Goal: Task Accomplishment & Management: Manage account settings

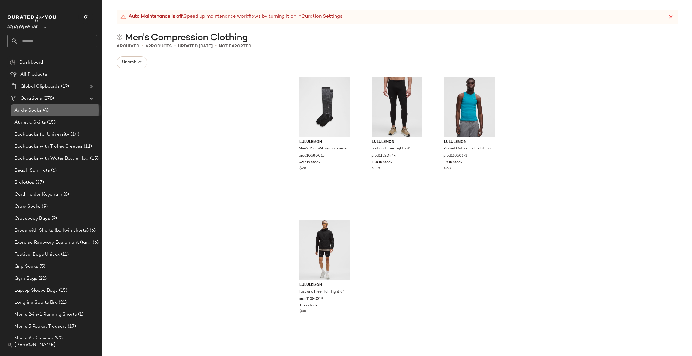
click at [57, 106] on div "Ankle Socks (4)" at bounding box center [56, 111] width 90 height 12
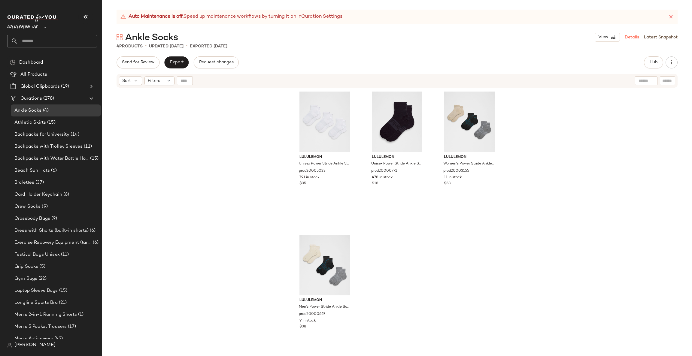
click at [636, 39] on link "Details" at bounding box center [632, 37] width 14 height 6
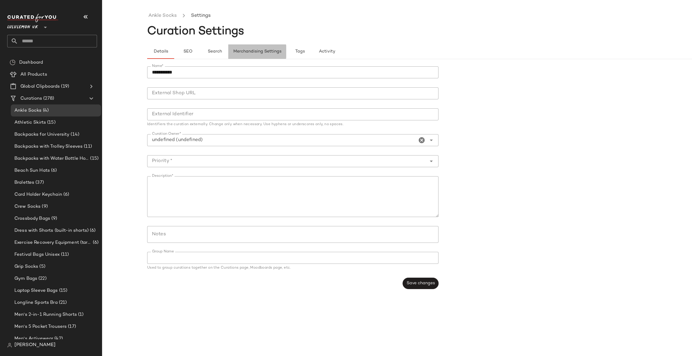
click at [274, 53] on span "Merchandising Settings" at bounding box center [257, 51] width 48 height 5
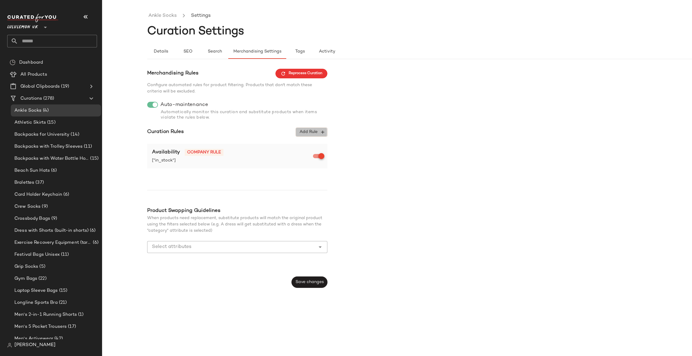
click at [319, 133] on span "Add Rule" at bounding box center [311, 132] width 25 height 5
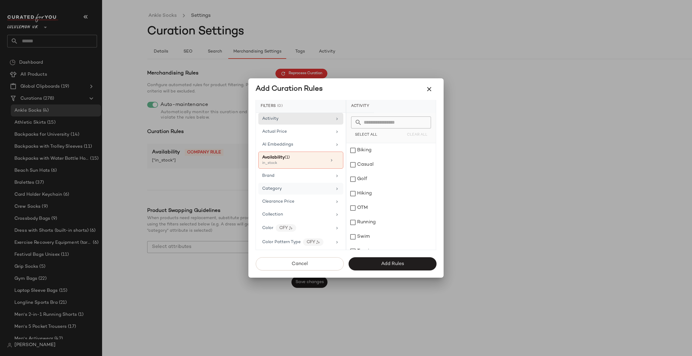
click at [315, 189] on div "Category" at bounding box center [297, 189] width 70 height 6
click at [393, 151] on div "accessory" at bounding box center [392, 150] width 90 height 14
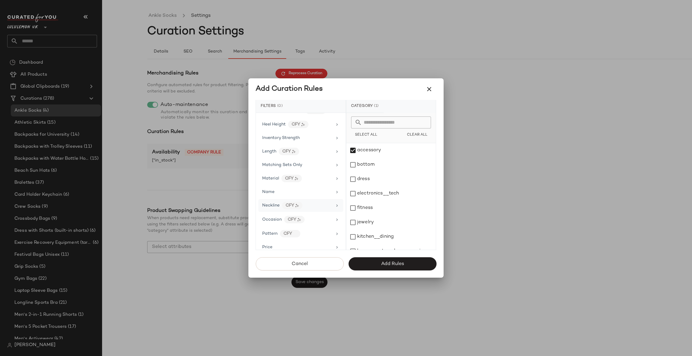
scroll to position [270, 0]
click at [328, 240] on div "Product Category CFY" at bounding box center [297, 237] width 70 height 8
click at [379, 120] on input "text" at bounding box center [395, 123] width 66 height 12
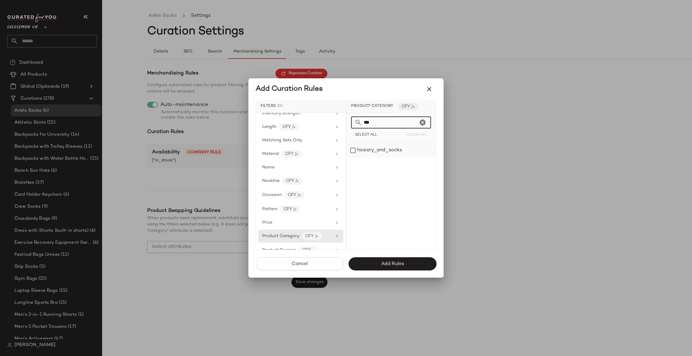
click at [375, 149] on div "hosiery_and_socks" at bounding box center [392, 150] width 90 height 14
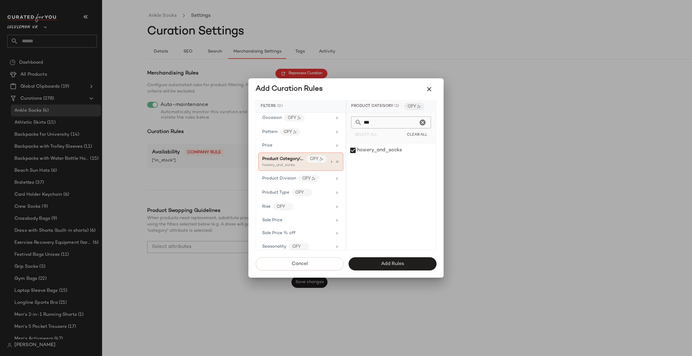
scroll to position [361, 0]
click at [323, 169] on div "Product Division CFY" at bounding box center [297, 166] width 70 height 8
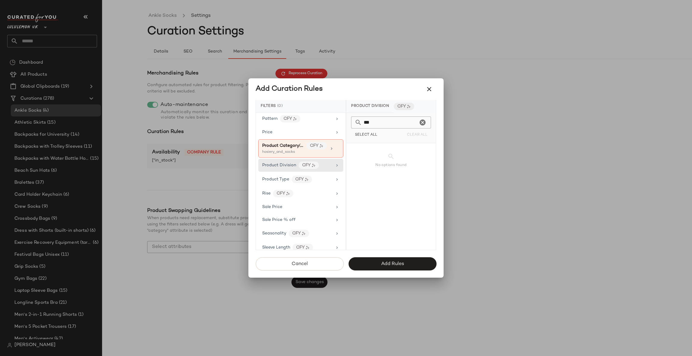
click at [381, 124] on input "***" at bounding box center [390, 123] width 56 height 12
type input "*****"
click at [419, 122] on icon "Clear" at bounding box center [422, 122] width 7 height 7
click at [323, 183] on div "Product Type CFY" at bounding box center [297, 180] width 70 height 8
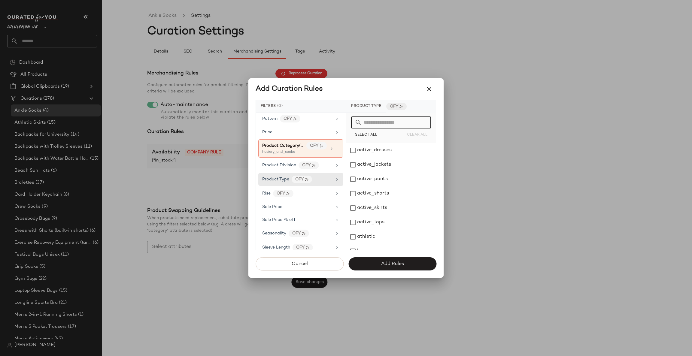
click at [401, 124] on input "text" at bounding box center [395, 123] width 66 height 12
click at [379, 148] on div "socks" at bounding box center [392, 150] width 90 height 14
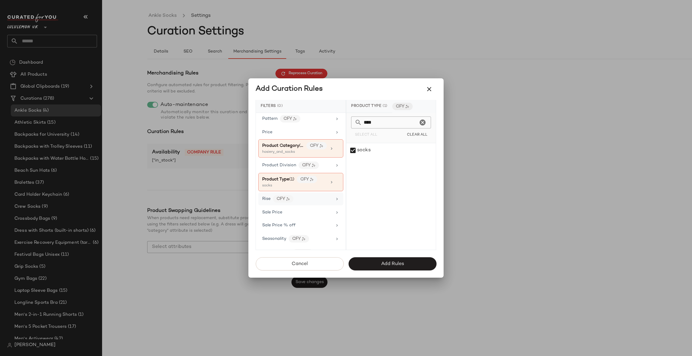
click at [316, 203] on div "Rise CFY" at bounding box center [297, 199] width 70 height 8
click at [383, 117] on input "****" at bounding box center [390, 123] width 56 height 12
type input "*"
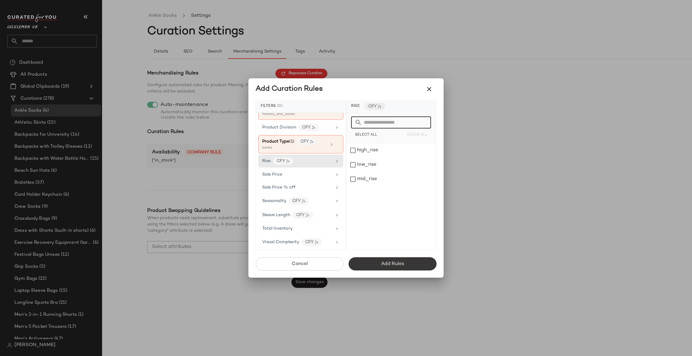
click at [393, 263] on span "Add Rules" at bounding box center [392, 264] width 23 height 6
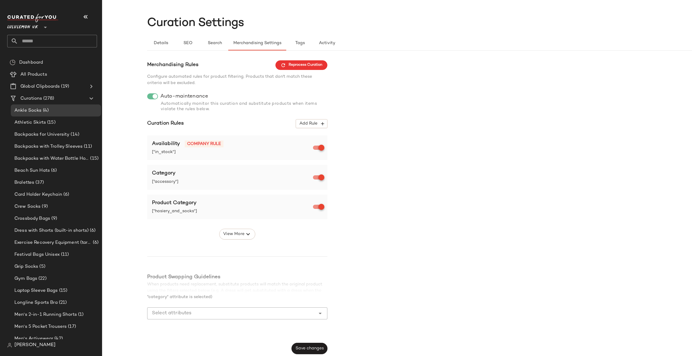
scroll to position [10, 0]
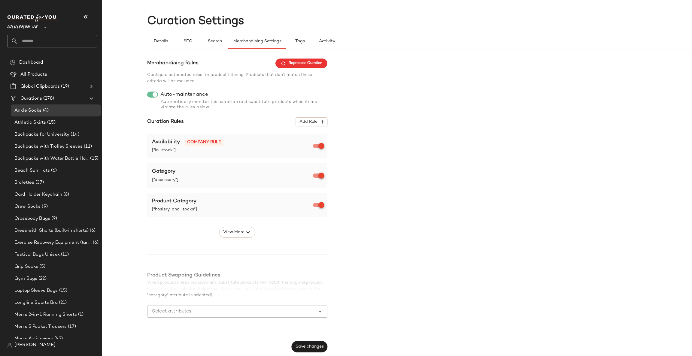
click at [319, 344] on button "Save changes" at bounding box center [310, 346] width 36 height 11
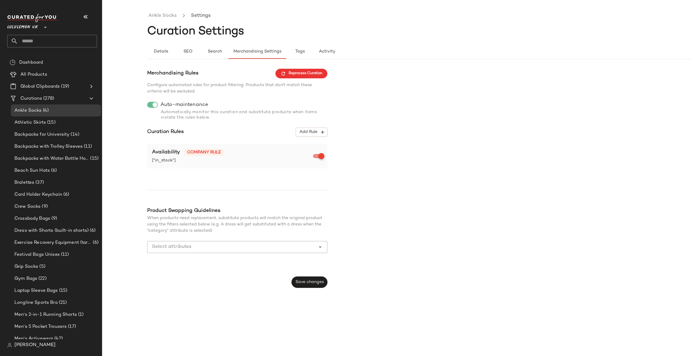
scroll to position [0, 0]
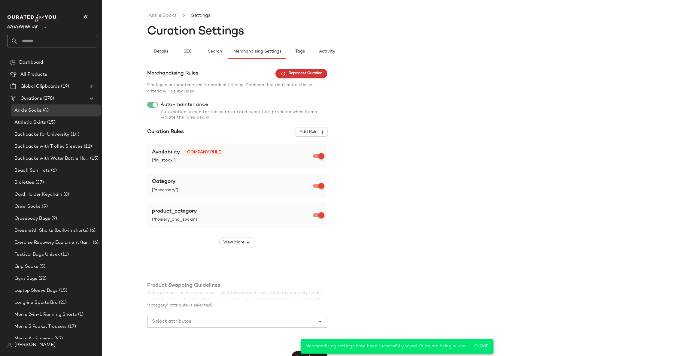
click at [323, 71] on button "Reprocess Curation" at bounding box center [302, 74] width 52 height 10
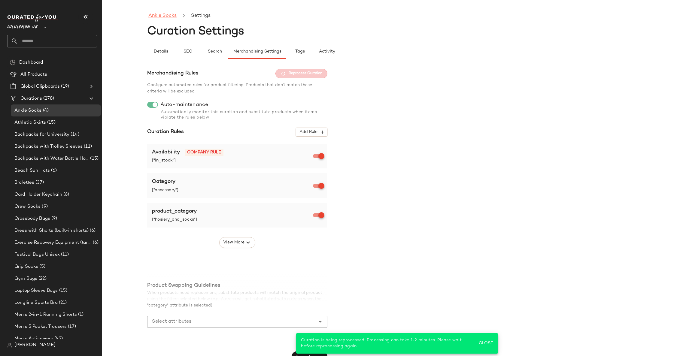
click at [163, 19] on link "Ankle Socks" at bounding box center [162, 16] width 28 height 8
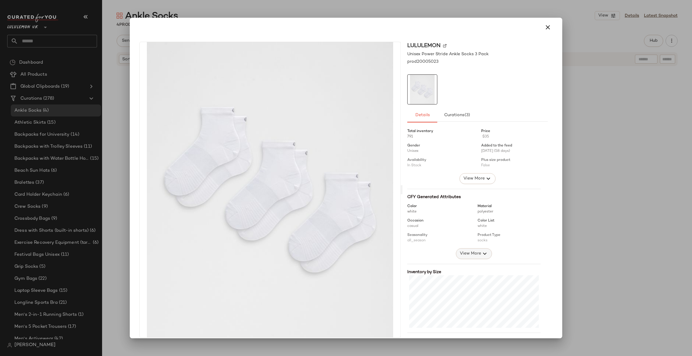
click at [466, 257] on span "View More" at bounding box center [471, 253] width 22 height 7
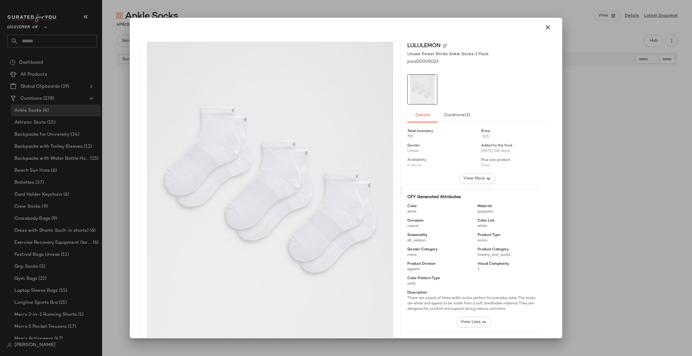
click at [586, 189] on div at bounding box center [346, 178] width 692 height 356
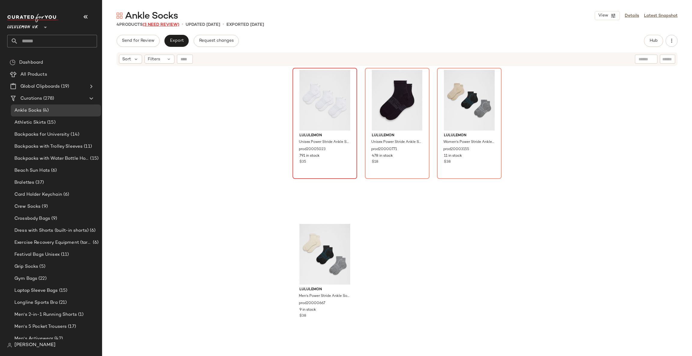
click at [167, 24] on span "(3 Need Review)" at bounding box center [161, 25] width 37 height 5
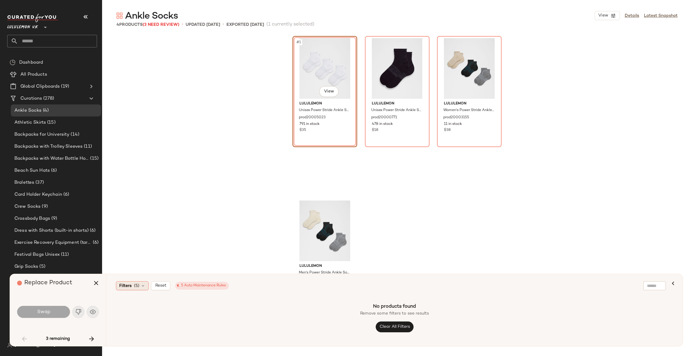
click at [140, 282] on div "Filters (5)" at bounding box center [132, 286] width 33 height 9
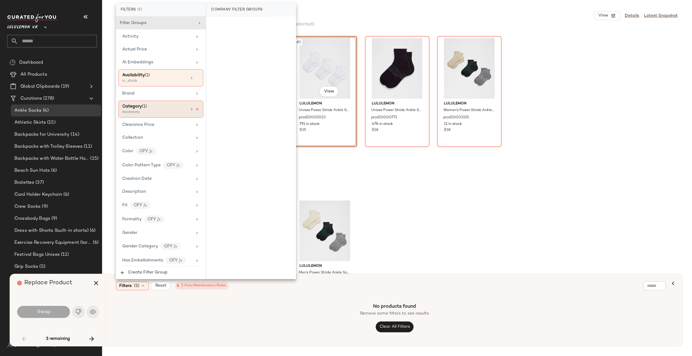
click at [195, 108] on icon at bounding box center [197, 109] width 4 height 4
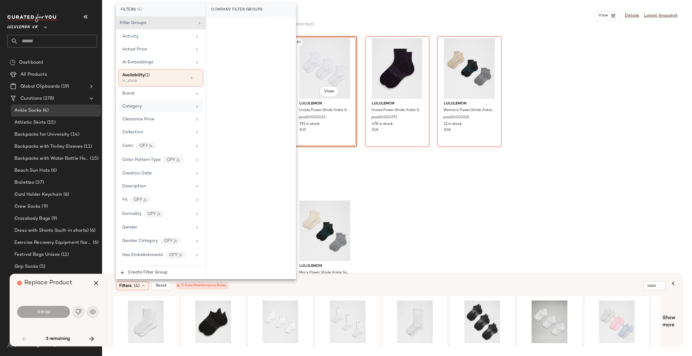
click at [446, 174] on div "lululemon Women's Power Stride Ankle Socks 3 Pack SLNSH Collection prod20003155…" at bounding box center [469, 115] width 65 height 158
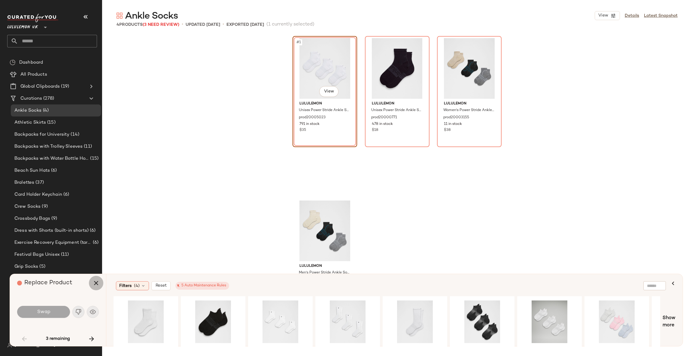
click at [97, 286] on icon "button" at bounding box center [96, 283] width 7 height 7
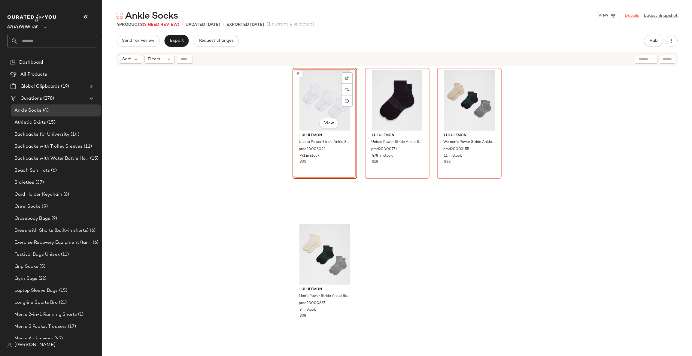
click at [626, 14] on link "Details" at bounding box center [632, 16] width 14 height 6
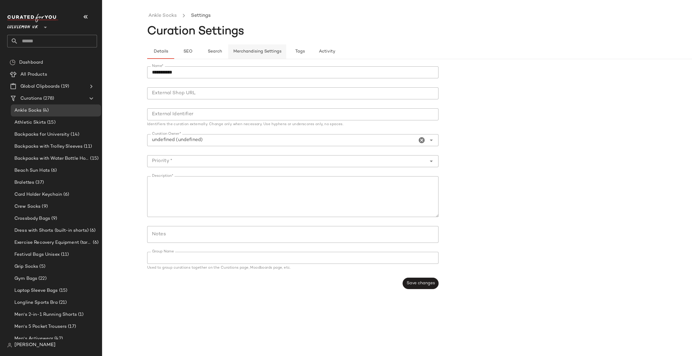
click at [273, 51] on span "Merchandising Settings" at bounding box center [257, 51] width 48 height 5
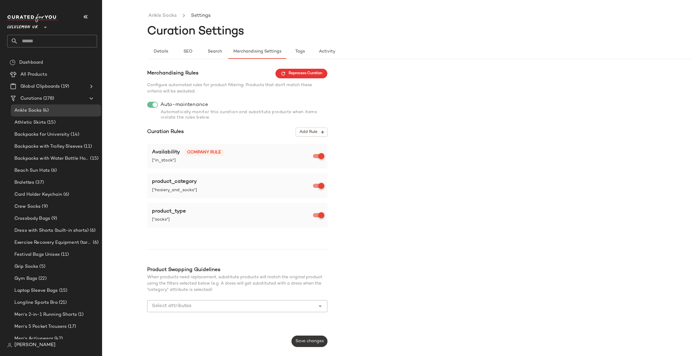
click at [310, 339] on span "Save changes" at bounding box center [309, 341] width 29 height 5
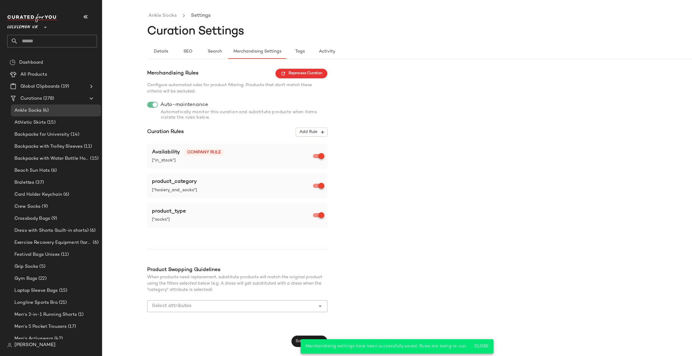
click at [313, 78] on button "Reprocess Curation" at bounding box center [302, 74] width 52 height 10
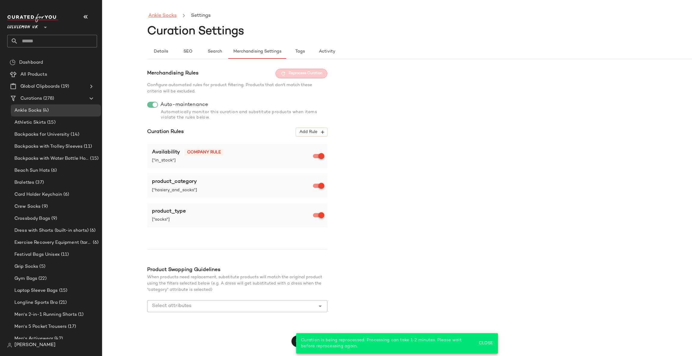
click at [170, 17] on link "Ankle Socks" at bounding box center [162, 16] width 28 height 8
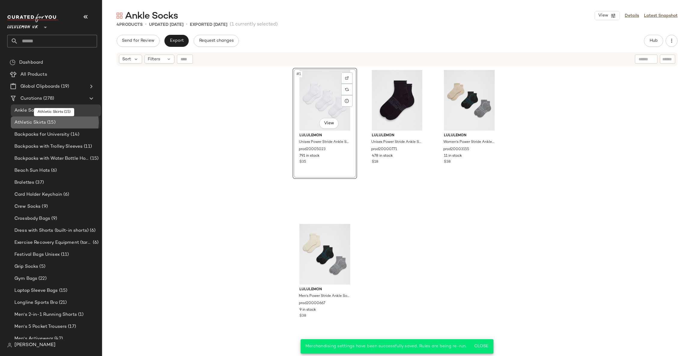
click at [66, 122] on div "Athletic Skirts (15)" at bounding box center [56, 122] width 86 height 7
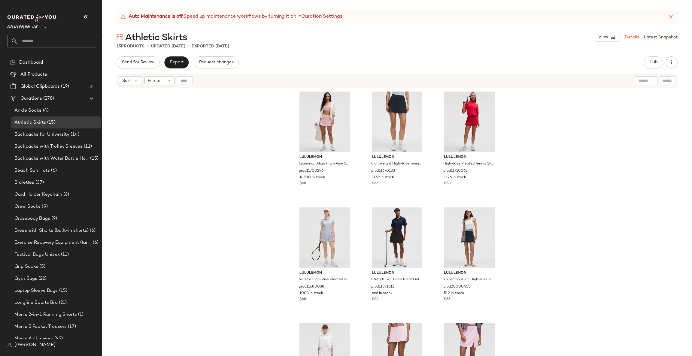
click at [635, 39] on link "Details" at bounding box center [632, 37] width 14 height 6
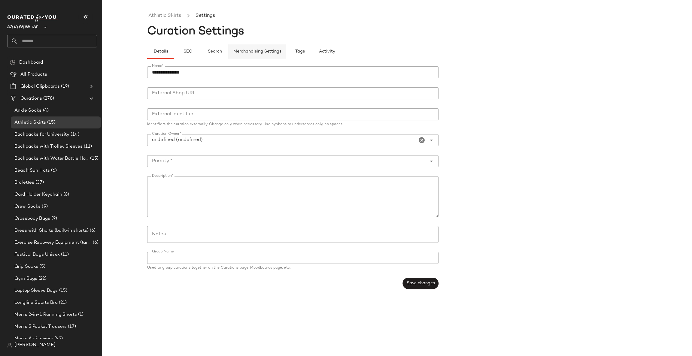
click at [269, 58] on button "Merchandising Settings" at bounding box center [257, 51] width 58 height 14
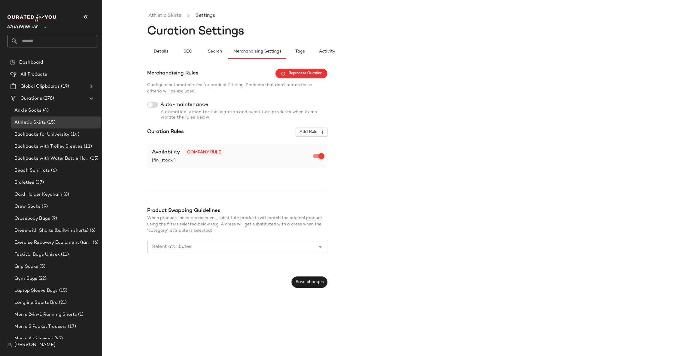
click at [162, 102] on span "Auto-maintenance" at bounding box center [184, 105] width 48 height 6
click at [313, 130] on span "Add Rule" at bounding box center [311, 132] width 25 height 5
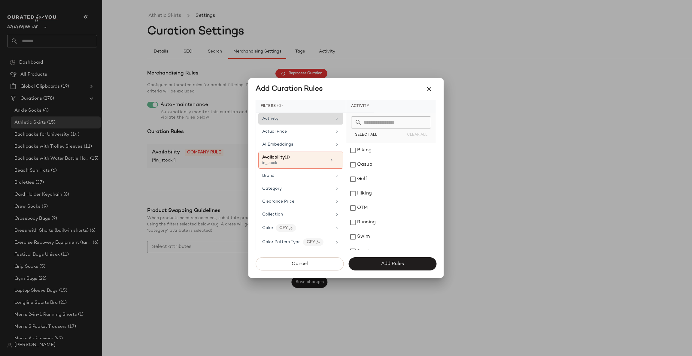
click at [332, 118] on div "Activity" at bounding box center [300, 119] width 85 height 12
click at [340, 119] on div "Activity" at bounding box center [300, 119] width 85 height 12
click at [367, 133] on span "Select All" at bounding box center [366, 135] width 23 height 4
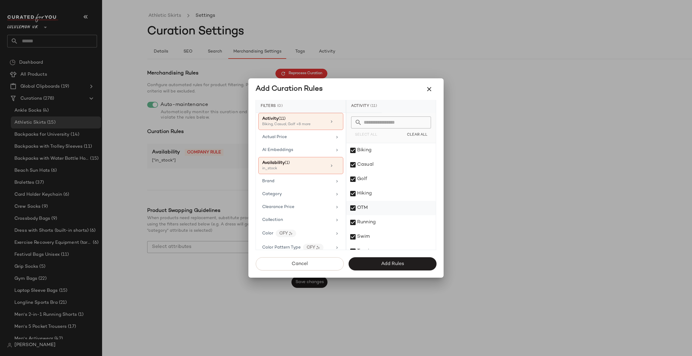
click at [373, 202] on div "OTM" at bounding box center [392, 208] width 90 height 14
click at [383, 160] on div "Casual" at bounding box center [392, 165] width 90 height 14
click at [328, 194] on div "Category" at bounding box center [297, 194] width 70 height 6
click at [394, 130] on div "Select All Clear All" at bounding box center [392, 128] width 90 height 30
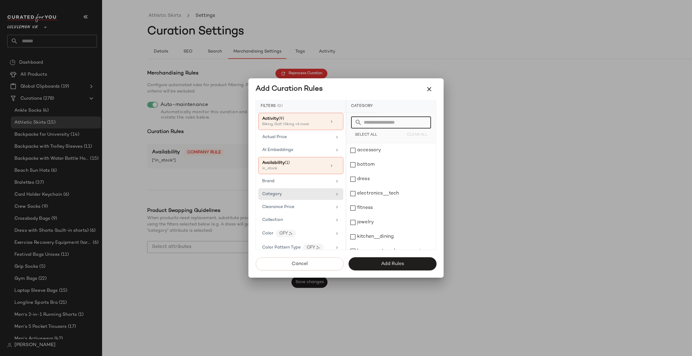
click at [396, 122] on input "text" at bounding box center [395, 123] width 66 height 12
click at [421, 118] on div at bounding box center [422, 123] width 7 height 12
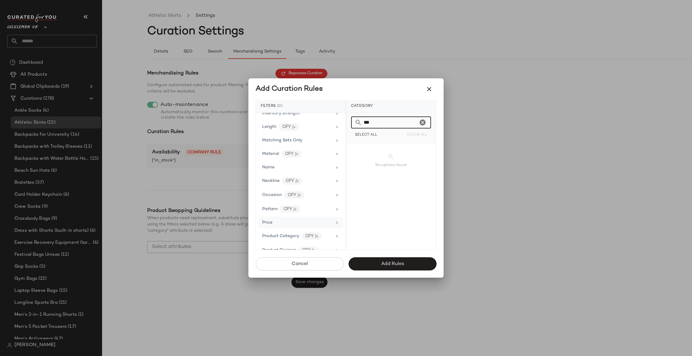
scroll to position [361, 0]
click at [322, 147] on div "Product Category CFY" at bounding box center [297, 146] width 70 height 8
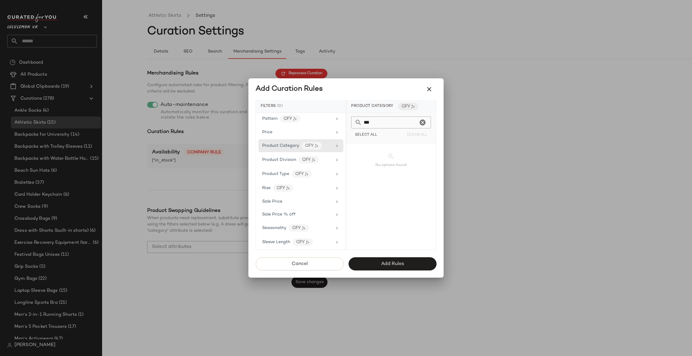
click at [376, 119] on input "***" at bounding box center [390, 123] width 56 height 12
click at [335, 161] on icon at bounding box center [337, 160] width 5 height 5
click at [386, 124] on input "***" at bounding box center [390, 123] width 56 height 12
type input "*"
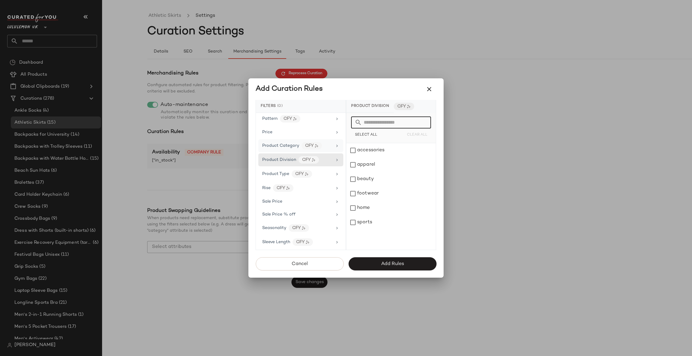
click at [338, 148] on div "Product Category CFY" at bounding box center [300, 145] width 85 height 13
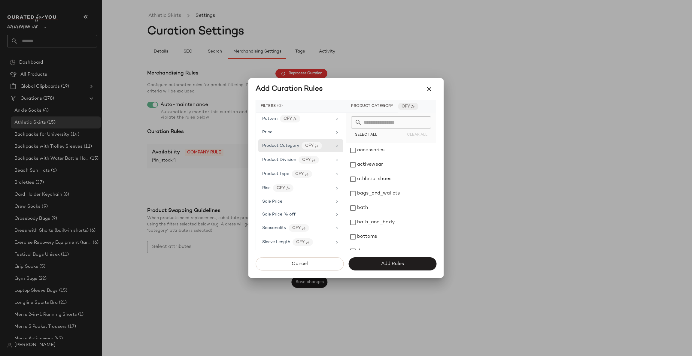
click at [380, 126] on input "text" at bounding box center [395, 123] width 66 height 12
type input "*"
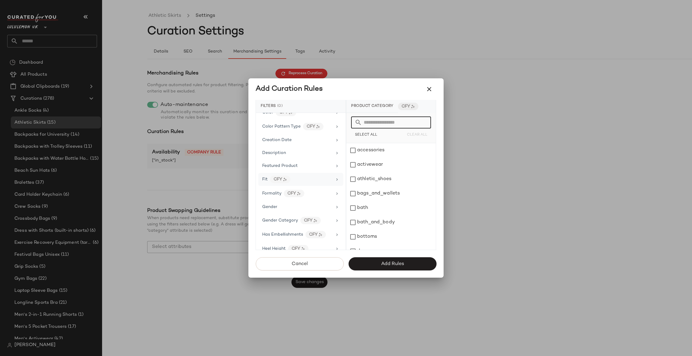
scroll to position [31, 0]
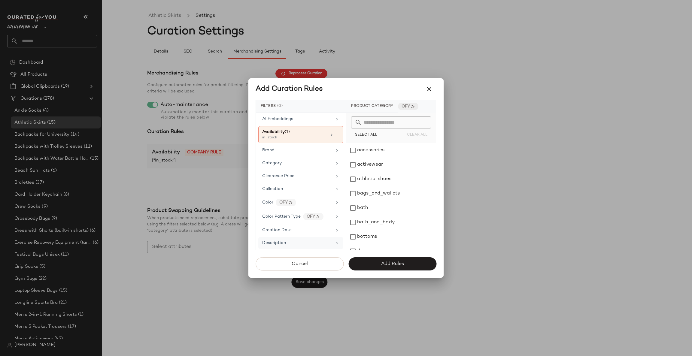
click at [290, 245] on div "Description" at bounding box center [297, 243] width 70 height 6
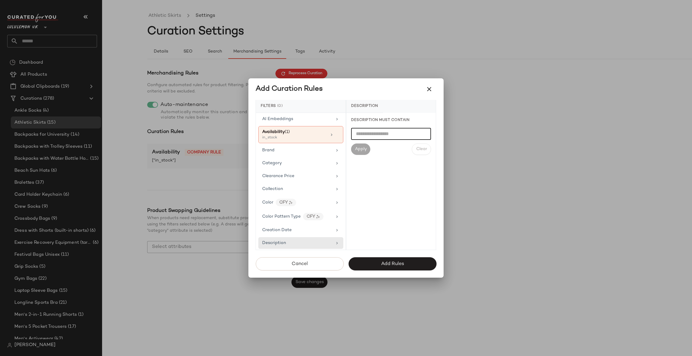
click at [378, 138] on input "text" at bounding box center [391, 134] width 80 height 12
type input "*****"
click at [369, 148] on div "Apply" at bounding box center [360, 149] width 19 height 11
click at [380, 138] on input "text" at bounding box center [391, 134] width 80 height 12
click at [296, 168] on div "Category" at bounding box center [300, 163] width 85 height 12
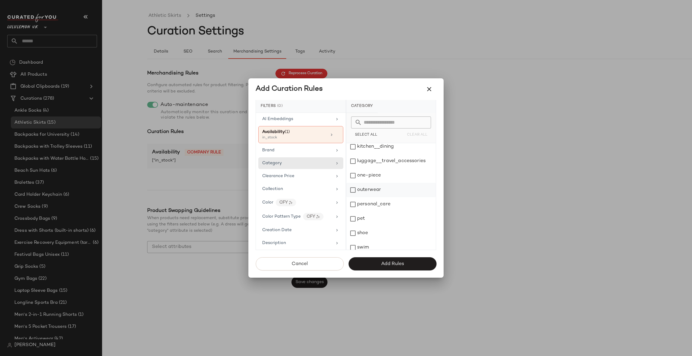
scroll to position [124, 0]
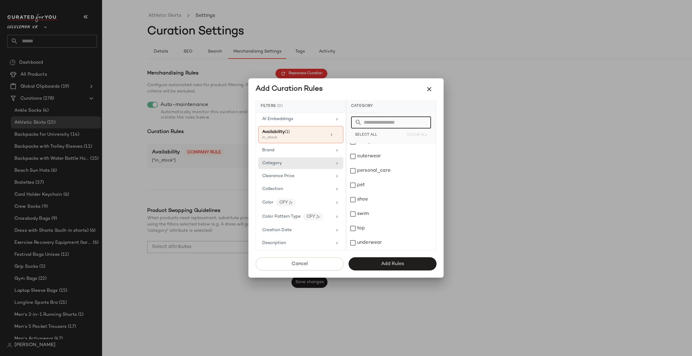
click at [386, 120] on input "text" at bounding box center [395, 123] width 66 height 12
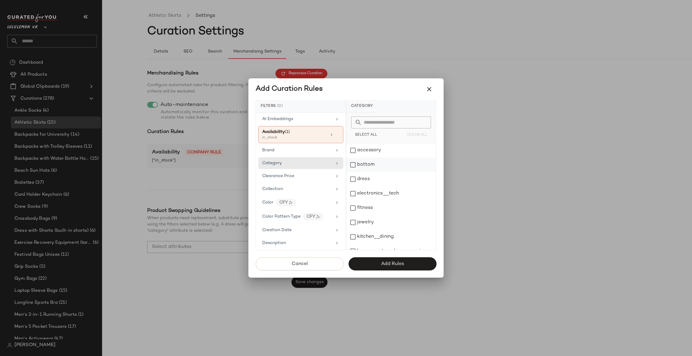
click at [368, 164] on div "bottom" at bounding box center [392, 165] width 90 height 14
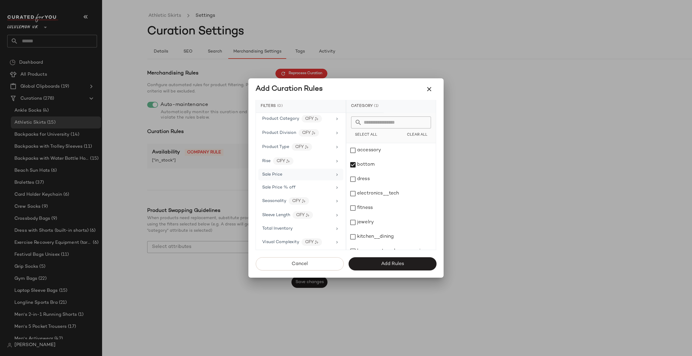
scroll to position [397, 0]
click at [392, 257] on div "Cancel Add Rules" at bounding box center [346, 264] width 195 height 18
click at [383, 261] on span "Add Rules" at bounding box center [392, 264] width 23 height 6
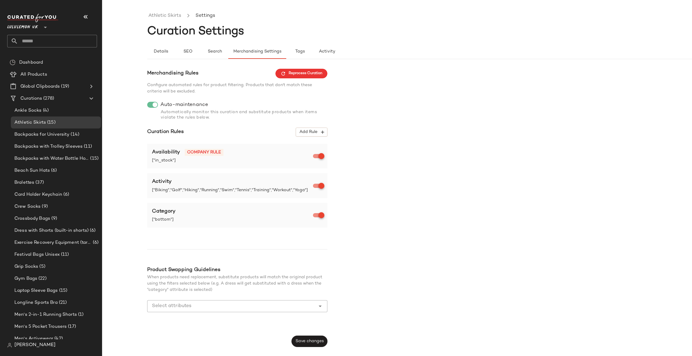
click at [316, 341] on span "Save changes" at bounding box center [309, 341] width 29 height 5
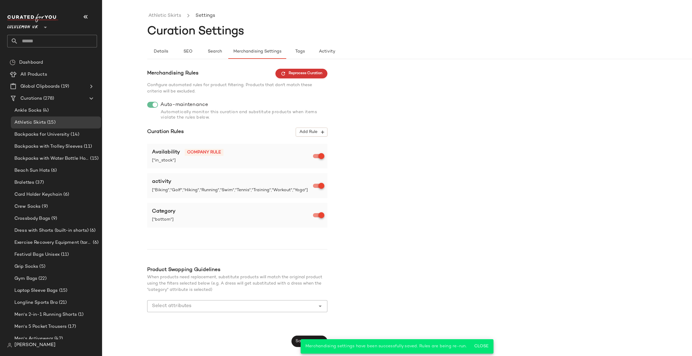
click at [309, 72] on span "Reprocess Curation" at bounding box center [302, 73] width 42 height 5
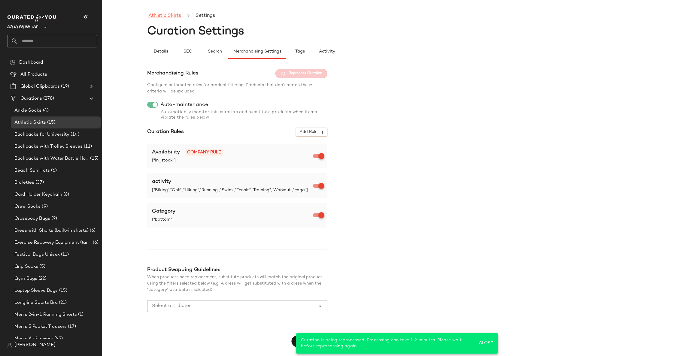
click at [165, 19] on link "Athletic Skirts" at bounding box center [164, 16] width 33 height 8
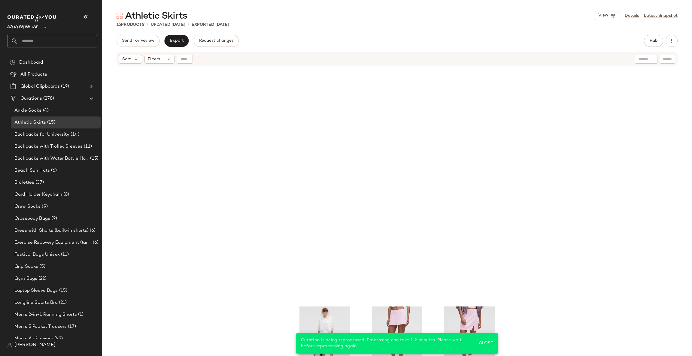
scroll to position [276, 0]
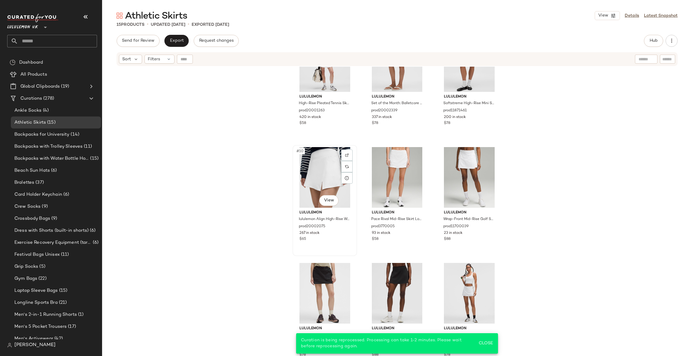
click at [333, 167] on div "#10 View" at bounding box center [325, 177] width 60 height 61
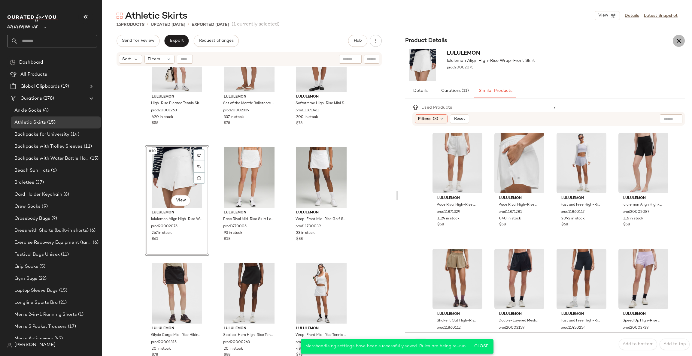
click at [677, 43] on icon "button" at bounding box center [679, 40] width 7 height 7
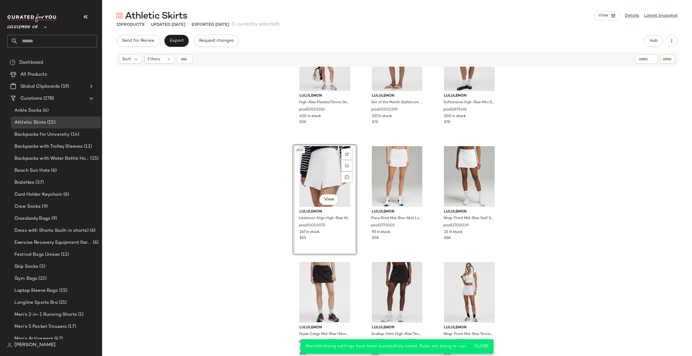
scroll to position [1, 0]
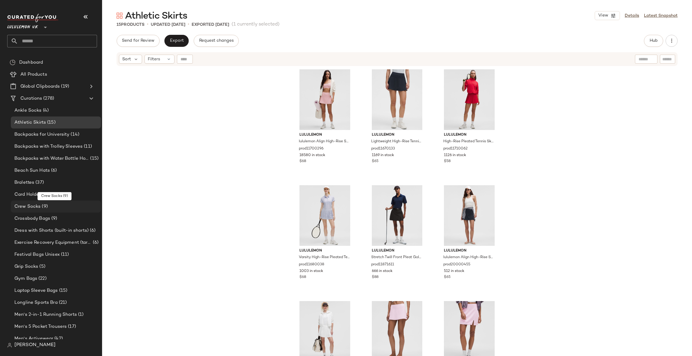
click at [70, 209] on div "Crew Socks (9)" at bounding box center [56, 206] width 86 height 7
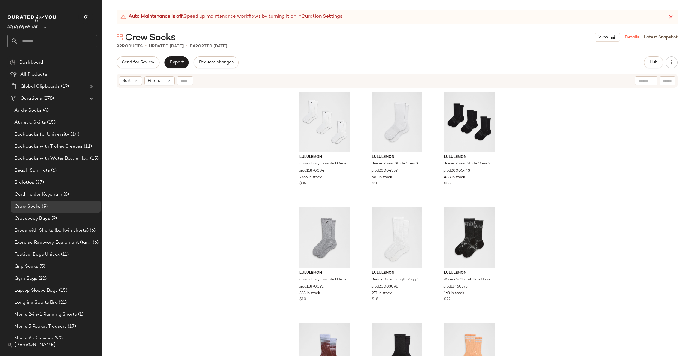
click at [629, 38] on link "Details" at bounding box center [632, 37] width 14 height 6
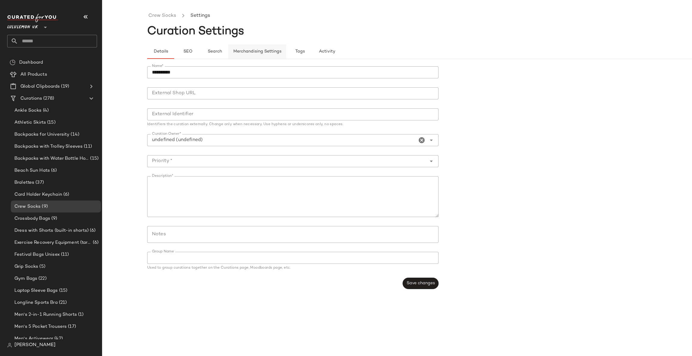
click at [275, 56] on button "Merchandising Settings" at bounding box center [257, 51] width 58 height 14
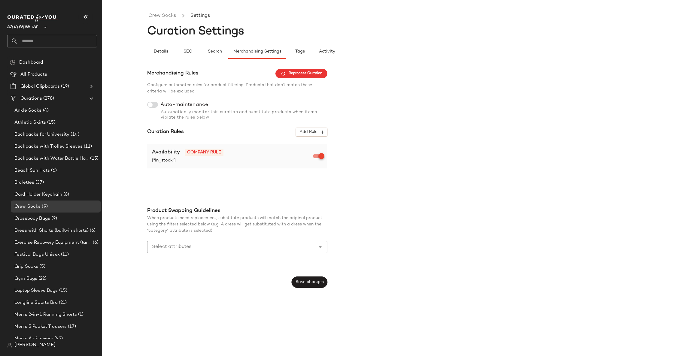
click at [151, 100] on div "Merchandising Rules Reprocess Curation Configure automated rules for product fi…" at bounding box center [237, 178] width 180 height 219
click at [151, 101] on div "Merchandising Rules Reprocess Curation Configure automated rules for product fi…" at bounding box center [237, 178] width 180 height 219
click at [156, 107] on div at bounding box center [152, 105] width 11 height 6
click at [316, 133] on span "Add Rule" at bounding box center [311, 132] width 25 height 5
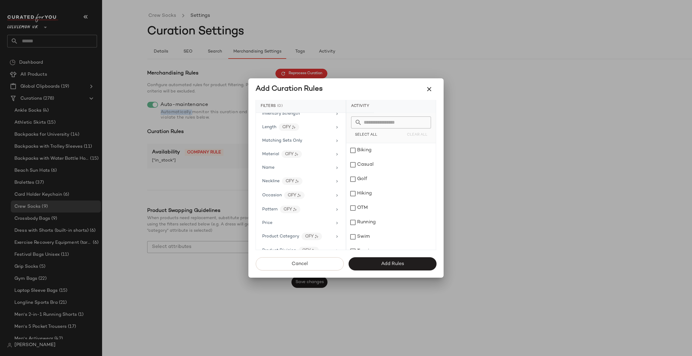
scroll to position [270, 0]
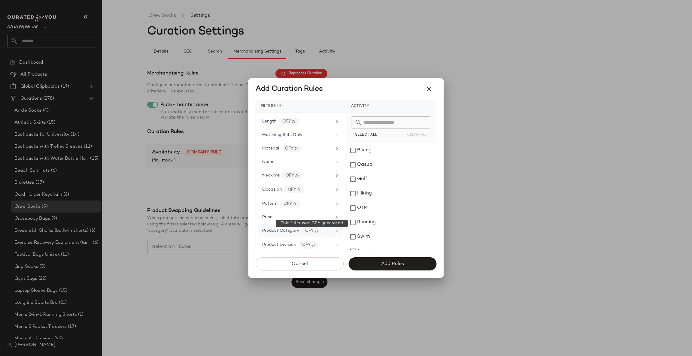
click at [307, 232] on div "CFY" at bounding box center [312, 231] width 20 height 8
click at [405, 120] on input "text" at bounding box center [395, 123] width 66 height 12
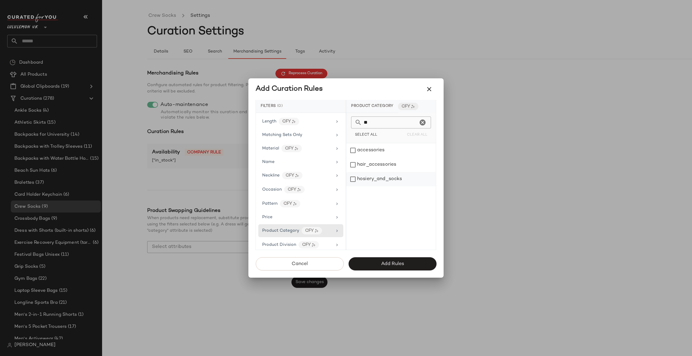
click at [390, 178] on div "hosiery_and_socks" at bounding box center [392, 179] width 90 height 14
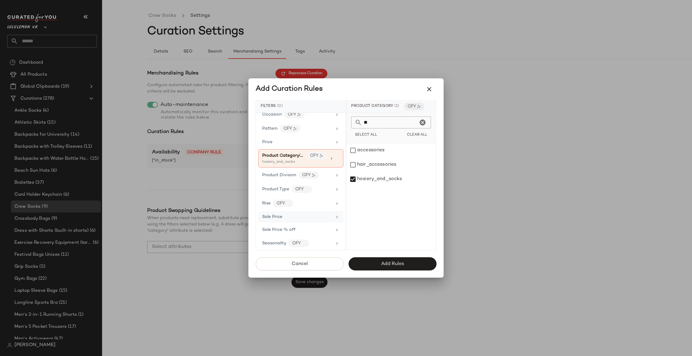
scroll to position [361, 0]
click at [321, 161] on div "Product Division CFY" at bounding box center [297, 160] width 70 height 8
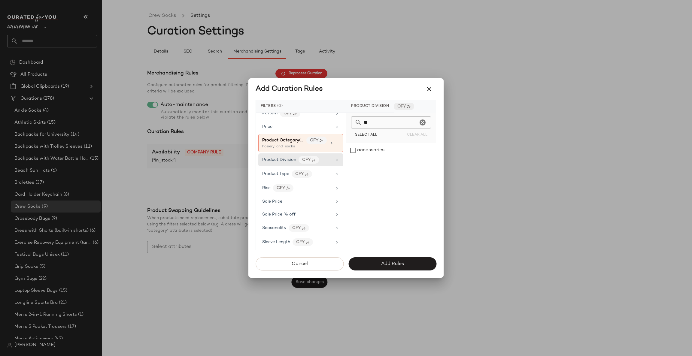
click at [393, 121] on input "**" at bounding box center [390, 123] width 56 height 12
type input "***"
click at [423, 124] on icon "Clear" at bounding box center [422, 122] width 7 height 7
click at [328, 176] on div "Product Type CFY" at bounding box center [297, 174] width 70 height 8
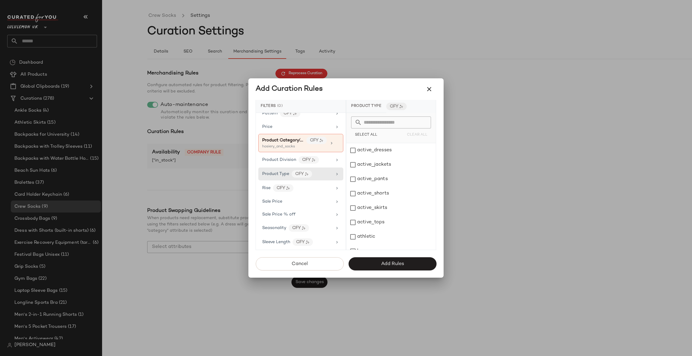
click at [389, 122] on input "text" at bounding box center [395, 123] width 66 height 12
click at [376, 160] on div "socks" at bounding box center [392, 165] width 90 height 14
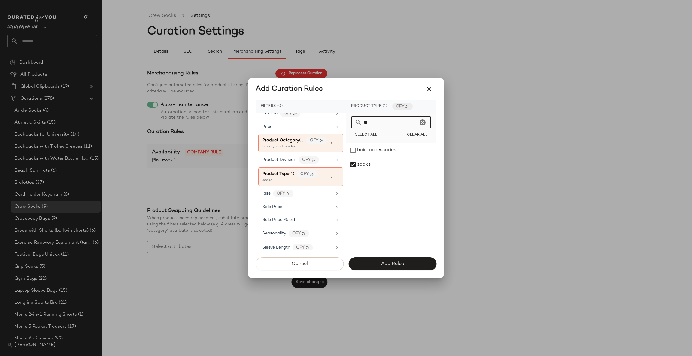
click at [387, 123] on input "**" at bounding box center [390, 123] width 56 height 12
type input "***"
click at [423, 118] on div at bounding box center [422, 123] width 7 height 12
click at [421, 121] on icon "Clear" at bounding box center [422, 122] width 7 height 7
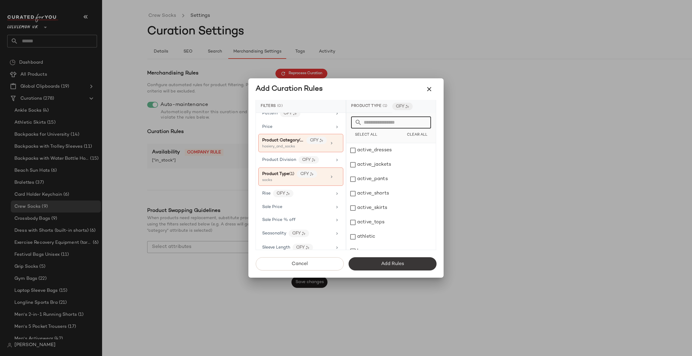
click at [402, 265] on span "Add Rules" at bounding box center [392, 264] width 23 height 6
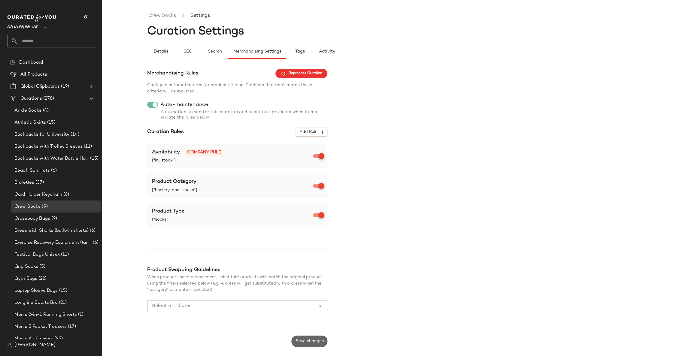
click at [307, 340] on span "Save changes" at bounding box center [309, 341] width 29 height 5
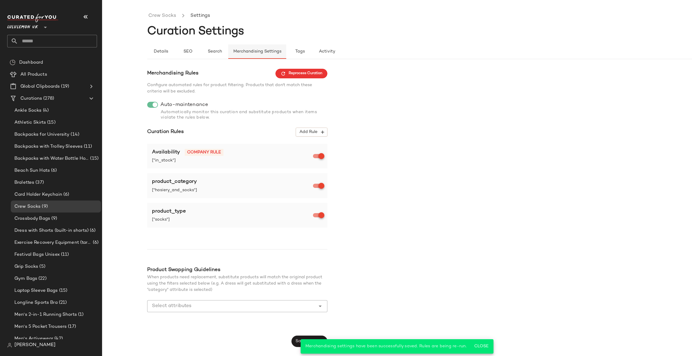
drag, startPoint x: 315, startPoint y: 75, endPoint x: 233, endPoint y: 57, distance: 84.1
click at [315, 75] on span "Reprocess Curation" at bounding box center [302, 73] width 42 height 5
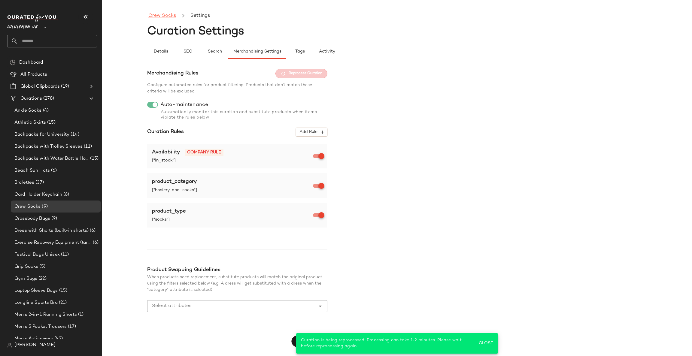
click at [157, 19] on link "Crew Socks" at bounding box center [162, 16] width 28 height 8
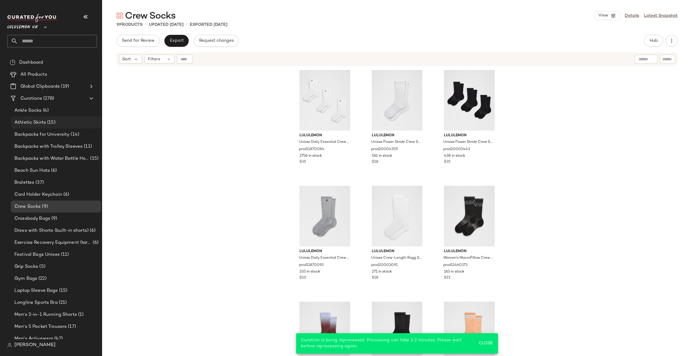
click at [77, 121] on div "Athletic Skirts (15)" at bounding box center [56, 122] width 86 height 7
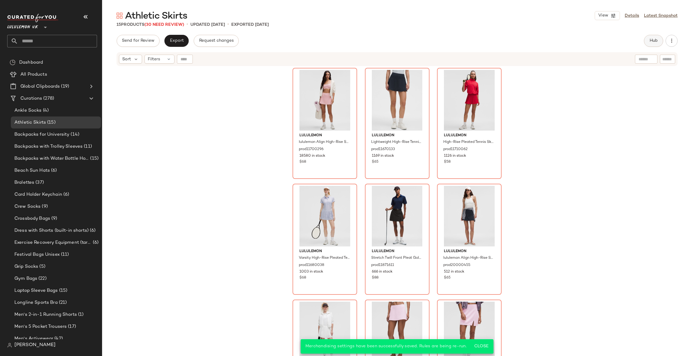
click at [648, 39] on button "Hub" at bounding box center [653, 41] width 19 height 12
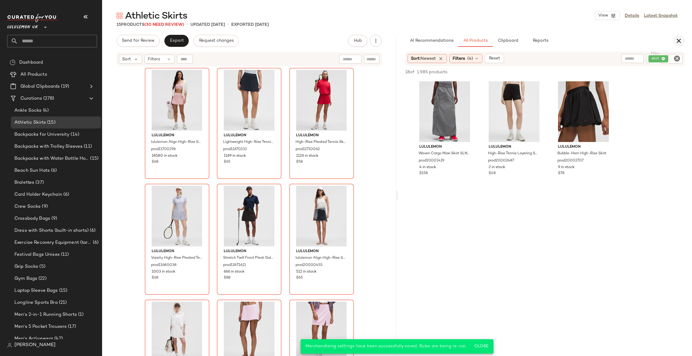
click at [675, 40] on button "button" at bounding box center [679, 41] width 12 height 12
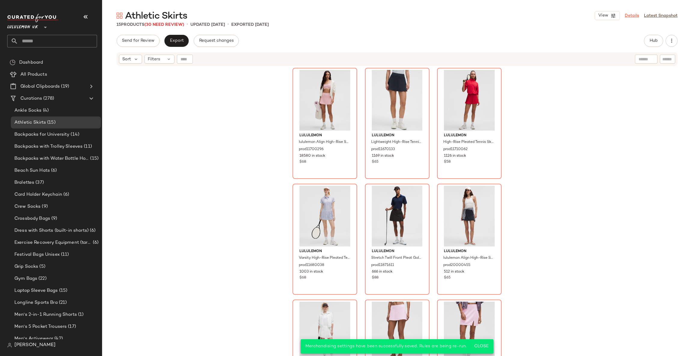
click at [634, 16] on link "Details" at bounding box center [632, 16] width 14 height 6
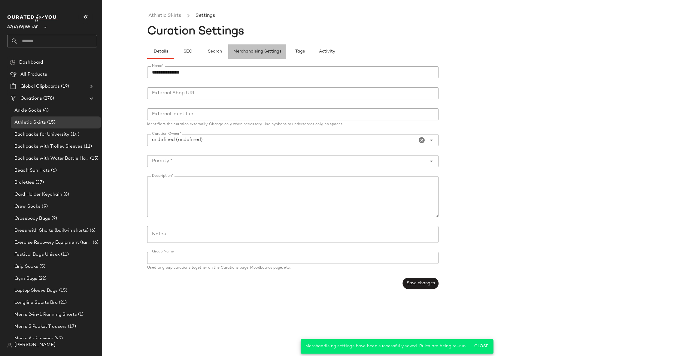
click at [274, 50] on span "Merchandising Settings" at bounding box center [257, 51] width 48 height 5
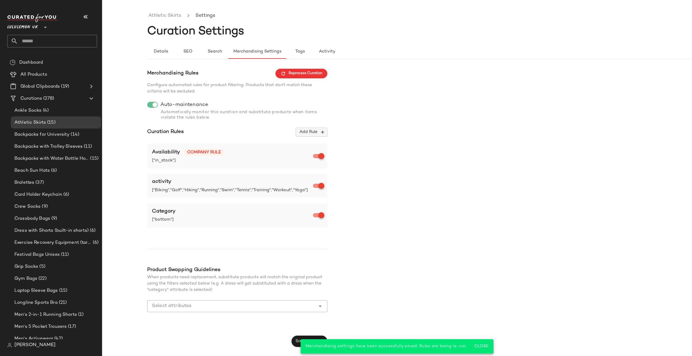
click at [309, 128] on button "Add Rule" at bounding box center [312, 132] width 32 height 9
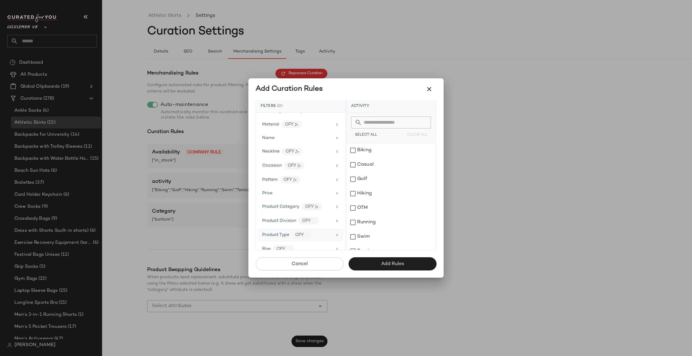
scroll to position [361, 0]
click at [329, 162] on div "Product Division CFY" at bounding box center [297, 160] width 70 height 8
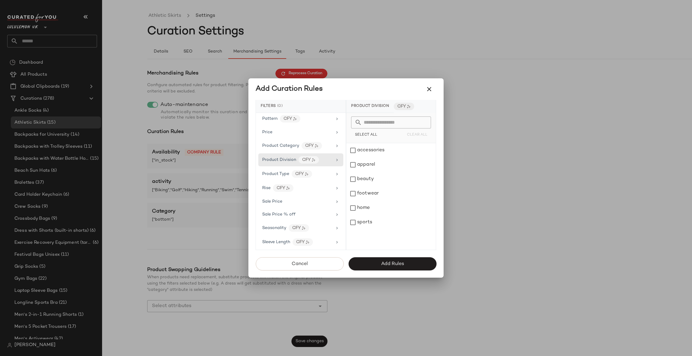
click at [383, 124] on input "text" at bounding box center [395, 123] width 66 height 12
type input "**"
click at [419, 121] on icon "Clear" at bounding box center [422, 122] width 7 height 7
click at [284, 172] on div "Product Type CFY" at bounding box center [300, 174] width 85 height 13
click at [398, 120] on input "text" at bounding box center [395, 123] width 66 height 12
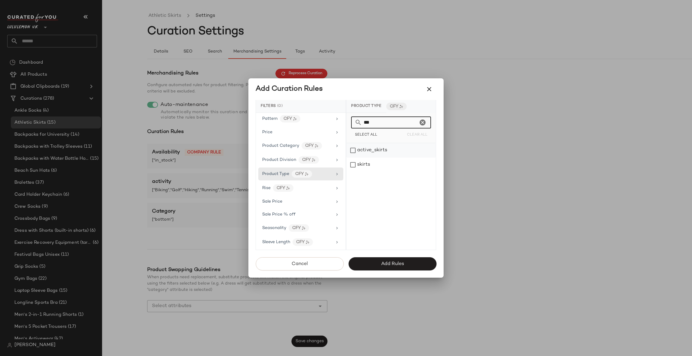
type input "***"
click at [376, 148] on div "active_skirts" at bounding box center [392, 150] width 90 height 14
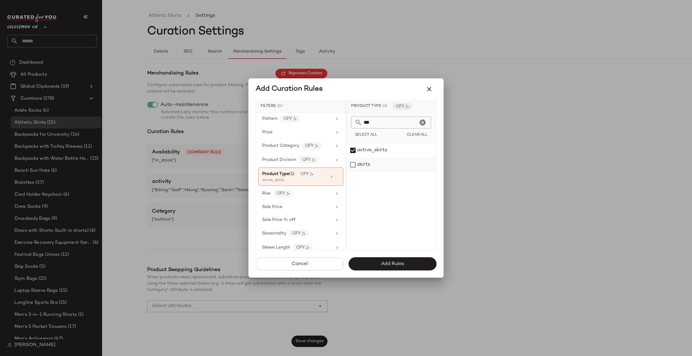
click at [376, 159] on div "skirts" at bounding box center [392, 165] width 90 height 14
click at [384, 266] on span "Add Rules" at bounding box center [392, 264] width 23 height 6
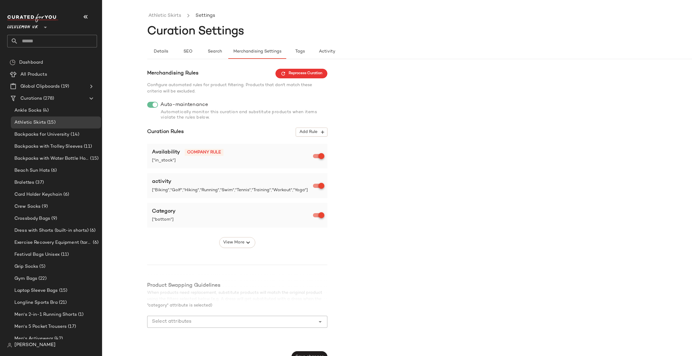
scroll to position [10, 0]
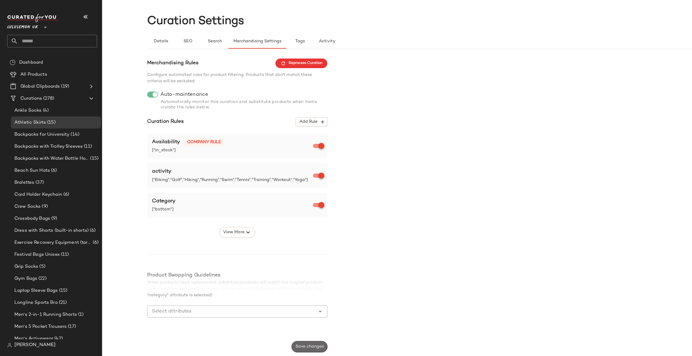
click at [319, 343] on button "Save changes" at bounding box center [310, 346] width 36 height 11
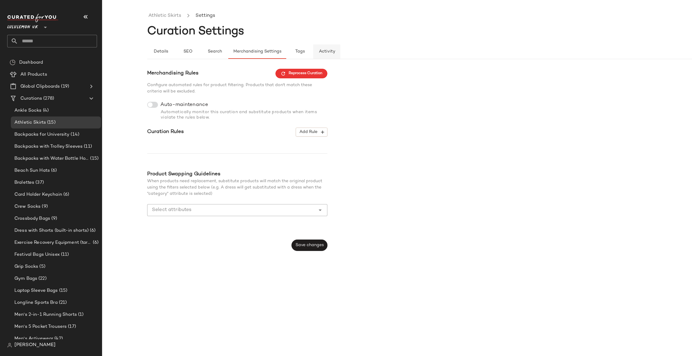
scroll to position [0, 0]
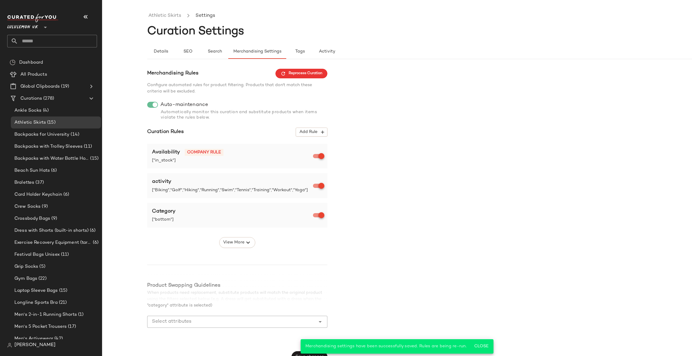
click at [304, 69] on div "Merchandising Rules Reprocess Curation" at bounding box center [237, 74] width 180 height 10
click at [301, 75] on span "Reprocess Curation" at bounding box center [302, 73] width 42 height 5
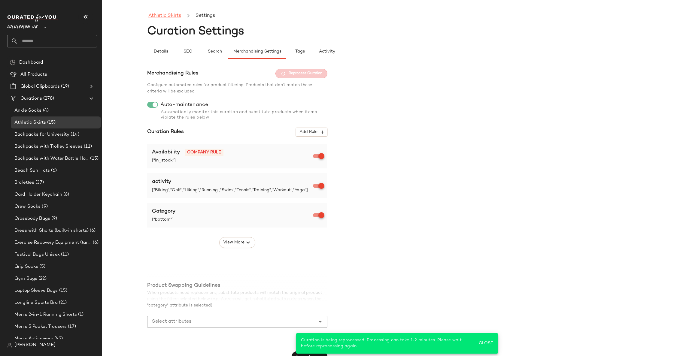
click at [156, 17] on link "Athletic Skirts" at bounding box center [164, 16] width 33 height 8
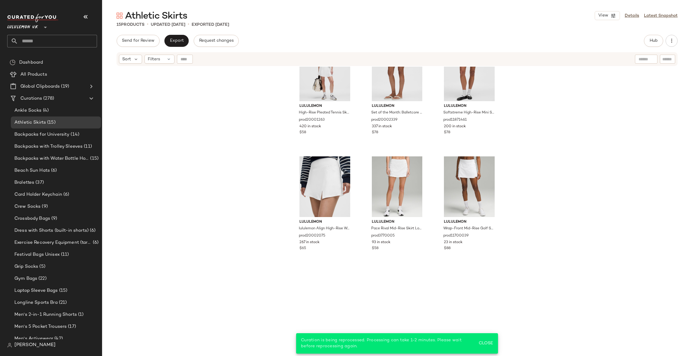
scroll to position [275, 0]
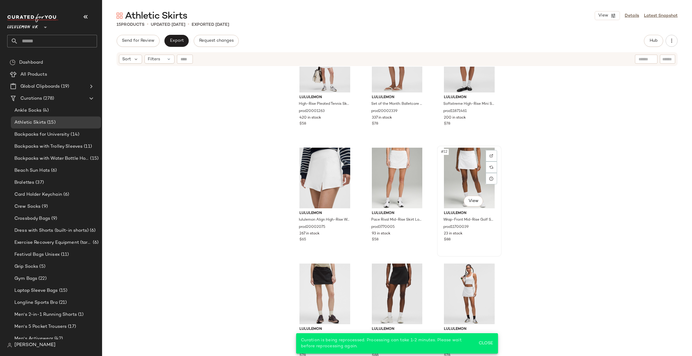
click at [452, 180] on div "#12 View" at bounding box center [469, 178] width 60 height 61
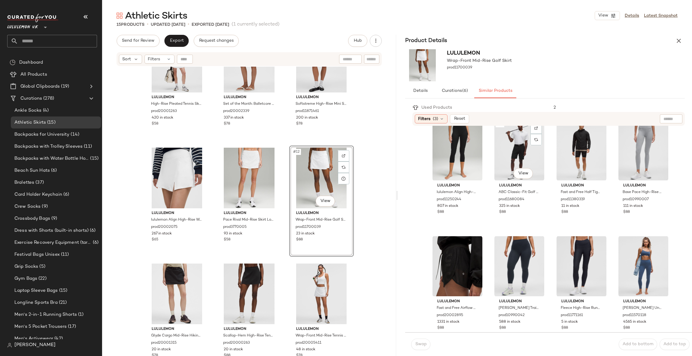
scroll to position [489, 0]
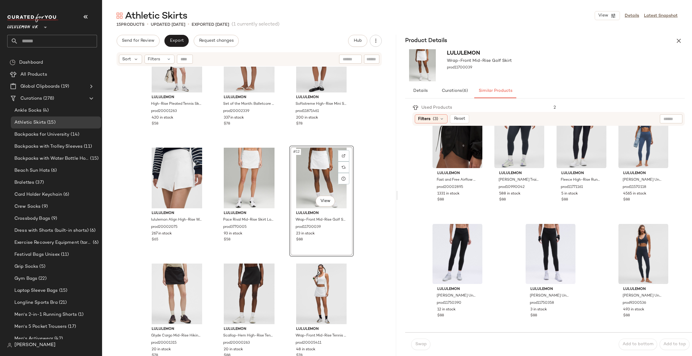
click at [672, 37] on div "Product Details" at bounding box center [545, 41] width 294 height 12
click at [676, 44] on icon "button" at bounding box center [679, 40] width 7 height 7
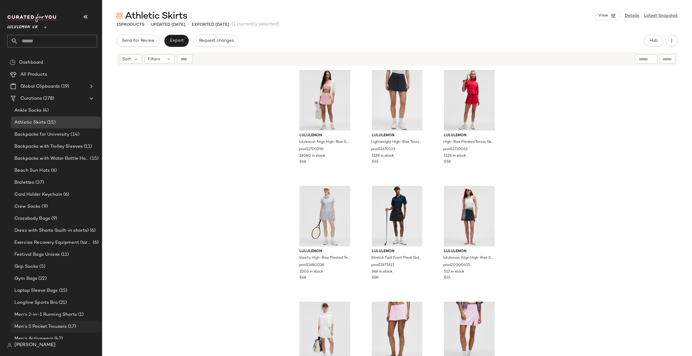
scroll to position [90, 0]
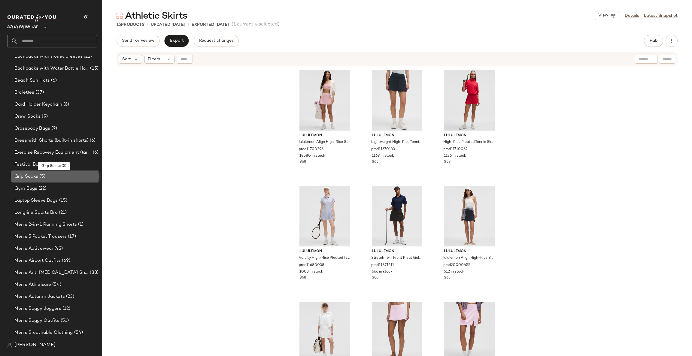
click at [66, 176] on div "Grip Socks (5)" at bounding box center [56, 176] width 86 height 7
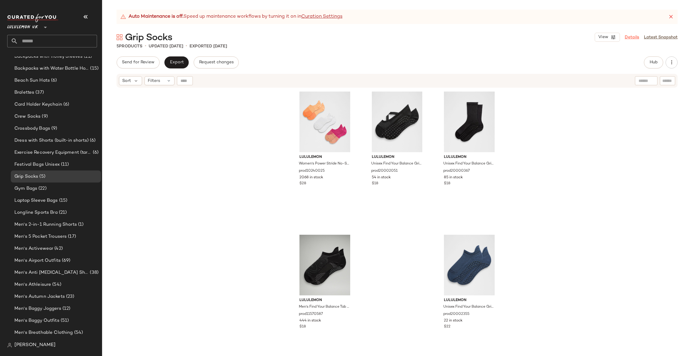
click at [631, 40] on link "Details" at bounding box center [632, 37] width 14 height 6
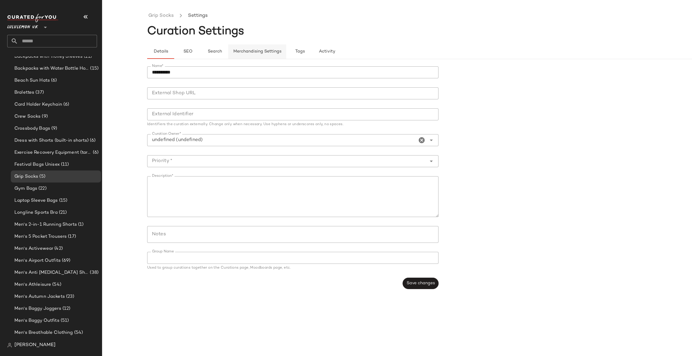
click at [256, 58] on button "Merchandising Settings" at bounding box center [257, 51] width 58 height 14
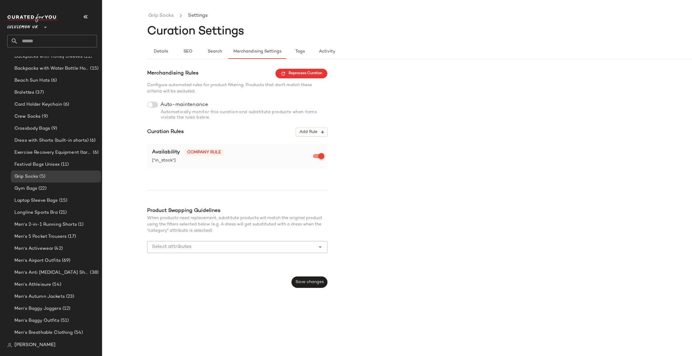
click at [152, 100] on div "Merchandising Rules Reprocess Curation Configure automated rules for product fi…" at bounding box center [237, 178] width 180 height 219
click at [151, 101] on div "Merchandising Rules Reprocess Curation Configure automated rules for product fi…" at bounding box center [237, 178] width 180 height 219
click at [156, 104] on div at bounding box center [152, 105] width 11 height 6
click at [313, 134] on span "Add Rule" at bounding box center [311, 132] width 25 height 5
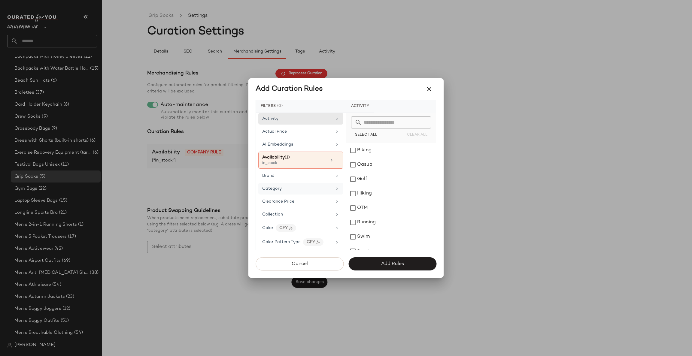
click at [304, 191] on div "Category" at bounding box center [297, 189] width 70 height 6
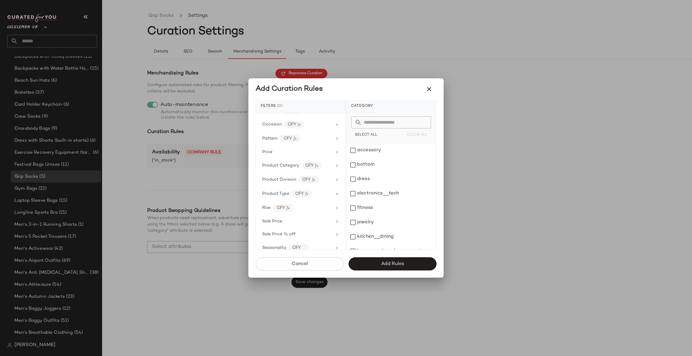
scroll to position [361, 0]
click at [320, 142] on div "CFY" at bounding box center [312, 141] width 20 height 8
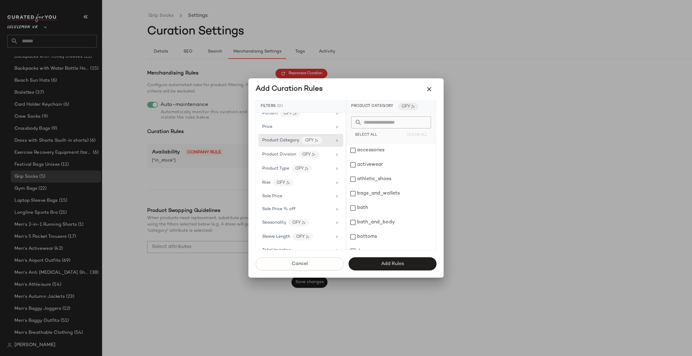
click at [367, 124] on input "text" at bounding box center [395, 123] width 66 height 12
type input "**"
click at [367, 179] on div "hosiery_and_socks" at bounding box center [392, 179] width 90 height 14
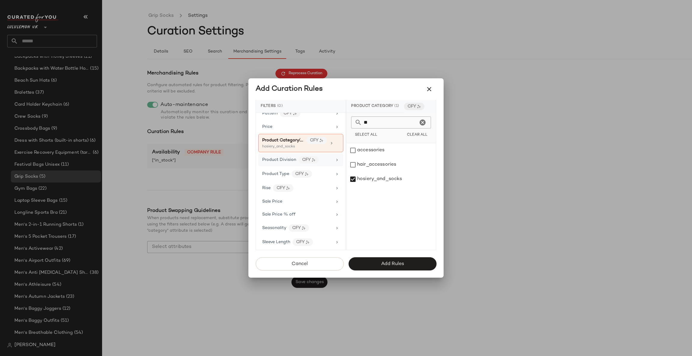
click at [319, 163] on div "Product Division CFY" at bounding box center [297, 160] width 70 height 8
click at [376, 117] on input "**" at bounding box center [390, 123] width 56 height 12
click at [297, 178] on div "CFY" at bounding box center [302, 174] width 20 height 8
click at [365, 166] on div "socks" at bounding box center [392, 165] width 90 height 14
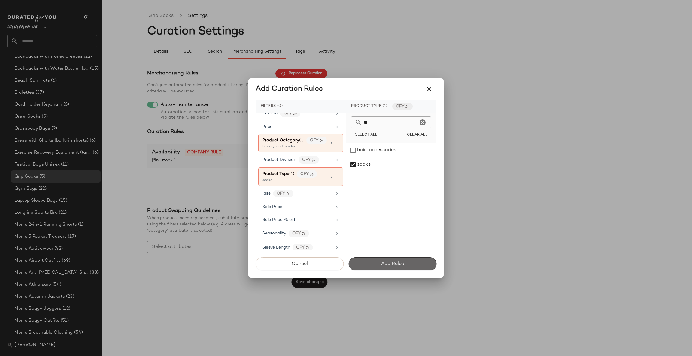
click at [390, 259] on button "Add Rules" at bounding box center [393, 264] width 88 height 13
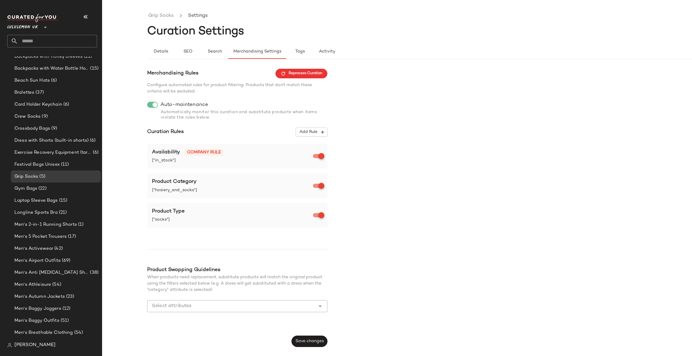
drag, startPoint x: 313, startPoint y: 335, endPoint x: 316, endPoint y: 333, distance: 3.4
click at [314, 335] on div "Merchandising Rules Reprocess Curation Configure automated rules for product fi…" at bounding box center [237, 208] width 180 height 279
click at [302, 344] on span "Save changes" at bounding box center [309, 341] width 29 height 5
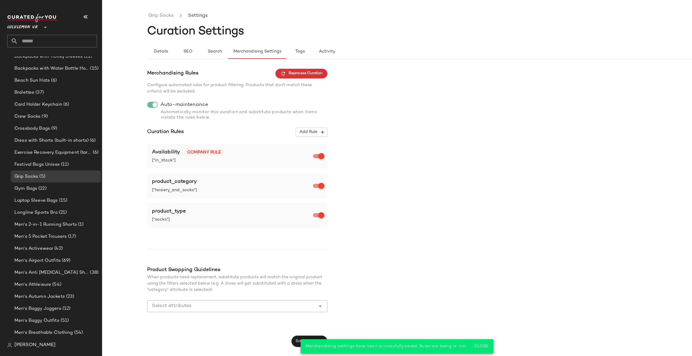
click at [308, 70] on button "Reprocess Curation" at bounding box center [302, 74] width 52 height 10
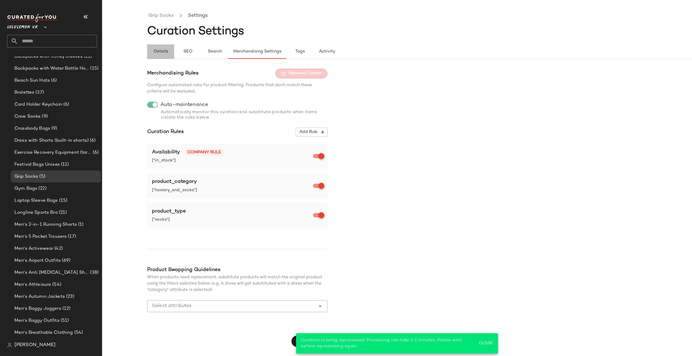
click at [156, 57] on button "Details" at bounding box center [160, 51] width 27 height 14
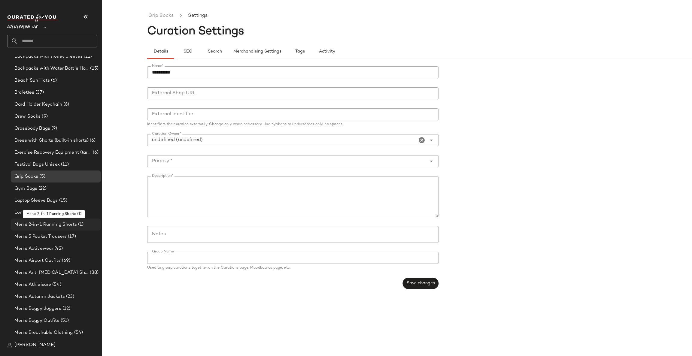
click at [84, 222] on div "Men's 2-in-1 Running Shorts (1)" at bounding box center [56, 225] width 86 height 7
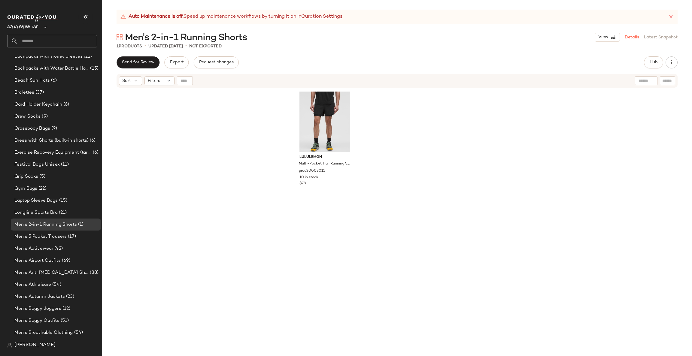
click at [628, 38] on link "Details" at bounding box center [632, 37] width 14 height 6
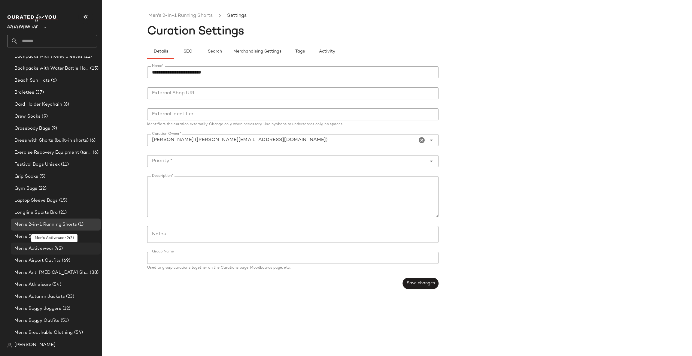
click at [52, 245] on div "Men's Activewear (42)" at bounding box center [56, 249] width 90 height 12
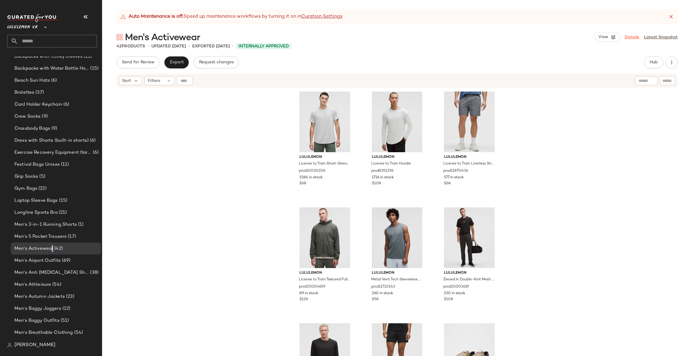
click at [633, 40] on link "Details" at bounding box center [632, 37] width 14 height 6
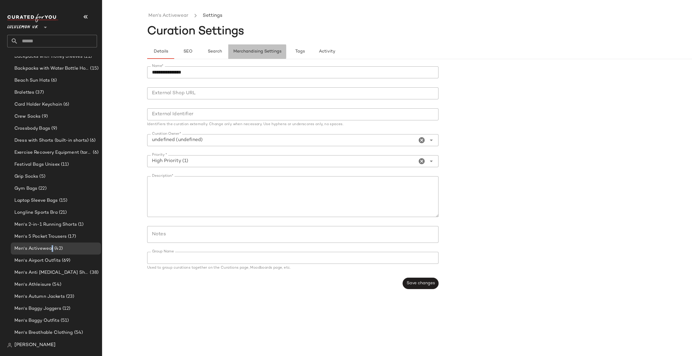
click at [264, 54] on span "Merchandising Settings" at bounding box center [257, 51] width 48 height 5
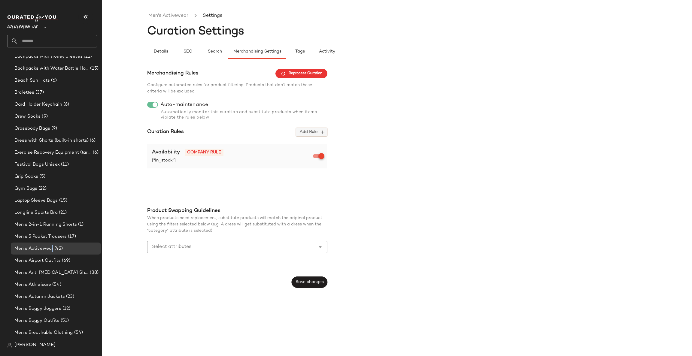
click at [320, 132] on icon "button" at bounding box center [322, 132] width 5 height 5
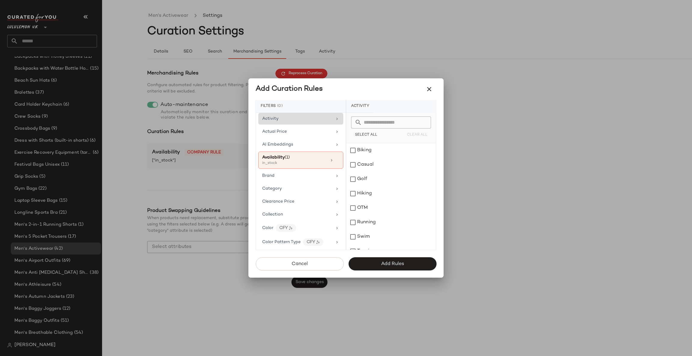
click at [323, 121] on div "Activity" at bounding box center [297, 119] width 70 height 6
click at [371, 137] on span "Select All" at bounding box center [366, 135] width 23 height 4
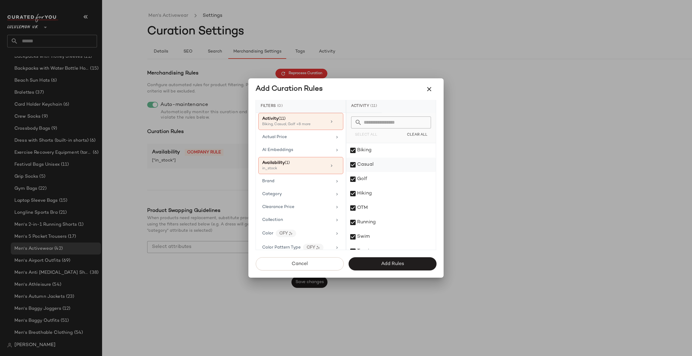
click at [377, 159] on div "Casual" at bounding box center [392, 165] width 90 height 14
click at [377, 207] on div "OTM" at bounding box center [392, 208] width 90 height 14
click at [327, 192] on div "Category" at bounding box center [297, 194] width 70 height 6
click at [387, 161] on div "bottom" at bounding box center [392, 165] width 90 height 14
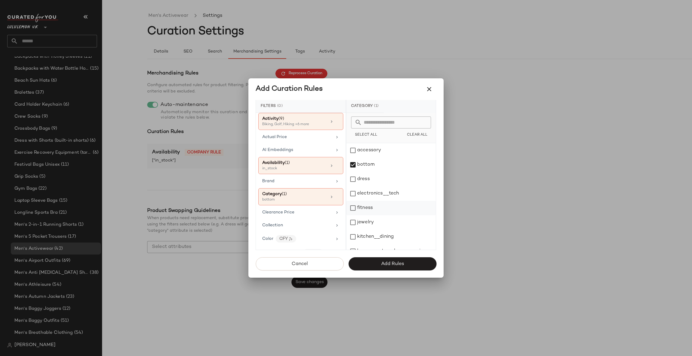
click at [372, 203] on div "fitness" at bounding box center [392, 208] width 90 height 14
click at [385, 189] on div "outerwear" at bounding box center [392, 190] width 90 height 14
click at [369, 227] on div "top" at bounding box center [392, 229] width 90 height 14
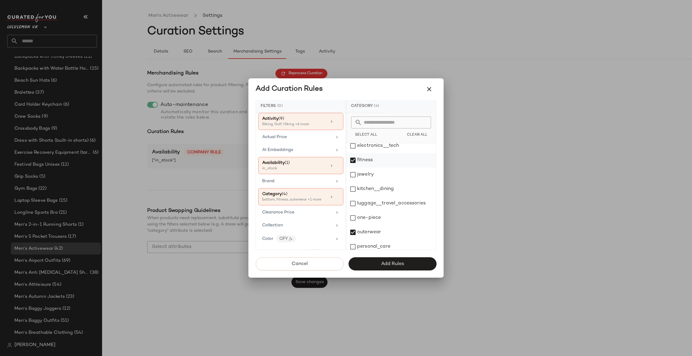
scroll to position [0, 0]
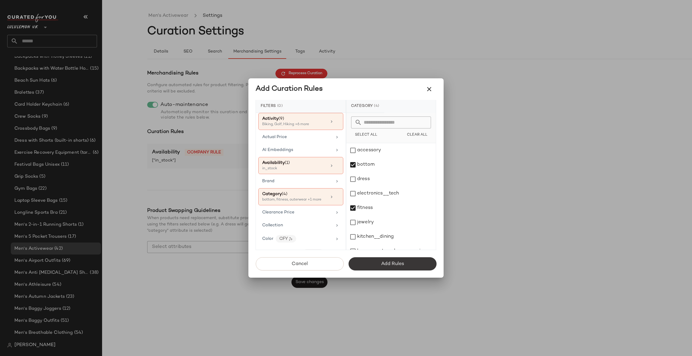
click at [401, 264] on span "Add Rules" at bounding box center [392, 264] width 23 height 6
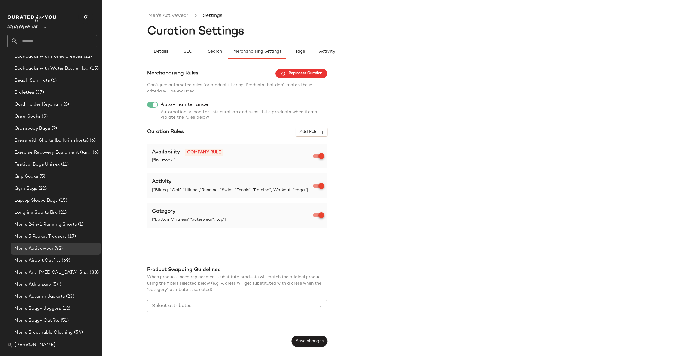
click at [321, 336] on div "Merchandising Rules Reprocess Curation Configure automated rules for product fi…" at bounding box center [237, 208] width 180 height 279
click at [317, 335] on div "Merchandising Rules Reprocess Curation Configure automated rules for product fi…" at bounding box center [237, 208] width 180 height 279
click at [316, 335] on div "Merchandising Rules Reprocess Curation Configure automated rules for product fi…" at bounding box center [237, 208] width 180 height 279
click at [312, 343] on span "Save changes" at bounding box center [309, 341] width 29 height 5
click at [320, 70] on button "Reprocess Curation" at bounding box center [302, 74] width 52 height 10
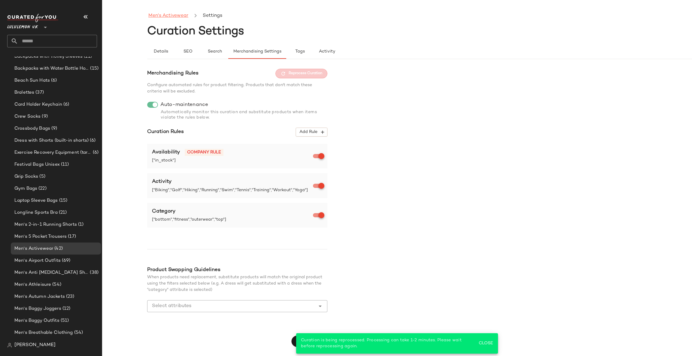
click at [178, 16] on link "Men's Activewear" at bounding box center [168, 16] width 40 height 8
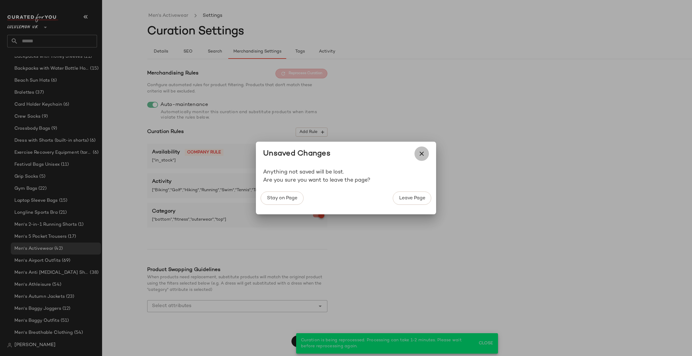
click at [426, 156] on button "button" at bounding box center [422, 154] width 14 height 14
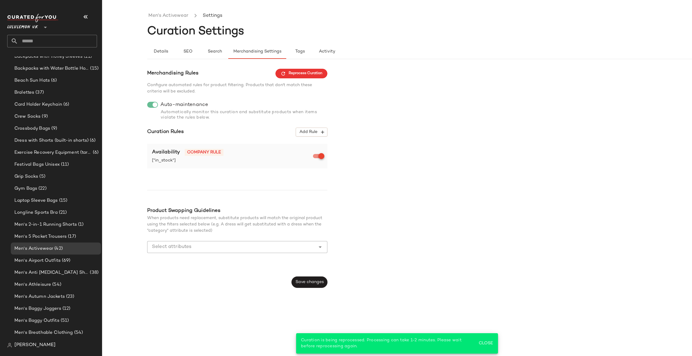
click at [313, 274] on div "Merchandising Rules Reprocess Curation Configure automated rules for product fi…" at bounding box center [237, 178] width 180 height 219
click at [315, 283] on span "Save changes" at bounding box center [309, 282] width 29 height 5
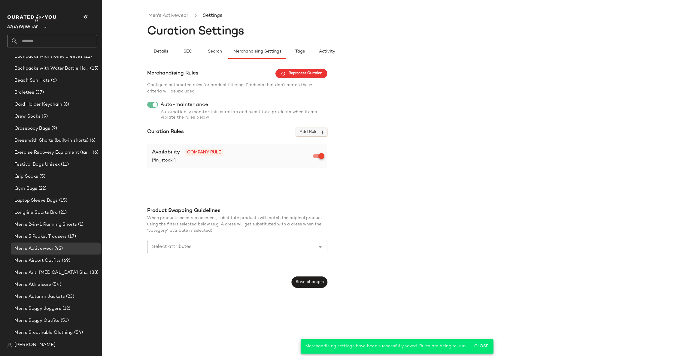
click at [306, 133] on span "Add Rule" at bounding box center [311, 132] width 25 height 5
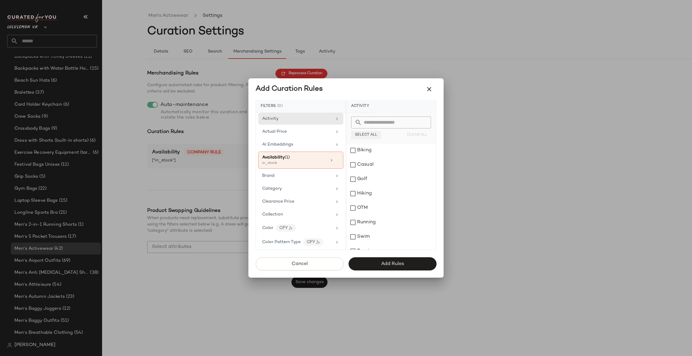
click at [371, 139] on button "Select All" at bounding box center [366, 135] width 30 height 8
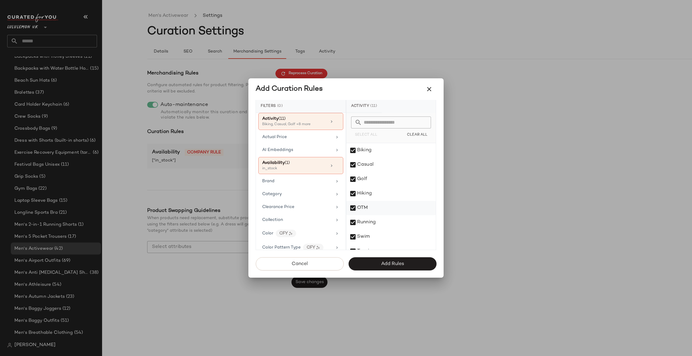
click at [367, 205] on div "OTM" at bounding box center [392, 208] width 90 height 14
click at [393, 169] on div "Casual" at bounding box center [392, 165] width 90 height 14
click at [318, 200] on div "Category" at bounding box center [300, 194] width 85 height 12
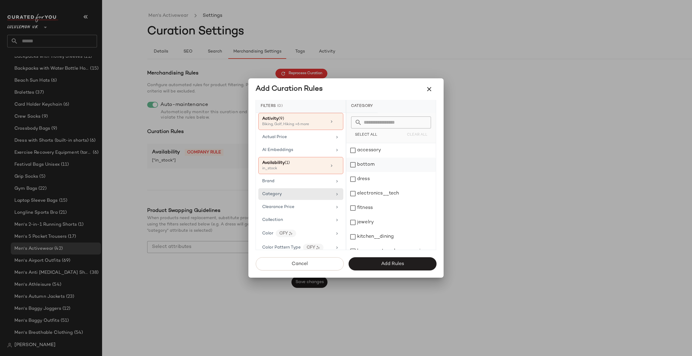
click at [392, 165] on div "bottom" at bounding box center [392, 165] width 90 height 14
click at [402, 207] on div "fitness" at bounding box center [392, 208] width 90 height 14
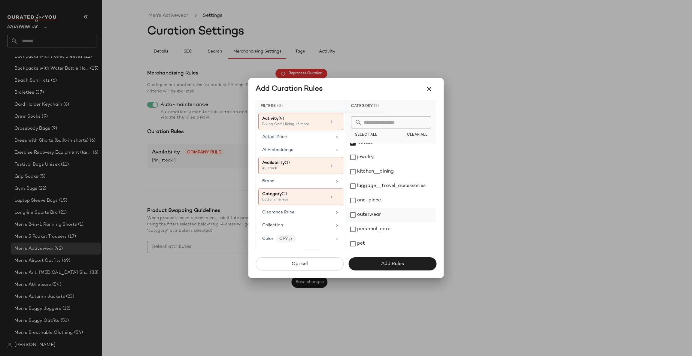
click at [407, 216] on div "outerwear" at bounding box center [392, 215] width 90 height 14
click at [408, 233] on div "top" at bounding box center [392, 233] width 90 height 14
click at [394, 263] on span "Add Rules" at bounding box center [392, 264] width 23 height 6
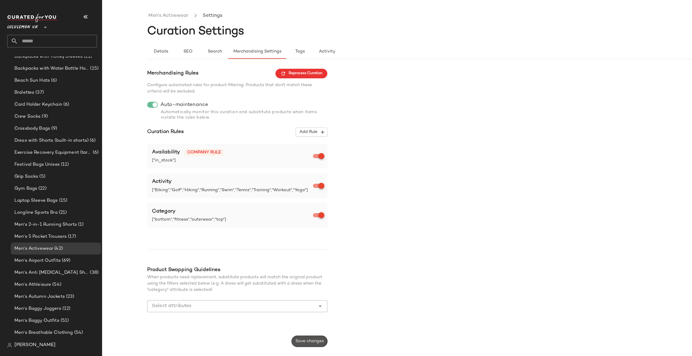
click at [312, 338] on button "Save changes" at bounding box center [310, 341] width 36 height 11
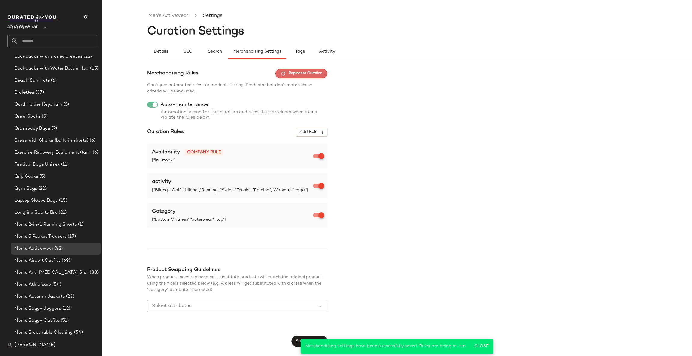
click at [312, 72] on span "Reprocess Curation" at bounding box center [302, 73] width 42 height 5
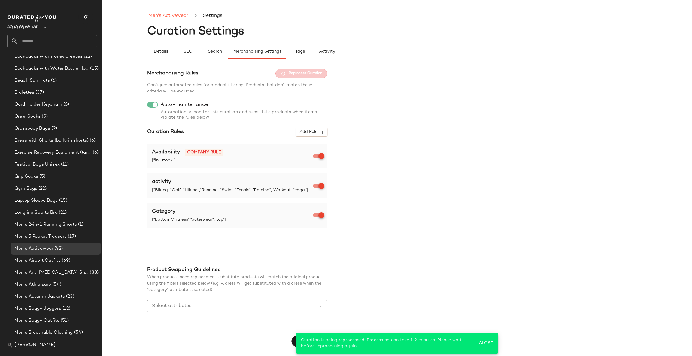
click at [181, 15] on link "Men's Activewear" at bounding box center [168, 16] width 40 height 8
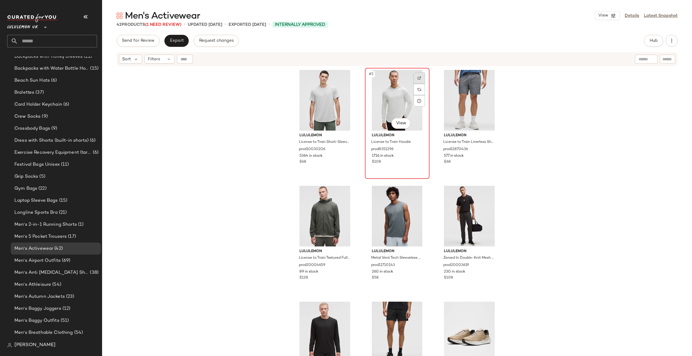
click at [418, 77] on img at bounding box center [420, 78] width 4 height 4
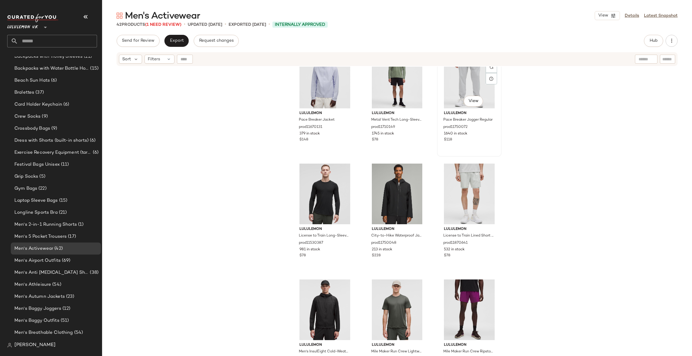
scroll to position [1320, 0]
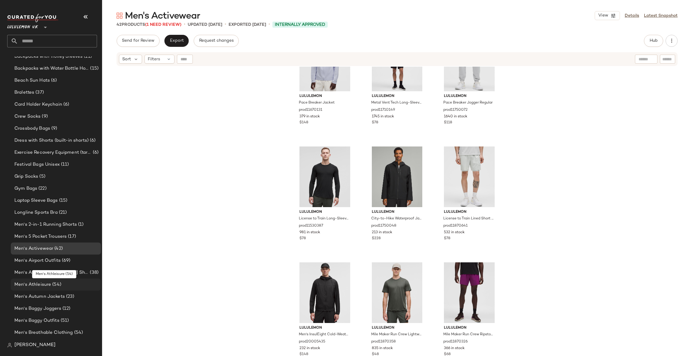
click at [87, 285] on div "Men's Athleisure (54)" at bounding box center [56, 285] width 86 height 7
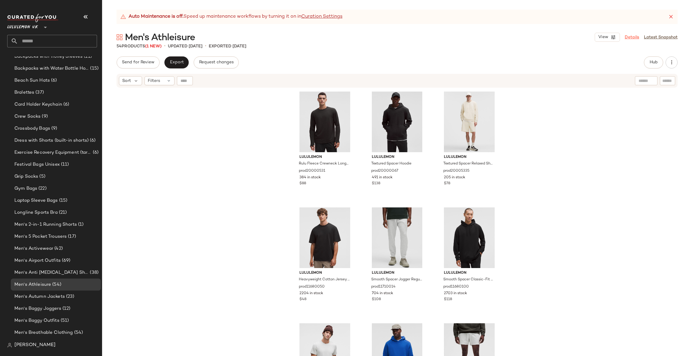
click at [637, 38] on link "Details" at bounding box center [632, 37] width 14 height 6
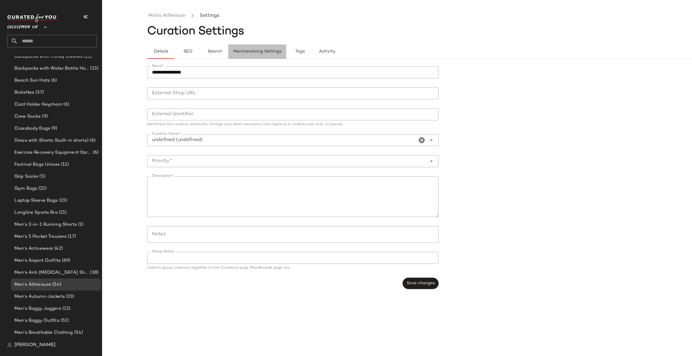
click at [278, 53] on span "Merchandising Settings" at bounding box center [257, 51] width 48 height 5
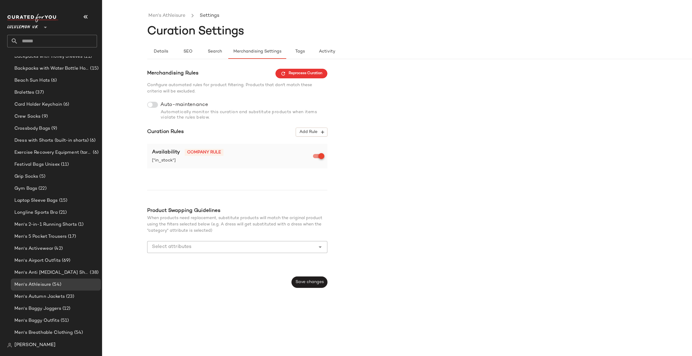
click at [156, 105] on div at bounding box center [152, 105] width 11 height 6
click at [316, 132] on span "Add Rule" at bounding box center [311, 132] width 25 height 5
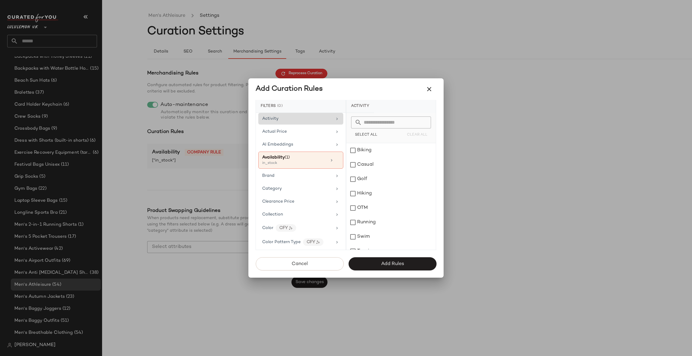
click at [335, 120] on icon at bounding box center [337, 119] width 5 height 5
click at [374, 205] on div "OTM" at bounding box center [392, 208] width 90 height 14
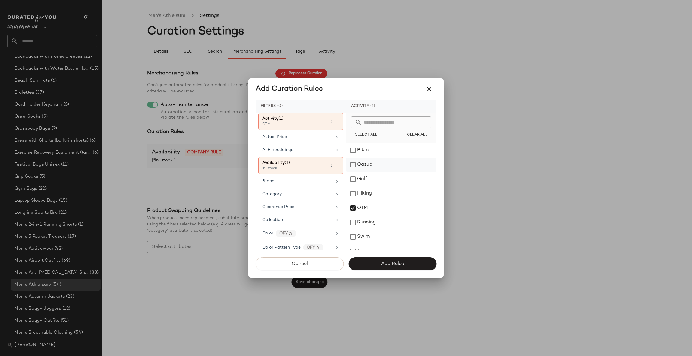
click at [381, 160] on div "Casual" at bounding box center [392, 165] width 90 height 14
click at [319, 197] on div "Category" at bounding box center [297, 194] width 70 height 6
click at [388, 167] on div "bottom" at bounding box center [392, 165] width 90 height 14
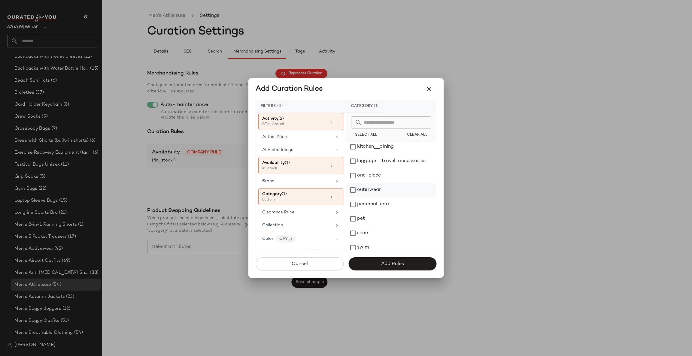
click at [391, 188] on div "outerwear" at bounding box center [392, 190] width 90 height 14
click at [388, 225] on div "top" at bounding box center [392, 229] width 90 height 14
click at [402, 202] on div "shoe" at bounding box center [392, 200] width 90 height 14
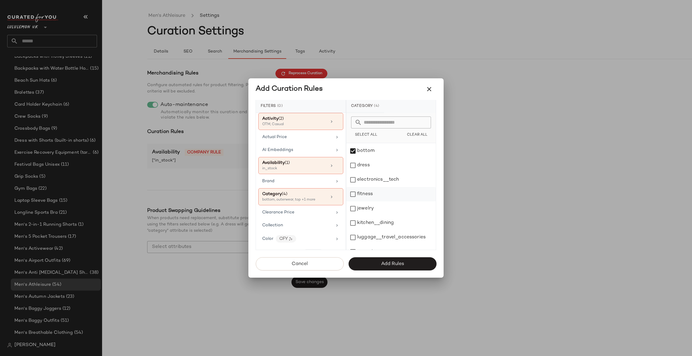
click at [412, 192] on div "fitness" at bounding box center [392, 194] width 90 height 14
click at [394, 152] on div "accessory" at bounding box center [392, 150] width 90 height 14
click at [414, 262] on button "Add Rules" at bounding box center [393, 264] width 88 height 13
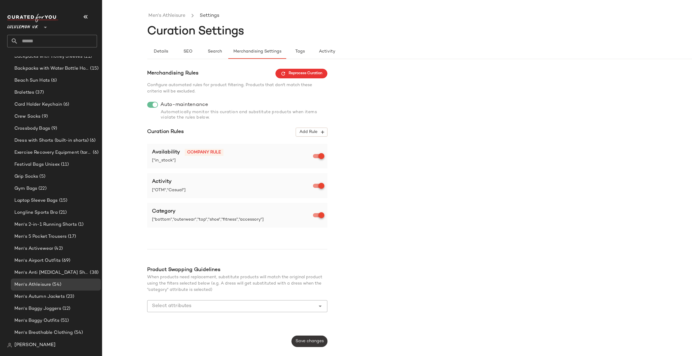
click at [307, 346] on button "Save changes" at bounding box center [310, 341] width 36 height 11
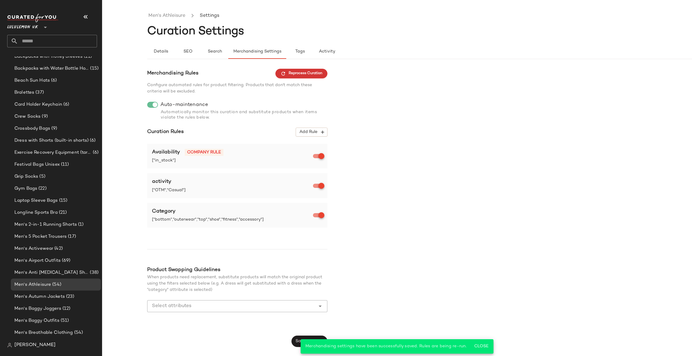
click at [319, 75] on span "Reprocess Curation" at bounding box center [302, 73] width 42 height 5
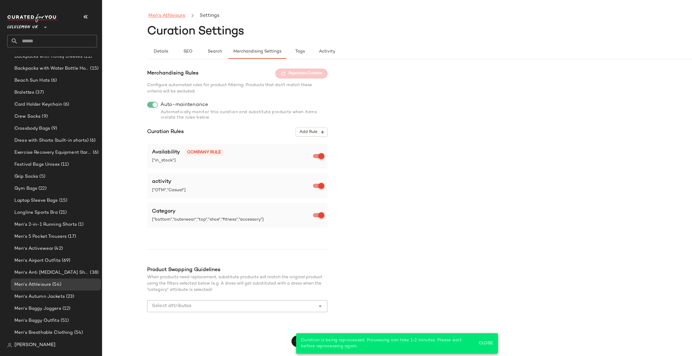
click at [179, 16] on link "Men's Athleisure" at bounding box center [166, 16] width 37 height 8
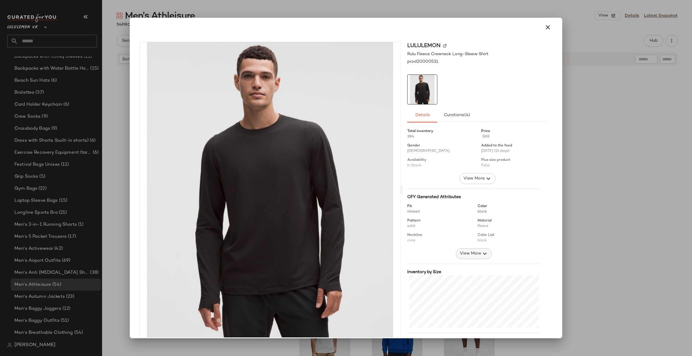
click at [466, 254] on span "View More" at bounding box center [471, 253] width 22 height 7
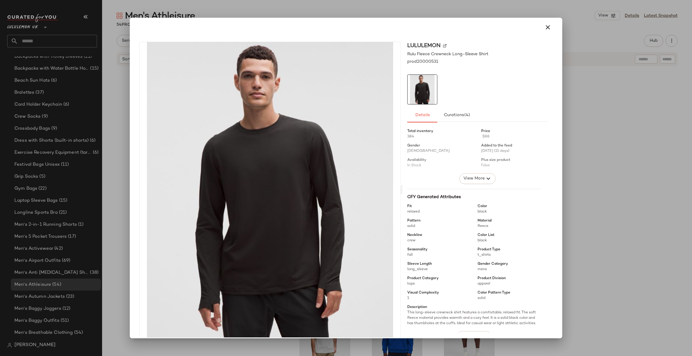
click at [589, 185] on div at bounding box center [346, 178] width 692 height 356
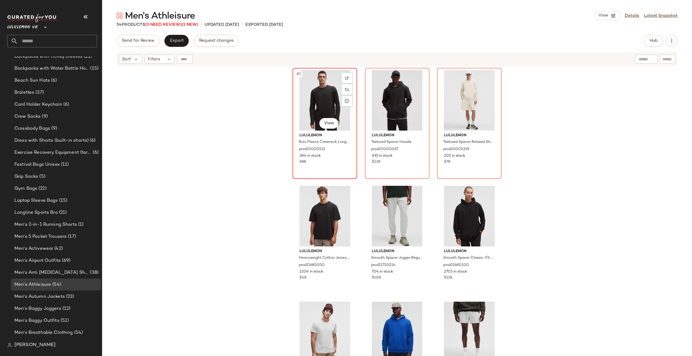
click at [338, 76] on div "#1 View" at bounding box center [325, 100] width 60 height 61
click at [348, 77] on div at bounding box center [346, 77] width 11 height 11
drag, startPoint x: 327, startPoint y: 107, endPoint x: 324, endPoint y: 109, distance: 3.8
click at [326, 108] on div "#1 View" at bounding box center [325, 100] width 60 height 61
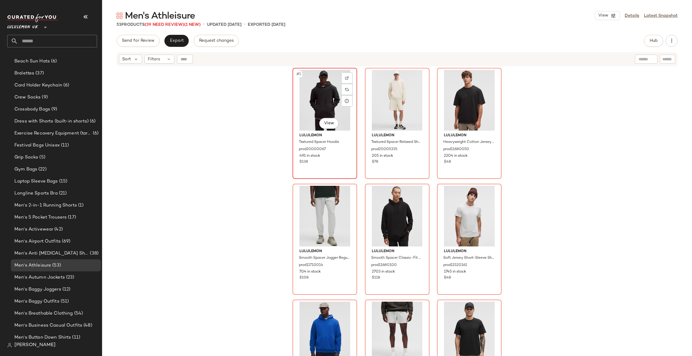
scroll to position [90, 0]
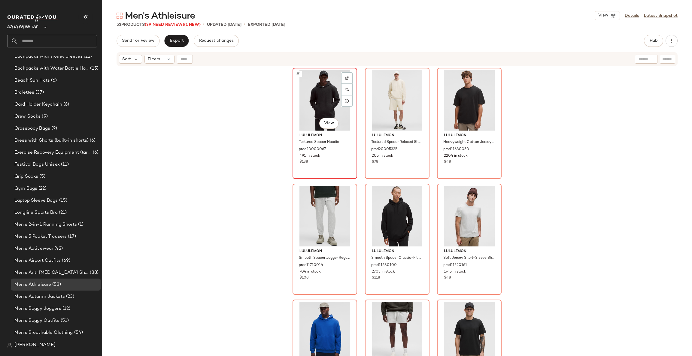
click at [329, 107] on div "#1 View" at bounding box center [325, 100] width 60 height 61
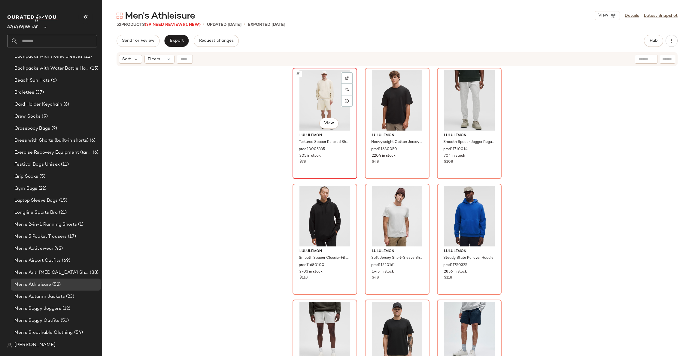
click at [329, 107] on div "#1 View" at bounding box center [325, 100] width 60 height 61
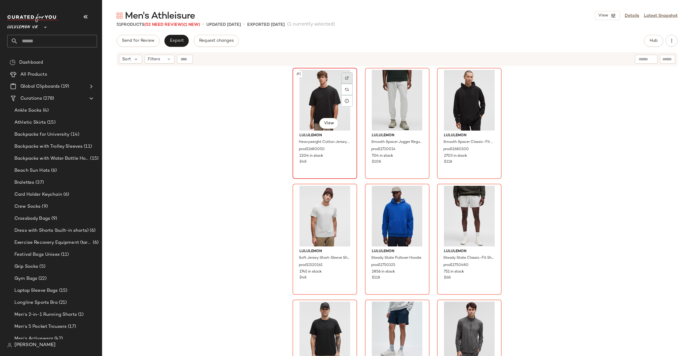
click at [345, 78] on img at bounding box center [347, 78] width 4 height 4
click at [418, 79] on img at bounding box center [420, 78] width 4 height 4
click at [639, 13] on link "Details" at bounding box center [632, 16] width 14 height 6
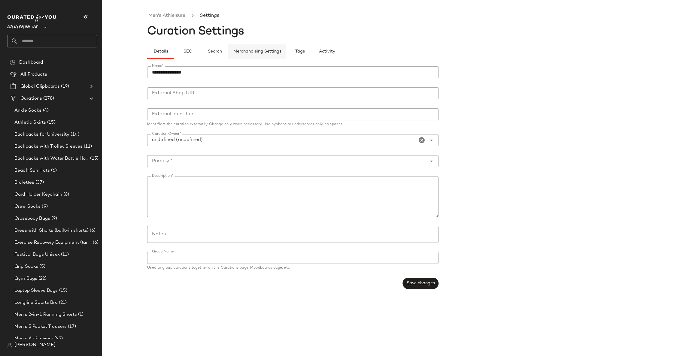
click at [259, 55] on button "Merchandising Settings" at bounding box center [257, 51] width 58 height 14
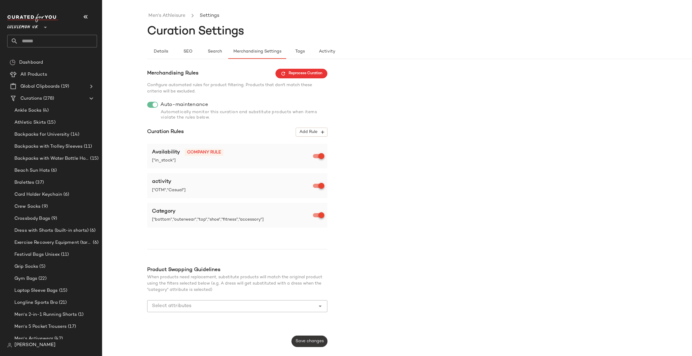
click at [310, 338] on button "Save changes" at bounding box center [310, 341] width 36 height 11
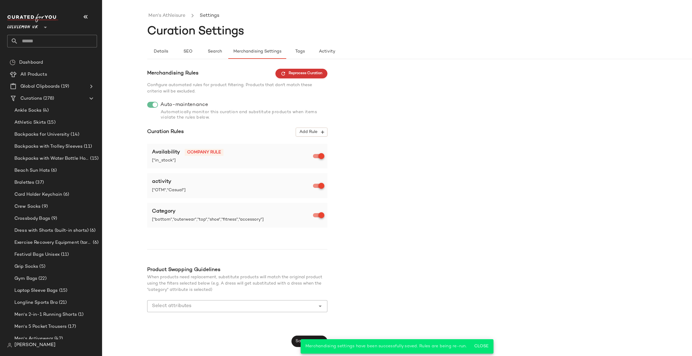
click at [311, 74] on span "Reprocess Curation" at bounding box center [302, 73] width 42 height 5
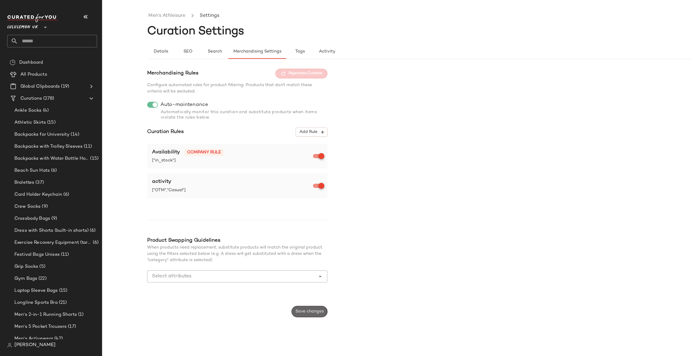
click at [298, 312] on span "Save changes" at bounding box center [309, 312] width 29 height 5
click at [298, 77] on button "Reprocess Curation" at bounding box center [302, 74] width 52 height 10
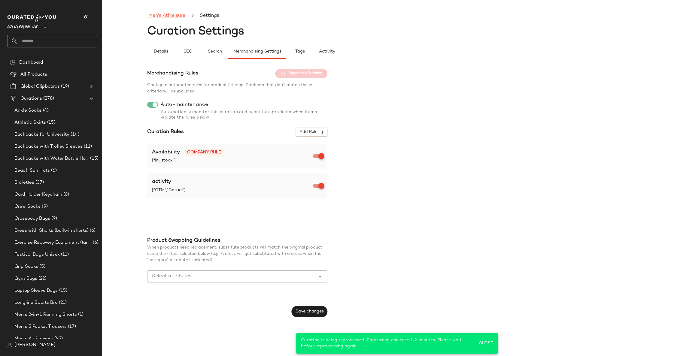
click at [179, 17] on link "Men's Athleisure" at bounding box center [166, 16] width 37 height 8
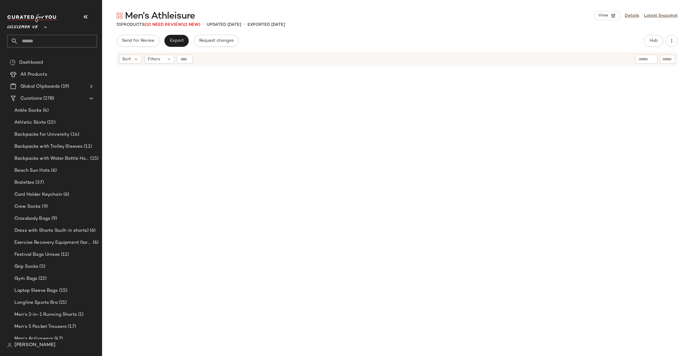
scroll to position [365, 0]
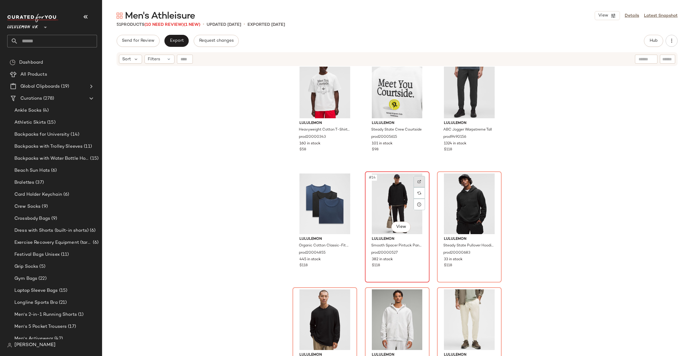
click at [420, 179] on div at bounding box center [419, 181] width 11 height 11
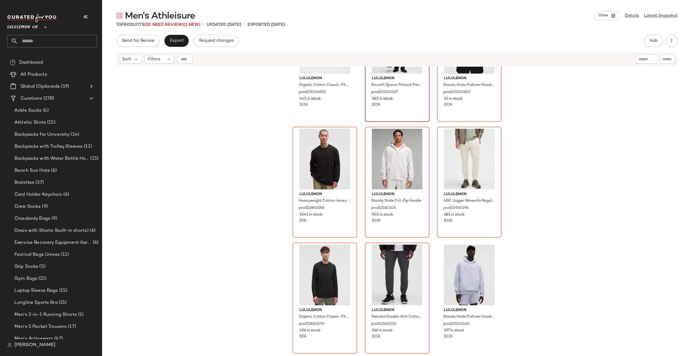
scroll to position [545, 0]
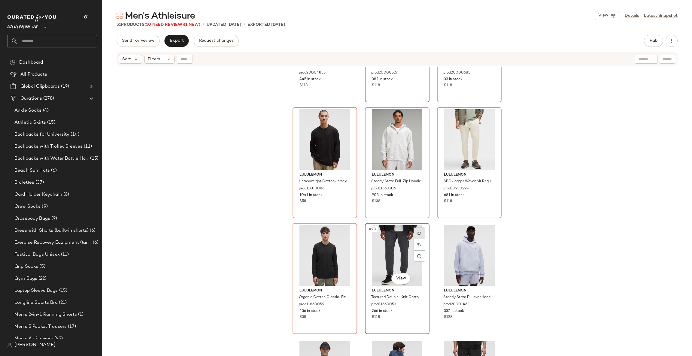
click at [418, 232] on img at bounding box center [420, 234] width 4 height 4
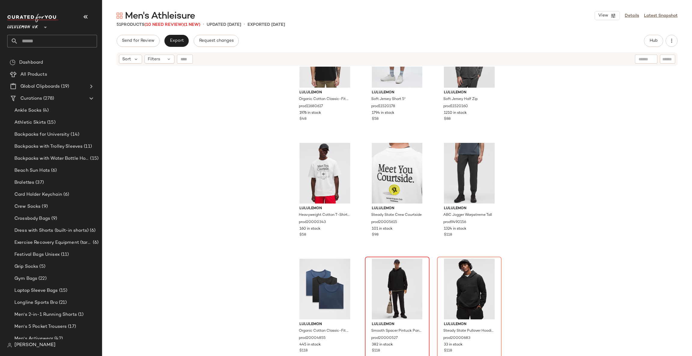
scroll to position [0, 0]
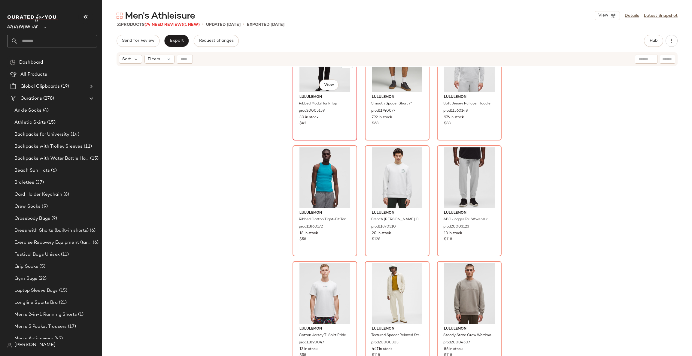
scroll to position [1668, 0]
click at [490, 270] on img at bounding box center [492, 271] width 4 height 4
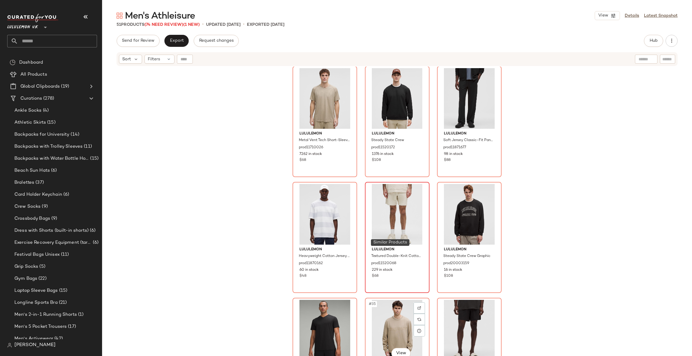
scroll to position [1127, 0]
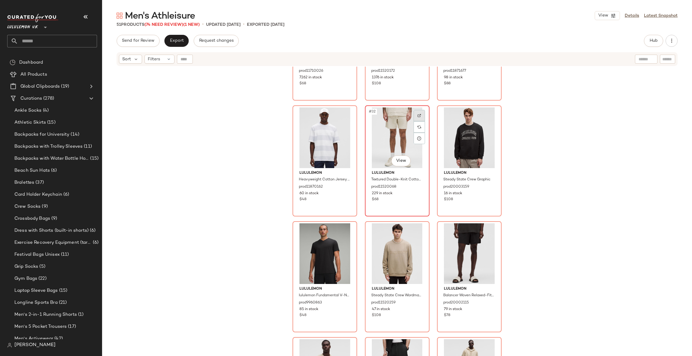
click at [421, 110] on div at bounding box center [419, 115] width 11 height 11
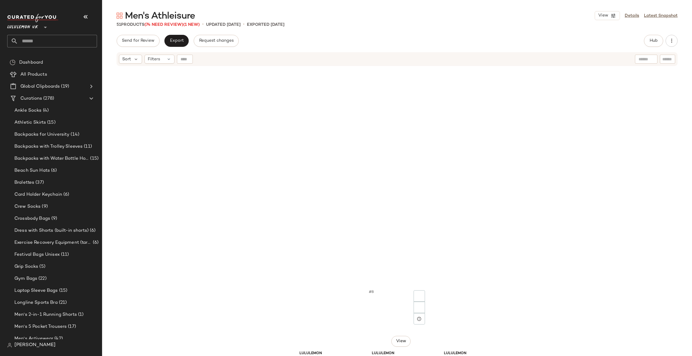
scroll to position [0, 0]
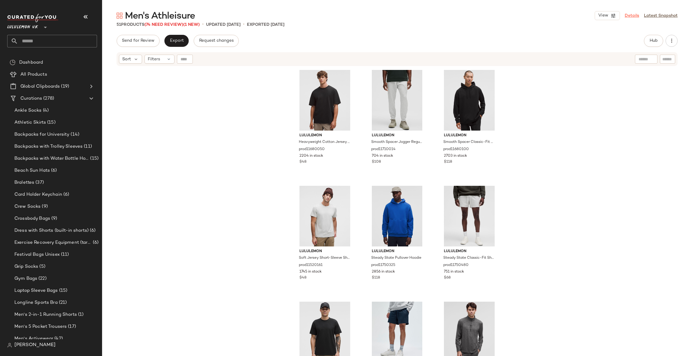
click at [631, 16] on link "Details" at bounding box center [632, 16] width 14 height 6
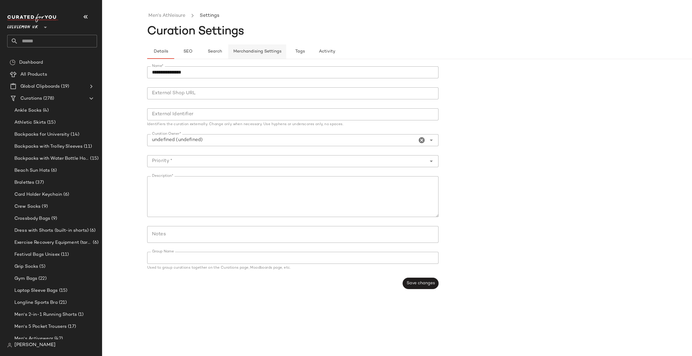
click at [253, 48] on button "Merchandising Settings" at bounding box center [257, 51] width 58 height 14
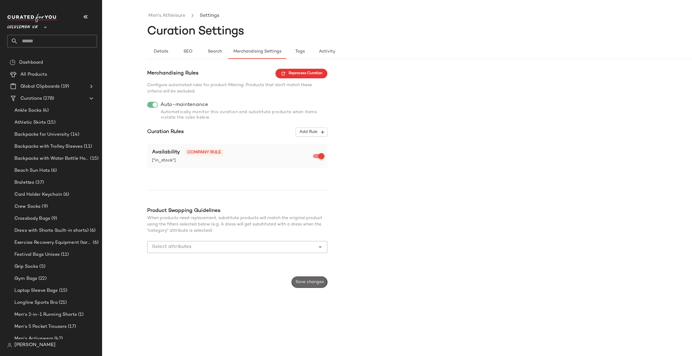
click at [310, 283] on span "Save changes" at bounding box center [309, 282] width 29 height 5
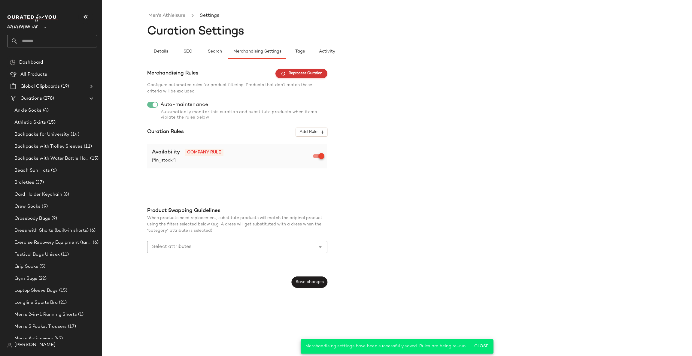
click at [321, 73] on span "Reprocess Curation" at bounding box center [302, 73] width 42 height 5
click at [158, 54] on span "Details" at bounding box center [160, 51] width 15 height 5
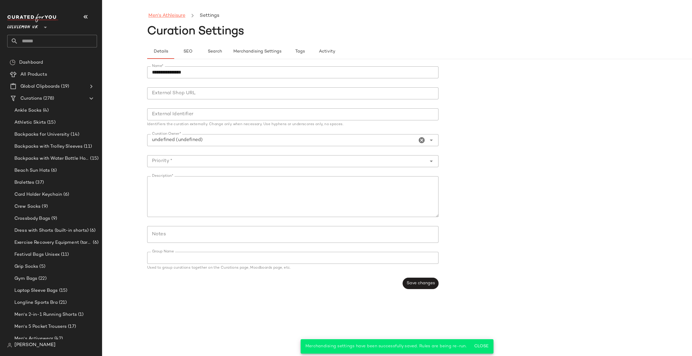
click at [170, 19] on link "Men's Athleisure" at bounding box center [166, 16] width 37 height 8
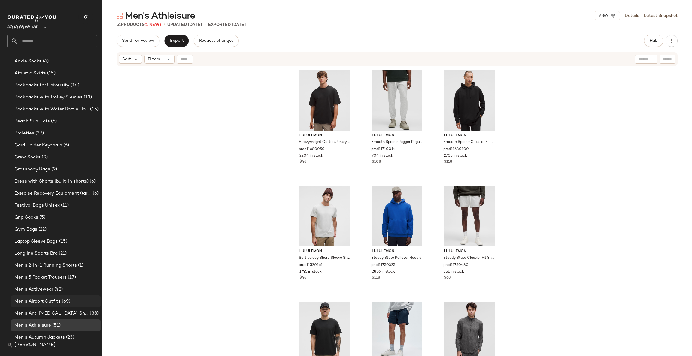
scroll to position [180, 0]
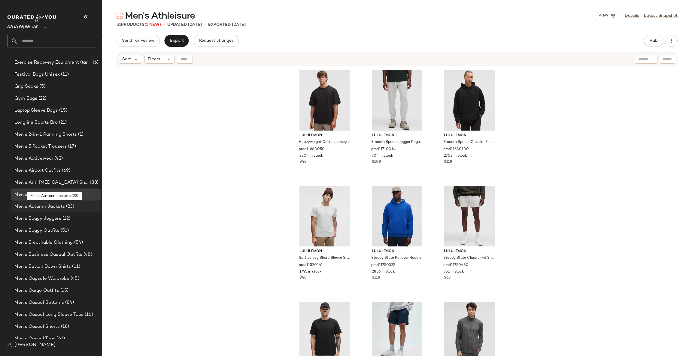
click at [78, 207] on div "Men's Autumn Jackets (23)" at bounding box center [56, 206] width 86 height 7
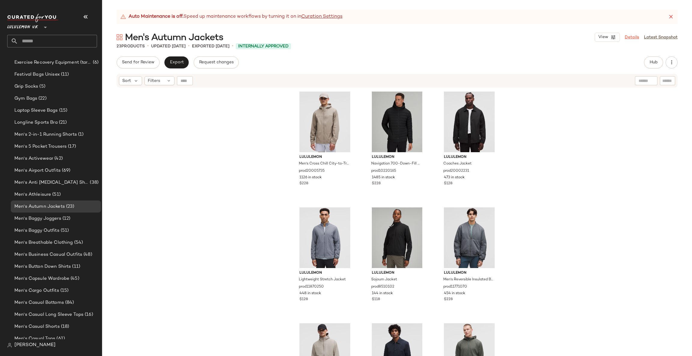
click at [632, 40] on link "Details" at bounding box center [632, 37] width 14 height 6
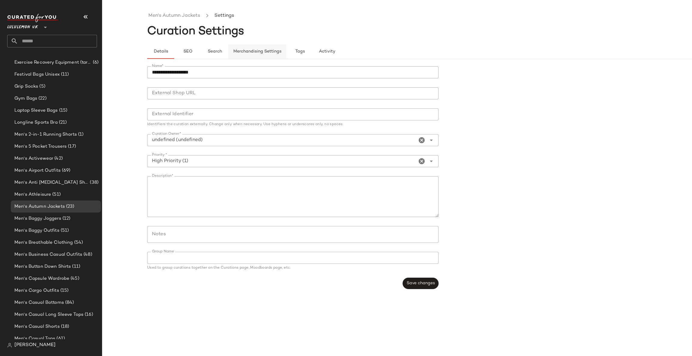
click at [260, 51] on span "Merchandising Settings" at bounding box center [257, 51] width 48 height 5
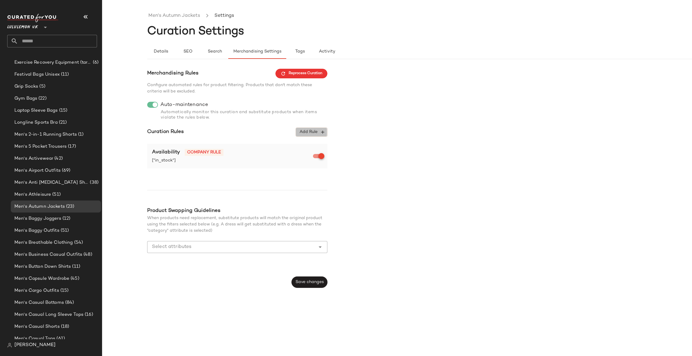
click at [319, 134] on span "Add Rule" at bounding box center [311, 132] width 25 height 5
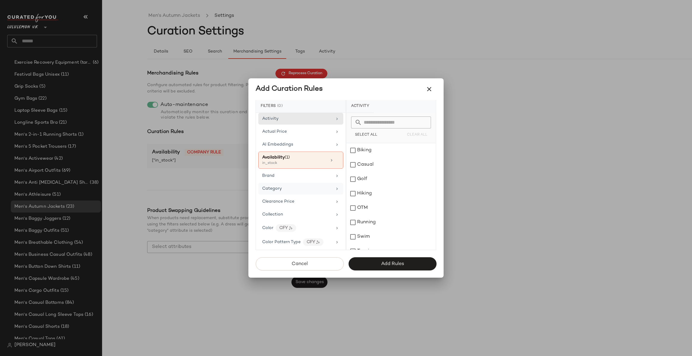
click at [326, 192] on div "Category" at bounding box center [297, 189] width 70 height 6
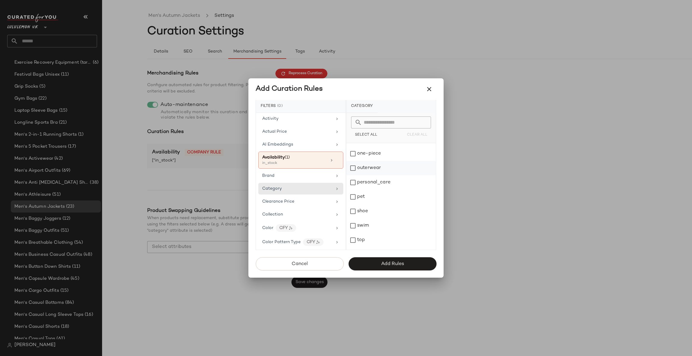
scroll to position [124, 0]
click at [385, 153] on div "outerwear" at bounding box center [392, 156] width 90 height 14
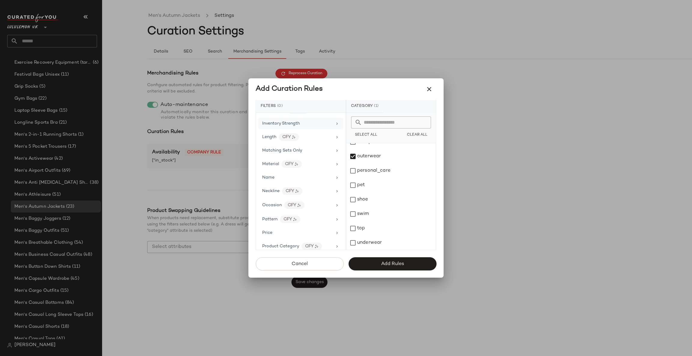
scroll to position [270, 0]
click at [328, 239] on div "Product Category CFY" at bounding box center [297, 237] width 70 height 8
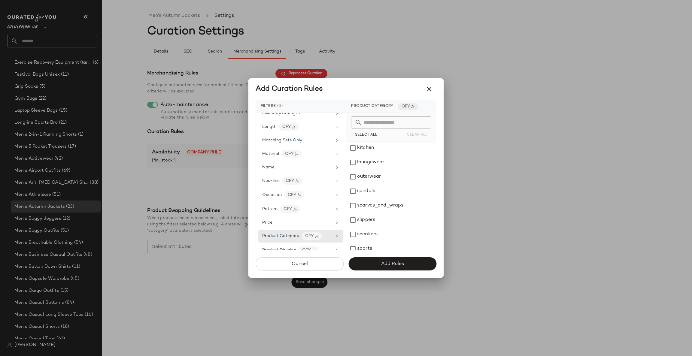
scroll to position [214, 0]
click at [394, 147] on div "outerwear" at bounding box center [392, 153] width 90 height 14
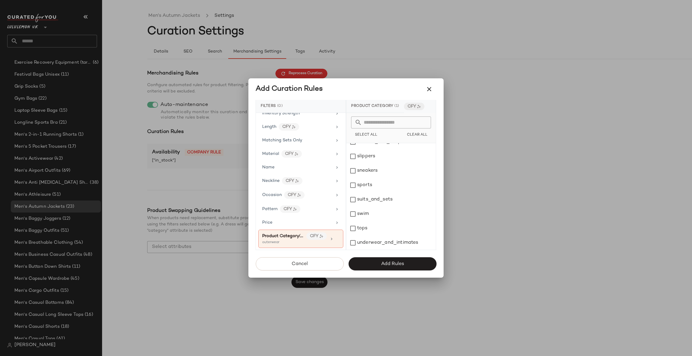
click at [382, 125] on input "text" at bounding box center [395, 123] width 66 height 12
type input "*"
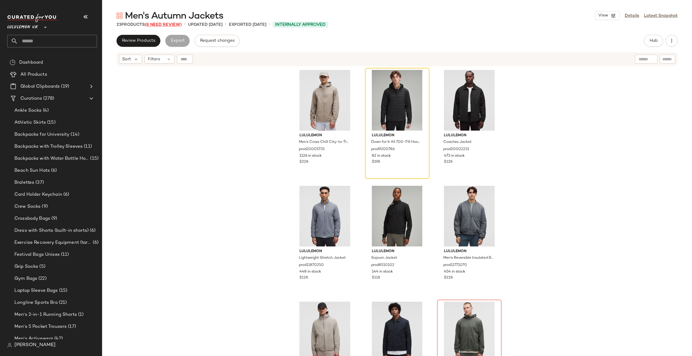
click at [174, 24] on span "(8 Need Review)" at bounding box center [163, 25] width 37 height 5
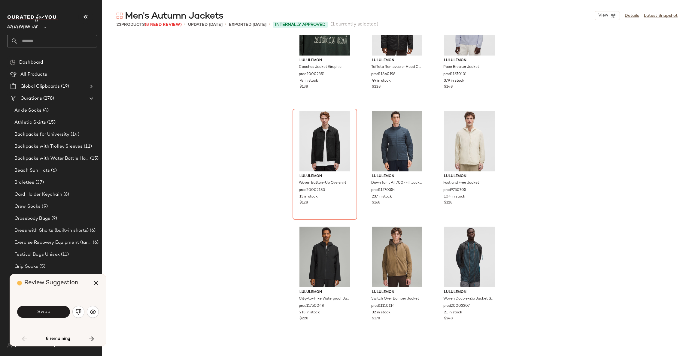
scroll to position [607, 0]
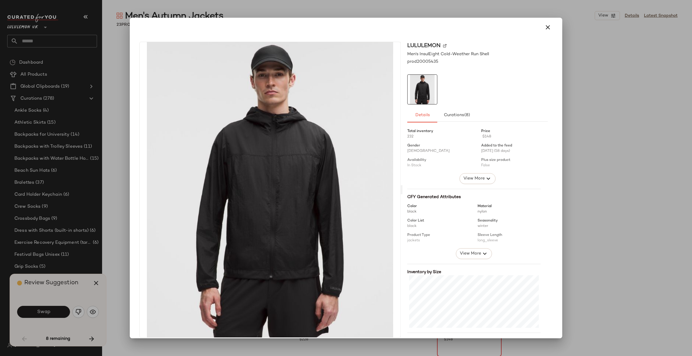
click at [564, 184] on div at bounding box center [346, 178] width 692 height 356
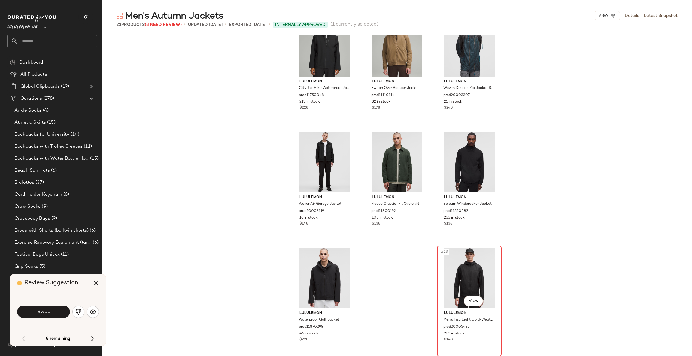
click at [462, 284] on div "#23 View" at bounding box center [469, 278] width 60 height 61
drag, startPoint x: 464, startPoint y: 278, endPoint x: 369, endPoint y: 302, distance: 97.8
click at [369, 302] on div "lululemon City-to-Hike Waterproof Jacket prod11750048 213 in stock $228 lululem…" at bounding box center [397, 196] width 590 height 322
click at [460, 277] on div "#23 View" at bounding box center [469, 278] width 60 height 61
click at [99, 286] on icon "button" at bounding box center [96, 283] width 7 height 7
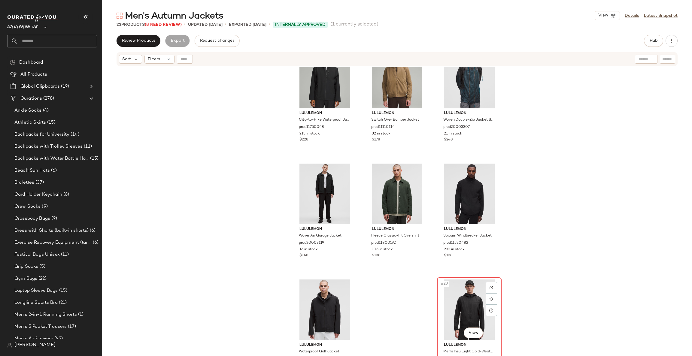
click at [470, 309] on div "#23 View" at bounding box center [469, 310] width 60 height 61
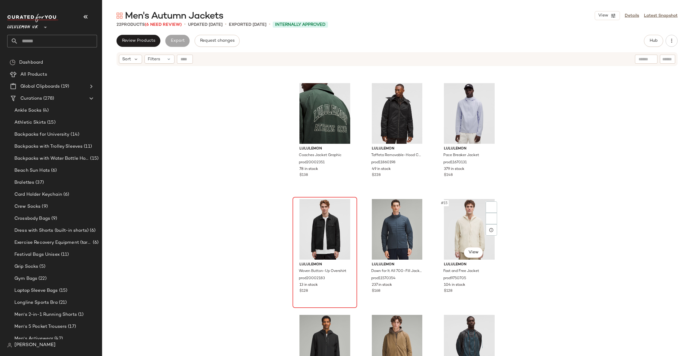
scroll to position [337, 0]
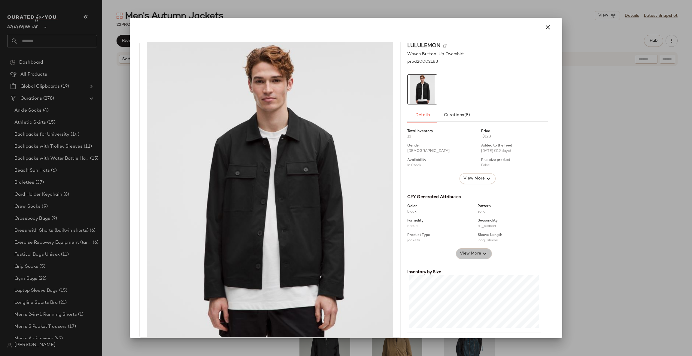
click at [472, 258] on button "View More" at bounding box center [474, 254] width 36 height 11
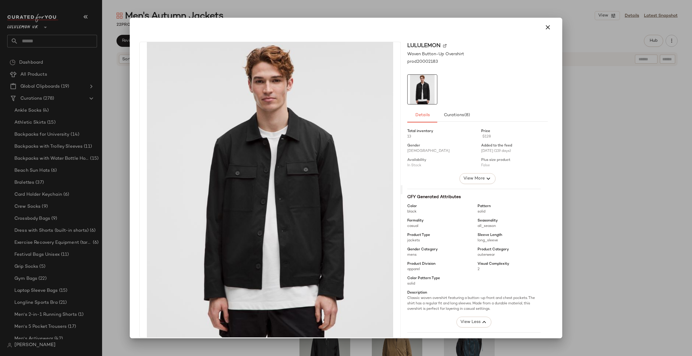
click at [579, 215] on div at bounding box center [346, 178] width 692 height 356
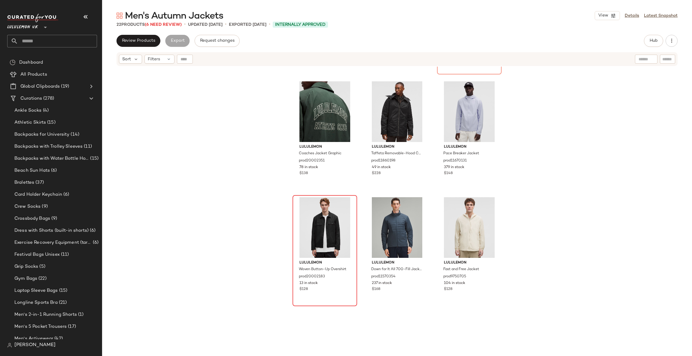
scroll to position [0, 0]
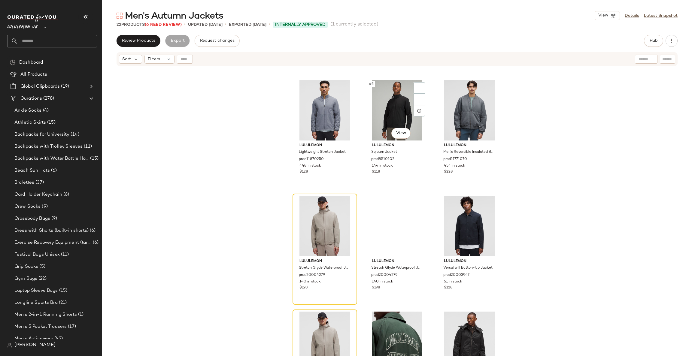
scroll to position [185, 0]
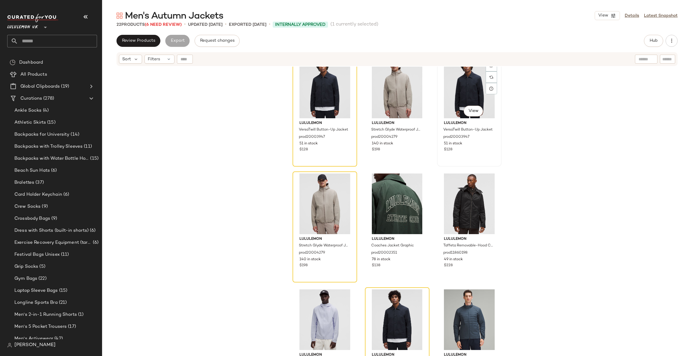
scroll to position [662, 0]
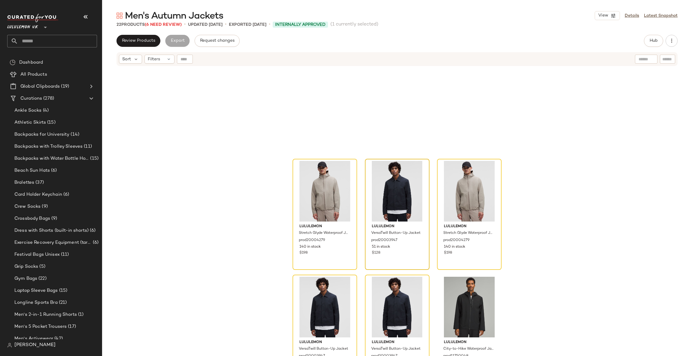
scroll to position [740, 0]
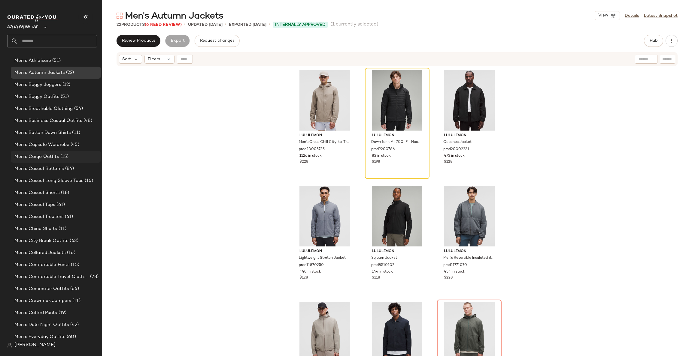
scroll to position [270, 0]
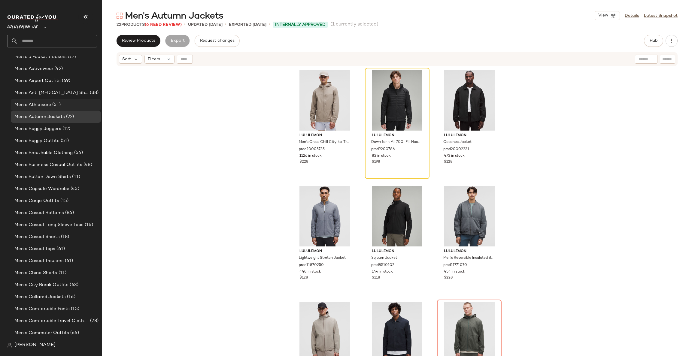
click at [75, 108] on div "Men's Athleisure (51)" at bounding box center [56, 105] width 86 height 7
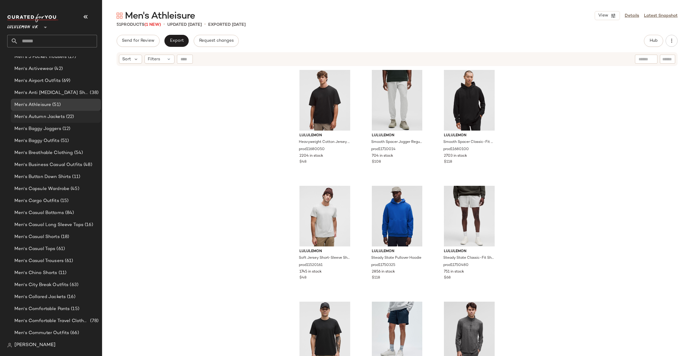
click at [78, 115] on div "Men's Autumn Jackets (22)" at bounding box center [56, 117] width 86 height 7
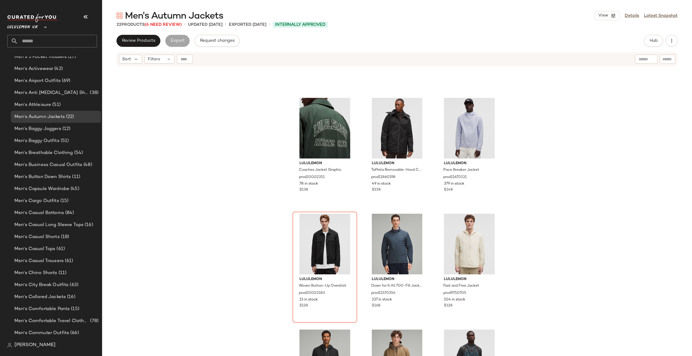
scroll to position [455, 0]
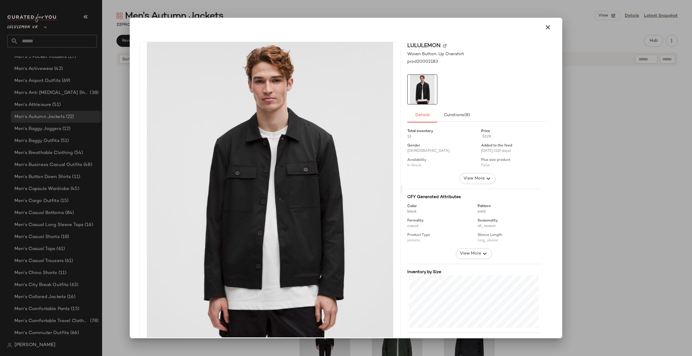
click at [580, 203] on div at bounding box center [346, 178] width 692 height 356
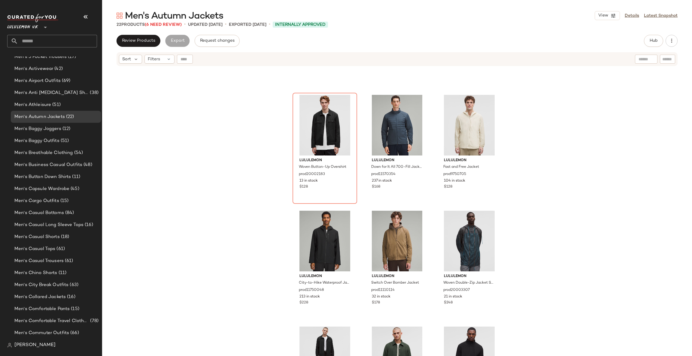
scroll to position [264, 0]
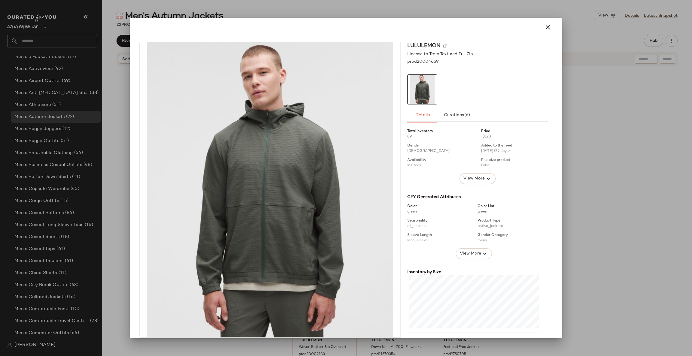
click at [575, 146] on div at bounding box center [346, 178] width 692 height 356
click at [463, 251] on span "View More" at bounding box center [471, 253] width 22 height 7
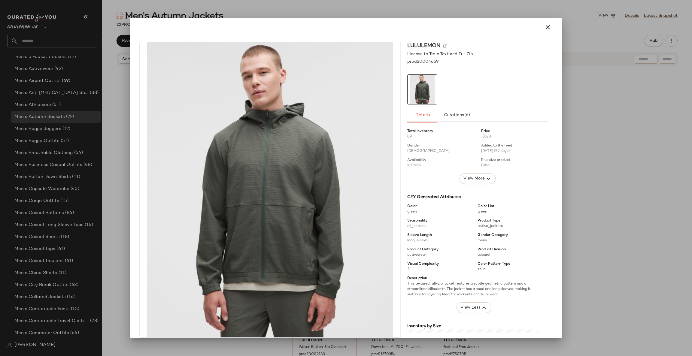
click at [670, 153] on div at bounding box center [346, 178] width 692 height 356
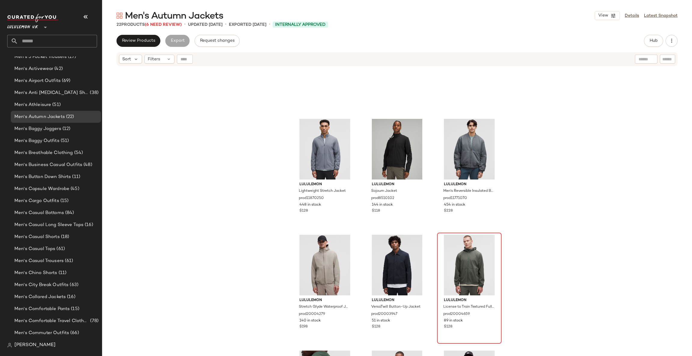
scroll to position [0, 0]
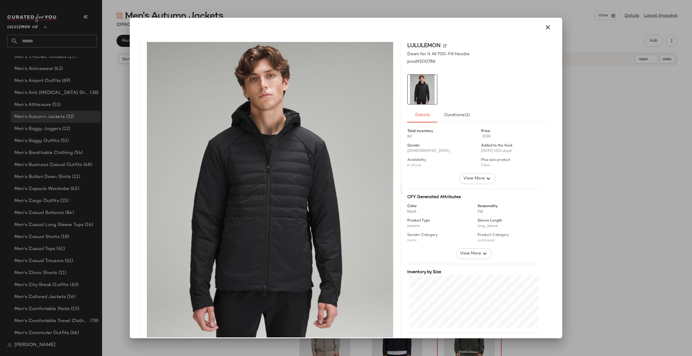
click at [588, 149] on div at bounding box center [346, 178] width 692 height 356
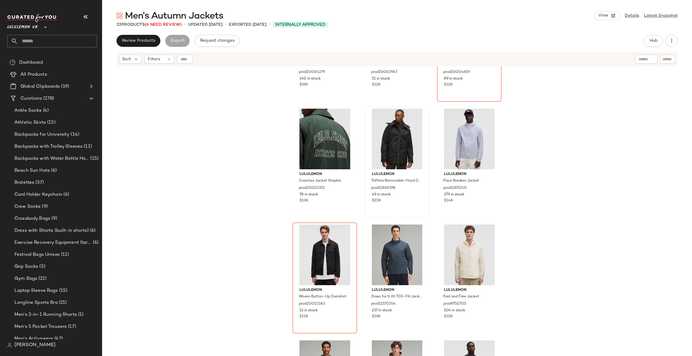
scroll to position [365, 0]
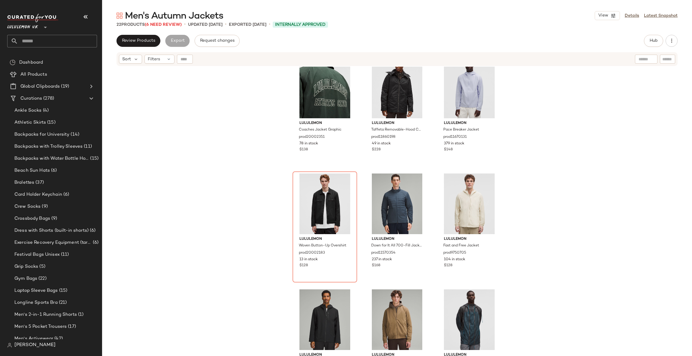
click at [645, 44] on div "Hub" at bounding box center [653, 41] width 19 height 12
click at [628, 14] on link "Details" at bounding box center [632, 16] width 14 height 6
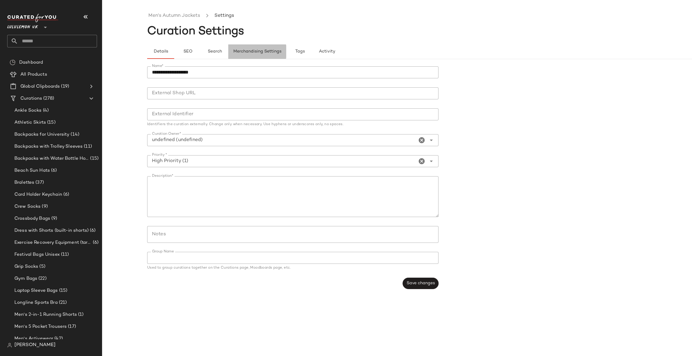
click at [268, 57] on button "Merchandising Settings" at bounding box center [257, 51] width 58 height 14
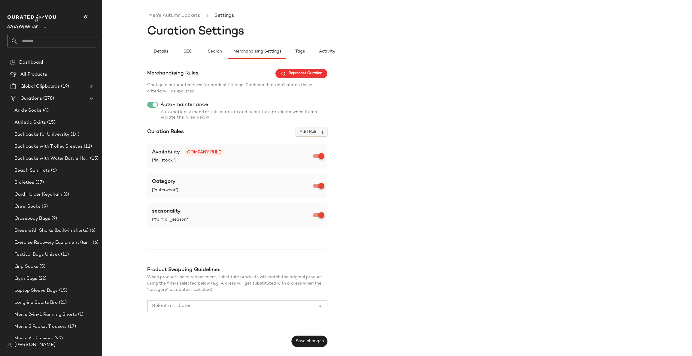
click at [313, 133] on span "Add Rule" at bounding box center [311, 132] width 25 height 5
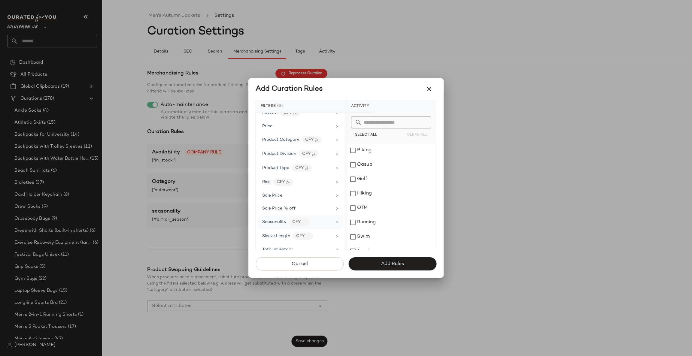
scroll to position [392, 0]
click at [327, 129] on div "Product Division CFY" at bounding box center [297, 133] width 70 height 8
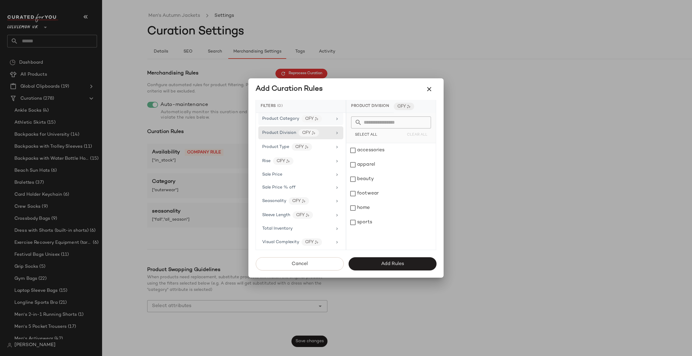
click at [326, 115] on div "Product Category CFY" at bounding box center [297, 119] width 70 height 8
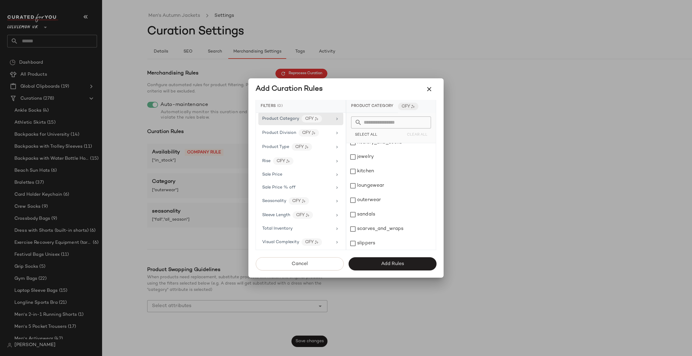
scroll to position [173, 0]
click at [410, 198] on div "outerwear" at bounding box center [392, 194] width 90 height 14
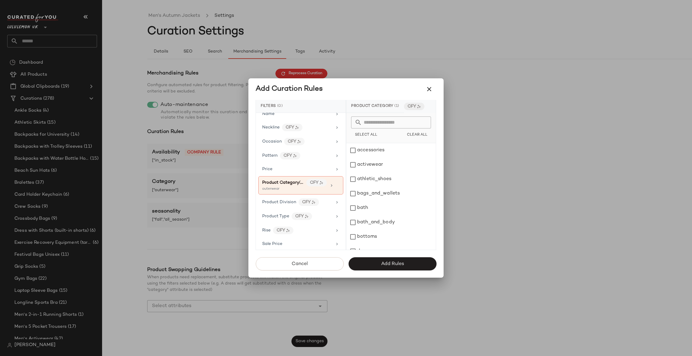
scroll to position [301, 0]
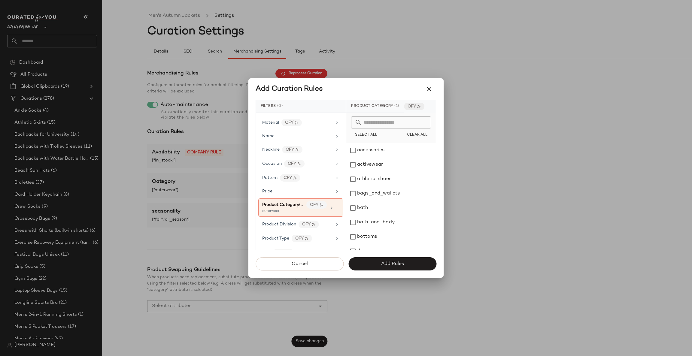
click at [391, 265] on span "Add Rules" at bounding box center [392, 264] width 23 height 6
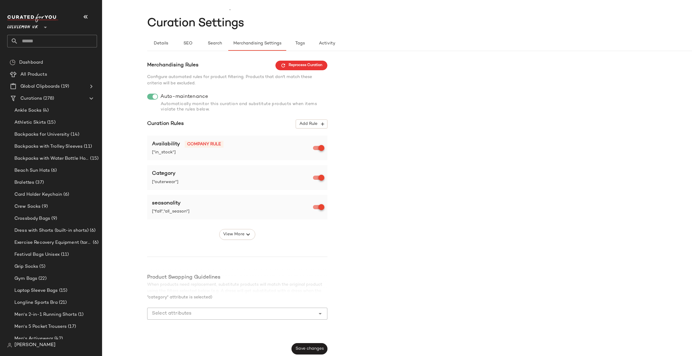
scroll to position [10, 0]
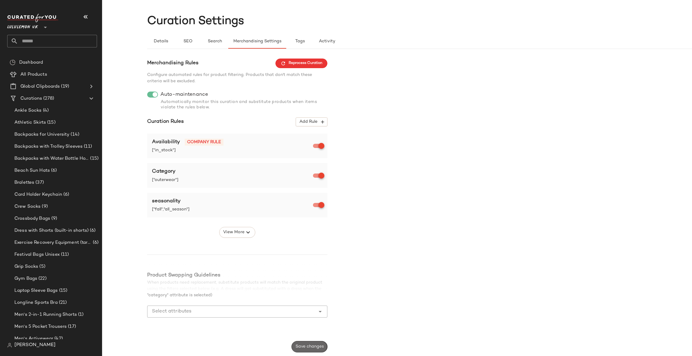
click at [324, 345] on span "Save changes" at bounding box center [309, 347] width 29 height 5
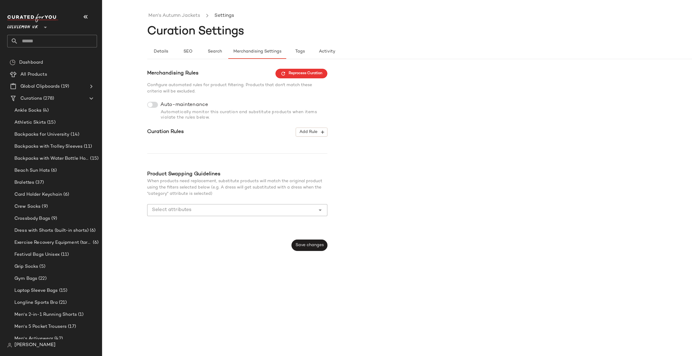
scroll to position [0, 0]
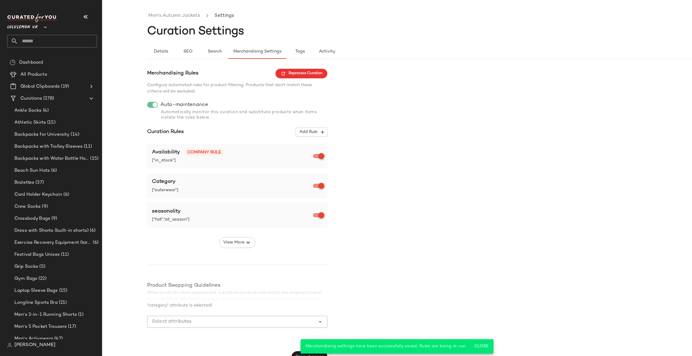
click at [319, 72] on span "Reprocess Curation" at bounding box center [302, 73] width 42 height 5
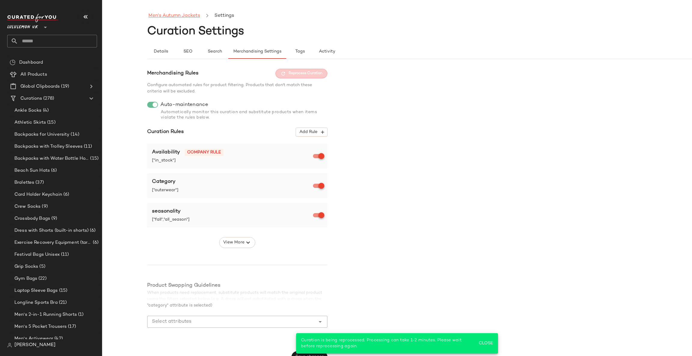
click at [197, 14] on link "Men's Autumn Jackets" at bounding box center [174, 16] width 52 height 8
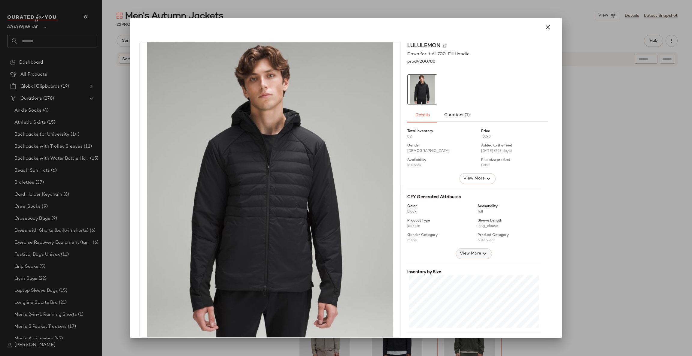
click at [457, 249] on button "View More" at bounding box center [474, 254] width 36 height 11
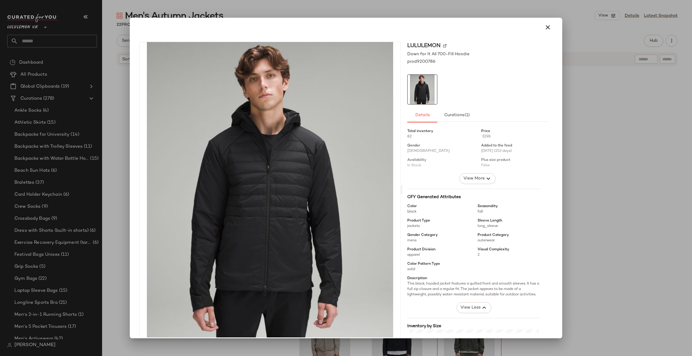
click at [594, 154] on div at bounding box center [346, 178] width 692 height 356
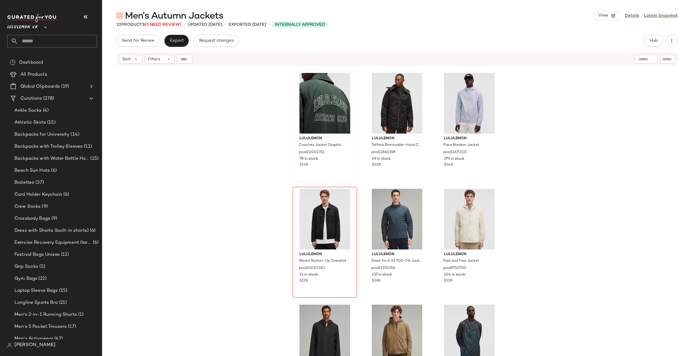
scroll to position [365, 0]
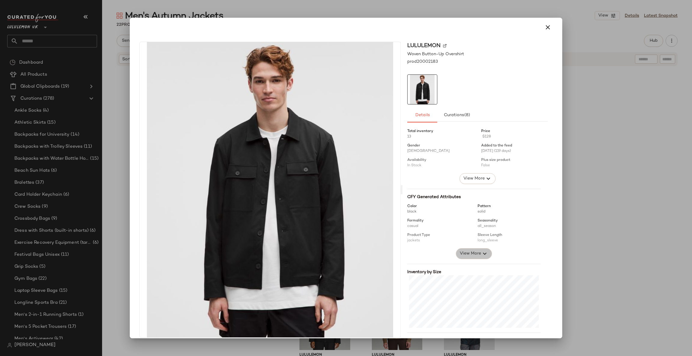
click at [481, 256] on icon "button" at bounding box center [484, 253] width 7 height 7
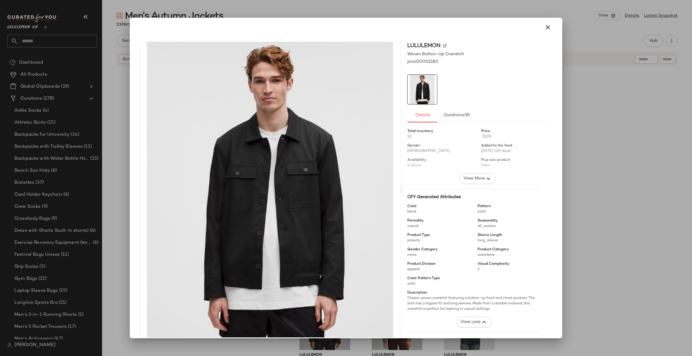
click at [606, 186] on div at bounding box center [346, 178] width 692 height 356
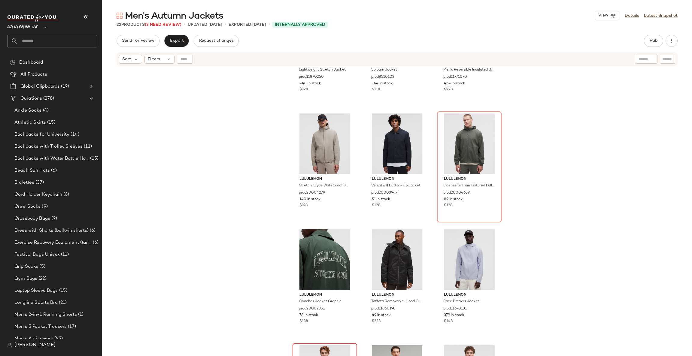
scroll to position [185, 0]
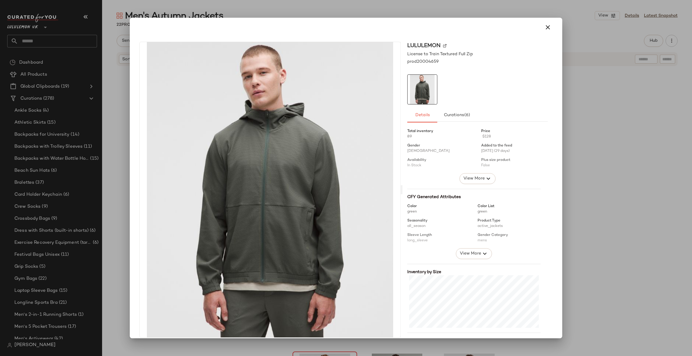
click at [449, 257] on div "View More" at bounding box center [474, 254] width 63 height 11
click at [458, 249] on button "View More" at bounding box center [474, 254] width 36 height 11
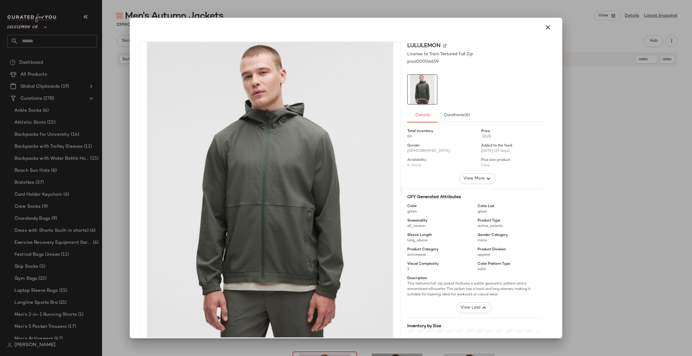
click at [599, 159] on div at bounding box center [346, 178] width 692 height 356
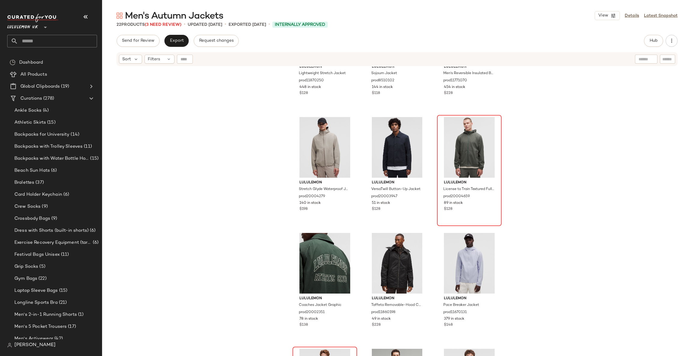
scroll to position [0, 0]
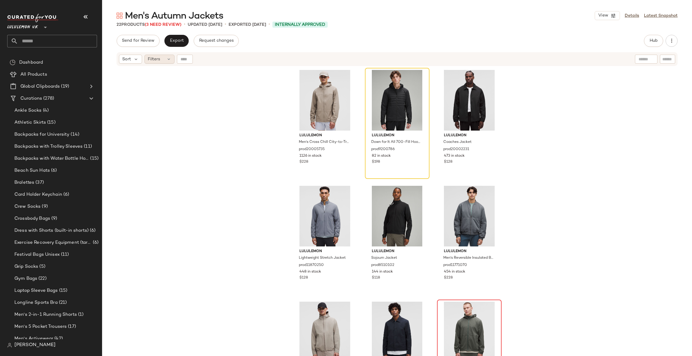
click at [167, 60] on icon at bounding box center [169, 59] width 5 height 5
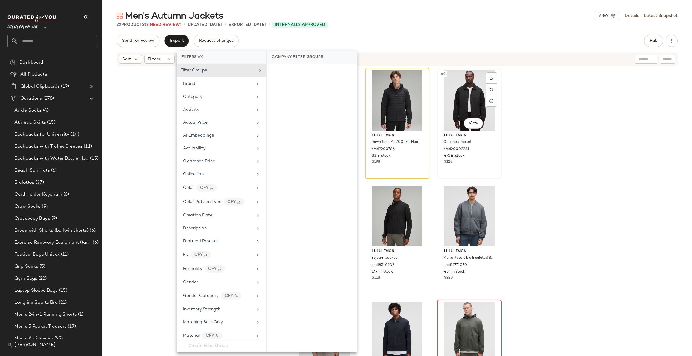
click at [476, 104] on div "#3 View" at bounding box center [469, 100] width 60 height 61
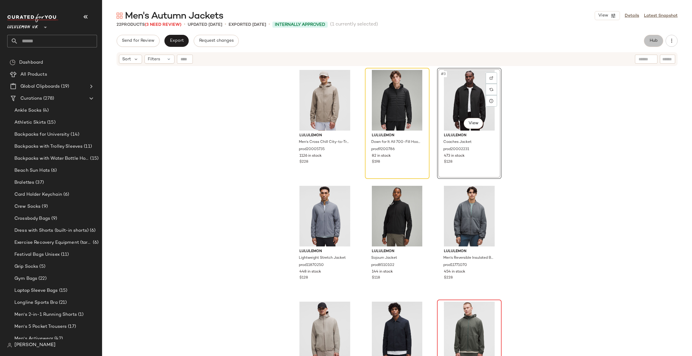
click at [653, 45] on button "Hub" at bounding box center [653, 41] width 19 height 12
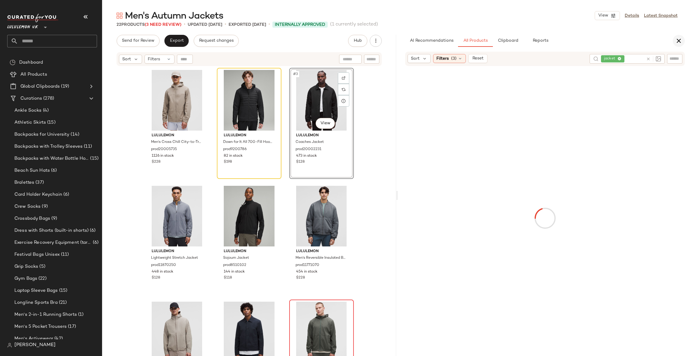
click at [684, 39] on button "button" at bounding box center [679, 41] width 12 height 12
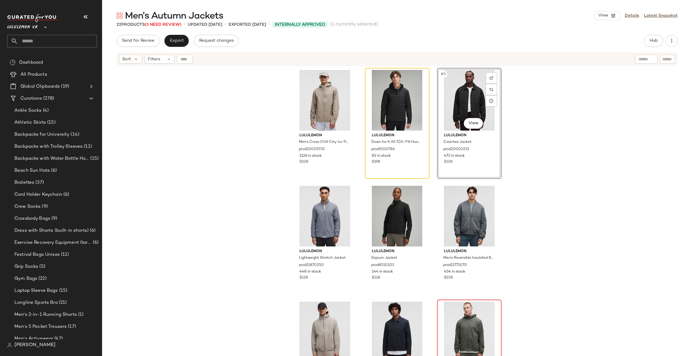
click at [679, 41] on div "Send for Review Export Request changes Hub Send for Review External Review Inte…" at bounding box center [397, 196] width 590 height 322
click at [613, 16] on icon "button" at bounding box center [613, 15] width 5 height 5
click at [631, 15] on link "Details" at bounding box center [632, 16] width 14 height 6
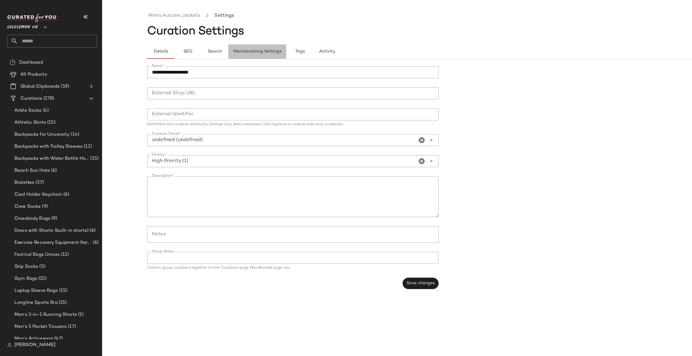
click at [261, 55] on button "Merchandising Settings" at bounding box center [257, 51] width 58 height 14
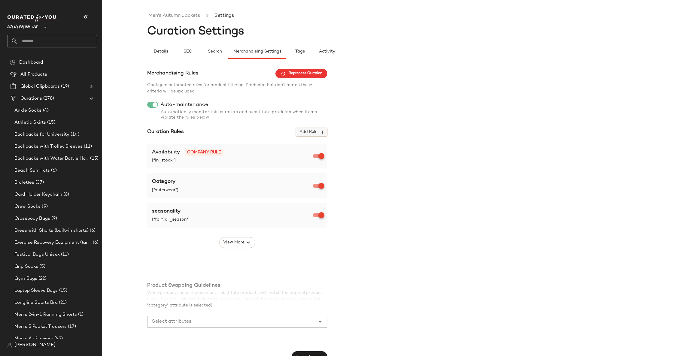
click at [306, 135] on span "Add Rule" at bounding box center [311, 132] width 25 height 5
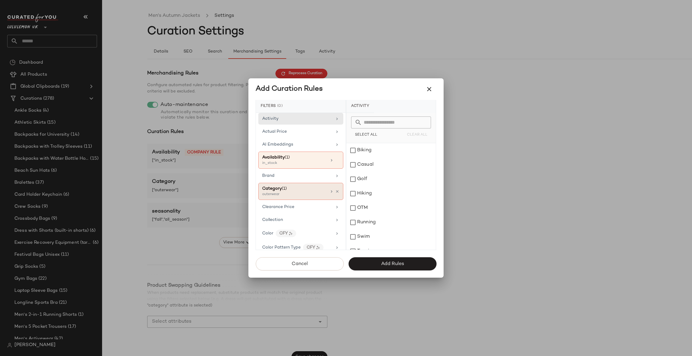
click at [314, 188] on div "Category (1)" at bounding box center [294, 189] width 65 height 6
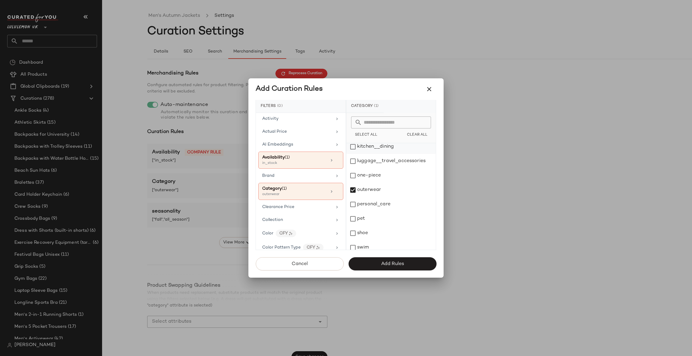
scroll to position [124, 0]
click at [398, 120] on input "text" at bounding box center [395, 123] width 66 height 12
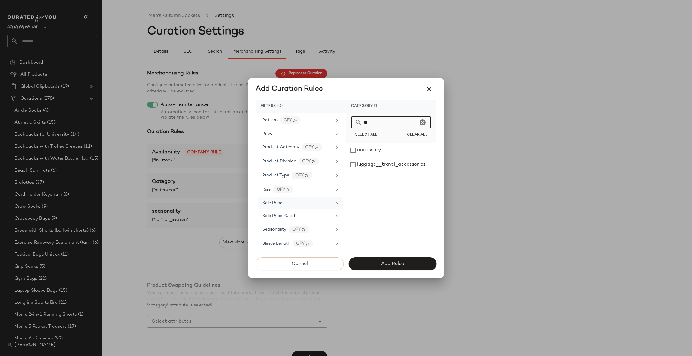
scroll to position [361, 0]
type input "**"
click at [315, 148] on img at bounding box center [317, 146] width 4 height 4
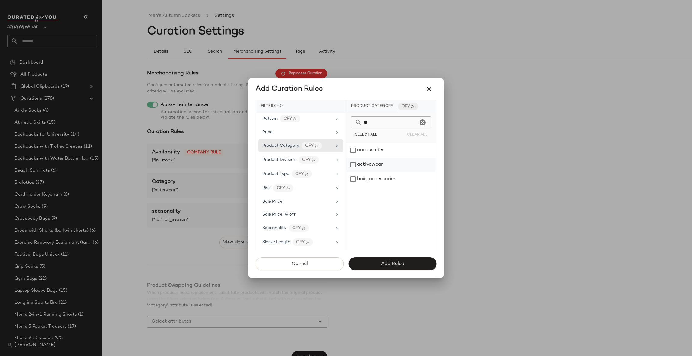
click at [374, 163] on div "activewear" at bounding box center [392, 165] width 90 height 14
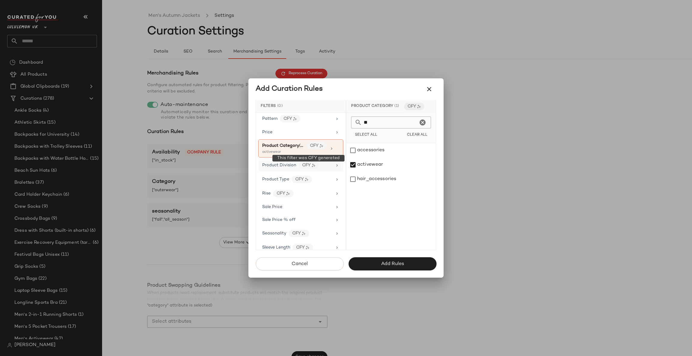
click at [307, 167] on div "CFY" at bounding box center [309, 166] width 20 height 8
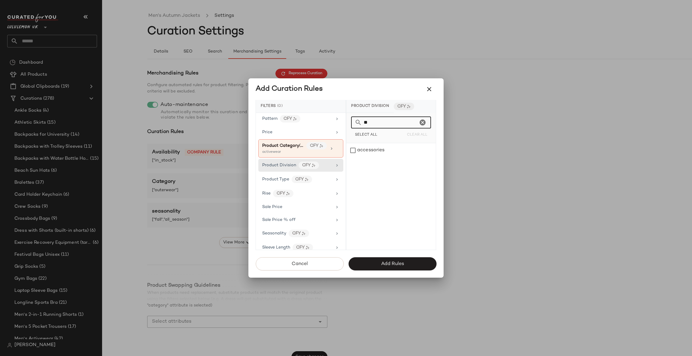
click at [369, 122] on input "**" at bounding box center [390, 123] width 56 height 12
click at [418, 123] on div "**" at bounding box center [391, 123] width 80 height 12
click at [420, 122] on icon "Clear" at bounding box center [422, 122] width 7 height 7
type input "*"
type input "**"
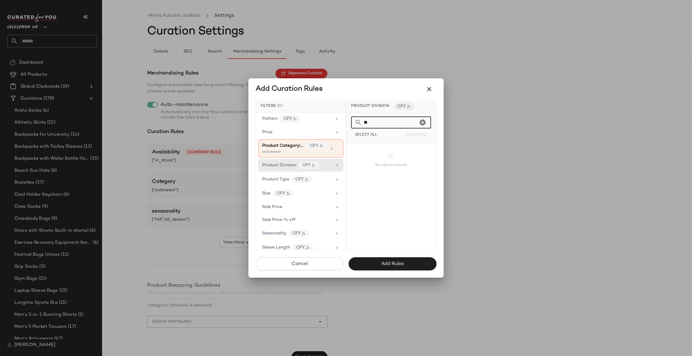
click at [422, 124] on icon "Clear" at bounding box center [422, 122] width 7 height 7
click at [383, 268] on button "Add Rules" at bounding box center [393, 264] width 88 height 13
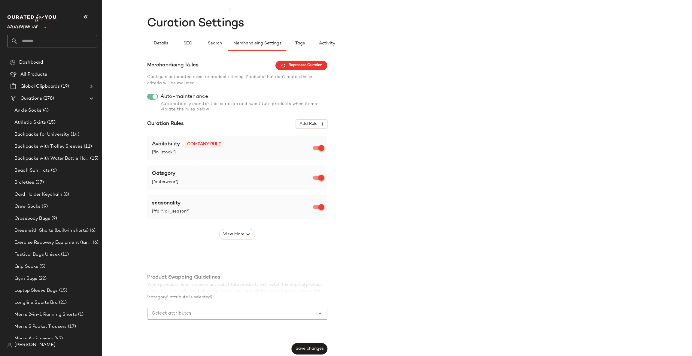
scroll to position [10, 0]
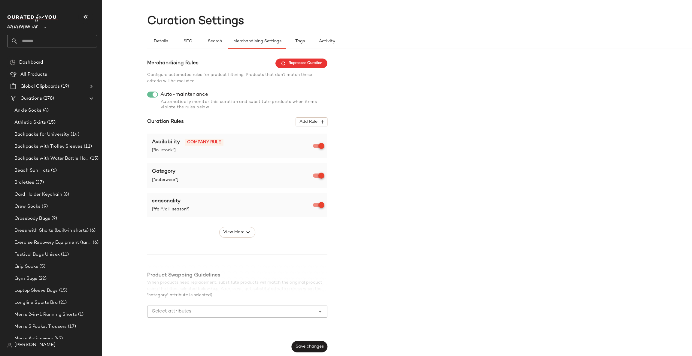
click at [232, 239] on div "Merchandising Rules Reprocess Curation Configure automated rules for product fi…" at bounding box center [237, 206] width 180 height 294
click at [238, 234] on span "View More" at bounding box center [234, 232] width 22 height 7
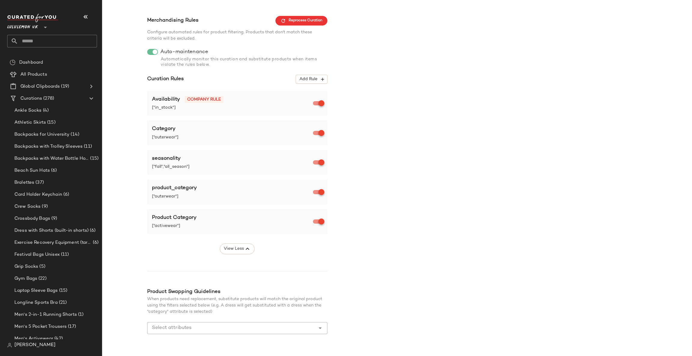
scroll to position [69, 0]
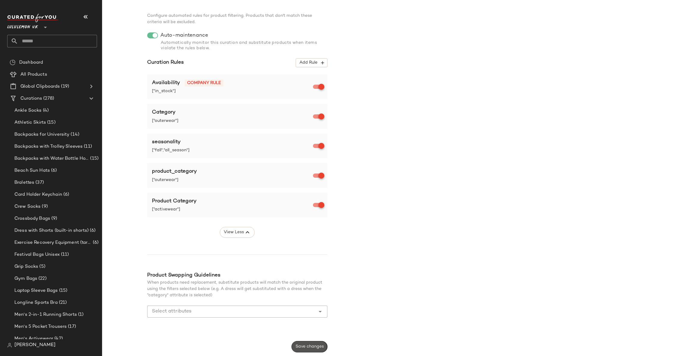
click at [313, 350] on button "Save changes" at bounding box center [310, 346] width 36 height 11
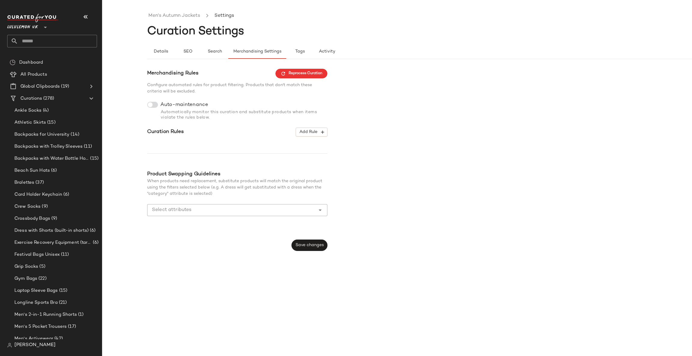
scroll to position [0, 0]
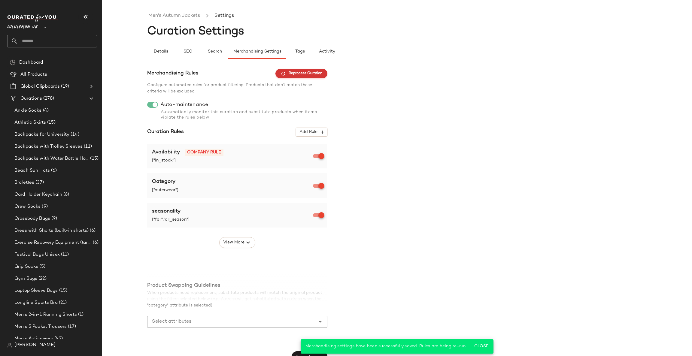
click at [291, 76] on span "Reprocess Curation" at bounding box center [302, 73] width 42 height 5
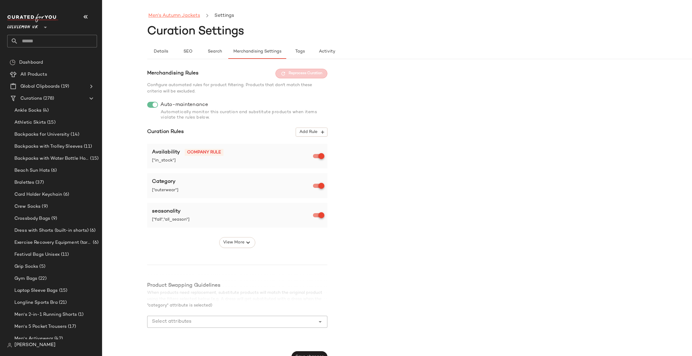
click at [198, 16] on link "Men's Autumn Jackets" at bounding box center [174, 16] width 52 height 8
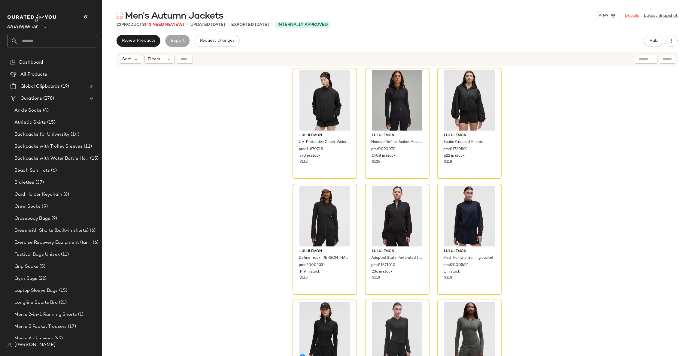
click at [633, 14] on link "Details" at bounding box center [632, 16] width 14 height 6
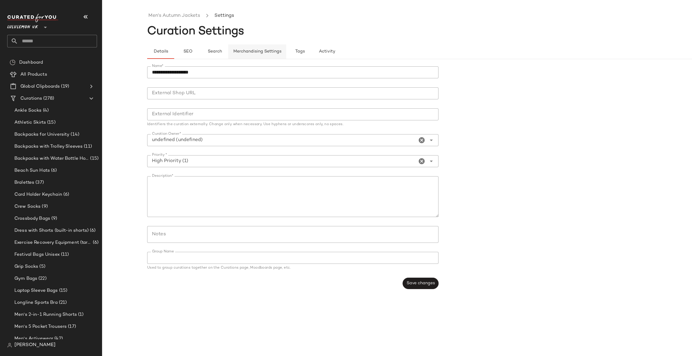
click at [266, 55] on button "Merchandising Settings" at bounding box center [257, 51] width 58 height 14
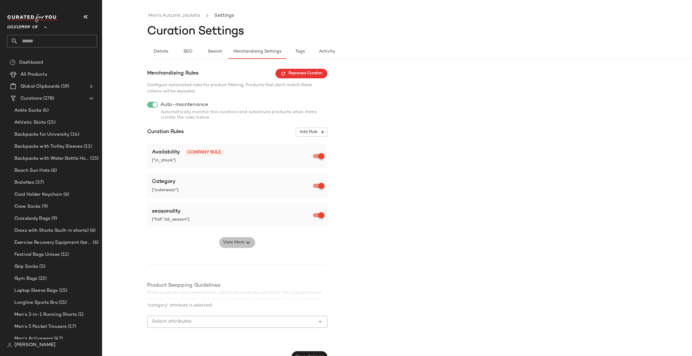
click at [242, 243] on span "View More" at bounding box center [234, 242] width 22 height 7
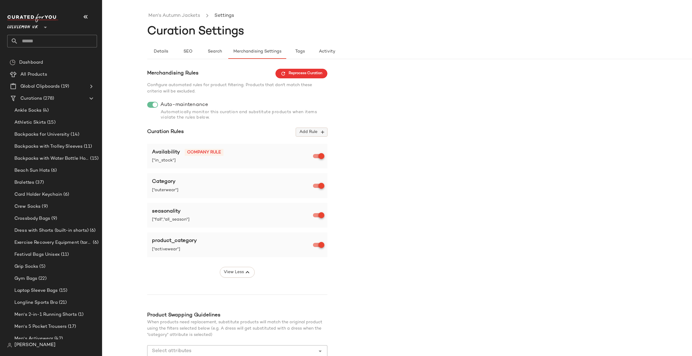
click at [312, 132] on span "Add Rule" at bounding box center [311, 132] width 25 height 5
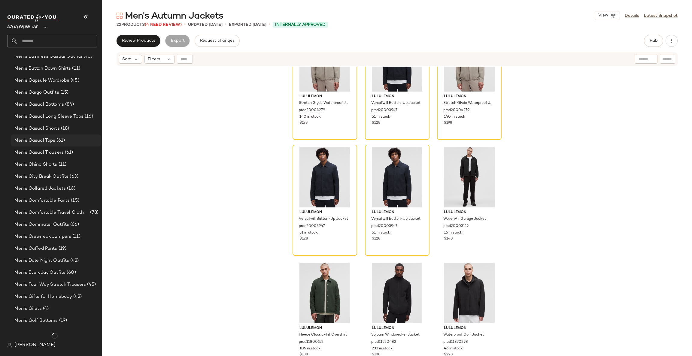
scroll to position [379, 0]
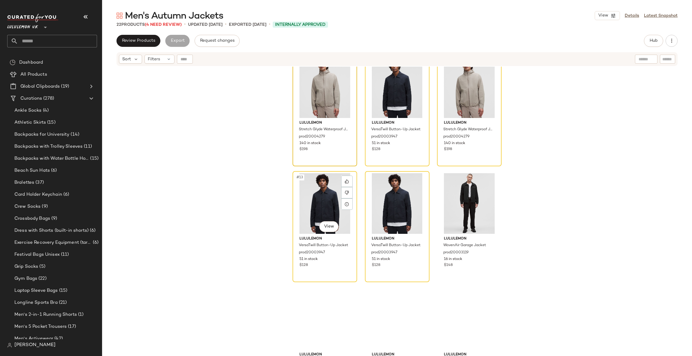
scroll to position [740, 0]
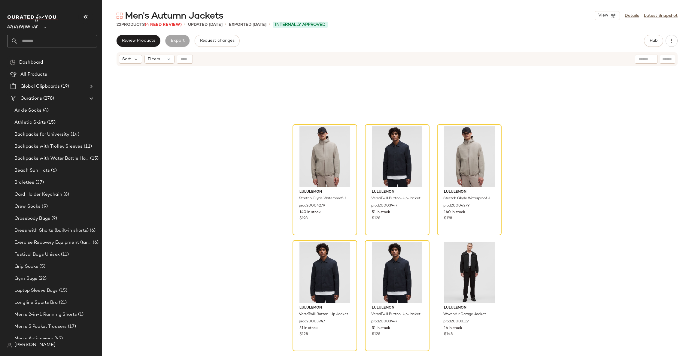
scroll to position [740, 0]
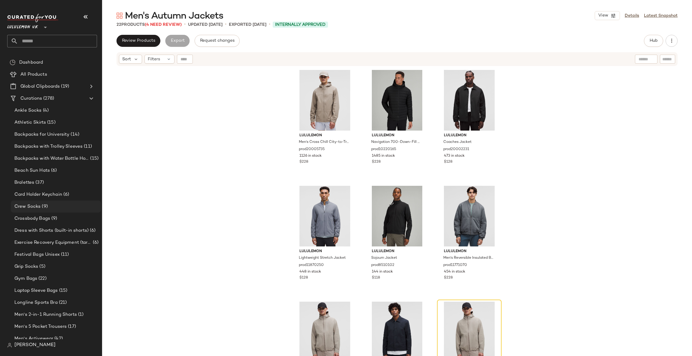
click at [57, 205] on div "Crew Socks (9)" at bounding box center [56, 206] width 86 height 7
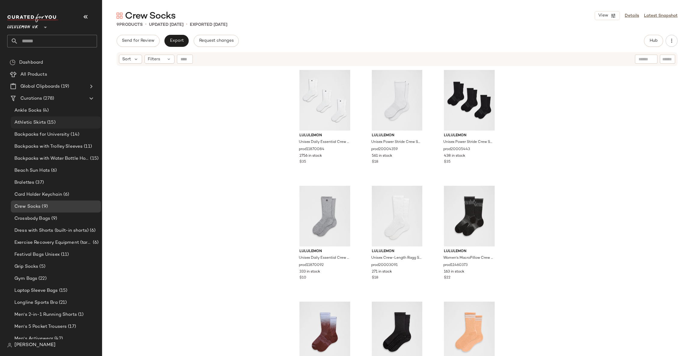
click at [72, 121] on div "Athletic Skirts (15)" at bounding box center [56, 122] width 86 height 7
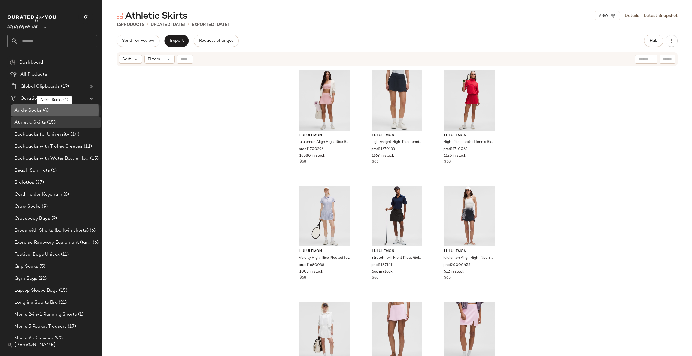
click at [80, 108] on div "Ankle Socks (4)" at bounding box center [56, 110] width 86 height 7
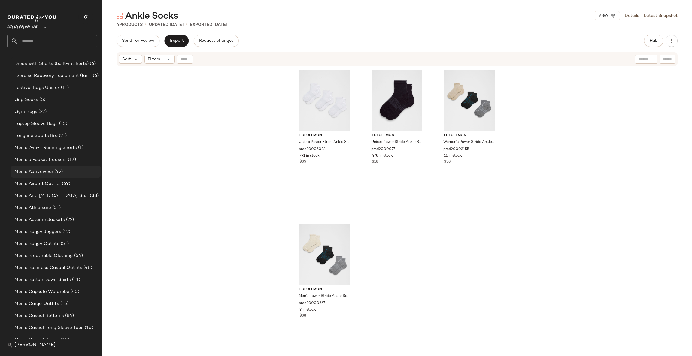
scroll to position [180, 0]
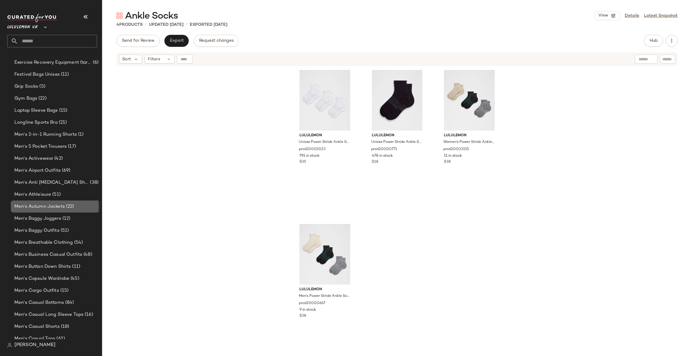
click at [79, 203] on div "Men's Autumn Jackets (22)" at bounding box center [56, 206] width 86 height 7
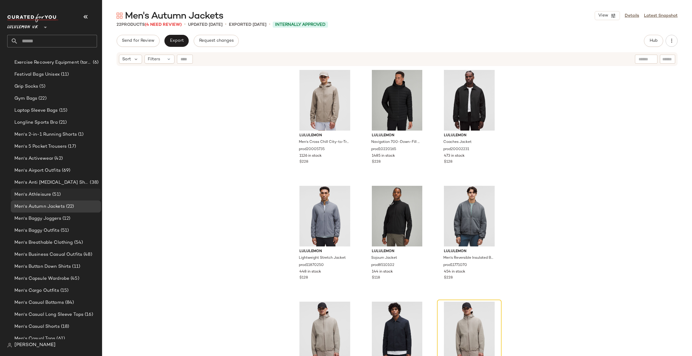
click at [85, 194] on div "Men's Athleisure (51)" at bounding box center [56, 194] width 86 height 7
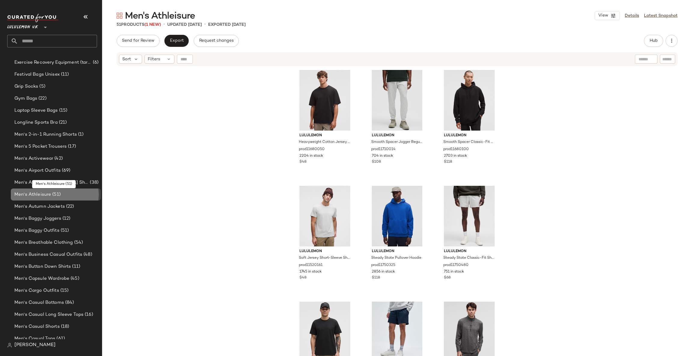
click at [86, 197] on div "Men's Athleisure (51)" at bounding box center [56, 194] width 86 height 7
click at [84, 203] on div "Men's Autumn Jackets (22)" at bounding box center [56, 206] width 86 height 7
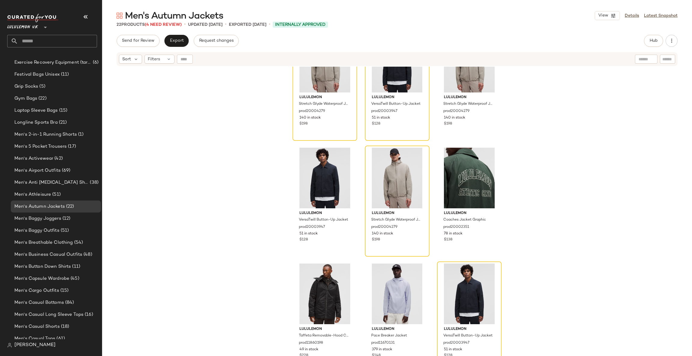
scroll to position [740, 0]
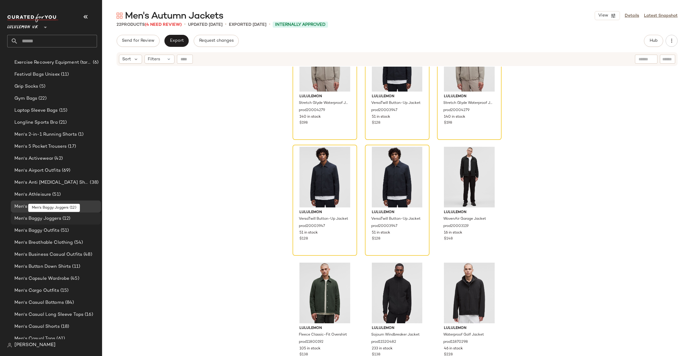
click at [73, 216] on div "Men's Baggy Joggers (12)" at bounding box center [56, 218] width 86 height 7
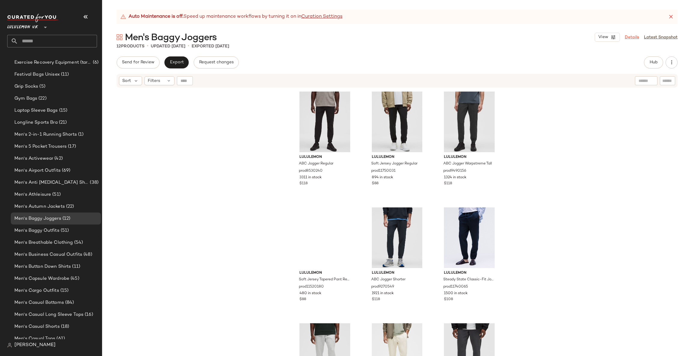
click at [634, 38] on link "Details" at bounding box center [632, 37] width 14 height 6
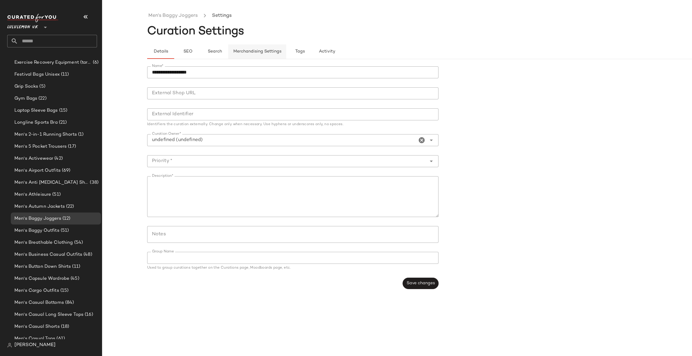
click at [273, 48] on button "Merchandising Settings" at bounding box center [257, 51] width 58 height 14
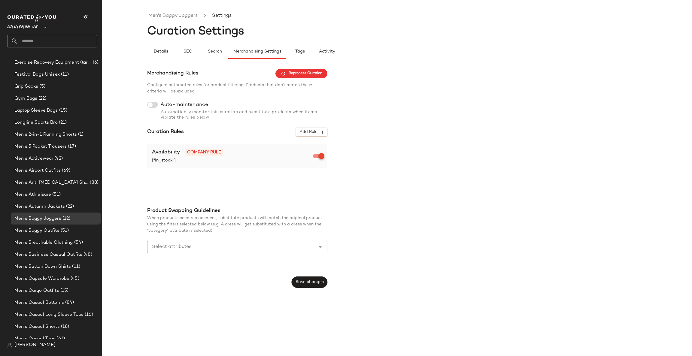
click at [154, 102] on div at bounding box center [152, 105] width 11 height 6
click at [311, 136] on button "Add Rule" at bounding box center [312, 132] width 32 height 9
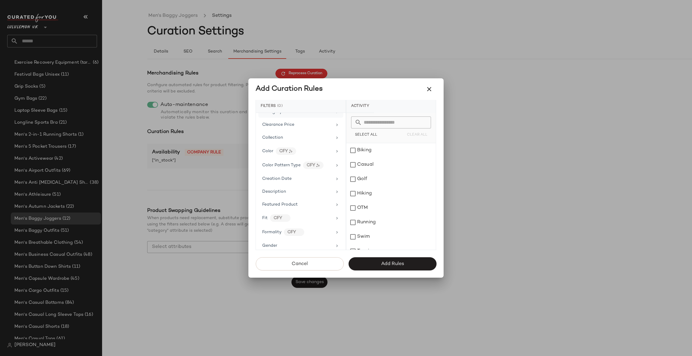
scroll to position [90, 0]
click at [311, 231] on div "Gender" at bounding box center [300, 233] width 85 height 12
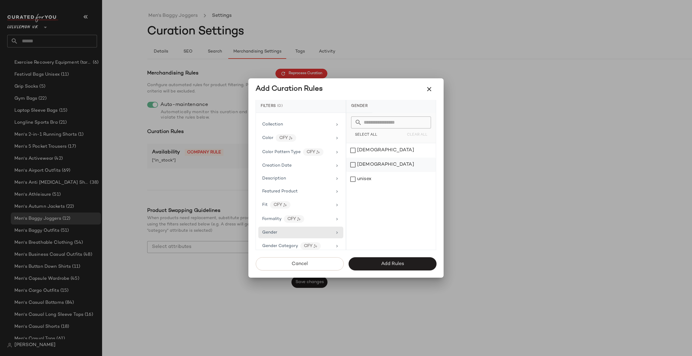
click at [376, 163] on div "[DEMOGRAPHIC_DATA]" at bounding box center [392, 165] width 90 height 14
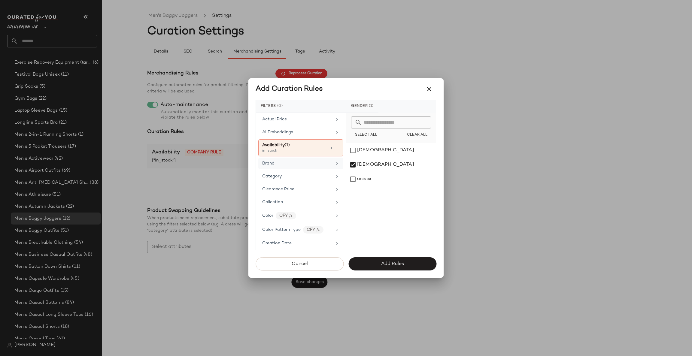
scroll to position [0, 0]
click at [317, 185] on div "Category" at bounding box center [300, 189] width 85 height 12
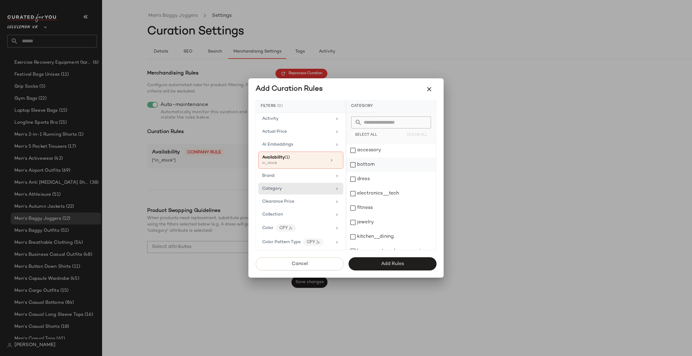
click at [376, 163] on div "bottom" at bounding box center [392, 165] width 90 height 14
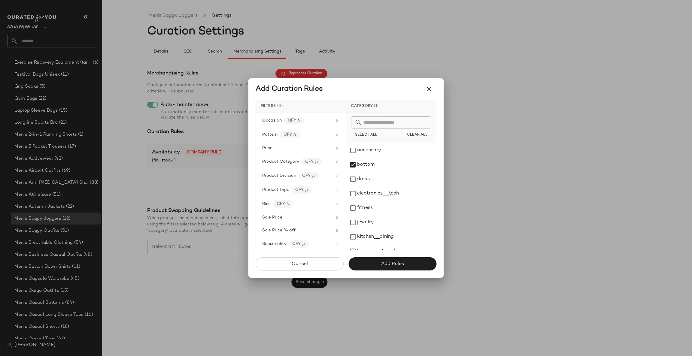
scroll to position [361, 0]
click at [319, 155] on div "CFY" at bounding box center [312, 152] width 20 height 8
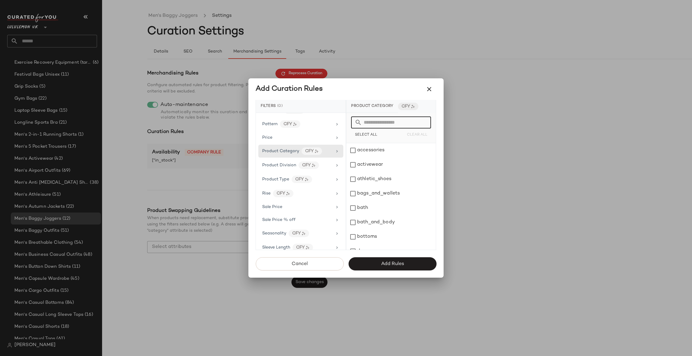
click at [377, 125] on input "text" at bounding box center [395, 123] width 66 height 12
type input "**"
click at [422, 123] on icon "Clear" at bounding box center [422, 122] width 7 height 7
click at [304, 164] on div "Product Division CFY" at bounding box center [300, 165] width 85 height 13
click at [380, 124] on input "text" at bounding box center [395, 123] width 66 height 12
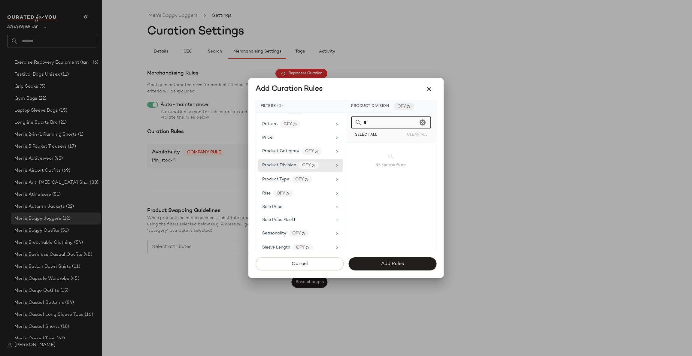
type input "**"
drag, startPoint x: 425, startPoint y: 121, endPoint x: 399, endPoint y: 129, distance: 26.4
click at [423, 121] on icon "Clear" at bounding box center [422, 122] width 7 height 7
click at [331, 183] on div "Product Type CFY" at bounding box center [300, 179] width 85 height 13
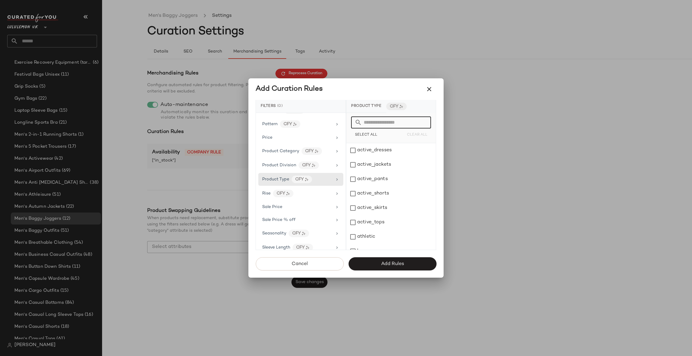
click at [388, 127] on input "text" at bounding box center [395, 123] width 66 height 12
type input "*"
click at [401, 181] on div "active_pants" at bounding box center [392, 179] width 90 height 14
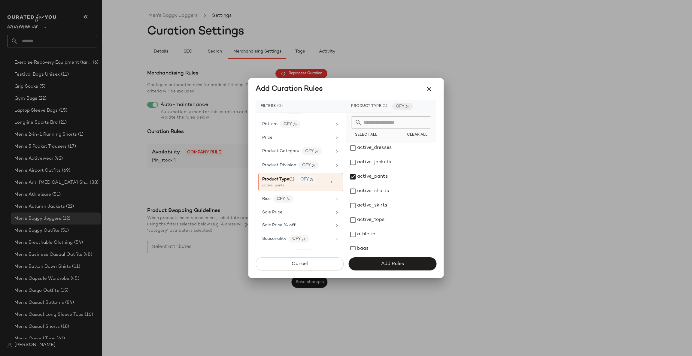
scroll to position [0, 0]
click at [394, 263] on span "Add Rules" at bounding box center [392, 264] width 23 height 6
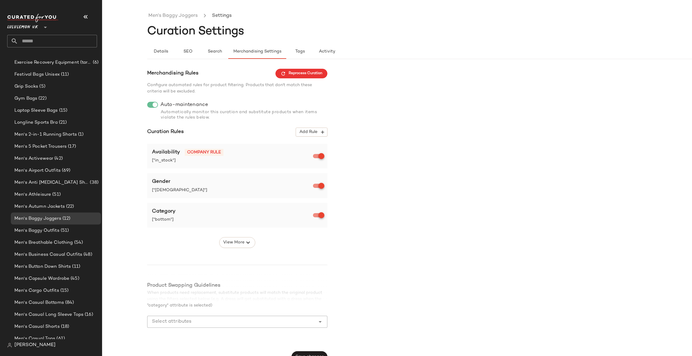
scroll to position [10, 0]
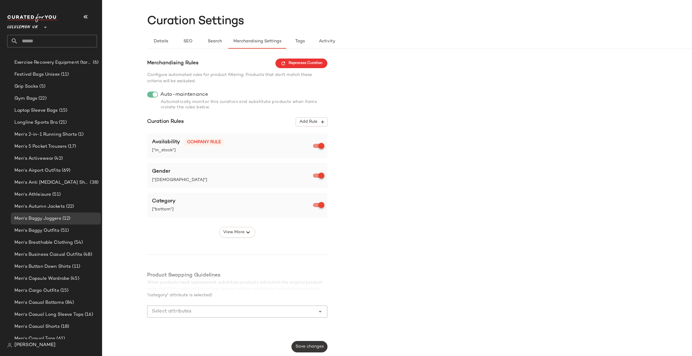
click at [304, 346] on span "Save changes" at bounding box center [309, 347] width 29 height 5
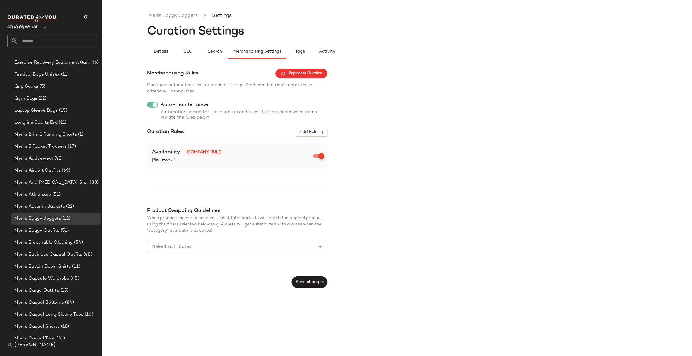
scroll to position [0, 0]
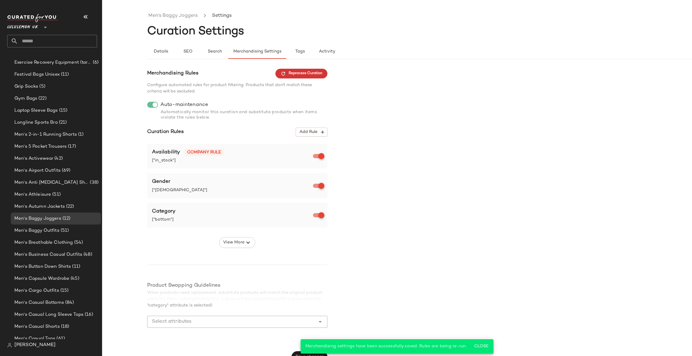
click at [295, 75] on span "Reprocess Curation" at bounding box center [302, 73] width 42 height 5
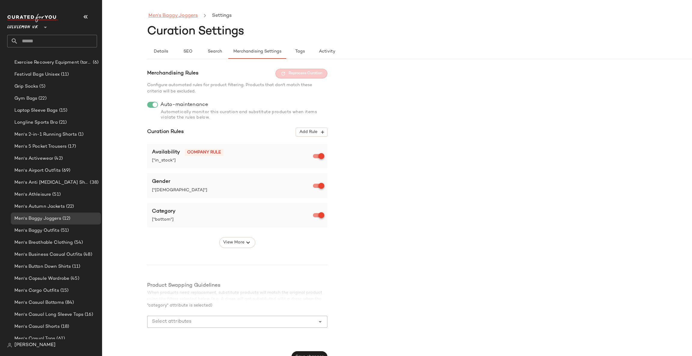
click at [182, 17] on link "Men's Baggy Joggers" at bounding box center [172, 16] width 49 height 8
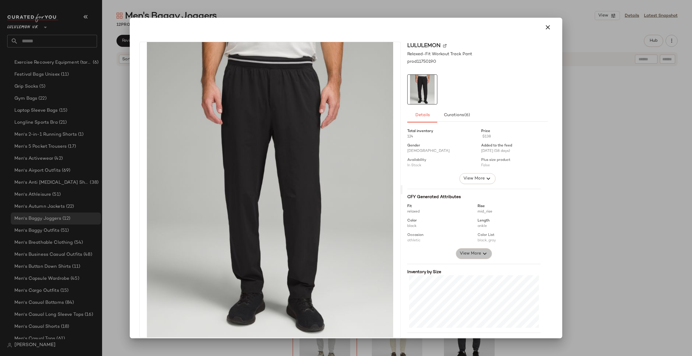
click at [465, 255] on span "View More" at bounding box center [471, 253] width 22 height 7
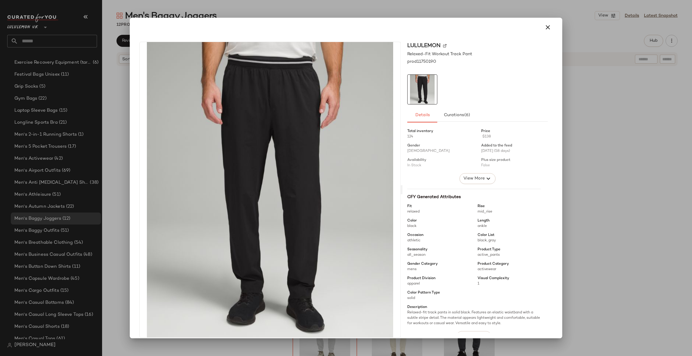
click at [578, 198] on div at bounding box center [346, 178] width 692 height 356
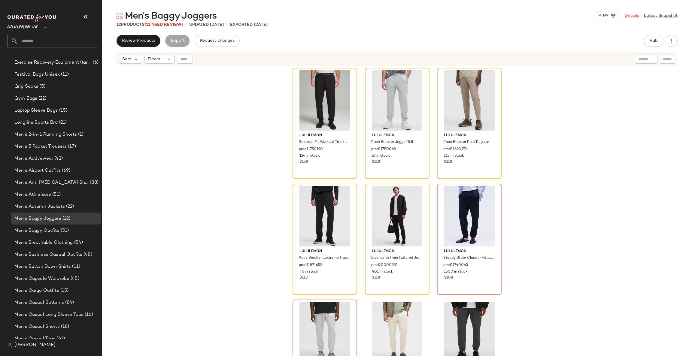
click at [631, 14] on link "Details" at bounding box center [632, 16] width 14 height 6
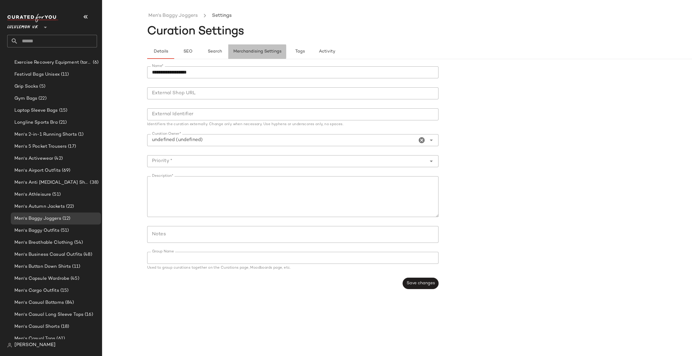
click at [264, 57] on button "Merchandising Settings" at bounding box center [257, 51] width 58 height 14
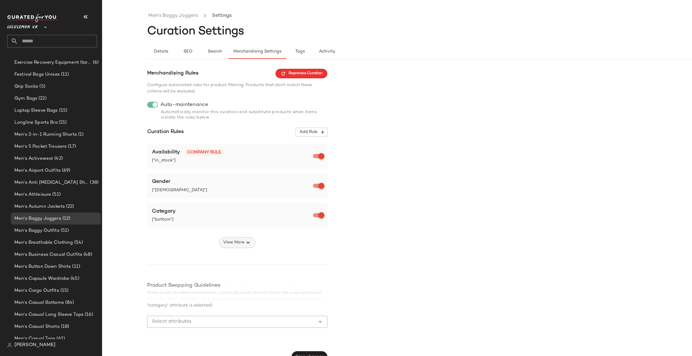
click at [239, 243] on span "View More" at bounding box center [234, 242] width 22 height 7
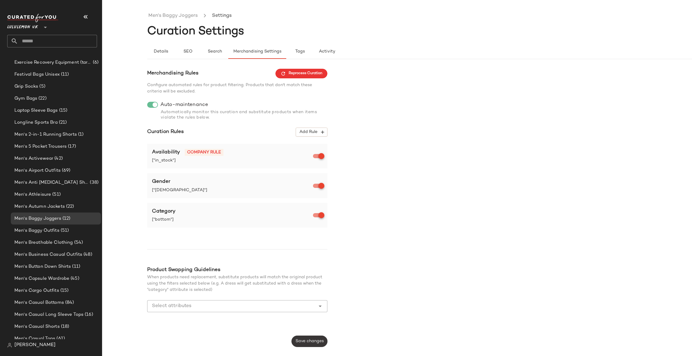
click at [319, 340] on span "Save changes" at bounding box center [309, 341] width 29 height 5
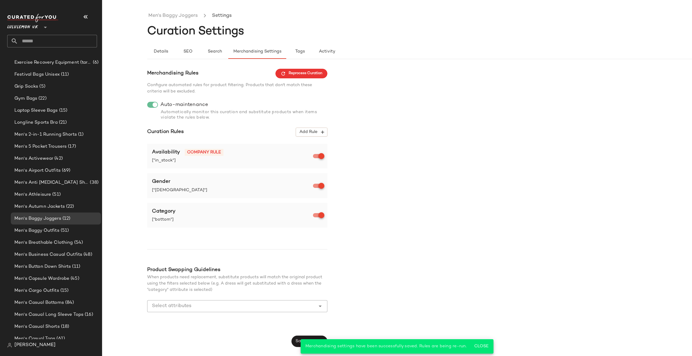
click at [324, 80] on div "Merchandising Rules Reprocess Curation Configure automated rules for product fi…" at bounding box center [237, 82] width 180 height 26
click at [318, 78] on button "Reprocess Curation" at bounding box center [302, 74] width 52 height 10
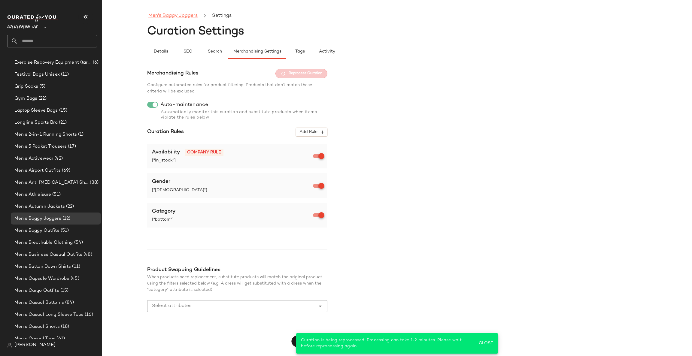
click at [193, 17] on link "Men's Baggy Joggers" at bounding box center [172, 16] width 49 height 8
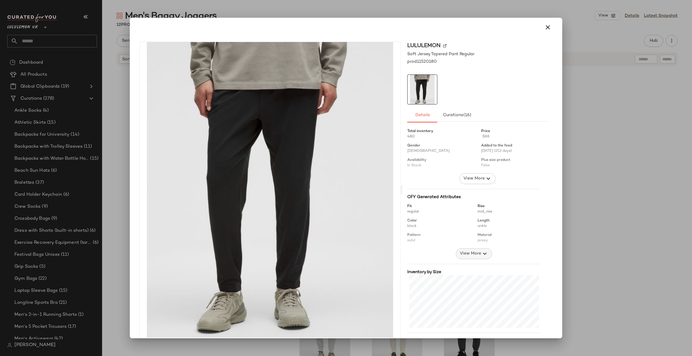
click at [460, 254] on span "View More" at bounding box center [471, 253] width 22 height 7
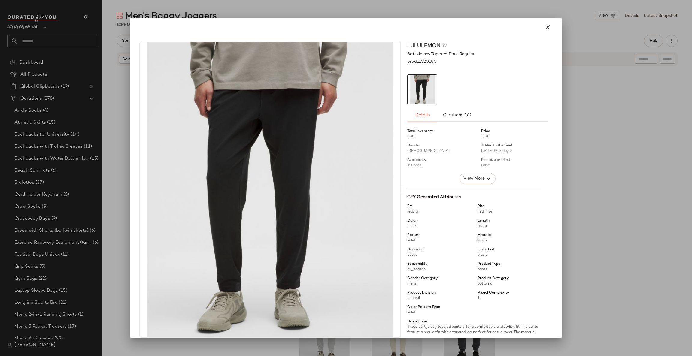
click at [569, 133] on div at bounding box center [346, 178] width 692 height 356
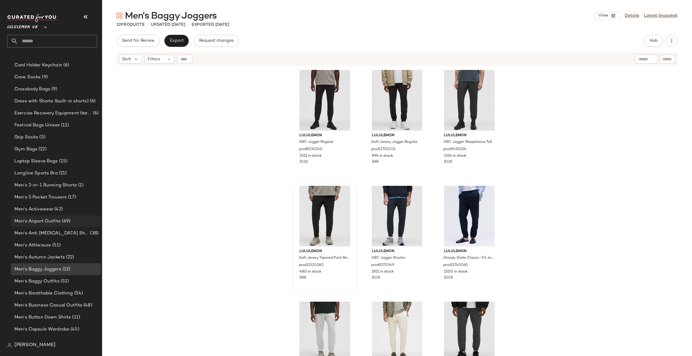
scroll to position [114, 0]
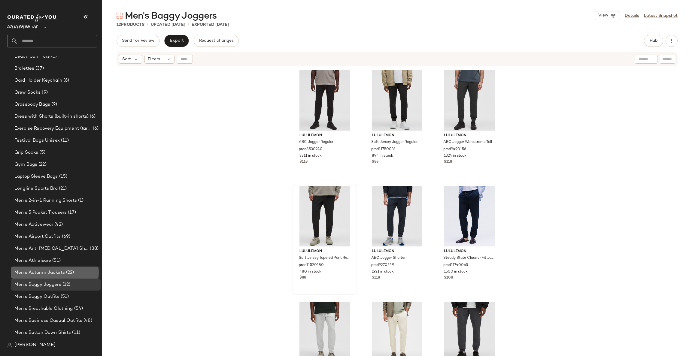
click at [81, 274] on div "Men's Autumn Jackets (22)" at bounding box center [56, 273] width 86 height 7
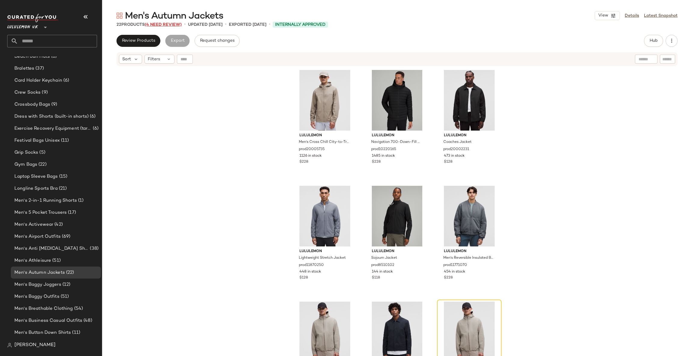
click at [173, 25] on span "(4 Need Review)" at bounding box center [163, 25] width 37 height 5
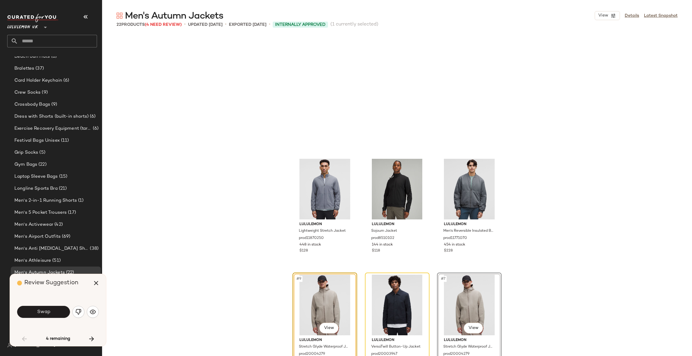
scroll to position [121, 0]
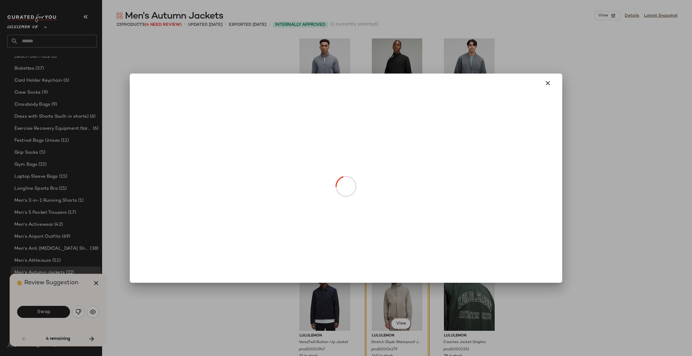
click at [331, 208] on body "Lululemon UK ** Dashboard All Products Global Clipboards (19) Curations (278) A…" at bounding box center [346, 178] width 692 height 356
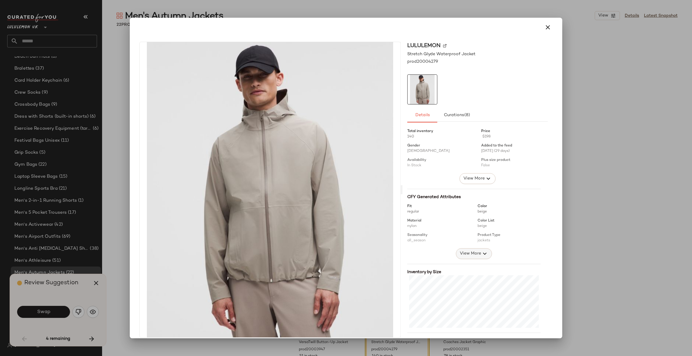
click at [471, 258] on button "View More" at bounding box center [474, 254] width 36 height 11
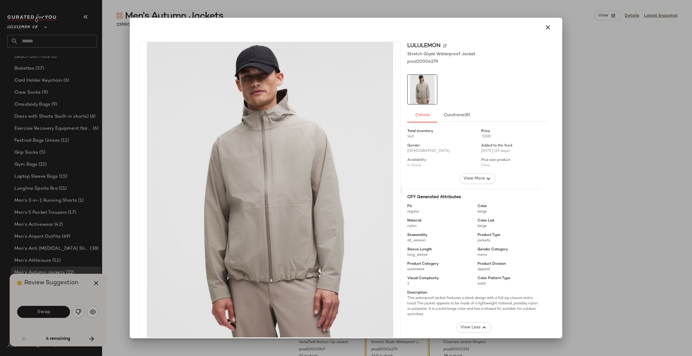
click at [572, 192] on div at bounding box center [346, 178] width 692 height 356
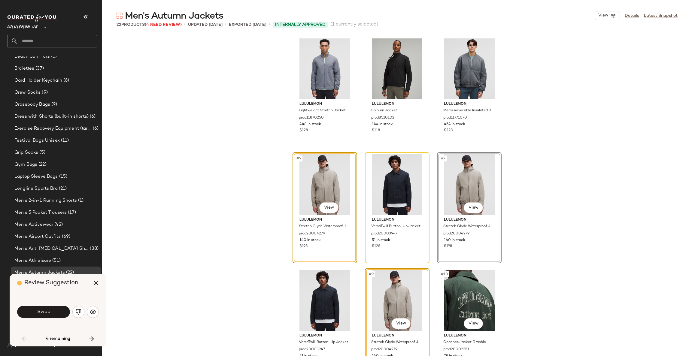
scroll to position [211, 0]
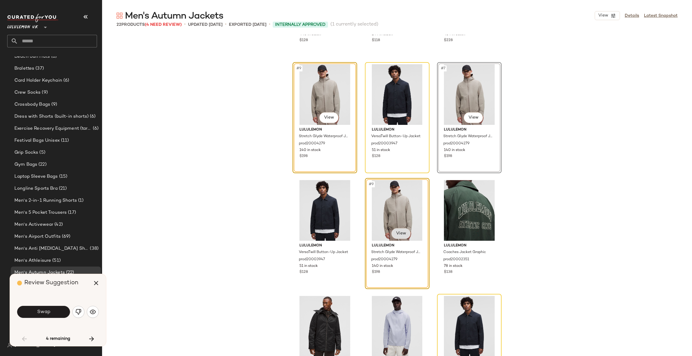
click at [400, 229] on body "Lululemon UK ** Dashboard All Products Global Clipboards (19) Curations (278) A…" at bounding box center [346, 178] width 692 height 356
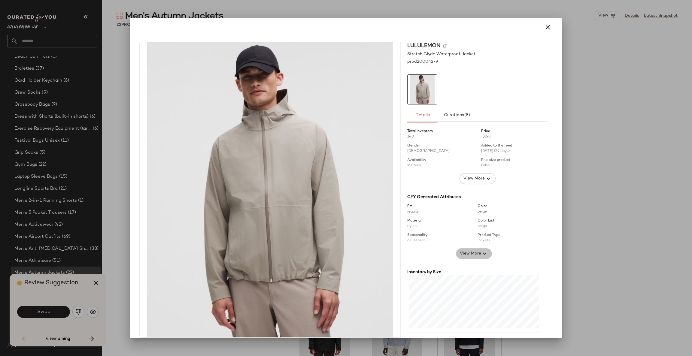
click at [466, 258] on button "View More" at bounding box center [474, 254] width 36 height 11
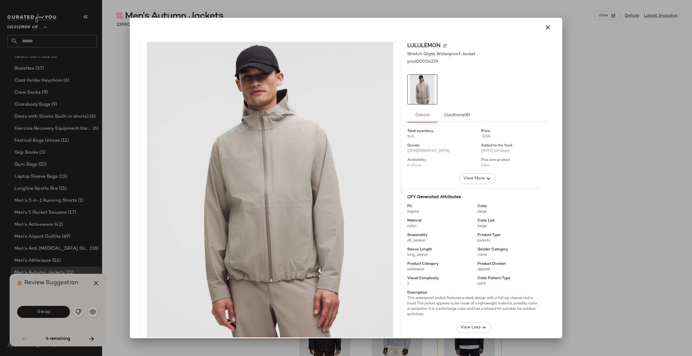
drag, startPoint x: 597, startPoint y: 201, endPoint x: 585, endPoint y: 201, distance: 12.3
click at [594, 201] on div at bounding box center [346, 178] width 692 height 356
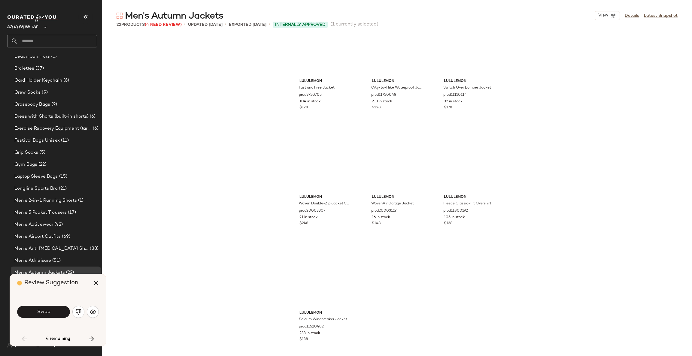
scroll to position [723, 0]
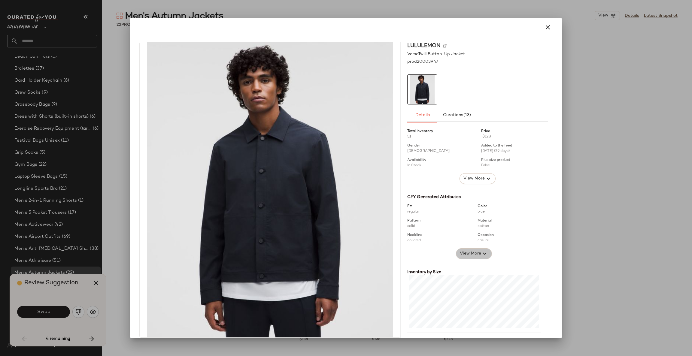
click at [481, 255] on icon "button" at bounding box center [484, 253] width 7 height 7
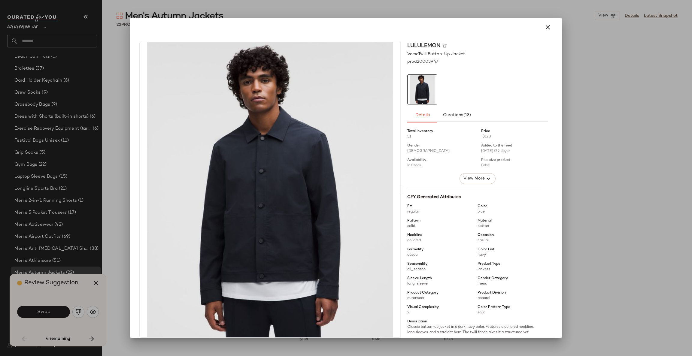
click at [547, 183] on div "lululemon VersaTwill Button-Up Jacket prod20003947 Details Curations (13) Total…" at bounding box center [478, 190] width 150 height 296
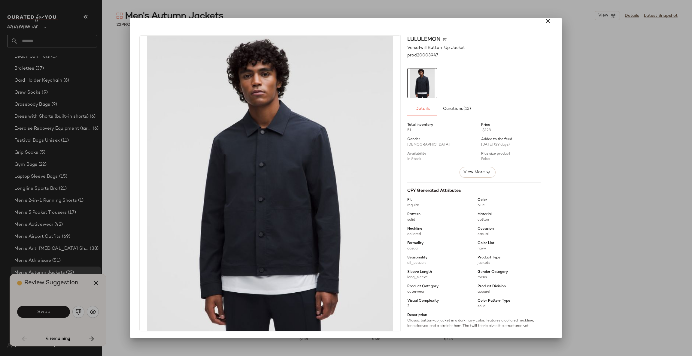
click at [574, 175] on div at bounding box center [346, 178] width 692 height 356
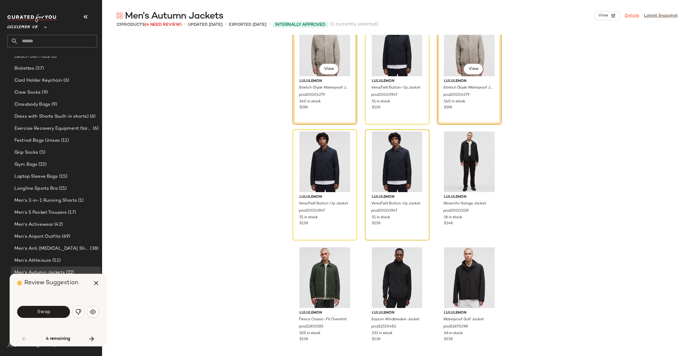
click at [628, 18] on link "Details" at bounding box center [632, 16] width 14 height 6
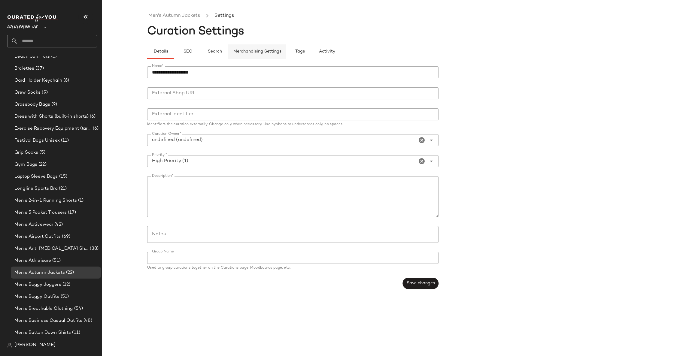
click at [248, 56] on button "Merchandising Settings" at bounding box center [257, 51] width 58 height 14
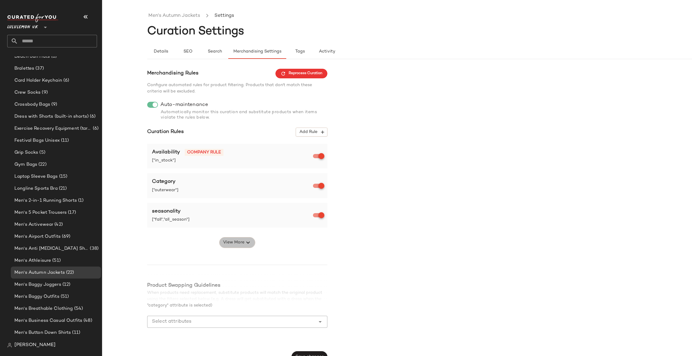
click at [234, 241] on span "View More" at bounding box center [234, 242] width 22 height 7
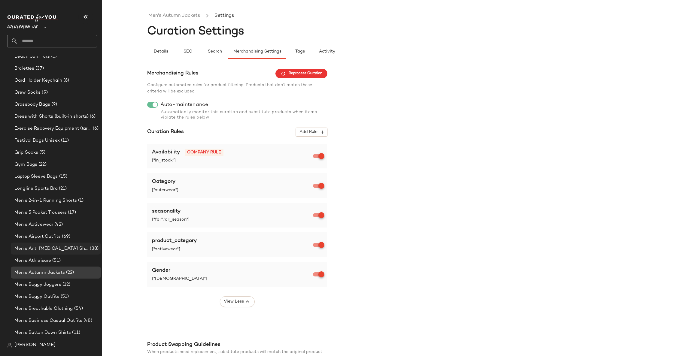
scroll to position [204, 0]
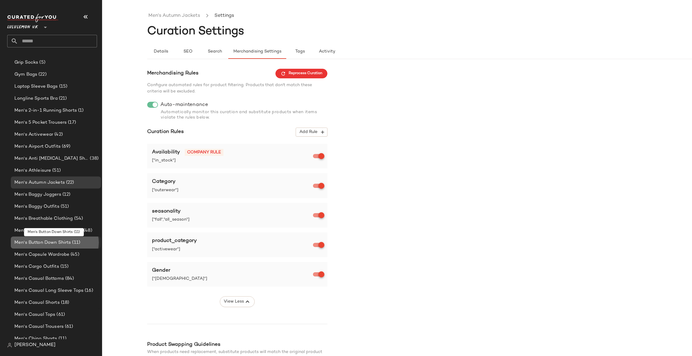
click at [84, 243] on div "Men's Button Down Shirts (11)" at bounding box center [56, 243] width 86 height 7
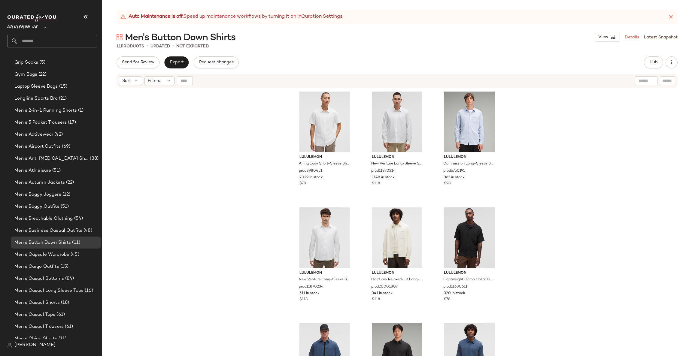
click at [636, 37] on link "Details" at bounding box center [632, 37] width 14 height 6
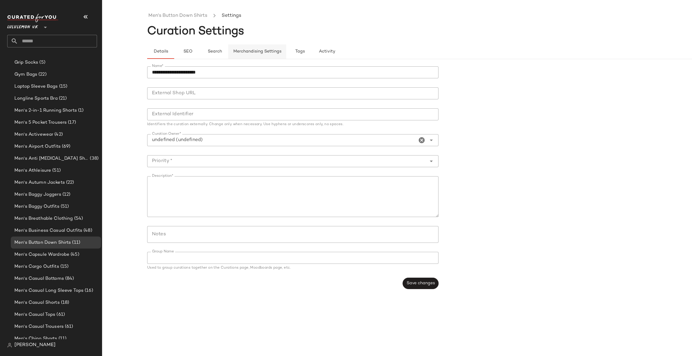
click at [262, 51] on span "Merchandising Settings" at bounding box center [257, 51] width 48 height 5
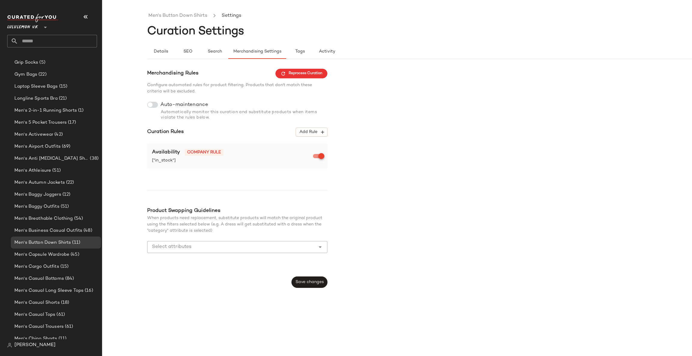
click at [158, 104] on div at bounding box center [152, 105] width 11 height 6
click at [156, 104] on div at bounding box center [152, 105] width 11 height 6
click at [307, 134] on span "Add Rule" at bounding box center [311, 132] width 25 height 5
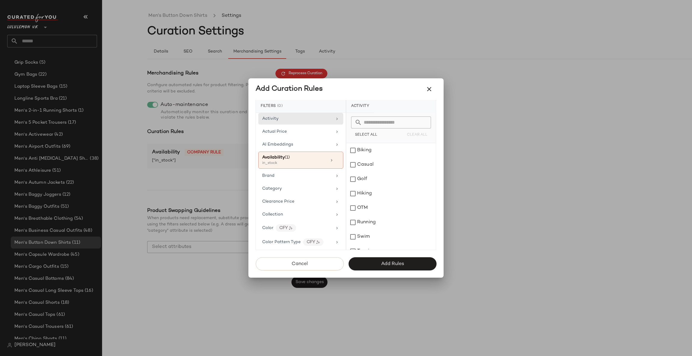
scroll to position [90, 0]
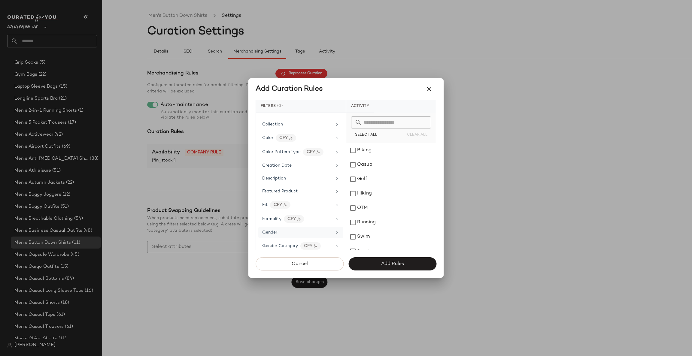
click at [301, 228] on div "Gender" at bounding box center [300, 233] width 85 height 12
click at [362, 168] on div "[DEMOGRAPHIC_DATA]" at bounding box center [392, 165] width 90 height 14
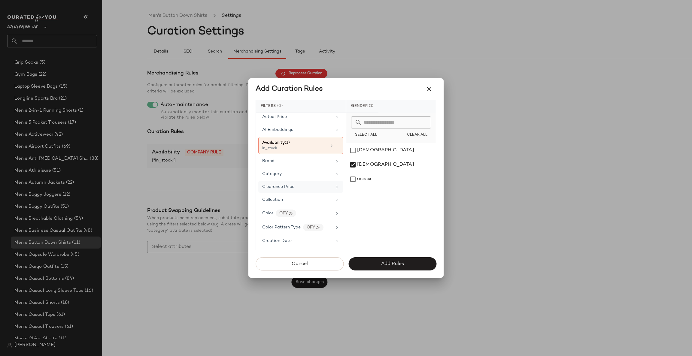
scroll to position [0, 0]
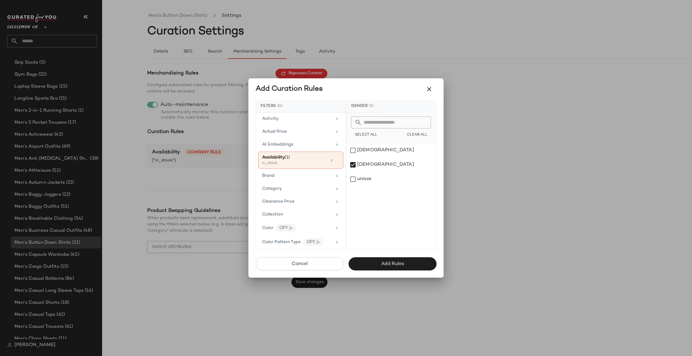
click at [300, 184] on div "Category" at bounding box center [300, 189] width 85 height 12
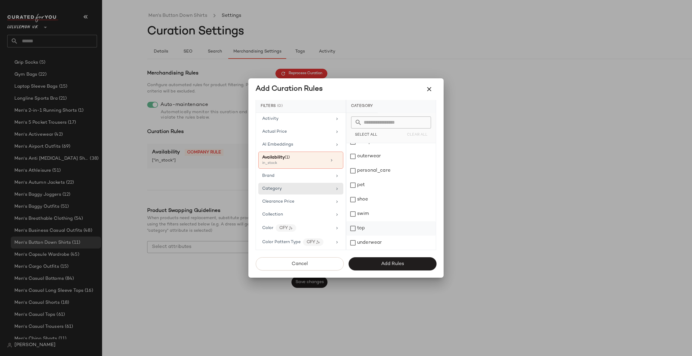
click at [376, 225] on div "top" at bounding box center [392, 229] width 90 height 14
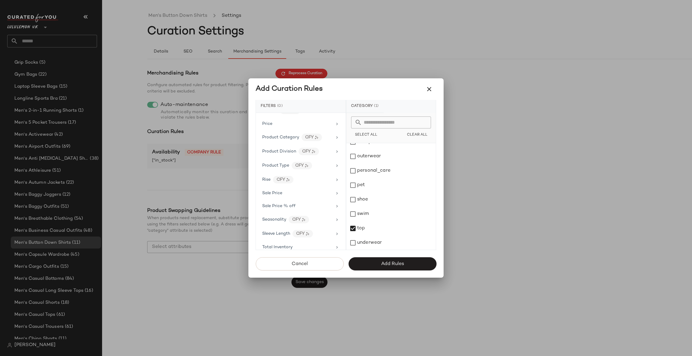
scroll to position [397, 0]
click at [324, 216] on div "Sleeve Length CFY" at bounding box center [297, 216] width 70 height 8
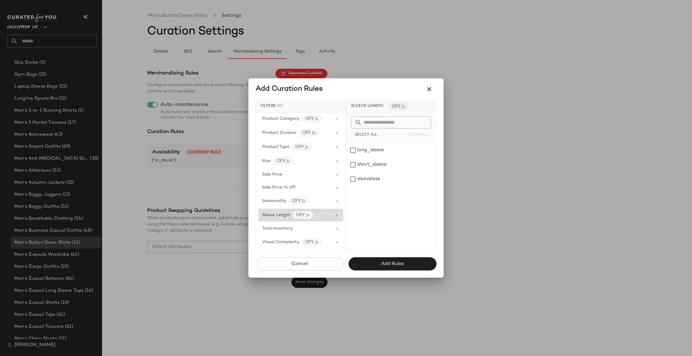
scroll to position [0, 0]
click at [382, 168] on div "short_sleeve" at bounding box center [392, 165] width 90 height 14
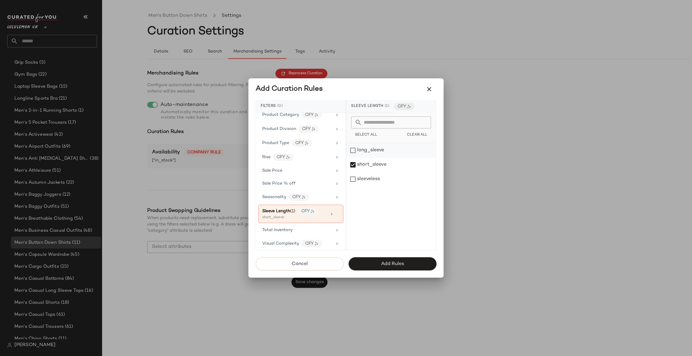
click at [379, 152] on div "long_sleeve" at bounding box center [392, 150] width 90 height 14
click at [322, 147] on div "Product Type CFY" at bounding box center [297, 143] width 70 height 8
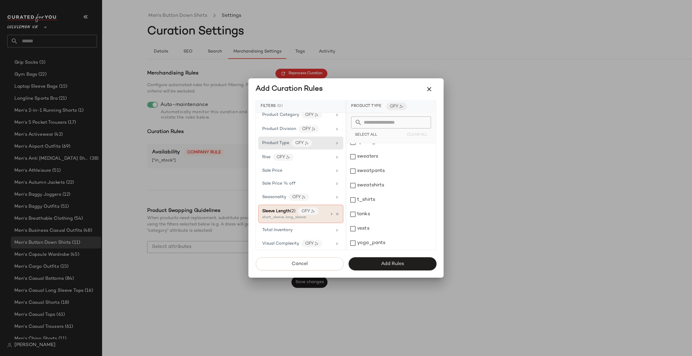
scroll to position [402, 0]
click at [389, 266] on span "Add Rules" at bounding box center [392, 264] width 23 height 6
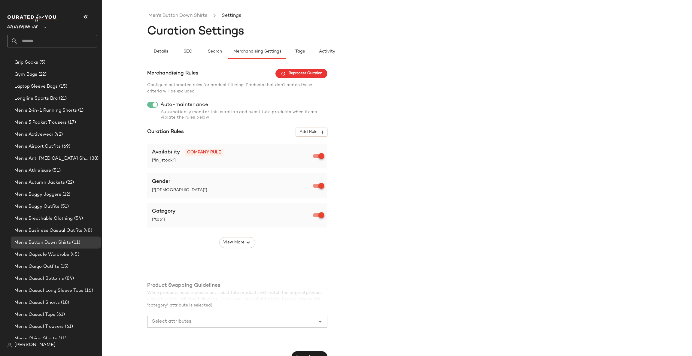
scroll to position [10, 0]
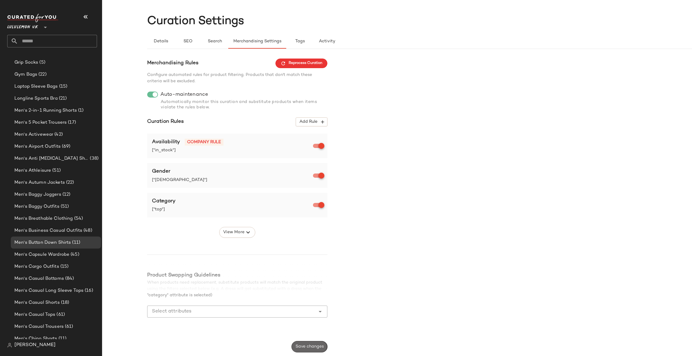
click at [304, 344] on button "Save changes" at bounding box center [310, 346] width 36 height 11
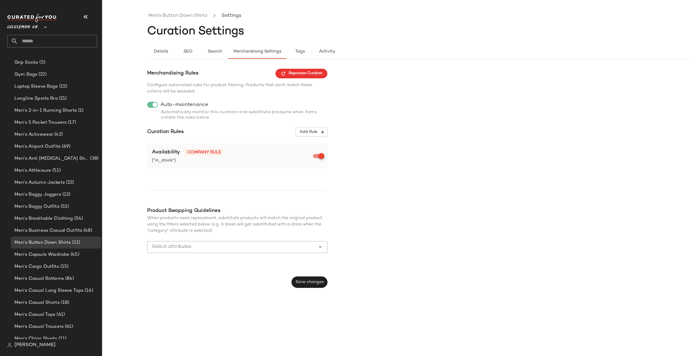
scroll to position [0, 0]
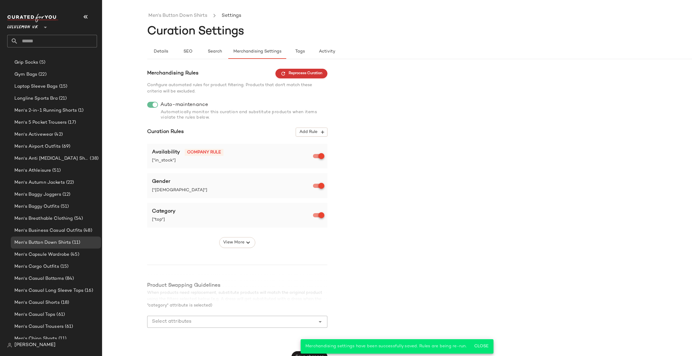
click at [302, 70] on button "Reprocess Curation" at bounding box center [302, 74] width 52 height 10
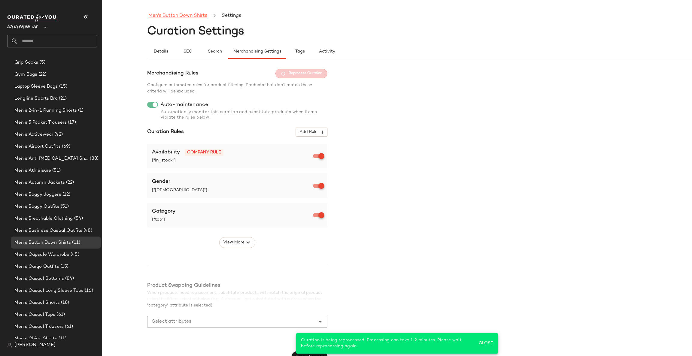
click at [192, 13] on link "Men's Button Down Shirts" at bounding box center [177, 16] width 59 height 8
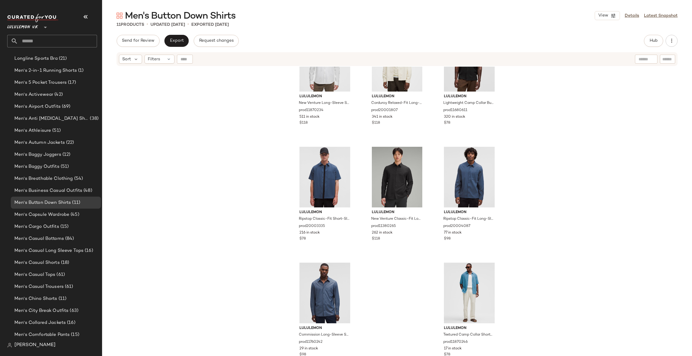
scroll to position [270, 0]
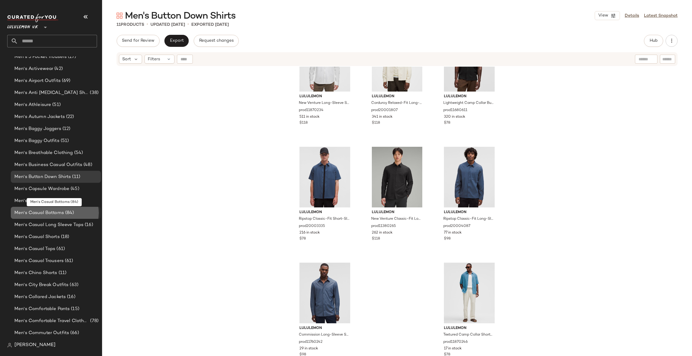
click at [78, 212] on div "Men's Casual Bottoms (84)" at bounding box center [56, 213] width 86 height 7
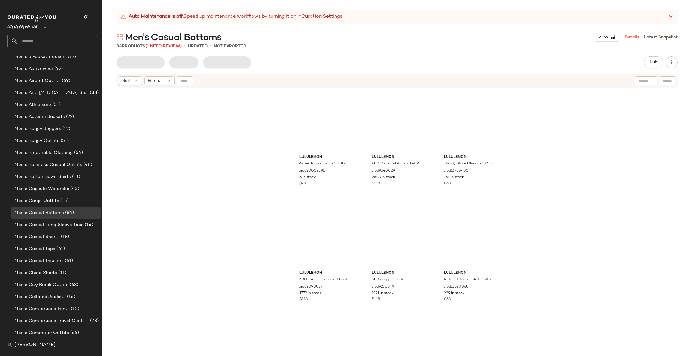
click at [636, 38] on link "Details" at bounding box center [632, 37] width 14 height 6
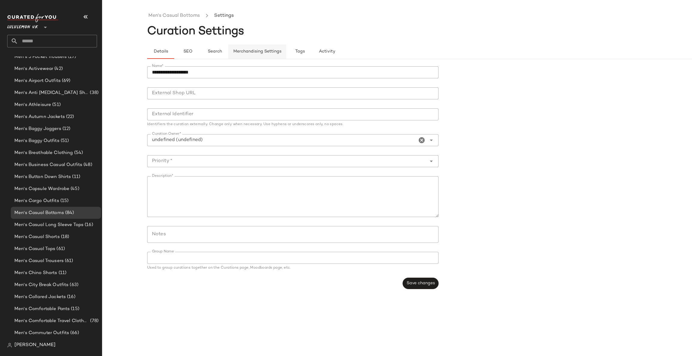
click at [262, 46] on button "Merchandising Settings" at bounding box center [257, 51] width 58 height 14
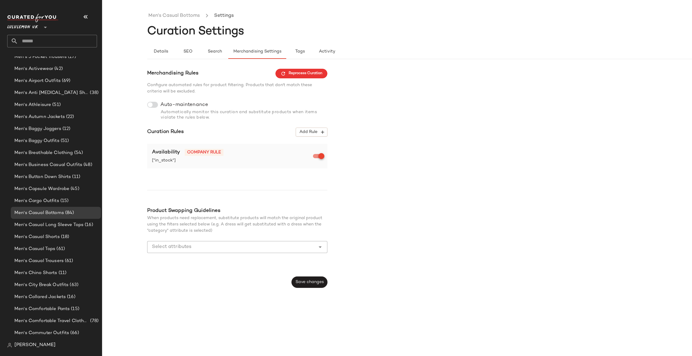
click at [157, 102] on div at bounding box center [152, 105] width 11 height 6
click at [319, 134] on span "Add Rule" at bounding box center [311, 132] width 25 height 5
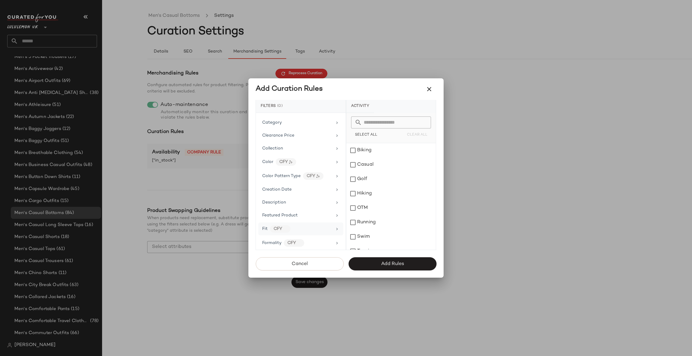
scroll to position [90, 0]
click at [323, 232] on div "Gender" at bounding box center [297, 233] width 70 height 6
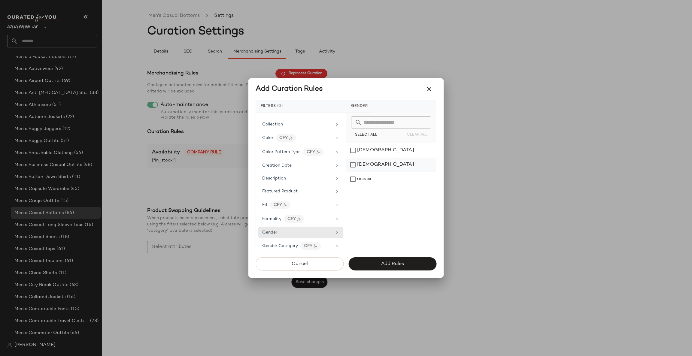
click at [387, 162] on div "[DEMOGRAPHIC_DATA]" at bounding box center [392, 165] width 90 height 14
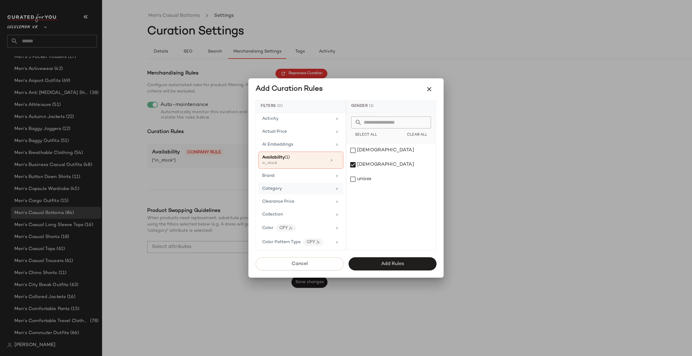
click at [316, 187] on div "Category" at bounding box center [297, 189] width 70 height 6
click at [320, 121] on div "Activity" at bounding box center [297, 119] width 70 height 6
click at [381, 207] on div "OTM" at bounding box center [392, 208] width 90 height 14
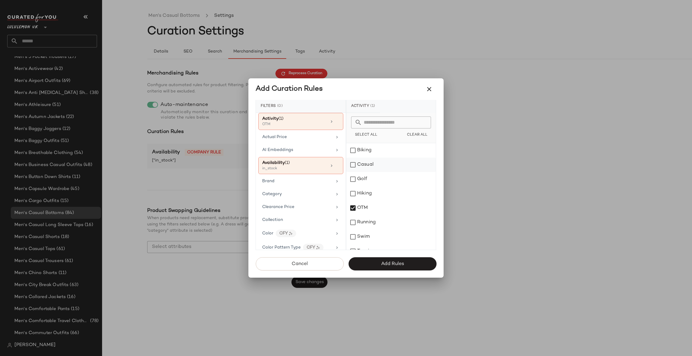
click at [380, 162] on div "Casual" at bounding box center [392, 165] width 90 height 14
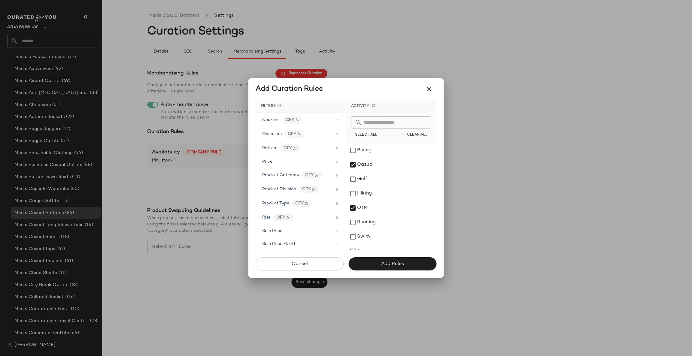
scroll to position [361, 0]
click at [330, 155] on div "Product Category CFY" at bounding box center [297, 152] width 70 height 8
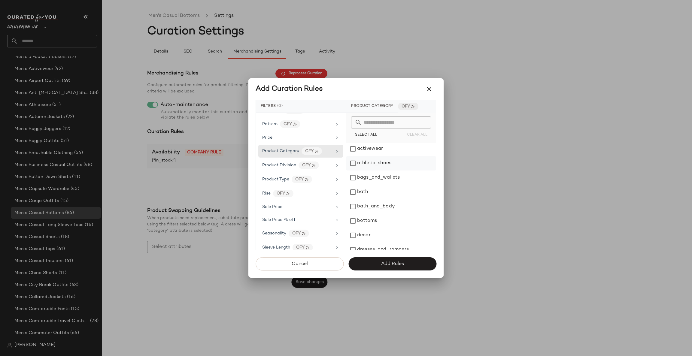
scroll to position [0, 0]
click at [372, 233] on div "bottoms" at bounding box center [392, 237] width 90 height 14
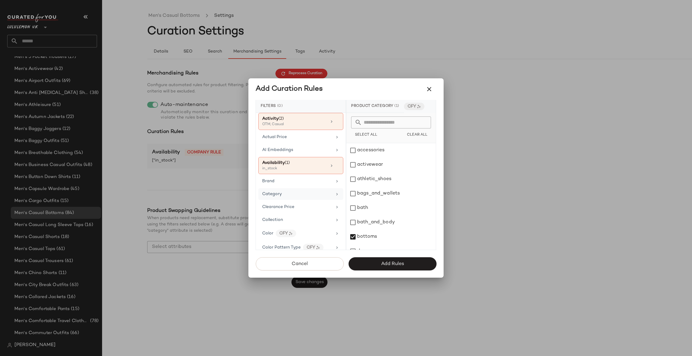
click at [320, 190] on div "Category" at bounding box center [300, 194] width 85 height 12
click at [381, 165] on div "bottom" at bounding box center [392, 165] width 90 height 14
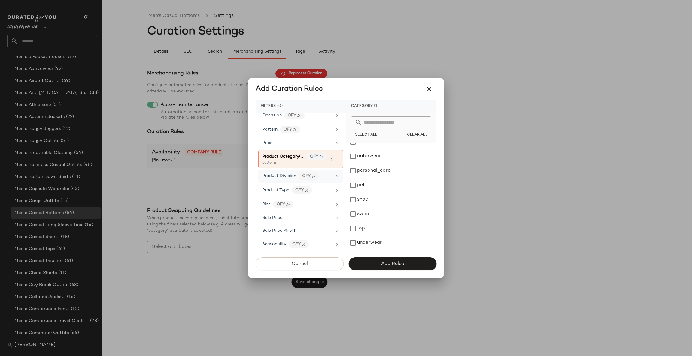
scroll to position [408, 0]
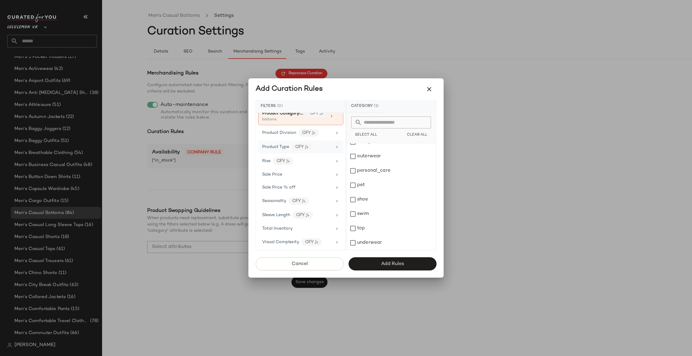
click at [318, 147] on div "Product Type CFY" at bounding box center [297, 147] width 70 height 8
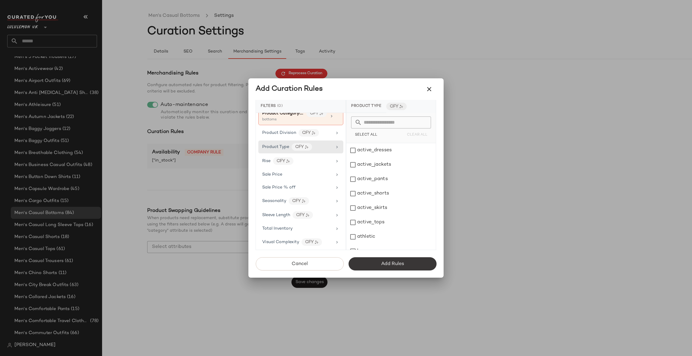
click at [386, 263] on span "Add Rules" at bounding box center [392, 264] width 23 height 6
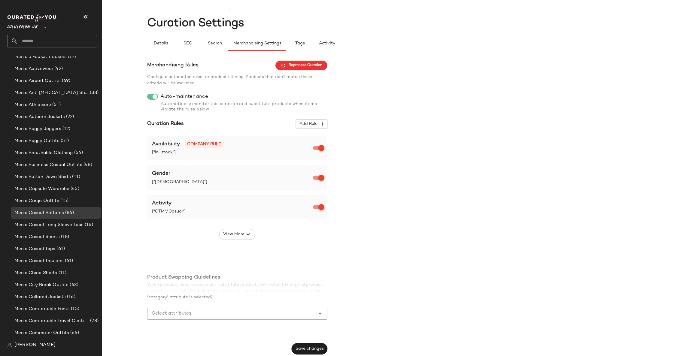
scroll to position [10, 0]
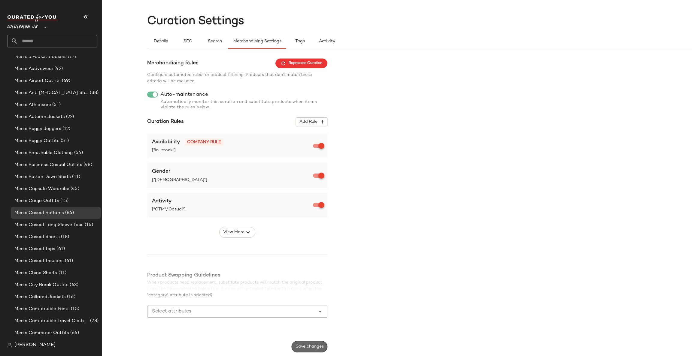
click at [307, 347] on span "Save changes" at bounding box center [309, 347] width 29 height 5
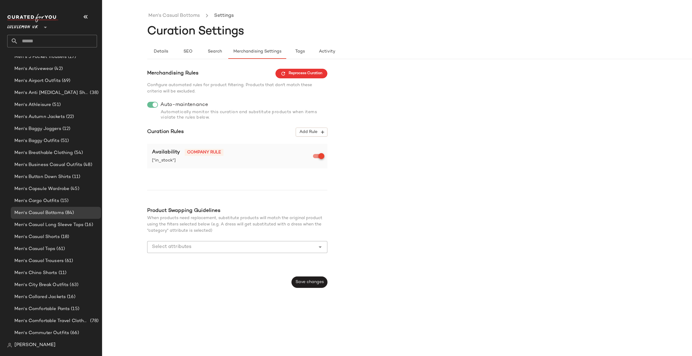
scroll to position [0, 0]
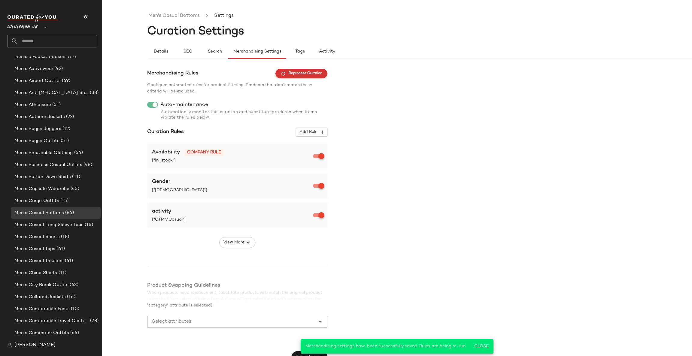
click at [302, 76] on span "Reprocess Curation" at bounding box center [302, 73] width 42 height 5
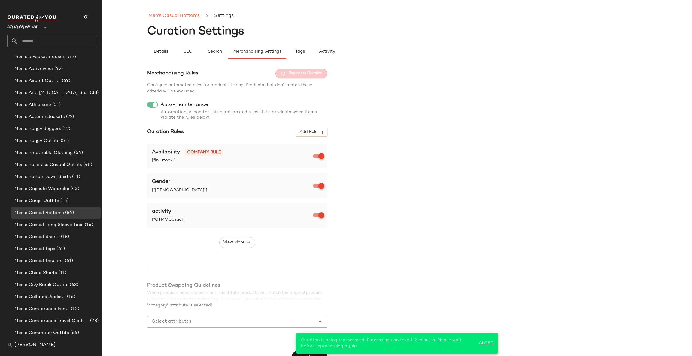
click at [176, 16] on link "Men's Casual Bottoms" at bounding box center [173, 16] width 51 height 8
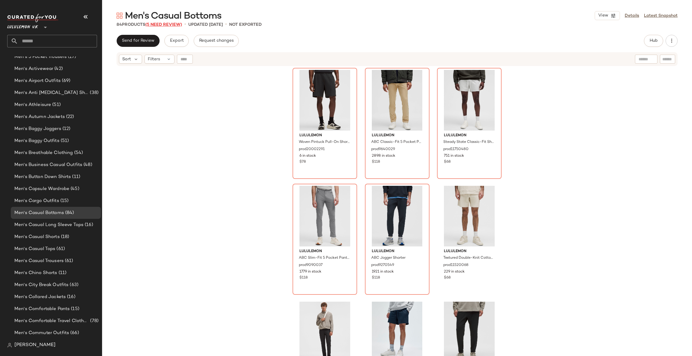
click at [169, 24] on span "(5 Need Review)" at bounding box center [163, 25] width 37 height 5
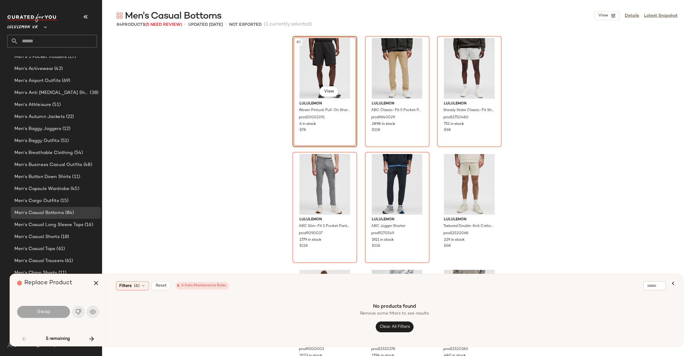
click at [344, 45] on div "#1 View" at bounding box center [325, 68] width 60 height 61
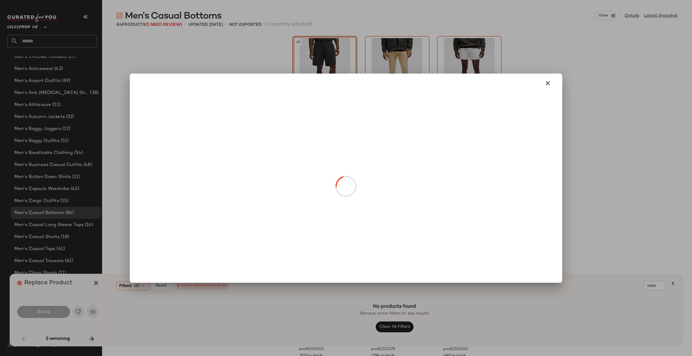
click at [331, 88] on body "Lululemon UK ** Dashboard All Products Global Clipboards (19) Curations (278) A…" at bounding box center [346, 178] width 692 height 356
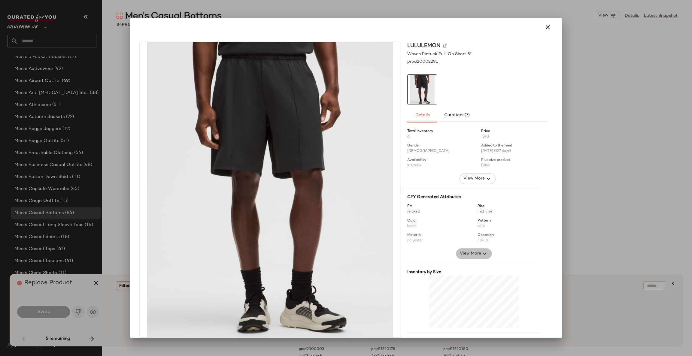
click at [465, 255] on span "View More" at bounding box center [471, 253] width 22 height 7
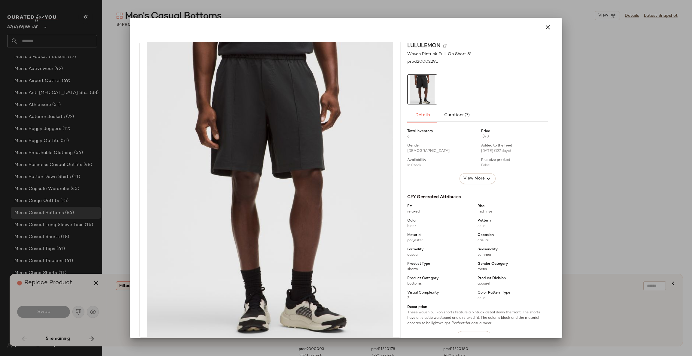
click at [593, 189] on div at bounding box center [346, 178] width 692 height 356
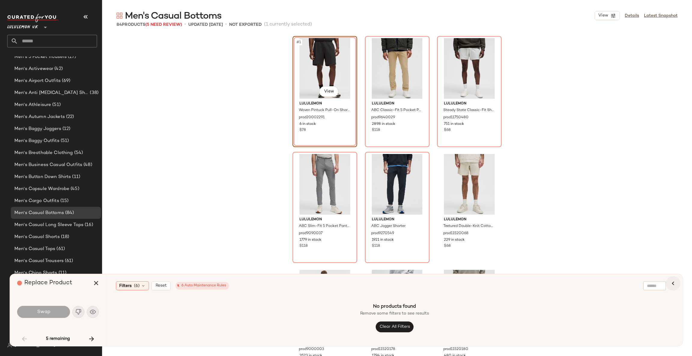
click at [679, 284] on button "button" at bounding box center [673, 284] width 14 height 14
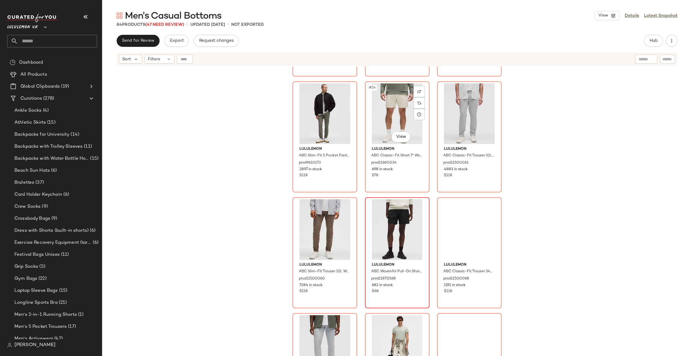
scroll to position [545, 0]
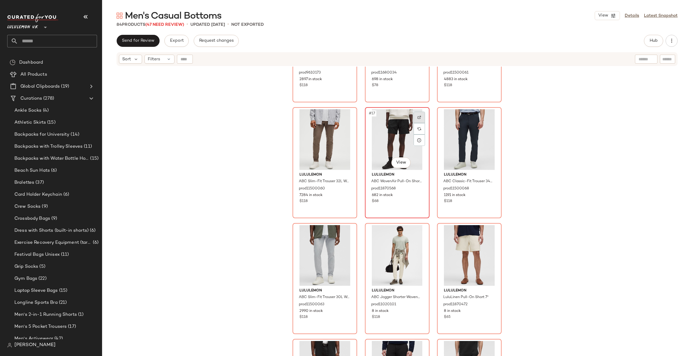
click at [420, 115] on div at bounding box center [419, 117] width 11 height 11
click at [164, 64] on div "Sort Filters" at bounding box center [397, 59] width 561 height 14
click at [164, 61] on div "Filters" at bounding box center [160, 59] width 30 height 9
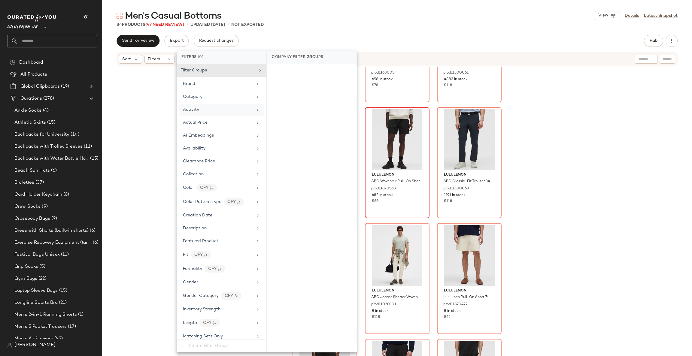
click at [208, 105] on div "Activity" at bounding box center [221, 110] width 85 height 12
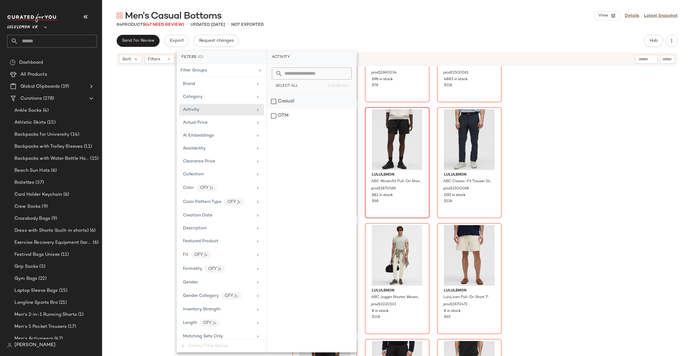
click at [292, 103] on div "Casual" at bounding box center [312, 101] width 90 height 14
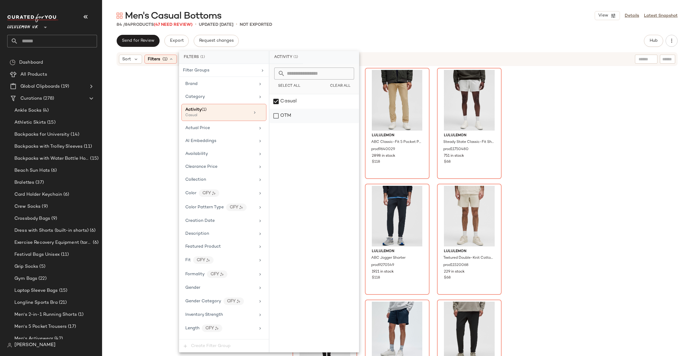
click at [289, 112] on div "OTM" at bounding box center [315, 116] width 90 height 14
click at [279, 96] on div "Casual" at bounding box center [315, 101] width 90 height 14
click at [280, 115] on div "OTM" at bounding box center [315, 116] width 90 height 14
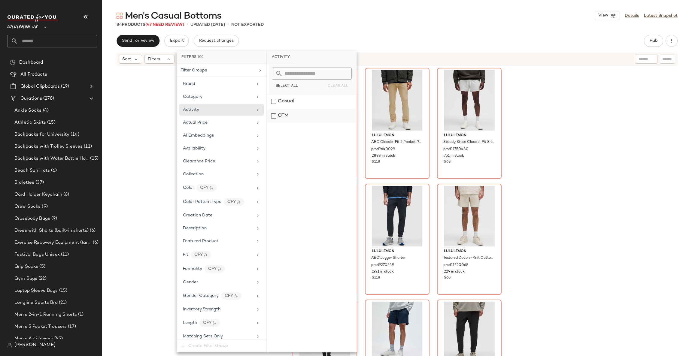
click at [291, 112] on div "OTM" at bounding box center [312, 116] width 90 height 14
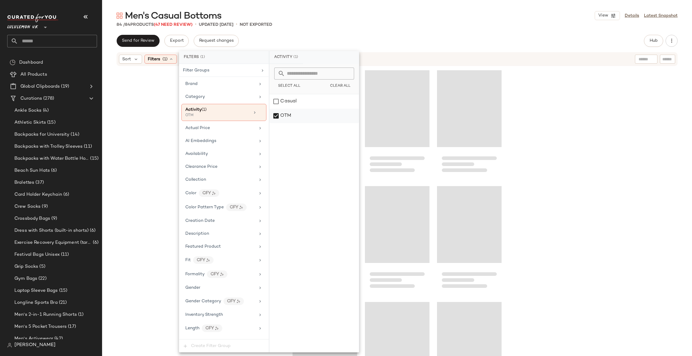
click at [289, 112] on div "OTM" at bounding box center [315, 116] width 90 height 14
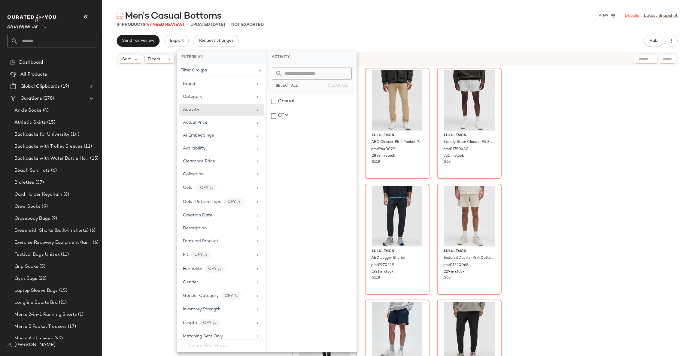
click at [634, 14] on link "Details" at bounding box center [632, 16] width 14 height 6
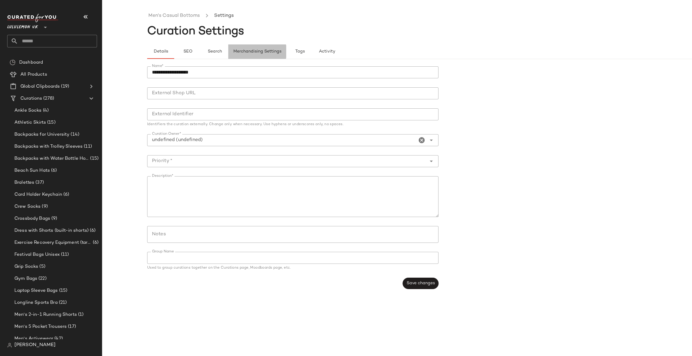
click at [255, 45] on button "Merchandising Settings" at bounding box center [257, 51] width 58 height 14
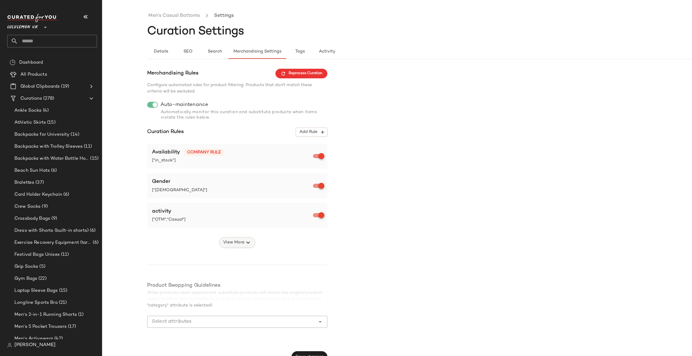
click at [246, 240] on icon "button" at bounding box center [248, 242] width 7 height 7
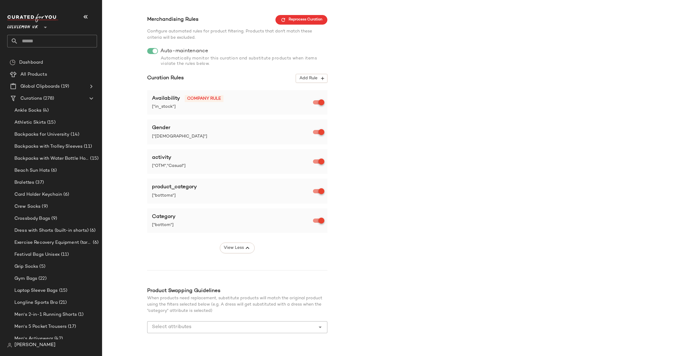
scroll to position [69, 0]
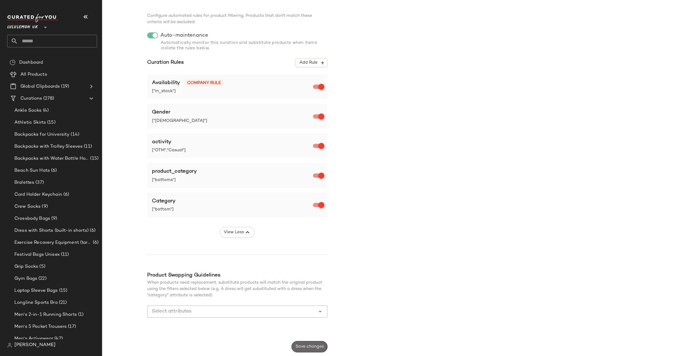
click at [305, 349] on span "Save changes" at bounding box center [309, 347] width 29 height 5
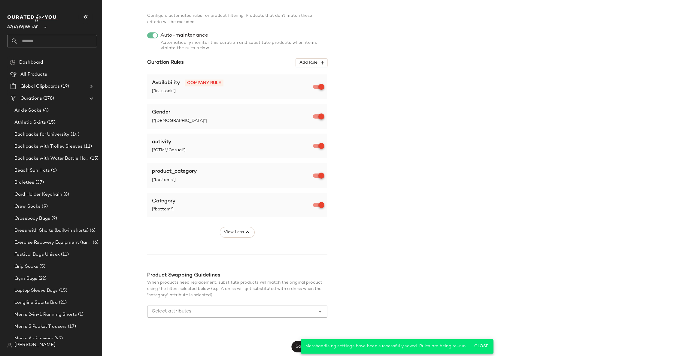
scroll to position [0, 0]
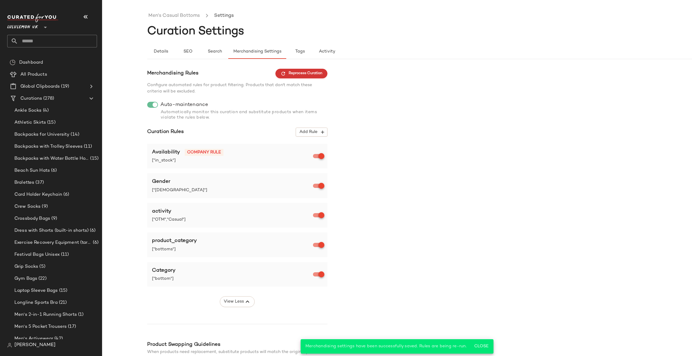
click at [290, 76] on span "Reprocess Curation" at bounding box center [302, 73] width 42 height 5
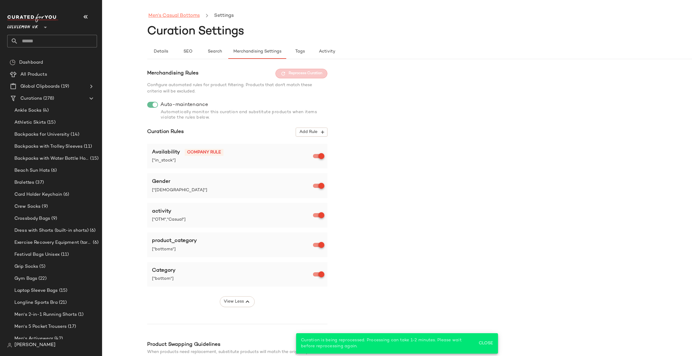
click at [188, 17] on link "Men's Casual Bottoms" at bounding box center [173, 16] width 51 height 8
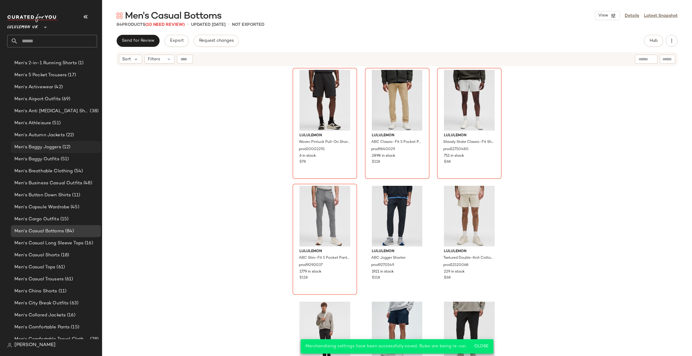
scroll to position [270, 0]
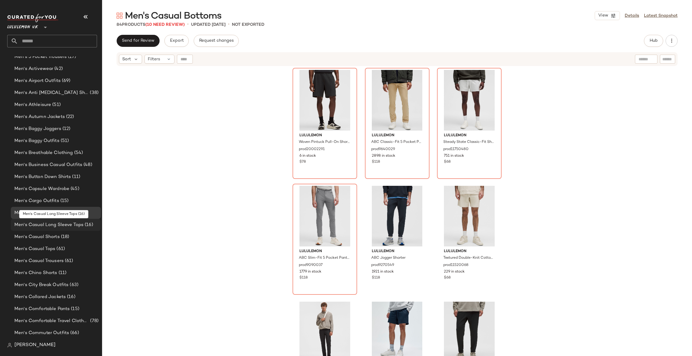
click at [75, 226] on span "Men's Casual Long Sleeve Tops" at bounding box center [48, 225] width 69 height 7
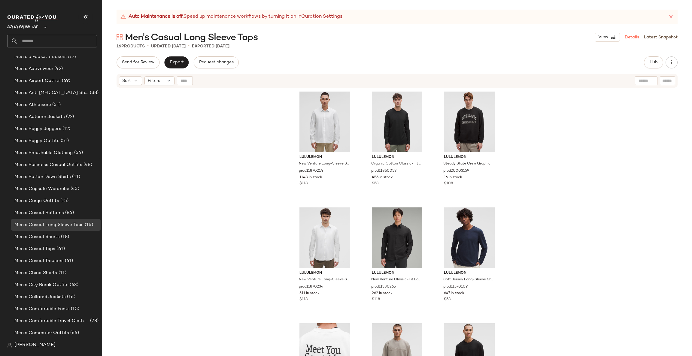
click at [634, 37] on link "Details" at bounding box center [632, 37] width 14 height 6
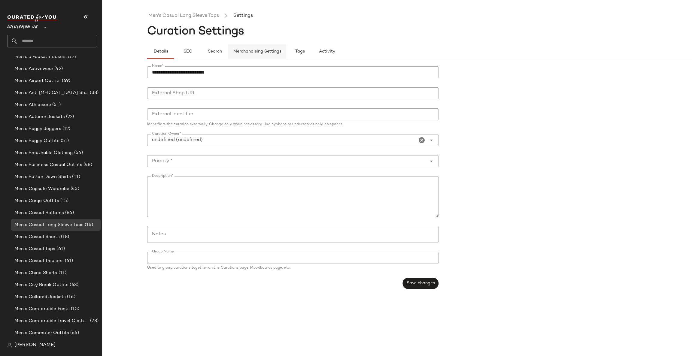
click at [258, 46] on button "Merchandising Settings" at bounding box center [257, 51] width 58 height 14
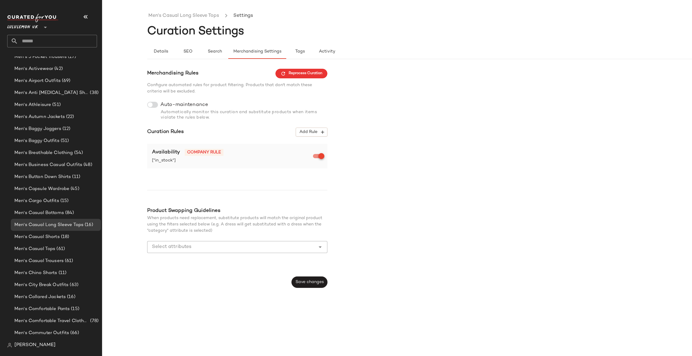
click at [152, 102] on div "Merchandising Rules Reprocess Curation Configure automated rules for product fi…" at bounding box center [237, 178] width 180 height 219
click at [154, 107] on div at bounding box center [152, 105] width 11 height 6
click at [313, 134] on span "Add Rule" at bounding box center [311, 132] width 25 height 5
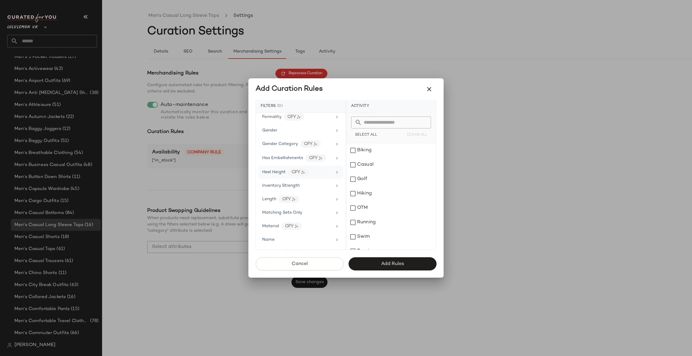
scroll to position [180, 0]
click at [309, 144] on div "Gender" at bounding box center [297, 142] width 70 height 6
click at [363, 166] on div "[DEMOGRAPHIC_DATA]" at bounding box center [392, 165] width 90 height 14
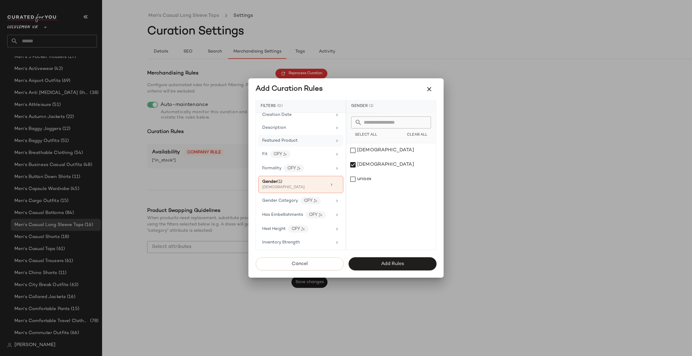
scroll to position [0, 0]
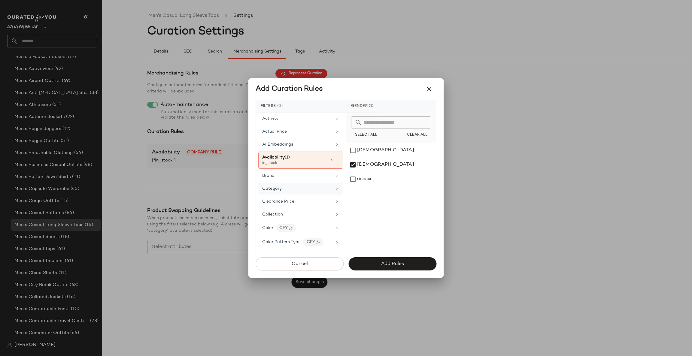
click at [320, 188] on div "Category" at bounding box center [297, 189] width 70 height 6
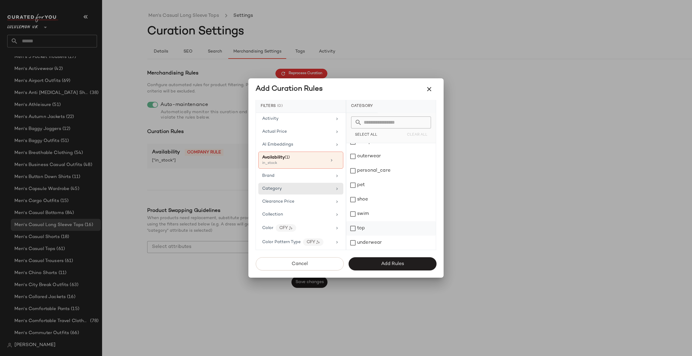
click at [376, 228] on div "top" at bounding box center [392, 229] width 90 height 14
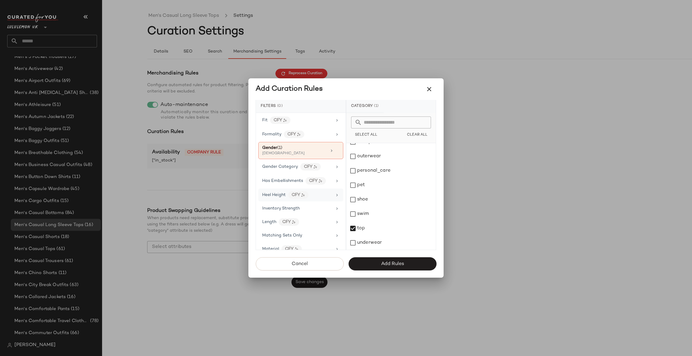
scroll to position [397, 0]
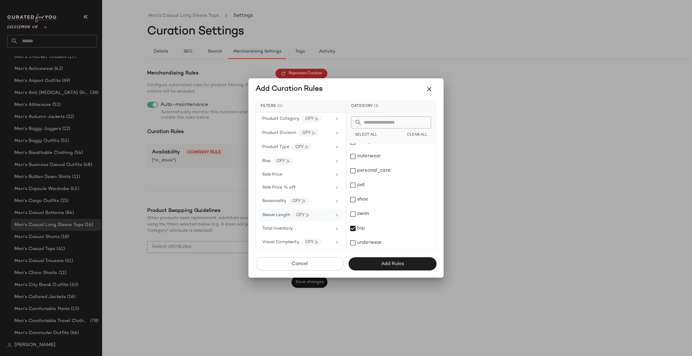
click at [320, 215] on div "Sleeve Length CFY" at bounding box center [297, 216] width 70 height 8
click at [386, 153] on div "long_sleeve" at bounding box center [392, 150] width 90 height 14
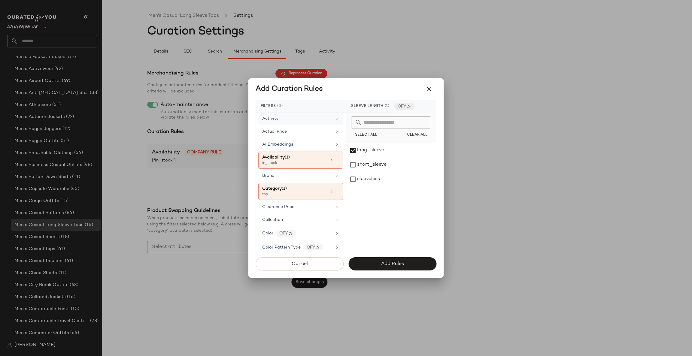
click at [289, 120] on div "Activity" at bounding box center [297, 119] width 70 height 6
click at [377, 162] on div "Casual" at bounding box center [392, 165] width 90 height 14
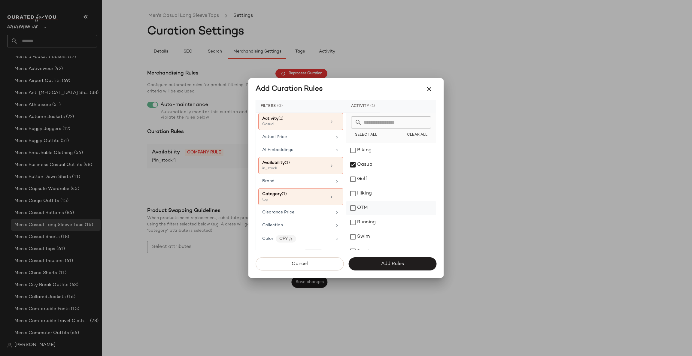
click at [368, 207] on div "OTM" at bounding box center [392, 208] width 90 height 14
drag, startPoint x: 386, startPoint y: 267, endPoint x: 383, endPoint y: 264, distance: 3.8
click at [384, 264] on span "Add Rules" at bounding box center [392, 264] width 23 height 6
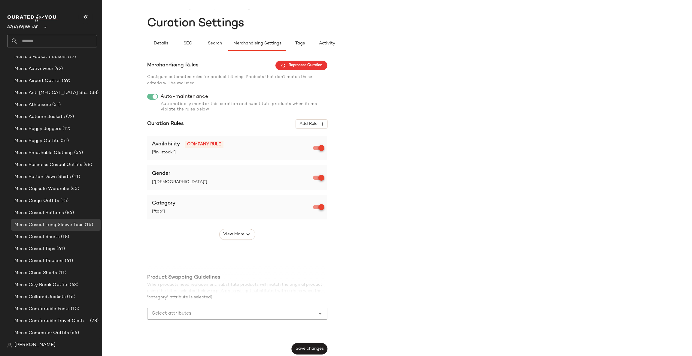
scroll to position [10, 0]
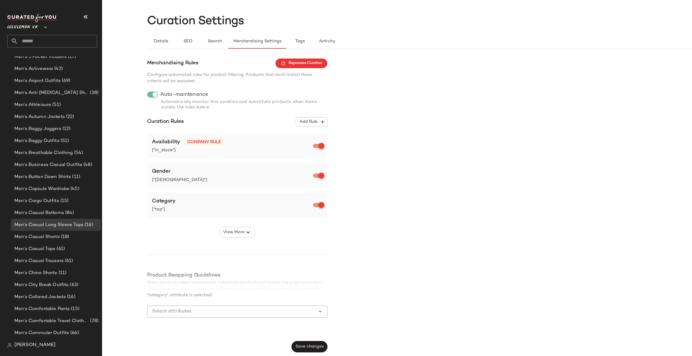
click at [301, 347] on span "Save changes" at bounding box center [309, 347] width 29 height 5
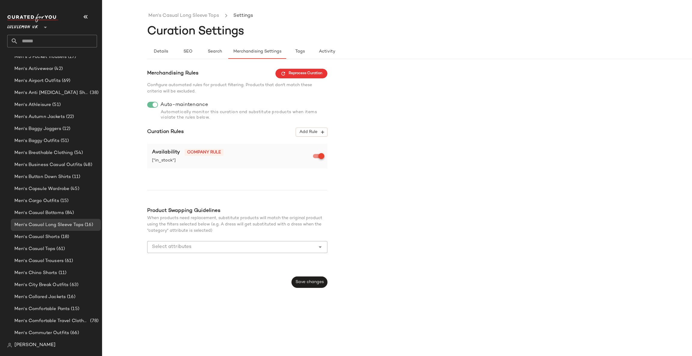
scroll to position [0, 0]
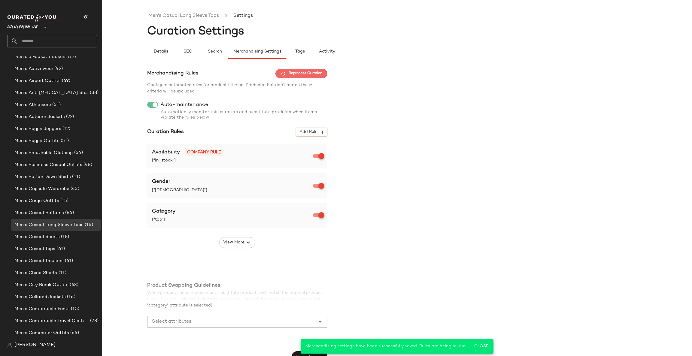
click at [320, 73] on span "Reprocess Curation" at bounding box center [302, 73] width 42 height 5
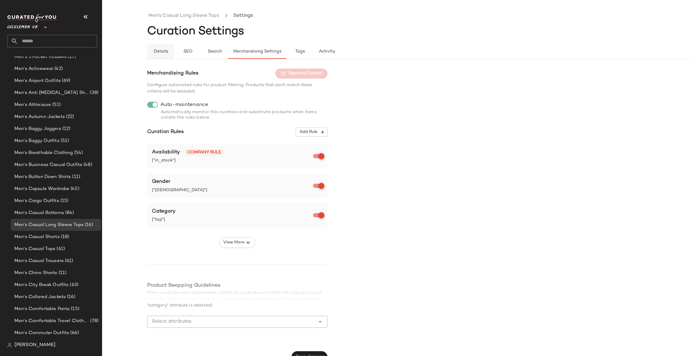
click at [170, 52] on button "Details" at bounding box center [160, 51] width 27 height 14
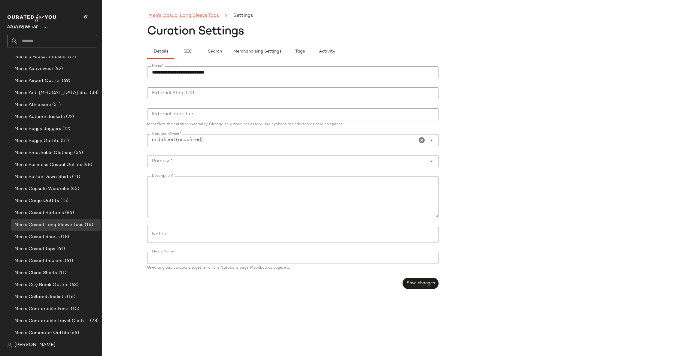
click at [191, 15] on link "Men's Casual Long Sleeve Tops" at bounding box center [183, 16] width 71 height 8
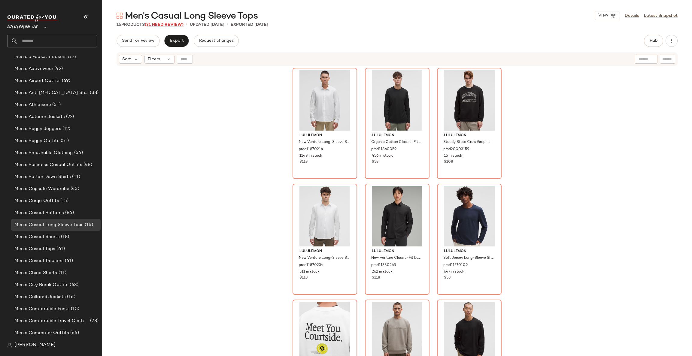
click at [177, 23] on span "(31 Need Review)" at bounding box center [164, 25] width 39 height 5
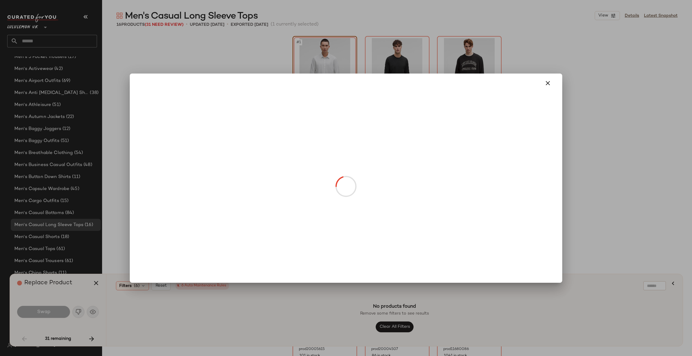
click at [331, 90] on body "Lululemon UK ** Dashboard All Products Global Clipboards (19) Curations (278) A…" at bounding box center [346, 178] width 692 height 356
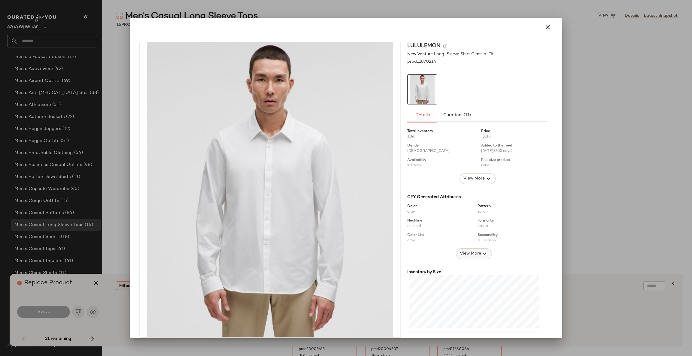
click at [482, 255] on icon "button" at bounding box center [484, 253] width 7 height 7
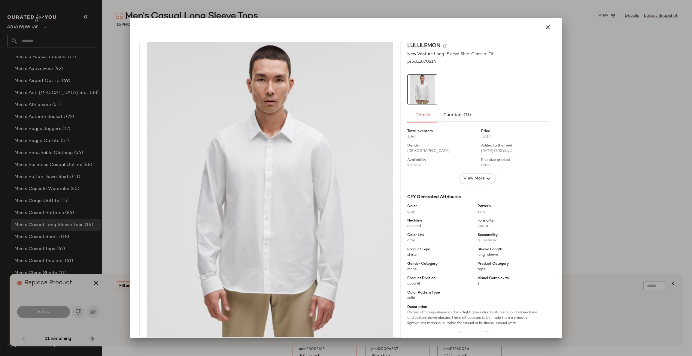
click at [576, 161] on div at bounding box center [346, 178] width 692 height 356
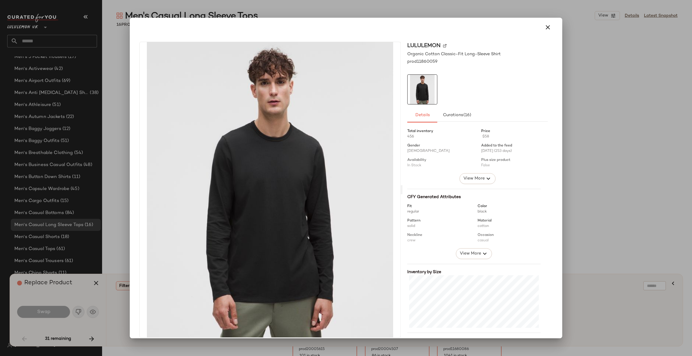
click at [481, 244] on div at bounding box center [474, 223] width 133 height 49
click at [481, 251] on icon "button" at bounding box center [484, 253] width 7 height 7
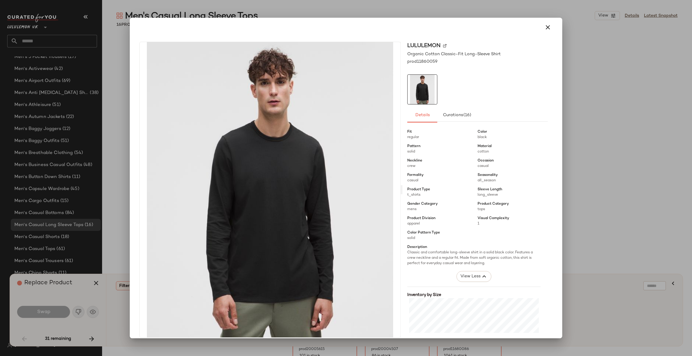
scroll to position [90, 0]
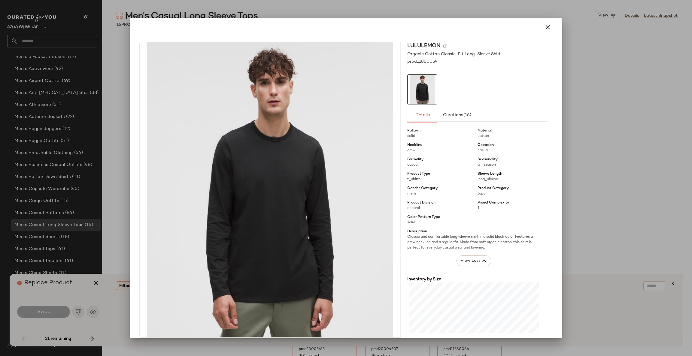
click at [579, 186] on div at bounding box center [346, 178] width 692 height 356
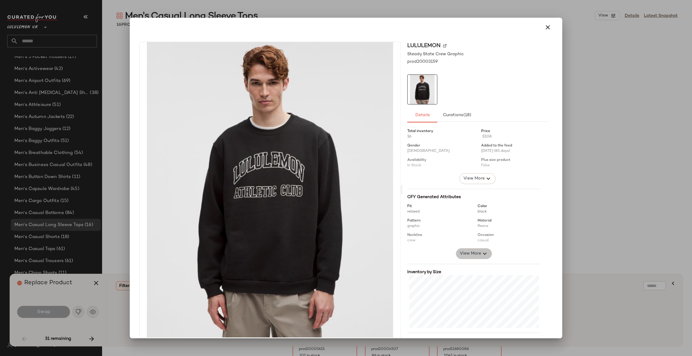
click at [474, 257] on span "View More" at bounding box center [471, 253] width 22 height 7
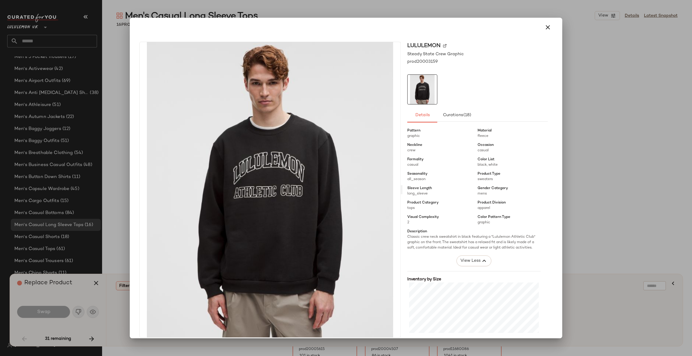
click at [576, 163] on div at bounding box center [346, 178] width 692 height 356
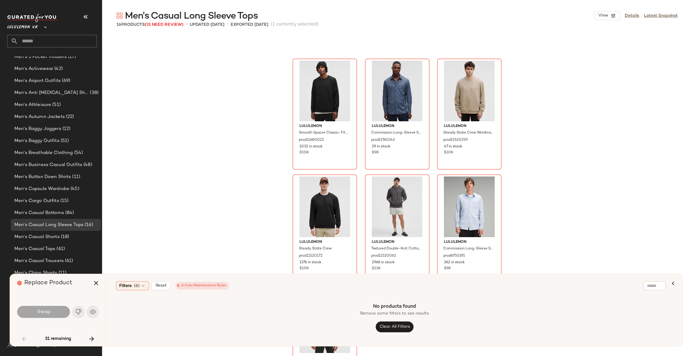
scroll to position [375, 0]
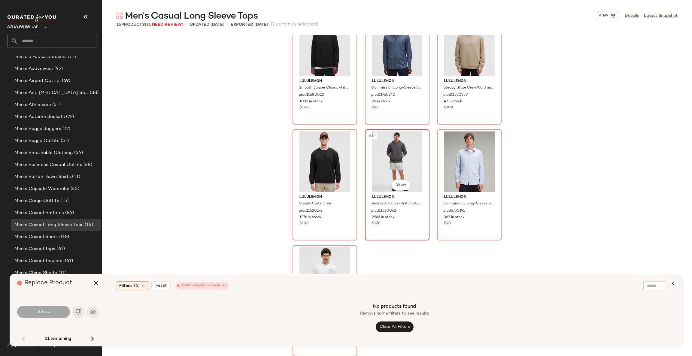
click at [398, 151] on div "#14 View" at bounding box center [397, 162] width 60 height 61
click at [674, 285] on icon "button" at bounding box center [673, 283] width 7 height 7
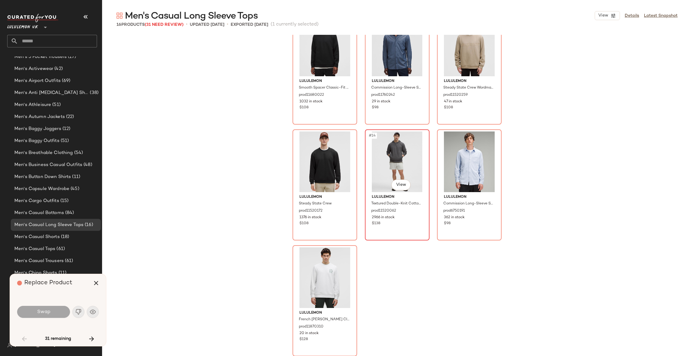
click at [402, 161] on div "#14 View" at bounding box center [397, 162] width 60 height 61
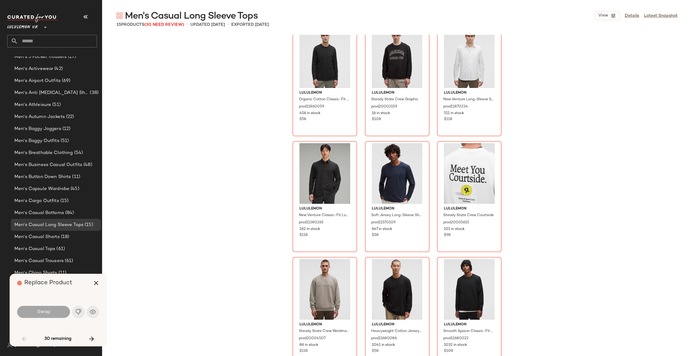
scroll to position [0, 0]
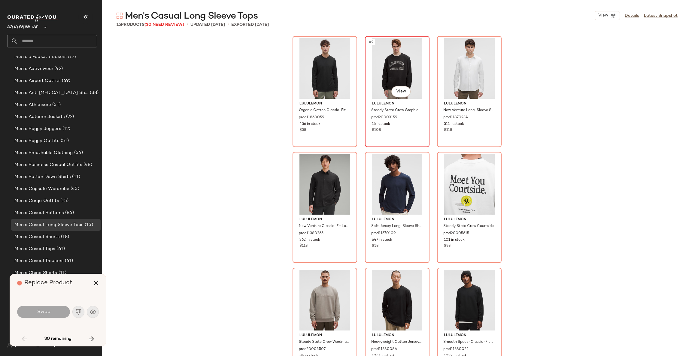
click at [408, 70] on div "#2 View" at bounding box center [397, 68] width 60 height 61
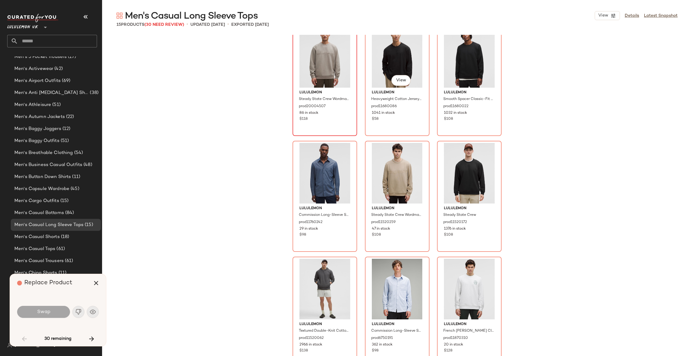
scroll to position [259, 0]
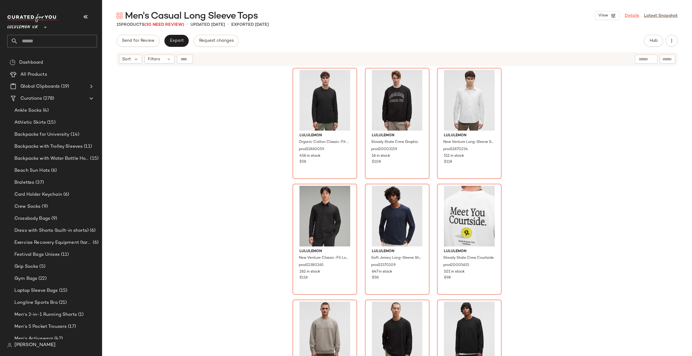
click at [628, 15] on link "Details" at bounding box center [632, 16] width 14 height 6
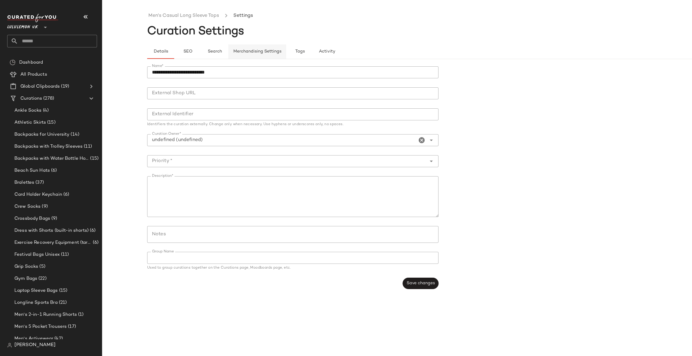
click at [265, 50] on span "Merchandising Settings" at bounding box center [257, 51] width 48 height 5
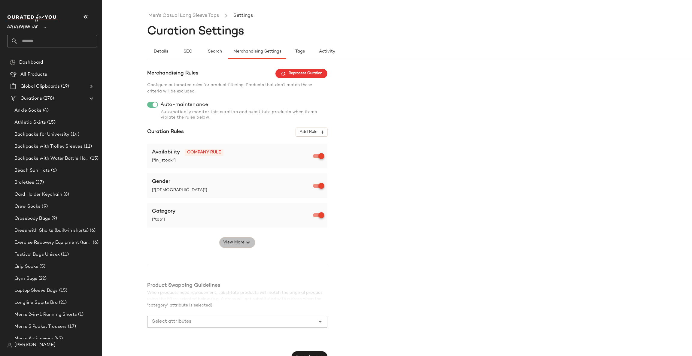
click at [239, 242] on span "View More" at bounding box center [234, 242] width 22 height 7
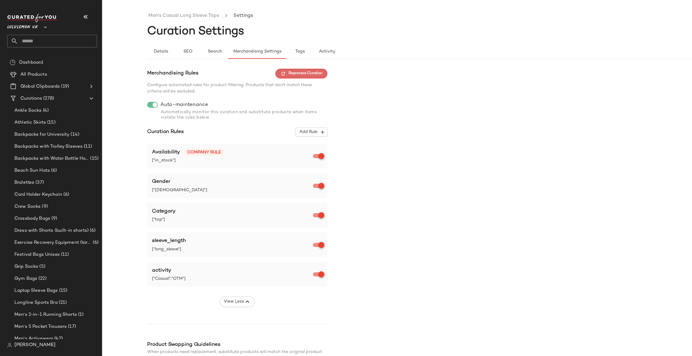
click at [304, 70] on button "Reprocess Curation" at bounding box center [302, 74] width 52 height 10
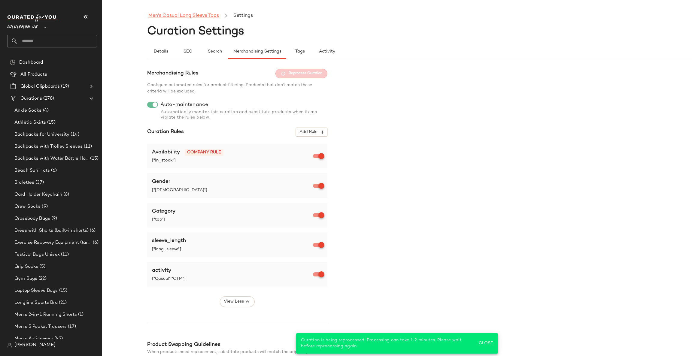
click at [184, 15] on link "Men's Casual Long Sleeve Tops" at bounding box center [183, 16] width 71 height 8
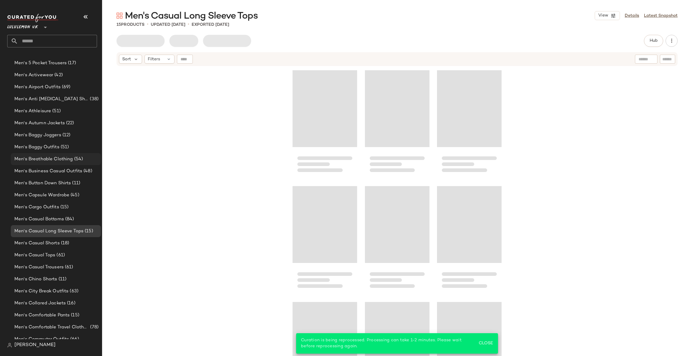
scroll to position [270, 0]
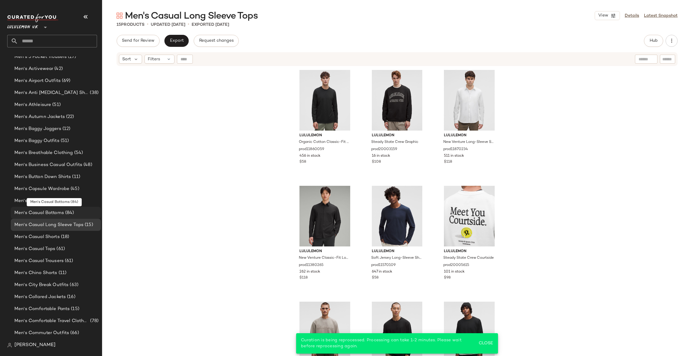
click at [75, 212] on div "Men's Casual Bottoms (84)" at bounding box center [56, 213] width 86 height 7
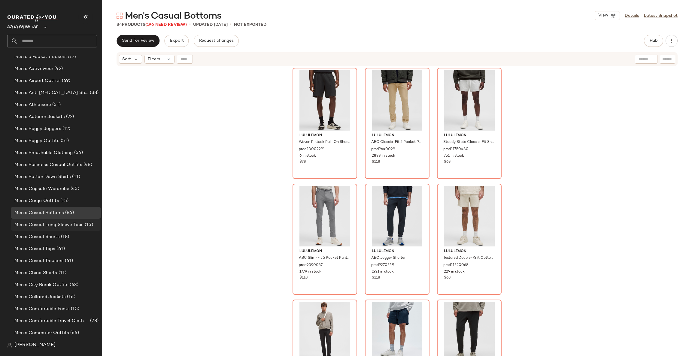
click at [71, 225] on span "Men's Casual Long Sleeve Tops" at bounding box center [48, 225] width 69 height 7
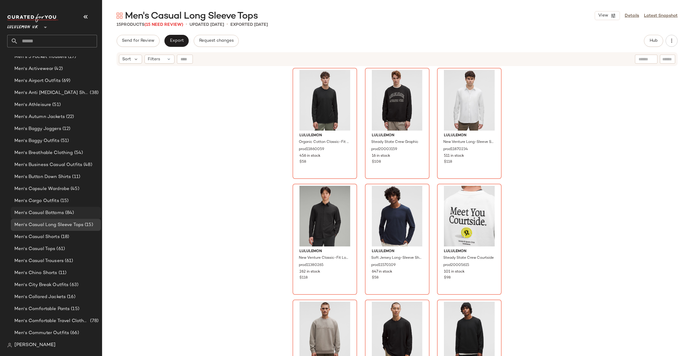
click at [73, 217] on div "Men's Casual Bottoms (84)" at bounding box center [56, 213] width 90 height 12
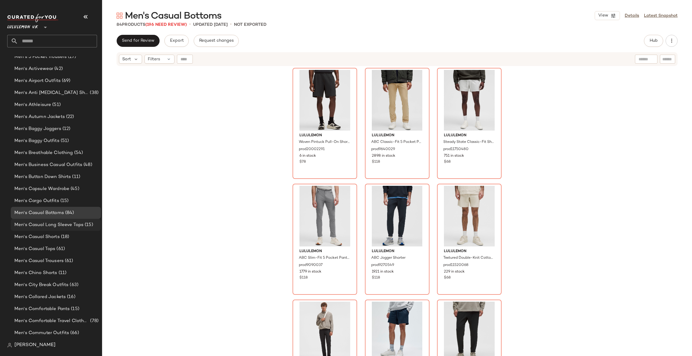
click at [90, 224] on span "(15)" at bounding box center [89, 225] width 10 height 7
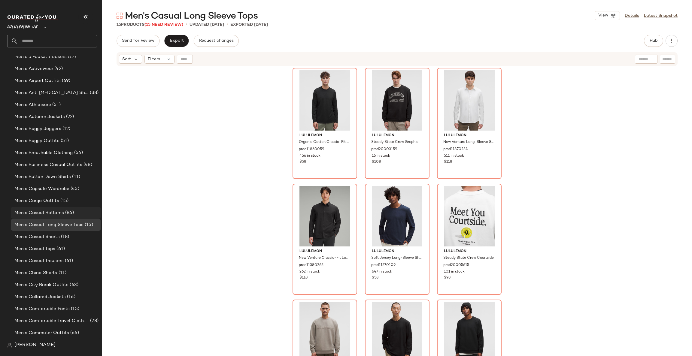
click at [84, 208] on div "Men's Casual Bottoms (84)" at bounding box center [56, 213] width 90 height 12
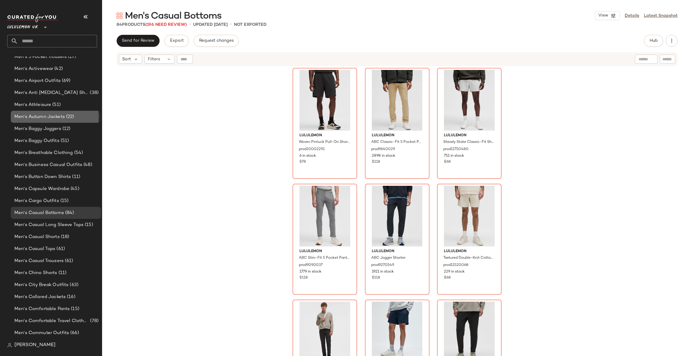
click at [87, 121] on div "Men's Autumn Jackets (22)" at bounding box center [56, 117] width 90 height 12
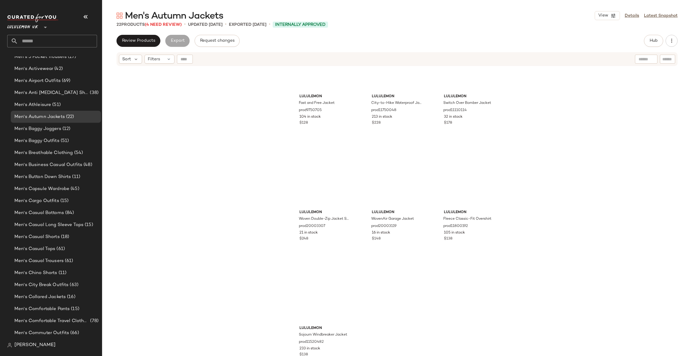
scroll to position [740, 0]
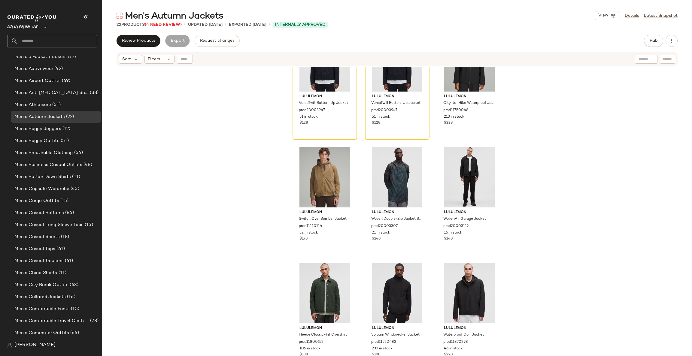
click at [13, 341] on div "[PERSON_NAME]" at bounding box center [54, 346] width 95 height 12
click at [8, 347] on img at bounding box center [9, 345] width 5 height 5
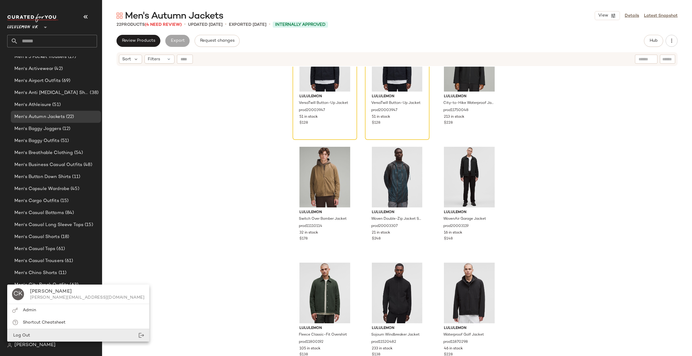
click at [29, 333] on div "Log Out" at bounding box center [21, 336] width 18 height 6
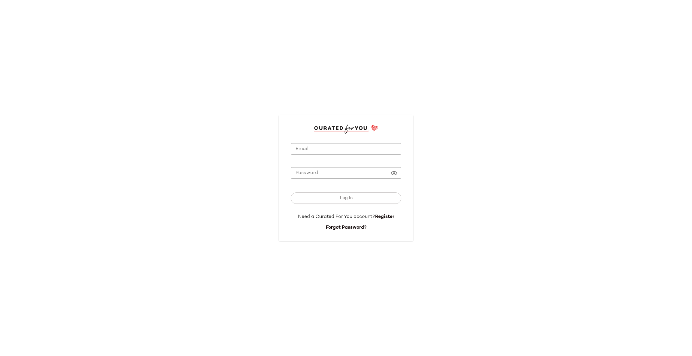
type input "**********"
click at [333, 202] on button "Log In" at bounding box center [346, 198] width 111 height 11
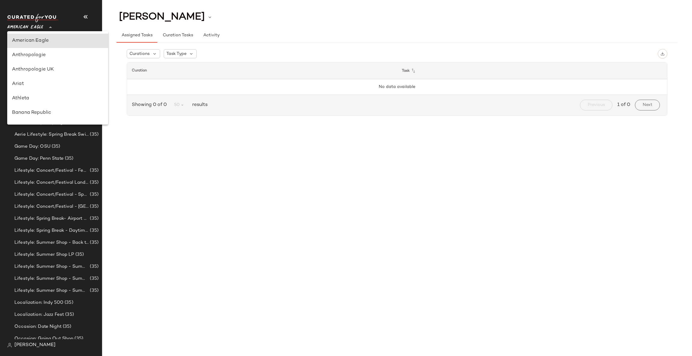
click at [38, 25] on span "American Eagle" at bounding box center [25, 25] width 36 height 11
type input "**"
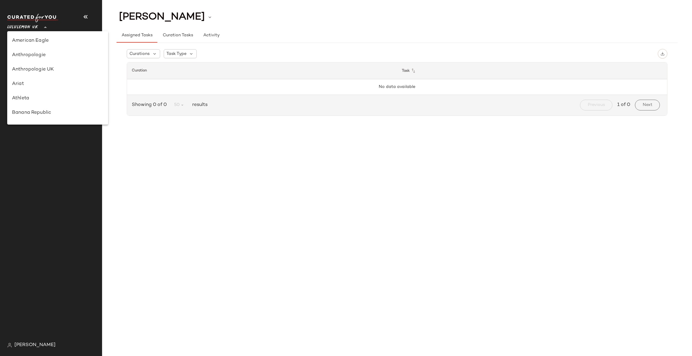
scroll to position [150, 0]
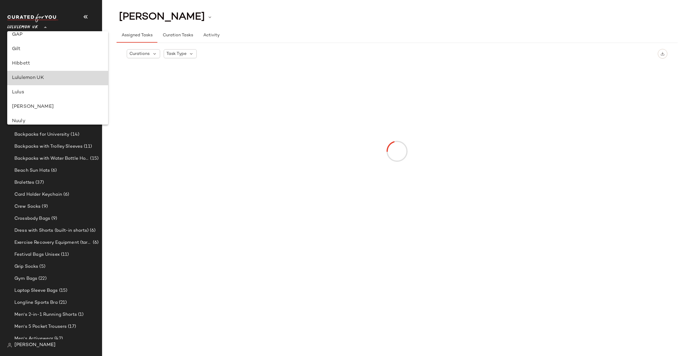
click at [53, 78] on div "Lululemon UK" at bounding box center [57, 78] width 91 height 7
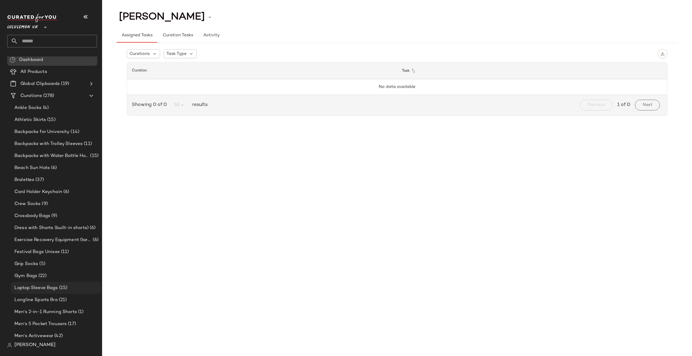
scroll to position [0, 0]
click at [63, 113] on div "Ankle Socks (4)" at bounding box center [56, 110] width 86 height 7
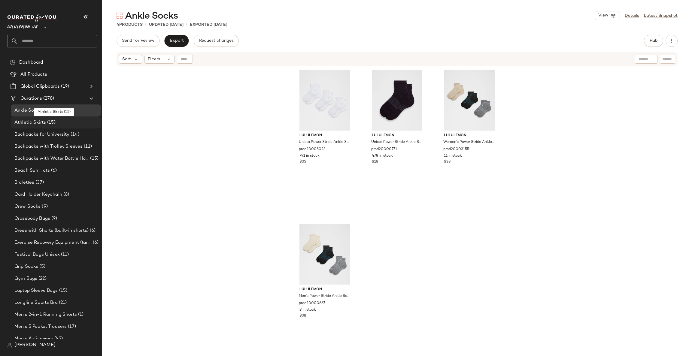
click at [64, 124] on div "Athletic Skirts (15)" at bounding box center [56, 122] width 86 height 7
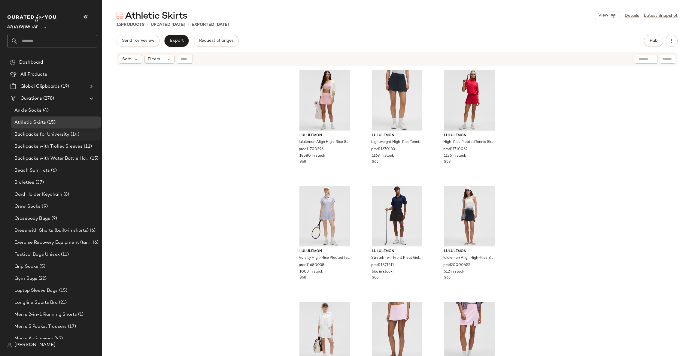
click at [51, 136] on span "Backpacks for University" at bounding box center [41, 134] width 55 height 7
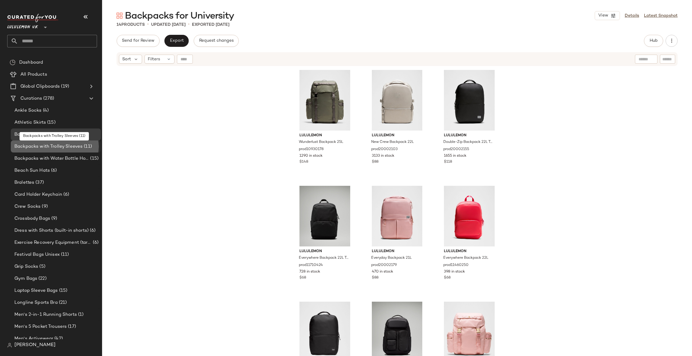
click at [49, 145] on span "Backpacks with Trolley Sleeves" at bounding box center [48, 146] width 68 height 7
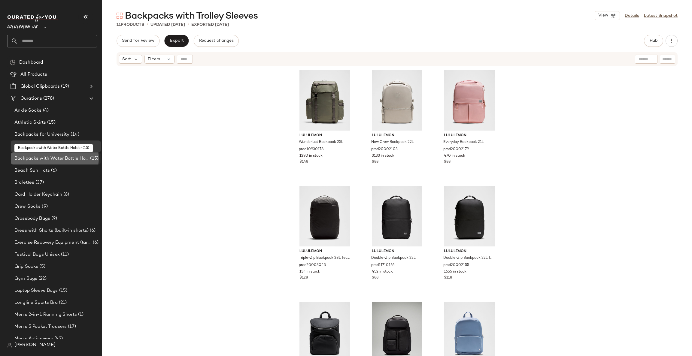
click at [46, 159] on span "Backpacks with Water Bottle Holder" at bounding box center [51, 158] width 75 height 7
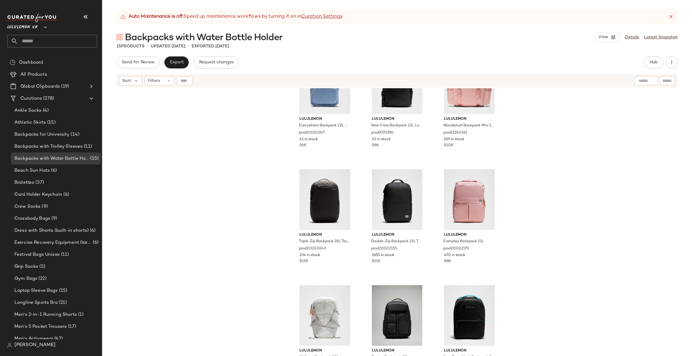
scroll to position [298, 0]
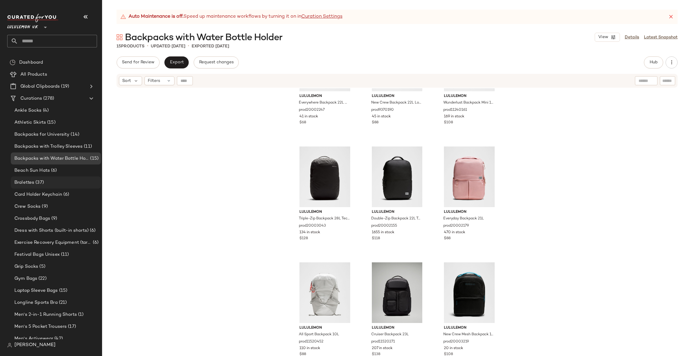
click at [59, 177] on div "Bralettes (37)" at bounding box center [56, 183] width 90 height 12
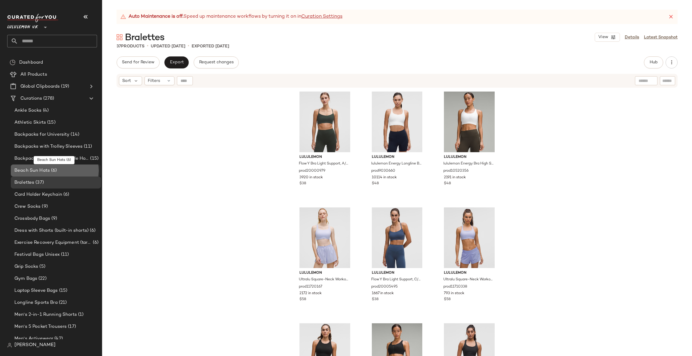
click at [66, 171] on div "Beach Sun Hats (6)" at bounding box center [56, 170] width 86 height 7
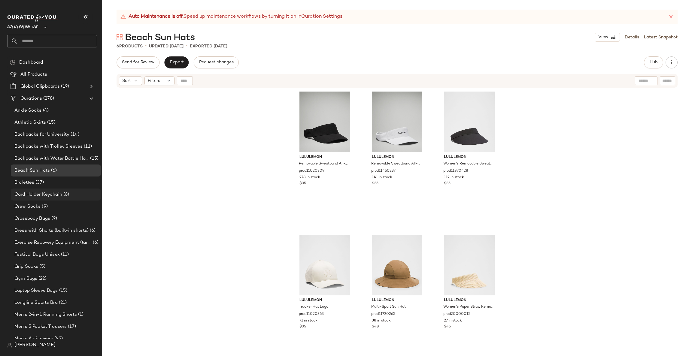
click at [79, 194] on div "Card Holder Keychain (6)" at bounding box center [56, 194] width 86 height 7
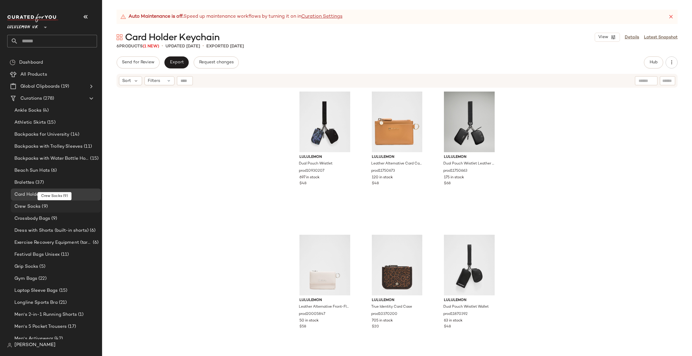
click at [71, 204] on div "Crew Socks (9)" at bounding box center [56, 206] width 86 height 7
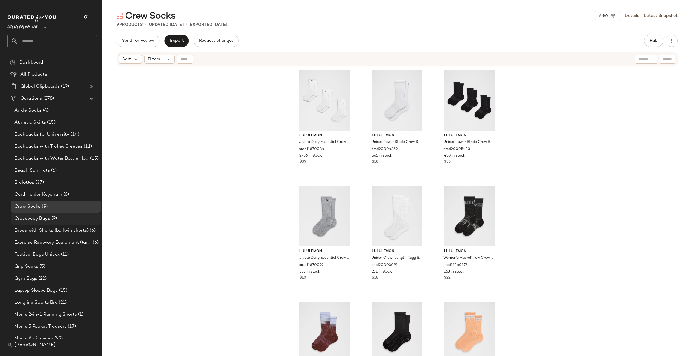
click at [63, 216] on div "Crossbody Bags (9)" at bounding box center [56, 218] width 86 height 7
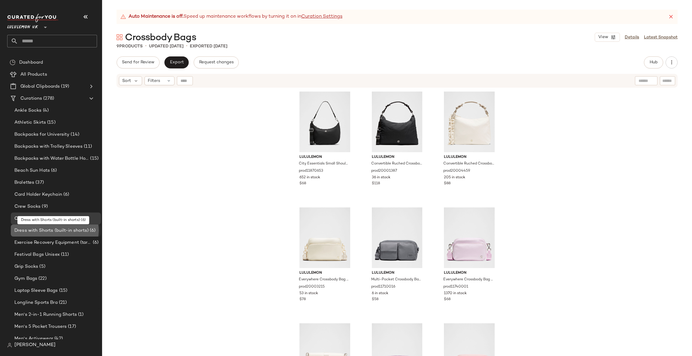
click at [64, 229] on span "Dress with Shorts (built-in shorts)" at bounding box center [51, 231] width 74 height 7
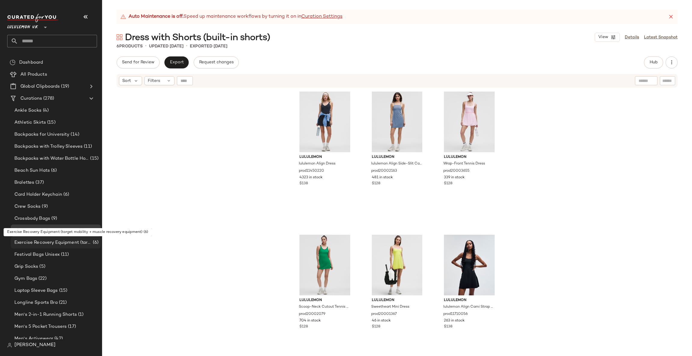
click at [62, 241] on span "Exercise Recovery Equipment (target mobility + muscle recovery equipment)" at bounding box center [52, 243] width 77 height 7
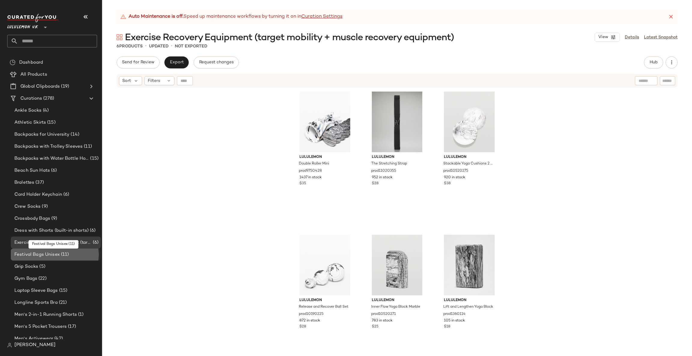
click at [60, 252] on span "(11)" at bounding box center [64, 255] width 9 height 7
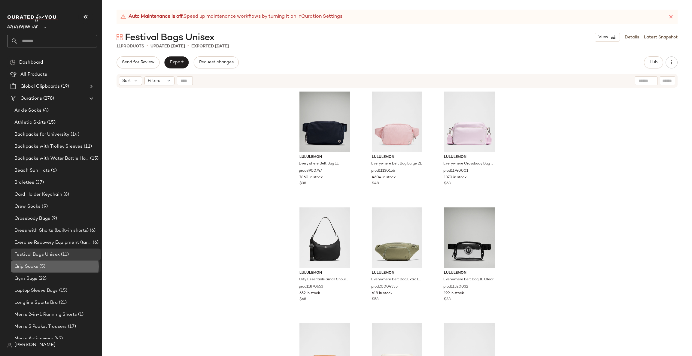
click at [52, 261] on div "Grip Socks (5)" at bounding box center [56, 267] width 90 height 12
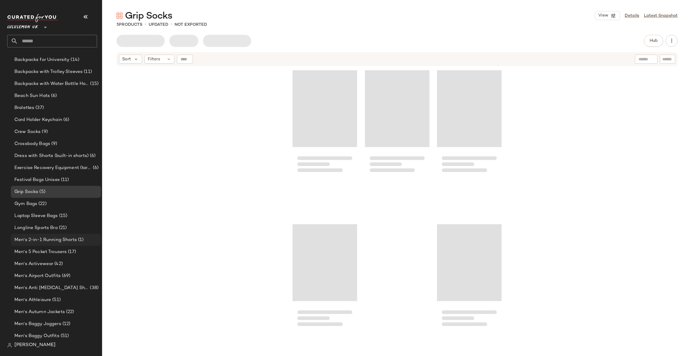
scroll to position [90, 0]
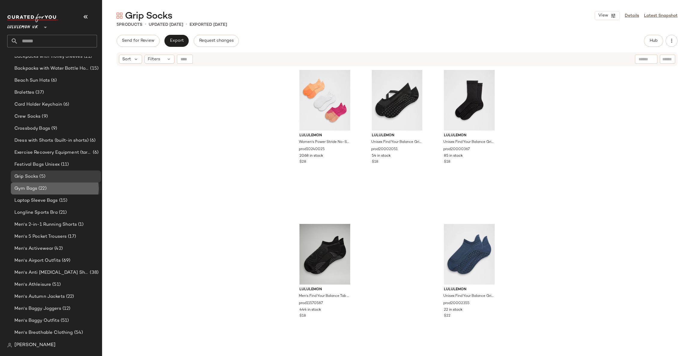
click at [63, 192] on div "Gym Bags (22)" at bounding box center [56, 188] width 86 height 7
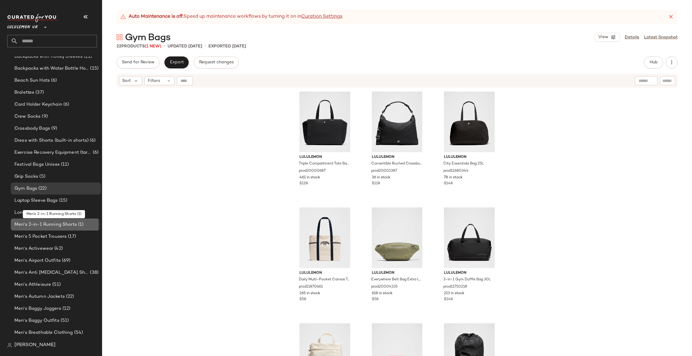
click at [68, 224] on span "Men's 2-in-1 Running Shorts" at bounding box center [45, 225] width 63 height 7
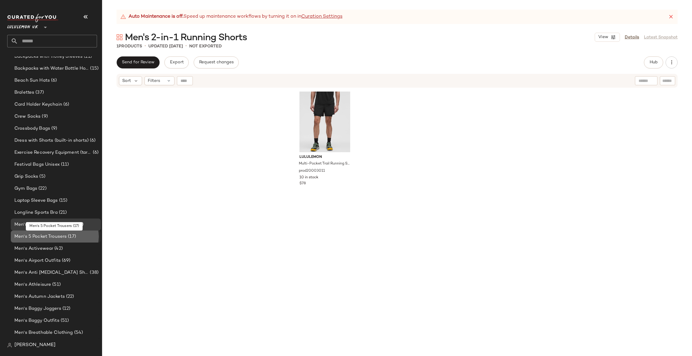
click at [66, 237] on span "Men's 5 Pocket Trousers" at bounding box center [40, 237] width 52 height 7
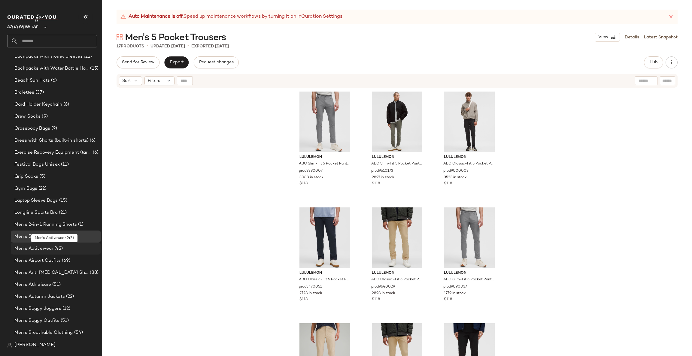
click at [60, 249] on span "(42)" at bounding box center [58, 249] width 10 height 7
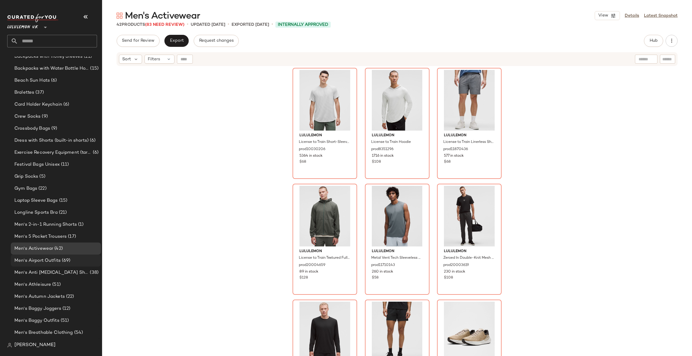
click at [78, 259] on div "Men's Airport Outfits (69)" at bounding box center [56, 261] width 86 height 7
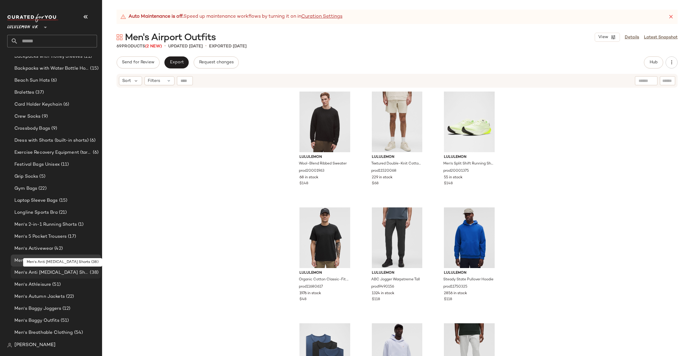
click at [72, 269] on div "Men's Anti [MEDICAL_DATA] Shorts (38)" at bounding box center [56, 273] width 90 height 12
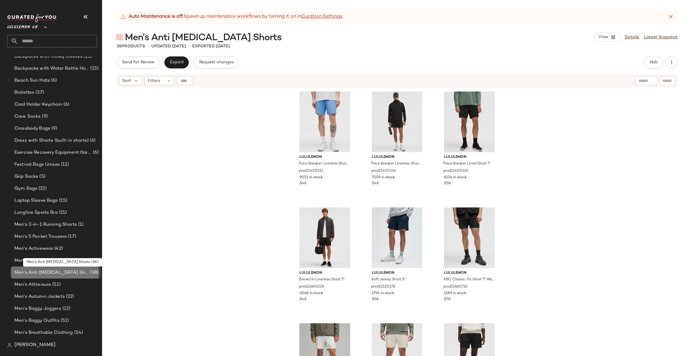
click at [63, 278] on div "Men's Anti [MEDICAL_DATA] Shorts (38)" at bounding box center [56, 273] width 90 height 12
click at [61, 281] on div "Men's Athleisure (51)" at bounding box center [56, 285] width 90 height 12
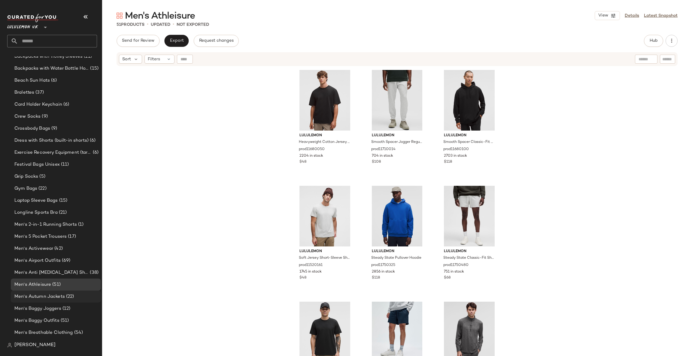
click at [59, 298] on span "Men's Autumn Jackets" at bounding box center [39, 297] width 50 height 7
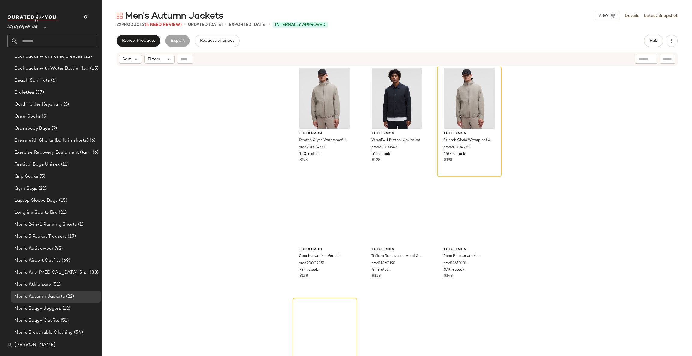
scroll to position [740, 0]
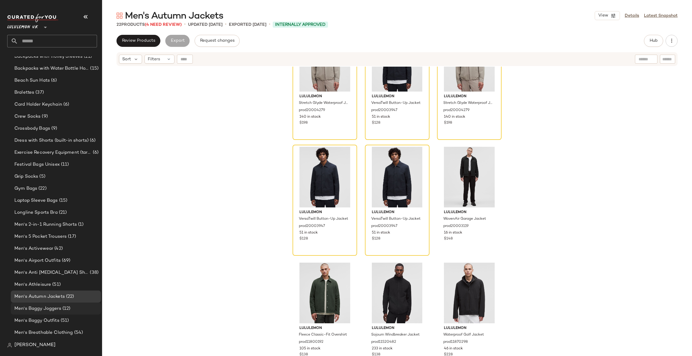
click at [60, 304] on div "Men's Baggy Joggers (12)" at bounding box center [56, 309] width 90 height 12
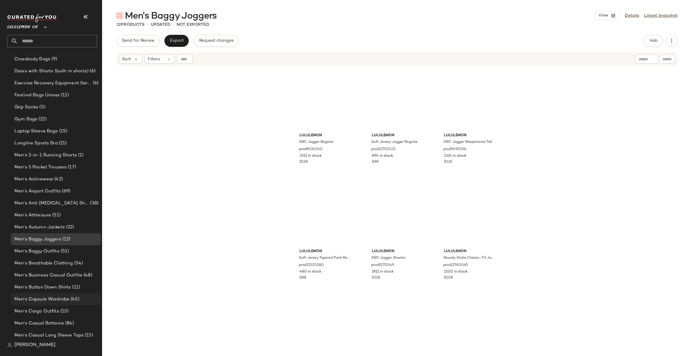
scroll to position [180, 0]
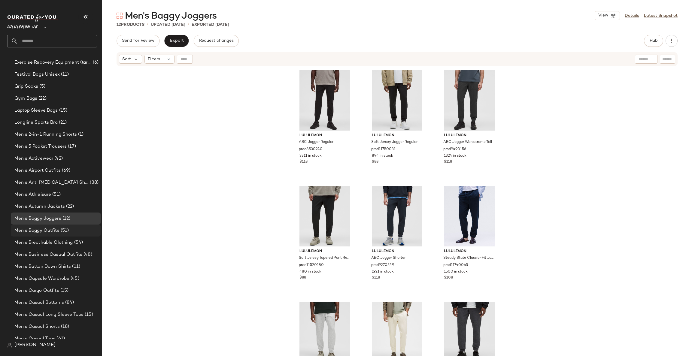
click at [82, 235] on div "Men's Baggy Outfits (51)" at bounding box center [56, 231] width 90 height 12
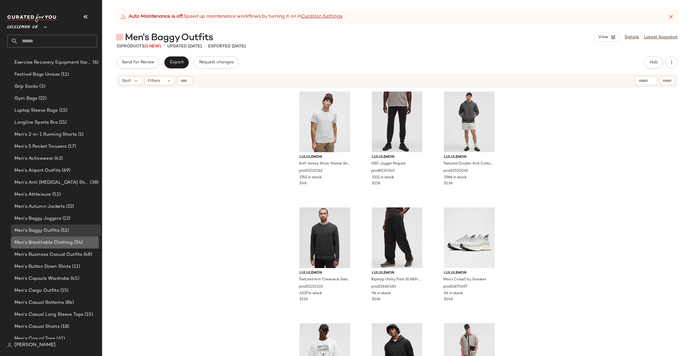
click at [69, 241] on span "Men's Breathable Clothing" at bounding box center [43, 243] width 59 height 7
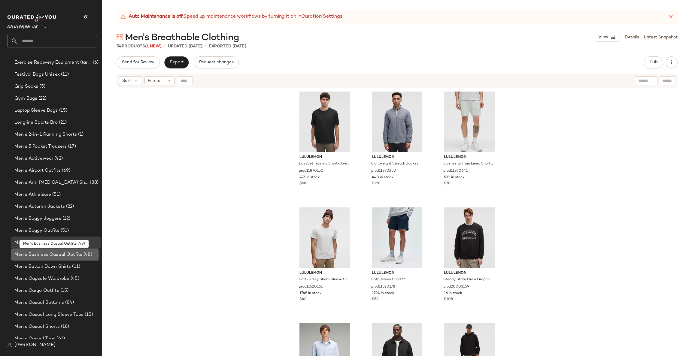
click at [62, 252] on span "Men's Business Casual Outfits" at bounding box center [48, 255] width 68 height 7
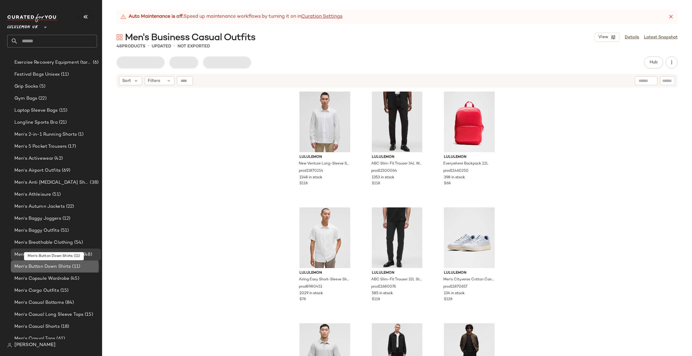
click at [55, 267] on span "Men's Button Down Shirts" at bounding box center [42, 267] width 57 height 7
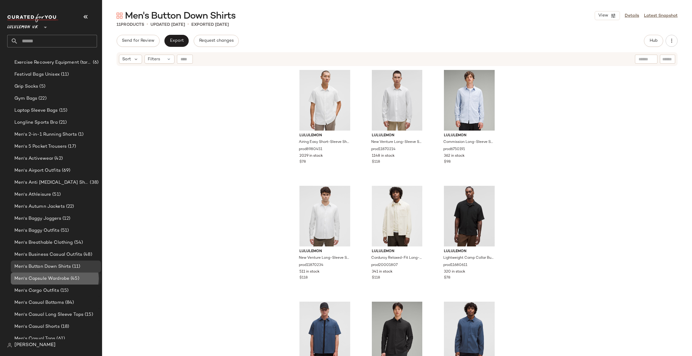
click at [58, 276] on span "Men's Capsule Wardrobe" at bounding box center [41, 279] width 55 height 7
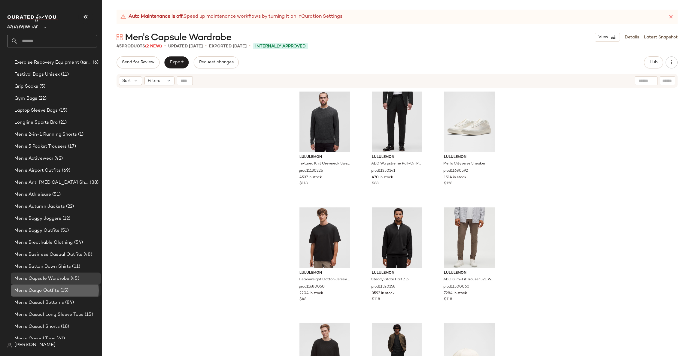
click at [64, 288] on span "(15)" at bounding box center [64, 291] width 10 height 7
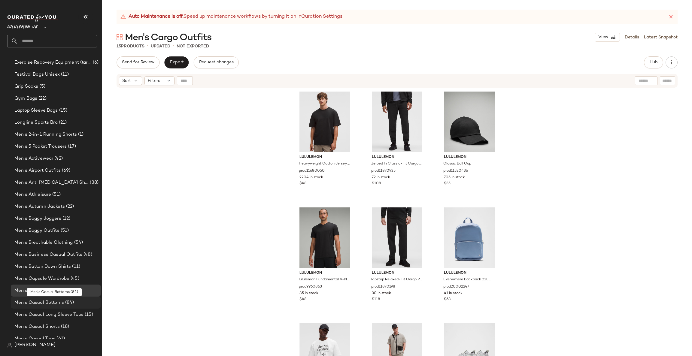
click at [60, 301] on span "Men's Casual Bottoms" at bounding box center [39, 303] width 50 height 7
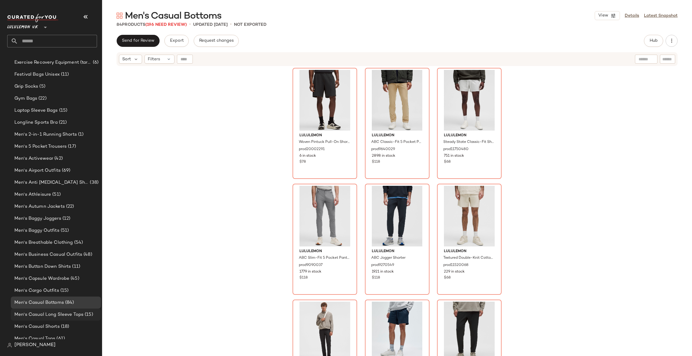
click at [59, 314] on span "Men's Casual Long Sleeve Tops" at bounding box center [48, 315] width 69 height 7
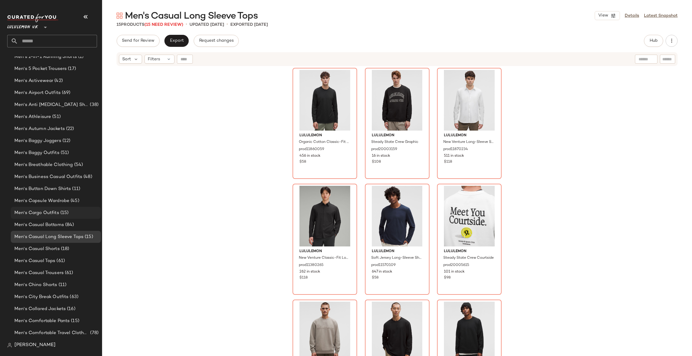
scroll to position [270, 0]
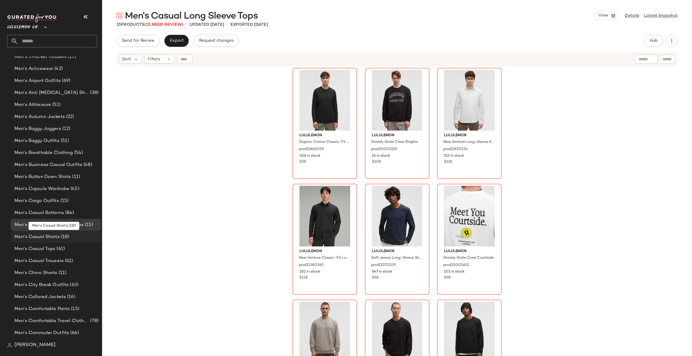
click at [68, 241] on div "Men's Casual Shorts (18)" at bounding box center [56, 237] width 90 height 12
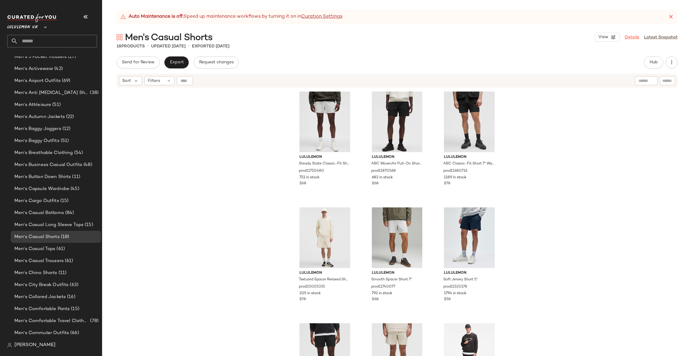
click at [637, 36] on link "Details" at bounding box center [632, 37] width 14 height 6
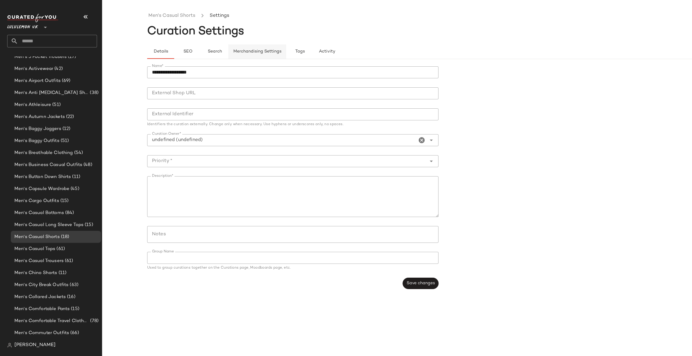
click at [273, 50] on span "Merchandising Settings" at bounding box center [257, 51] width 48 height 5
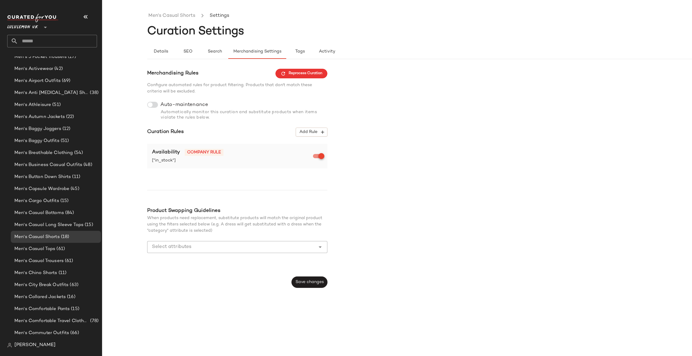
click at [156, 100] on div "Merchandising Rules Reprocess Curation Configure automated rules for product fi…" at bounding box center [237, 178] width 180 height 219
click at [312, 133] on span "Add Rule" at bounding box center [311, 132] width 25 height 5
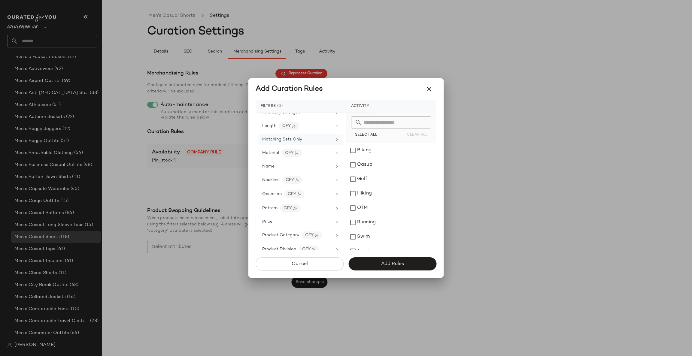
scroll to position [206, 0]
click at [318, 119] on div "Gender" at bounding box center [297, 117] width 70 height 6
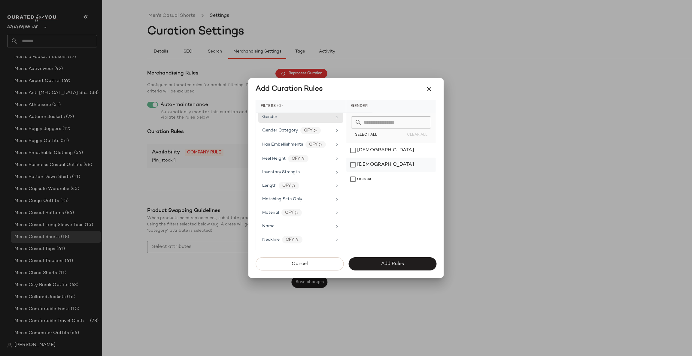
click at [366, 167] on div "[DEMOGRAPHIC_DATA]" at bounding box center [392, 165] width 90 height 14
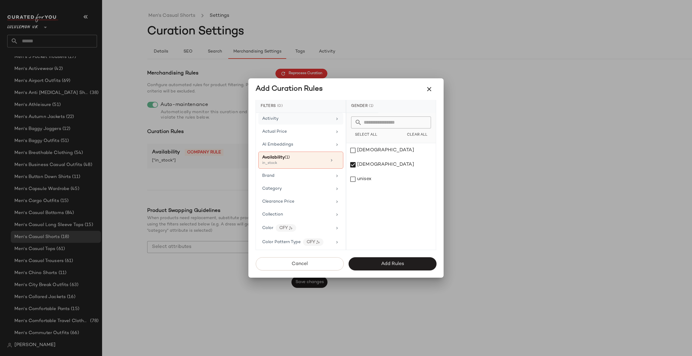
click at [310, 122] on div "Activity" at bounding box center [297, 119] width 70 height 6
click at [373, 161] on div "Casual" at bounding box center [392, 165] width 90 height 14
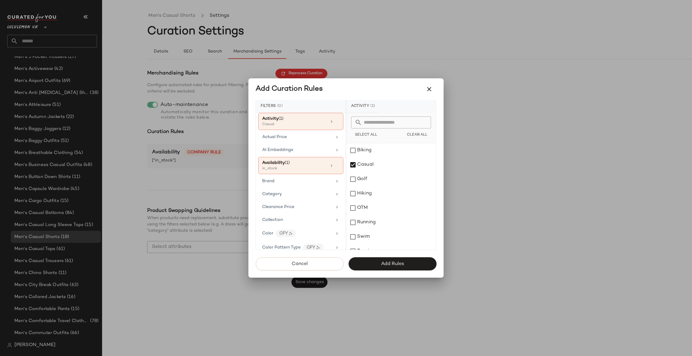
drag, startPoint x: 364, startPoint y: 207, endPoint x: 346, endPoint y: 183, distance: 30.5
click at [363, 206] on div "OTM" at bounding box center [392, 208] width 90 height 14
click at [304, 197] on div "Category" at bounding box center [297, 194] width 70 height 6
click at [369, 167] on div "bottom" at bounding box center [392, 165] width 90 height 14
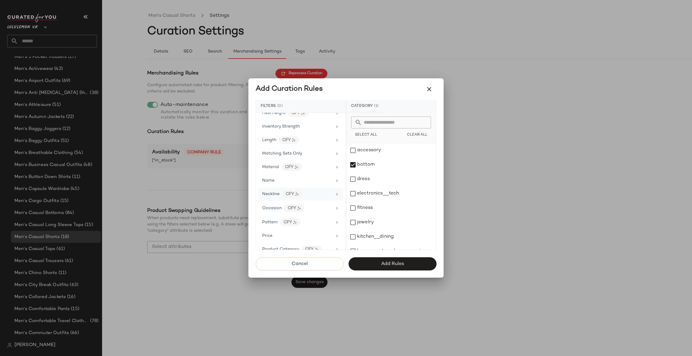
scroll to position [361, 0]
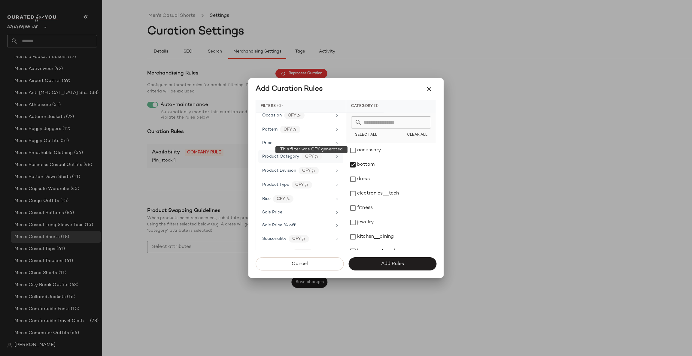
click at [317, 160] on div "CFY" at bounding box center [312, 157] width 20 height 8
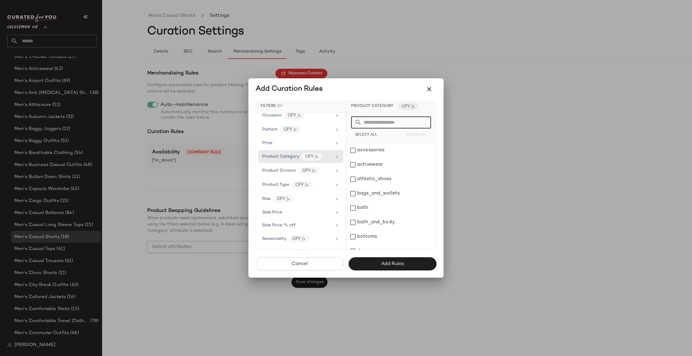
click at [380, 126] on input "text" at bounding box center [395, 123] width 66 height 12
type input "*"
click at [377, 196] on div "bottoms" at bounding box center [392, 194] width 90 height 14
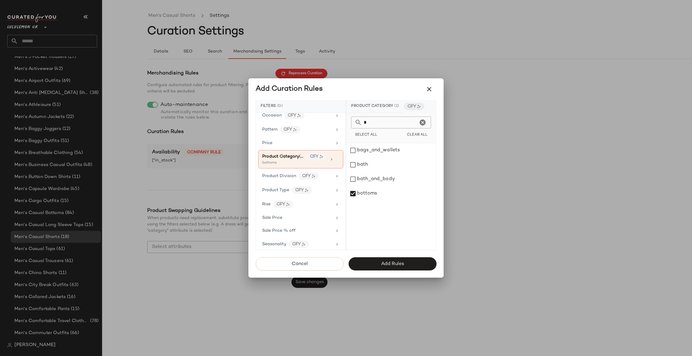
click at [396, 122] on input "*" at bounding box center [390, 123] width 56 height 12
click at [394, 136] on div "Select All Clear All" at bounding box center [391, 135] width 80 height 8
click at [392, 127] on input "*" at bounding box center [390, 123] width 56 height 12
click at [290, 179] on span "Product Division" at bounding box center [279, 176] width 34 height 5
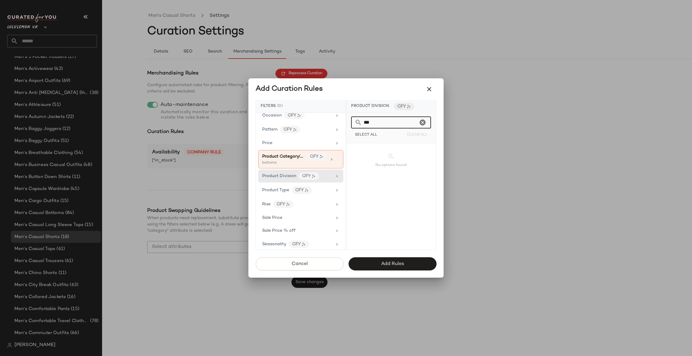
click at [389, 124] on input "***" at bounding box center [390, 123] width 56 height 12
click at [304, 190] on div "CFY" at bounding box center [302, 191] width 20 height 8
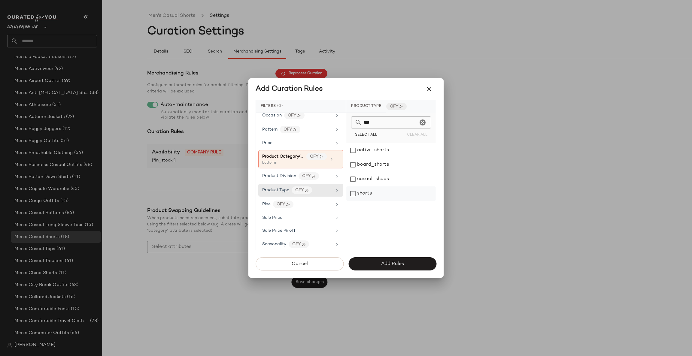
click at [383, 195] on div "shorts" at bounding box center [392, 194] width 90 height 14
click at [331, 180] on div "Product Division CFY" at bounding box center [300, 176] width 85 height 13
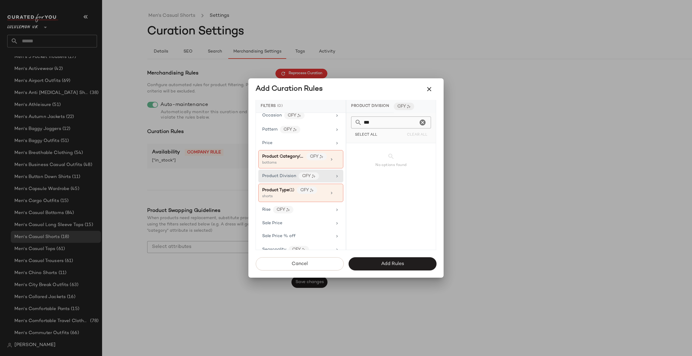
click at [390, 121] on input "***" at bounding box center [390, 123] width 56 height 12
type input "*"
click at [376, 265] on button "Add Rules" at bounding box center [393, 264] width 88 height 13
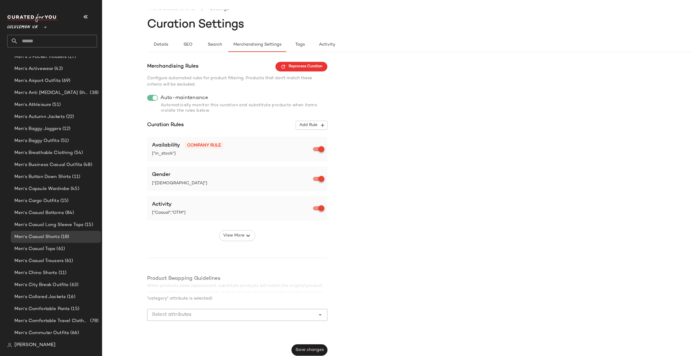
scroll to position [10, 0]
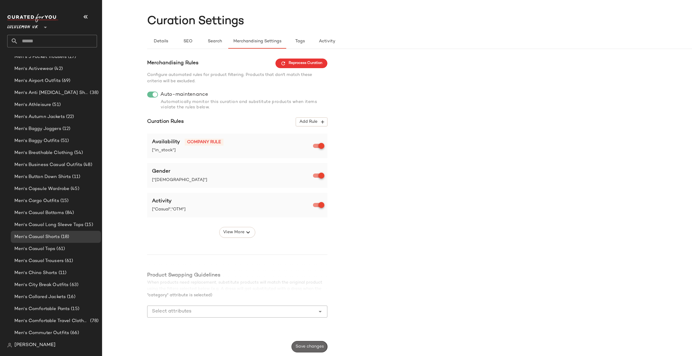
click at [316, 345] on span "Save changes" at bounding box center [309, 347] width 29 height 5
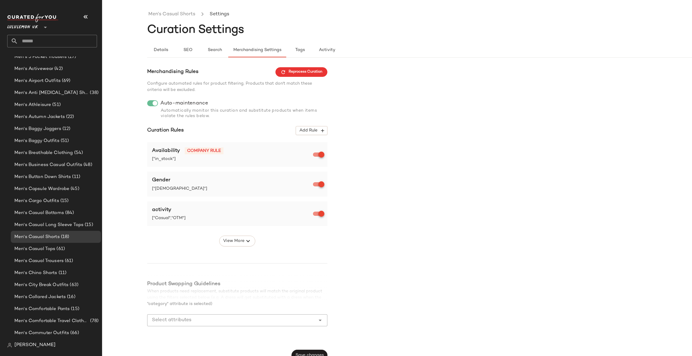
scroll to position [0, 0]
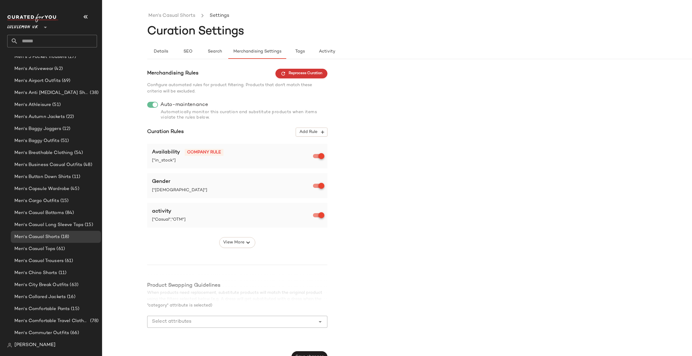
click at [322, 76] on button "Reprocess Curation" at bounding box center [302, 74] width 52 height 10
click at [189, 12] on link "Men's Casual Shorts" at bounding box center [171, 16] width 47 height 8
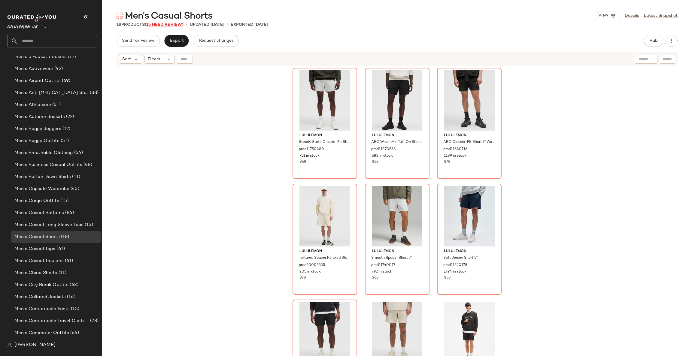
click at [183, 24] on span "(15 Need Review)" at bounding box center [164, 25] width 39 height 5
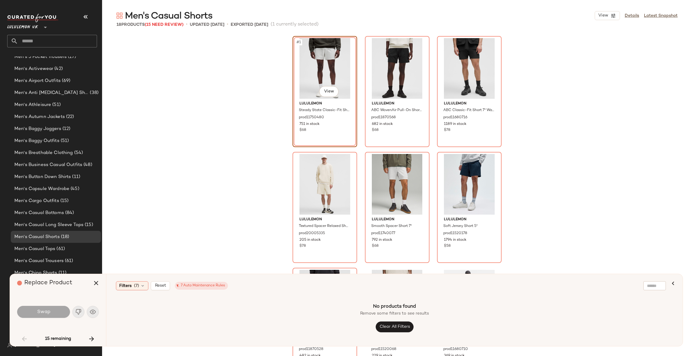
click at [256, 65] on div "#1 View lululemon Steady State Classic-Fit Short 5" prod11750480 751 in stock $…" at bounding box center [397, 196] width 590 height 322
click at [98, 284] on icon "button" at bounding box center [96, 283] width 7 height 7
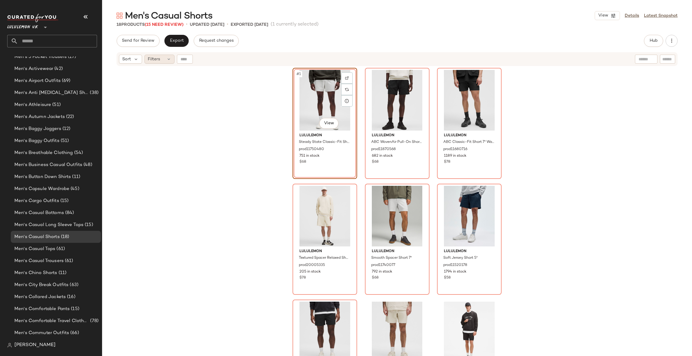
click at [170, 60] on icon at bounding box center [169, 59] width 5 height 5
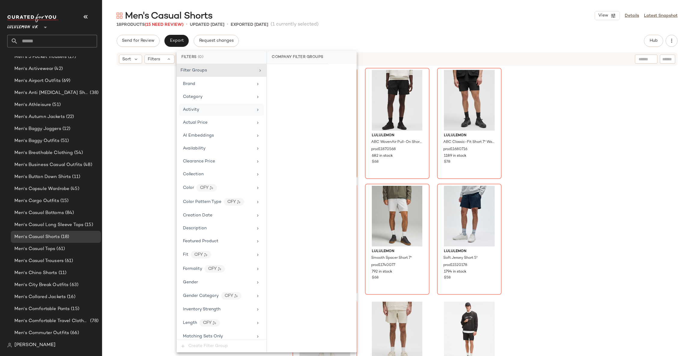
click at [223, 112] on div "Activity" at bounding box center [218, 110] width 70 height 6
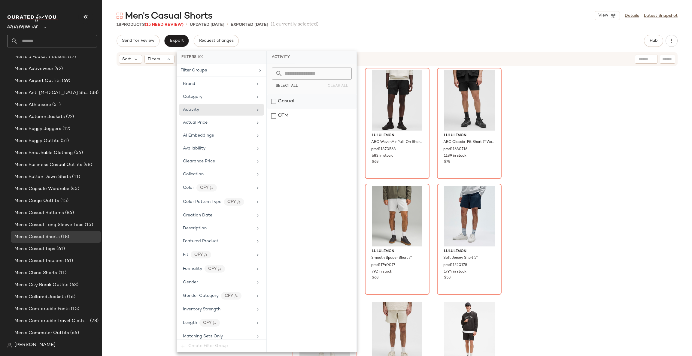
click at [282, 102] on div "Casual" at bounding box center [312, 101] width 90 height 14
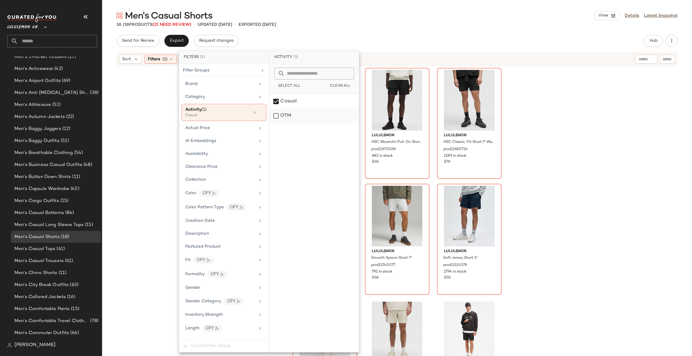
click at [283, 115] on div "OTM" at bounding box center [315, 116] width 90 height 14
click at [284, 104] on div "Casual" at bounding box center [315, 101] width 90 height 14
click at [285, 111] on div "OTM" at bounding box center [315, 116] width 90 height 14
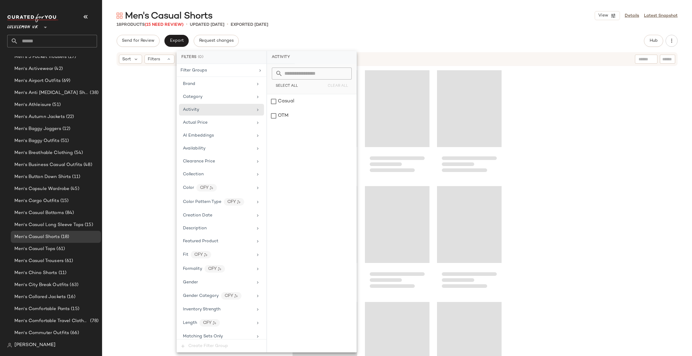
click at [593, 92] on div at bounding box center [397, 219] width 590 height 305
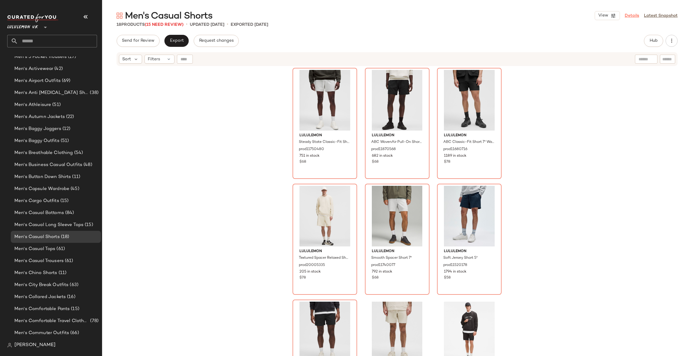
click at [630, 16] on link "Details" at bounding box center [632, 16] width 14 height 6
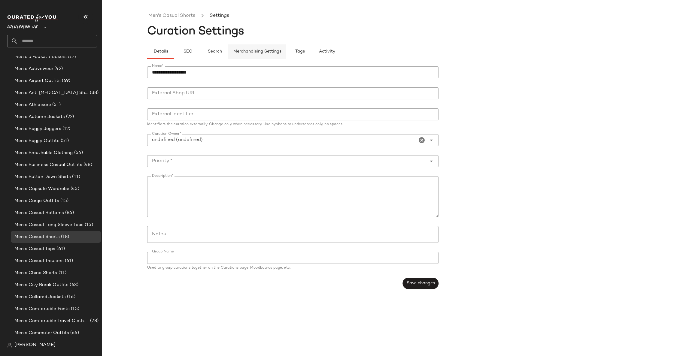
click at [242, 47] on button "Merchandising Settings" at bounding box center [257, 51] width 58 height 14
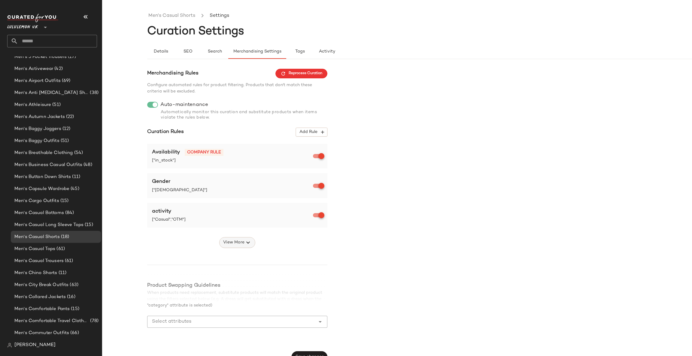
click at [229, 239] on button "View More" at bounding box center [237, 242] width 36 height 11
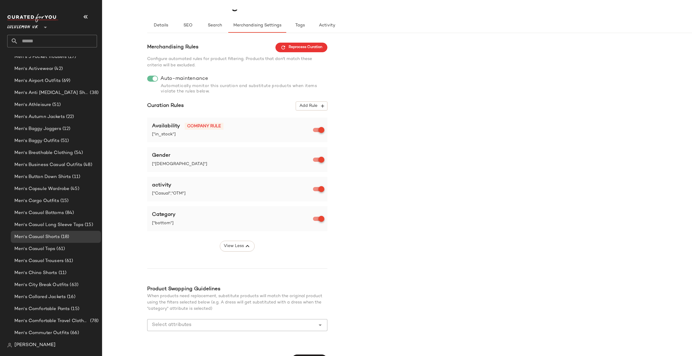
scroll to position [40, 0]
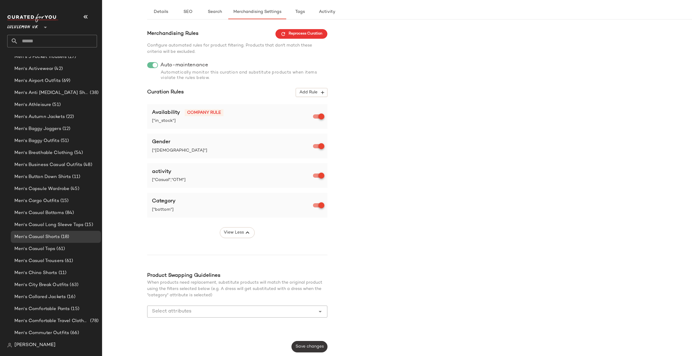
click at [315, 346] on span "Save changes" at bounding box center [309, 347] width 29 height 5
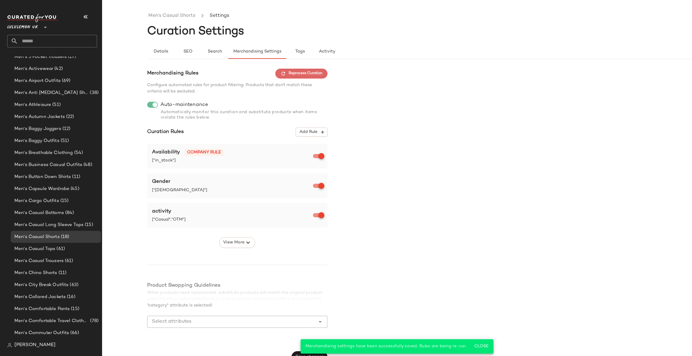
click at [316, 73] on span "Reprocess Curation" at bounding box center [302, 73] width 42 height 5
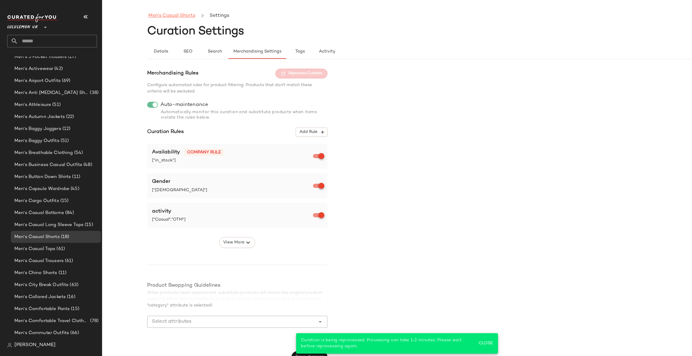
click at [190, 16] on link "Men's Casual Shorts" at bounding box center [171, 16] width 47 height 8
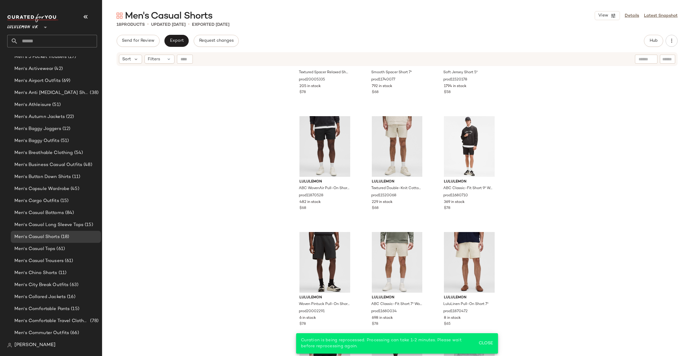
scroll to position [275, 0]
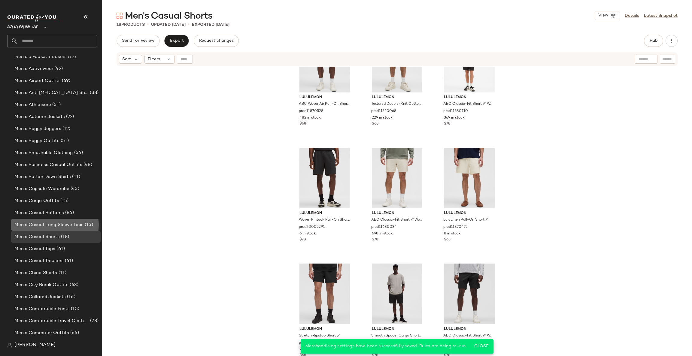
click at [86, 225] on span "(15)" at bounding box center [89, 225] width 10 height 7
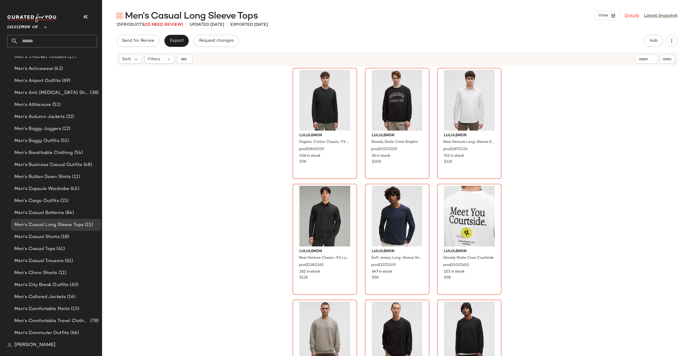
click at [632, 13] on link "Details" at bounding box center [632, 16] width 14 height 6
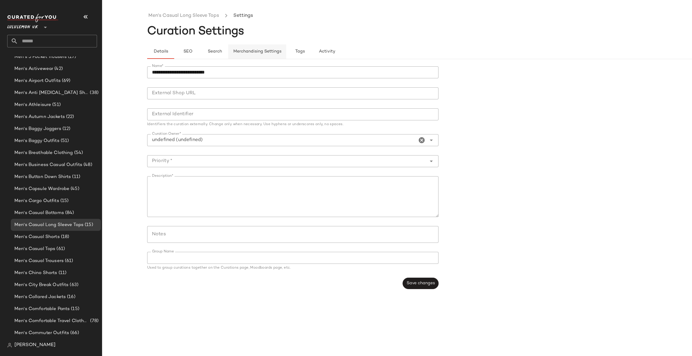
click at [258, 52] on span "Merchandising Settings" at bounding box center [257, 51] width 48 height 5
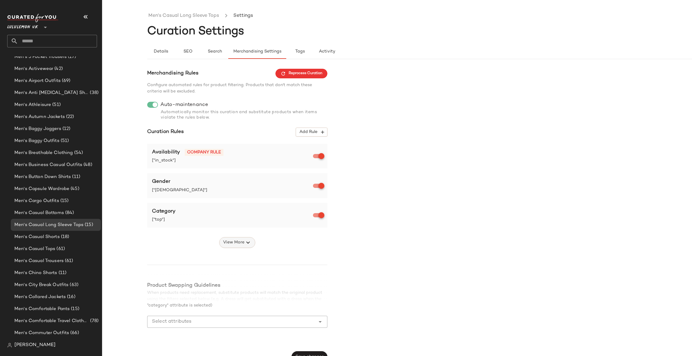
click at [246, 239] on button "View More" at bounding box center [237, 242] width 36 height 11
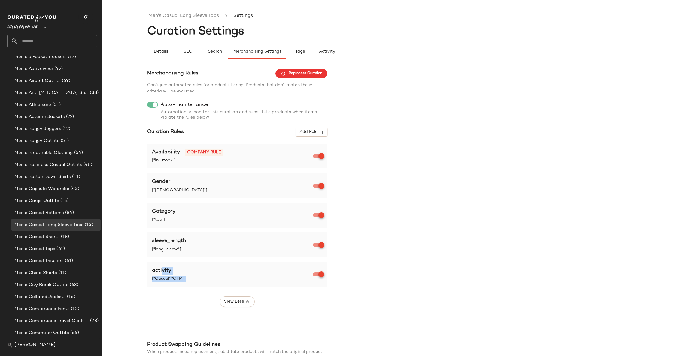
drag, startPoint x: 198, startPoint y: 276, endPoint x: 156, endPoint y: 268, distance: 42.7
click at [161, 269] on div "activity ["Casual","OTM"]" at bounding box center [233, 274] width 162 height 15
click at [141, 258] on div "Men's Casual Long Sleeve Tops Settings Curation Settings Details SEO Search Mer…" at bounding box center [346, 183] width 692 height 347
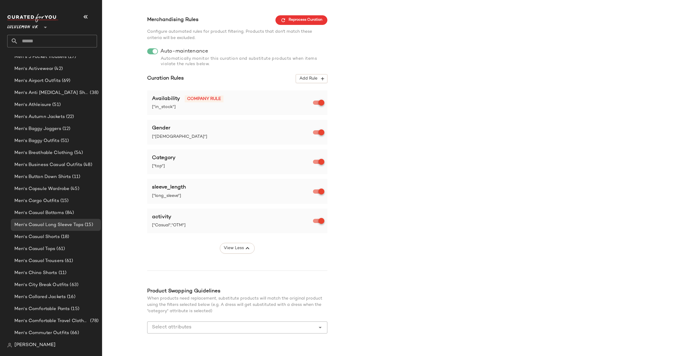
scroll to position [69, 0]
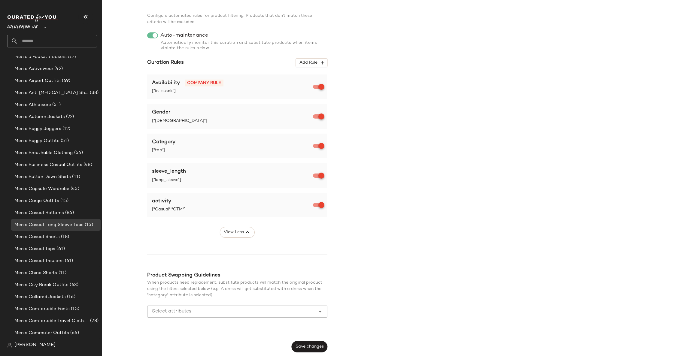
click at [320, 339] on div "Merchandising Rules Reprocess Curation Configure automated rules for product fi…" at bounding box center [237, 175] width 180 height 353
click at [315, 346] on span "Save changes" at bounding box center [309, 347] width 29 height 5
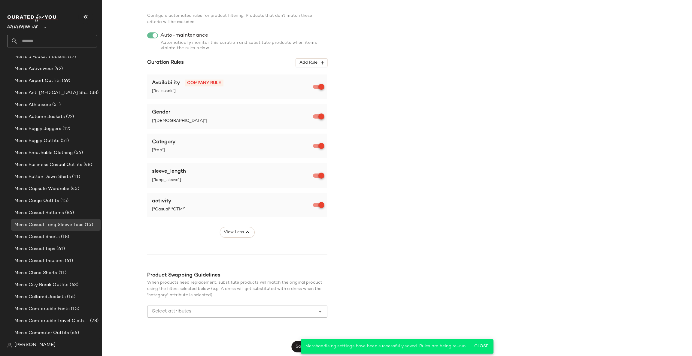
scroll to position [0, 0]
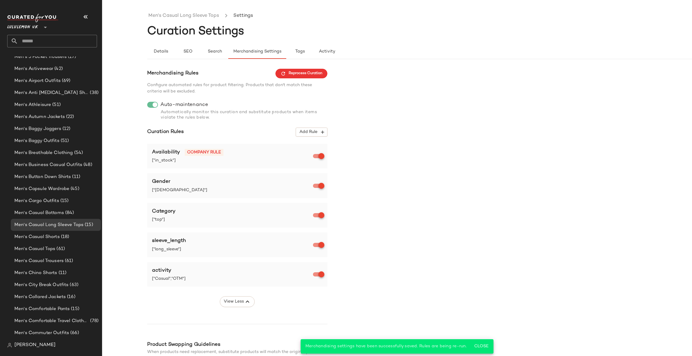
click at [328, 77] on div "Merchandising Rules Reprocess Curation Configure automated rules for product fi…" at bounding box center [442, 245] width 590 height 353
click at [322, 73] on button "Reprocess Curation" at bounding box center [302, 74] width 52 height 10
click at [165, 18] on link "Men's Casual Long Sleeve Tops" at bounding box center [183, 16] width 71 height 8
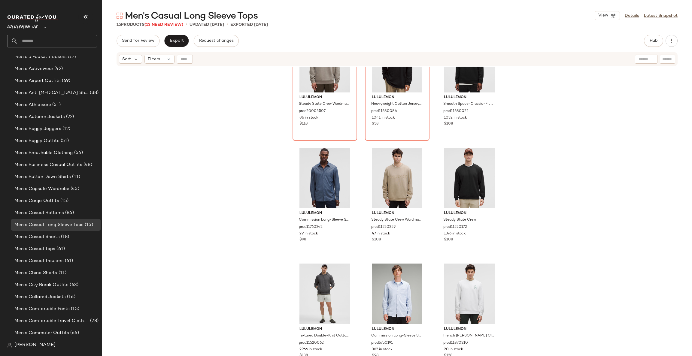
scroll to position [276, 0]
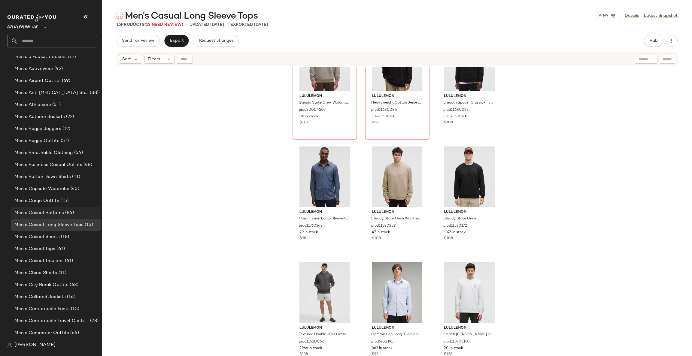
click at [69, 213] on span "(84)" at bounding box center [69, 213] width 10 height 7
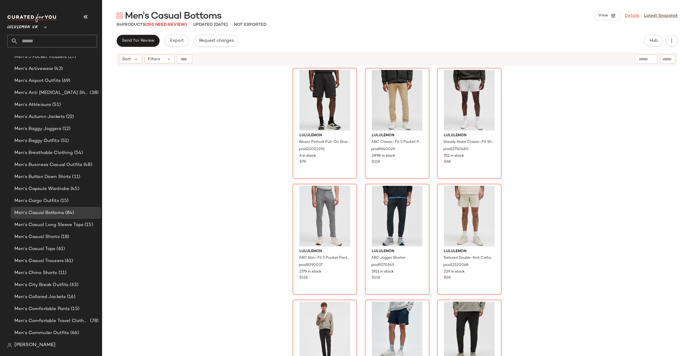
click at [634, 18] on link "Details" at bounding box center [632, 16] width 14 height 6
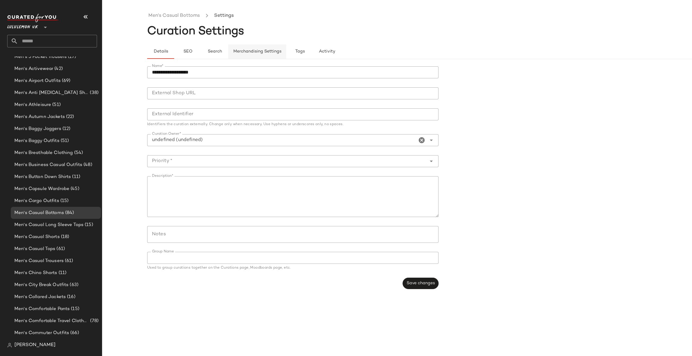
click at [264, 58] on button "Merchandising Settings" at bounding box center [257, 51] width 58 height 14
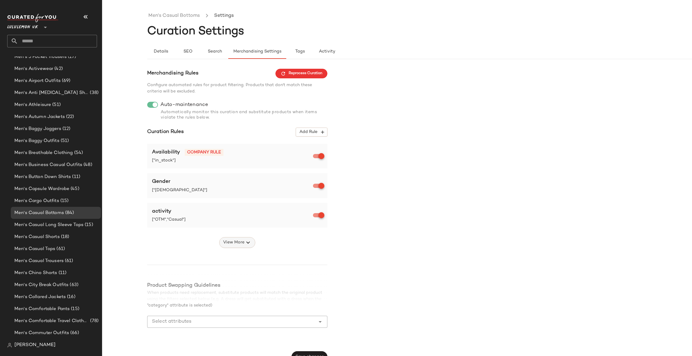
drag, startPoint x: 233, startPoint y: 237, endPoint x: 228, endPoint y: 240, distance: 6.2
click at [232, 238] on div "View More" at bounding box center [237, 241] width 180 height 16
click at [227, 240] on span "View More" at bounding box center [234, 242] width 22 height 7
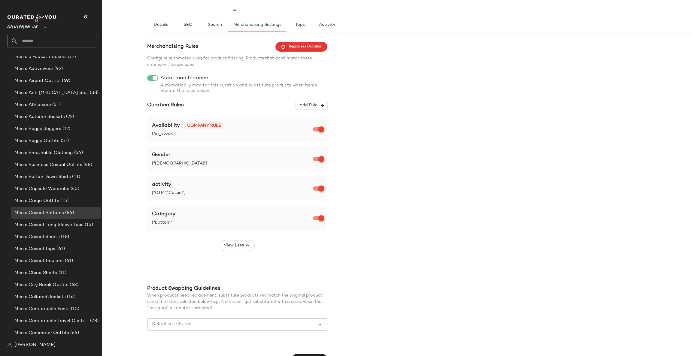
scroll to position [40, 0]
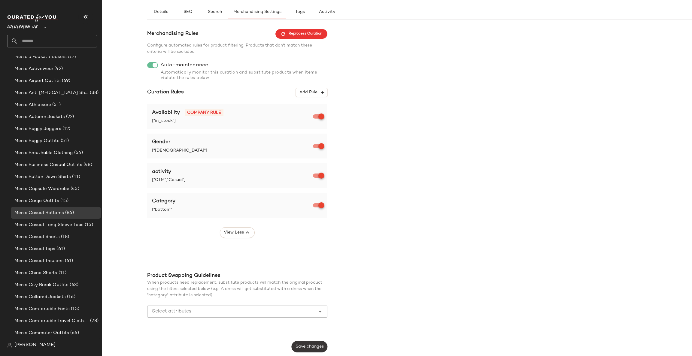
click at [304, 345] on span "Save changes" at bounding box center [309, 347] width 29 height 5
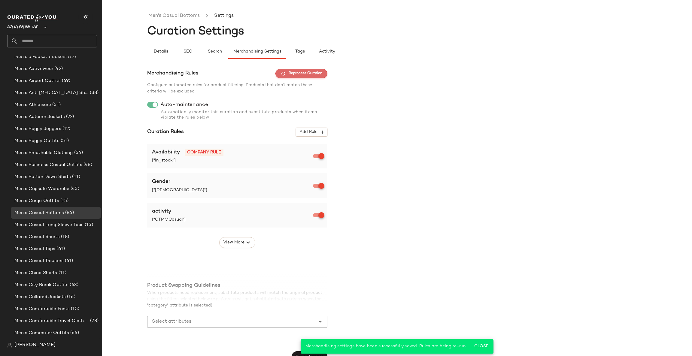
click at [315, 76] on span "Reprocess Curation" at bounding box center [302, 73] width 42 height 5
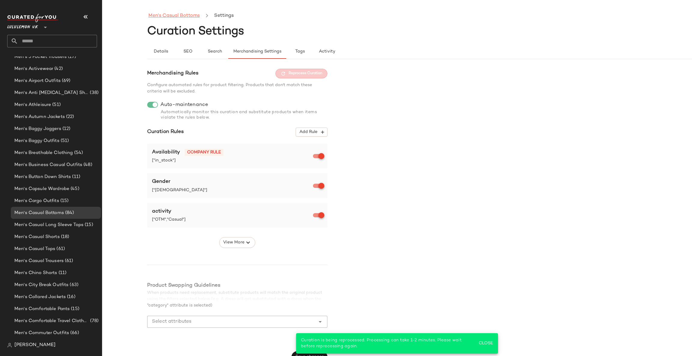
click at [194, 18] on link "Men's Casual Bottoms" at bounding box center [173, 16] width 51 height 8
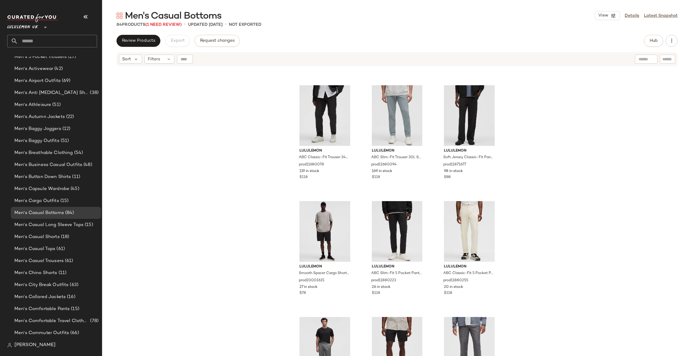
scroll to position [2944, 0]
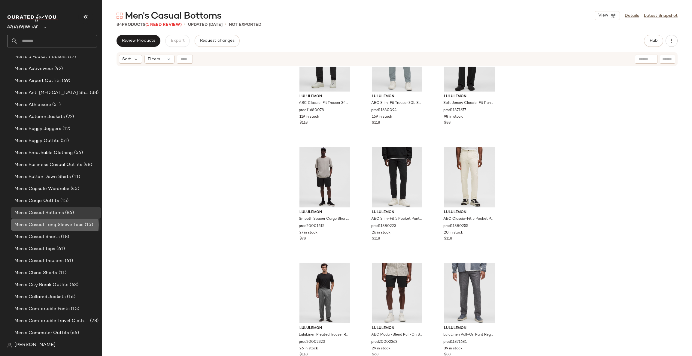
click at [66, 223] on span "Men's Casual Long Sleeve Tops" at bounding box center [48, 225] width 69 height 7
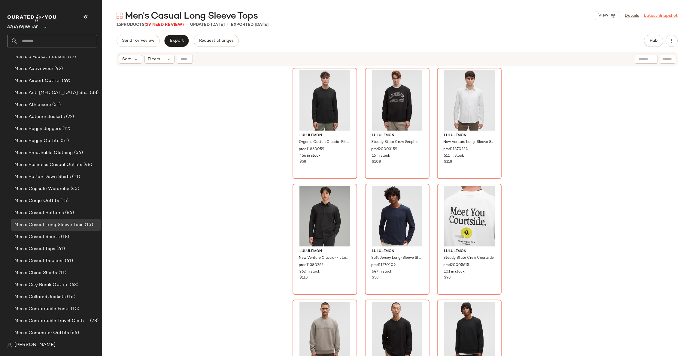
click at [653, 18] on link "Latest Snapshot" at bounding box center [661, 16] width 34 height 6
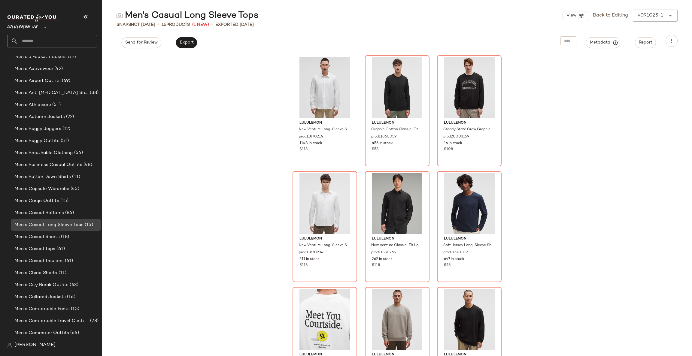
click at [68, 222] on span "Men's Casual Long Sleeve Tops" at bounding box center [48, 225] width 69 height 7
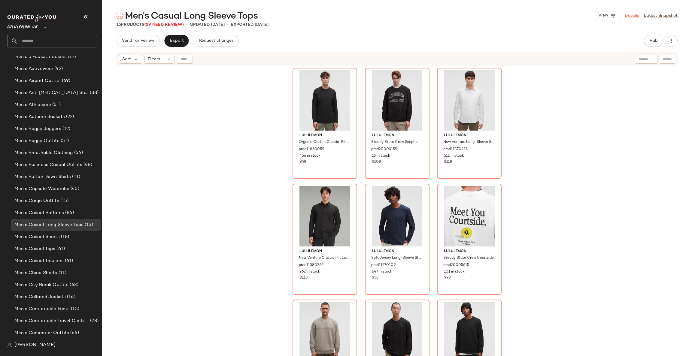
click at [633, 15] on link "Details" at bounding box center [632, 16] width 14 height 6
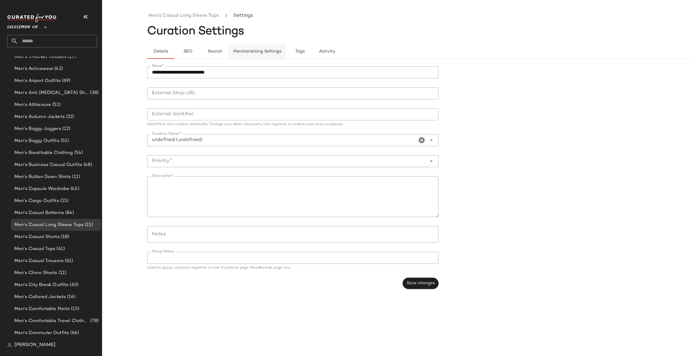
click at [261, 52] on span "Merchandising Settings" at bounding box center [257, 51] width 48 height 5
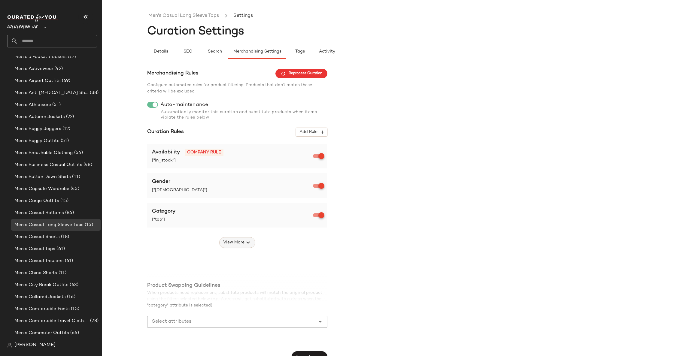
click at [238, 241] on span "View More" at bounding box center [234, 242] width 22 height 7
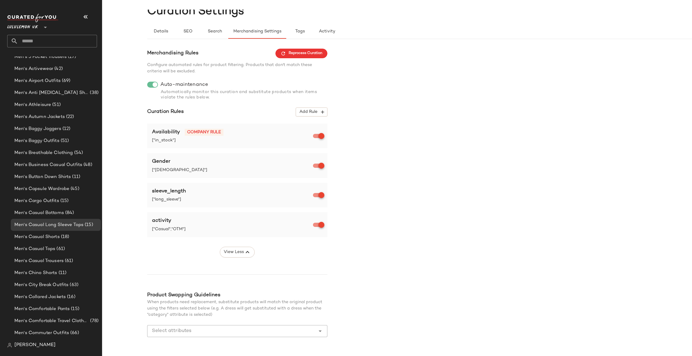
scroll to position [40, 0]
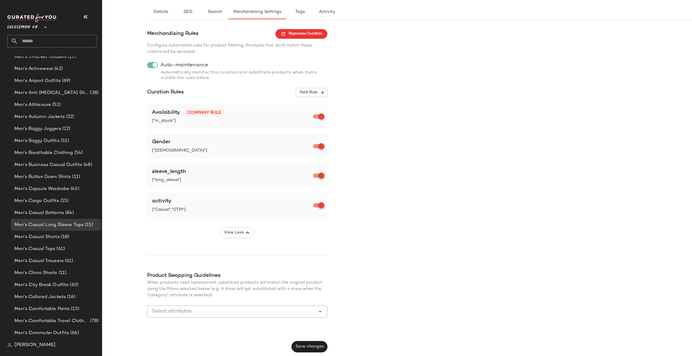
click at [308, 347] on span "Save changes" at bounding box center [309, 347] width 29 height 5
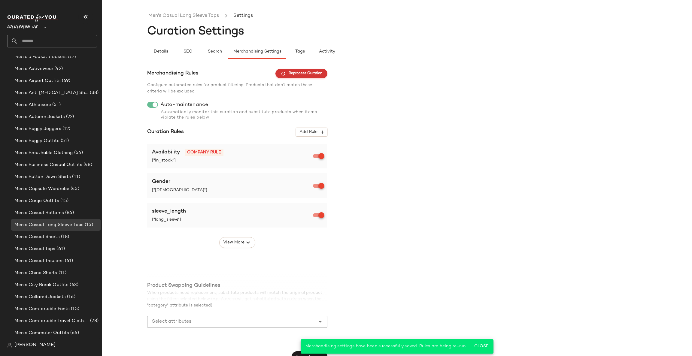
drag, startPoint x: 327, startPoint y: 69, endPoint x: 319, endPoint y: 73, distance: 8.5
click at [325, 70] on div "Merchandising Rules Reprocess Curation" at bounding box center [237, 74] width 180 height 10
click at [319, 73] on span "Reprocess Curation" at bounding box center [302, 73] width 42 height 5
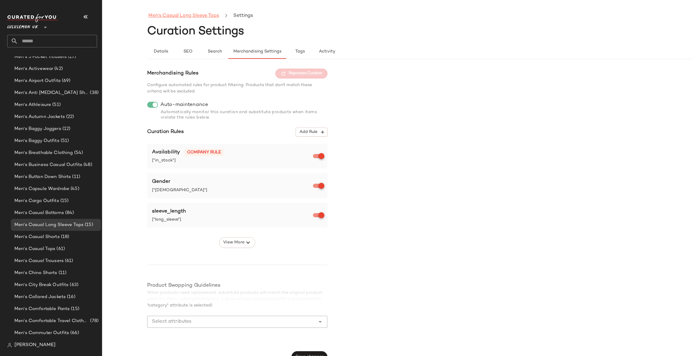
click at [183, 18] on link "Men's Casual Long Sleeve Tops" at bounding box center [183, 16] width 71 height 8
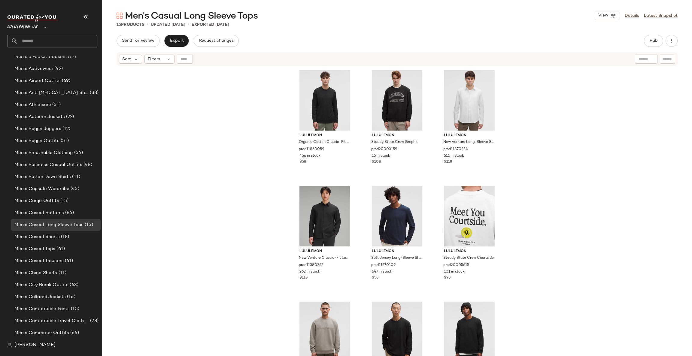
scroll to position [90, 0]
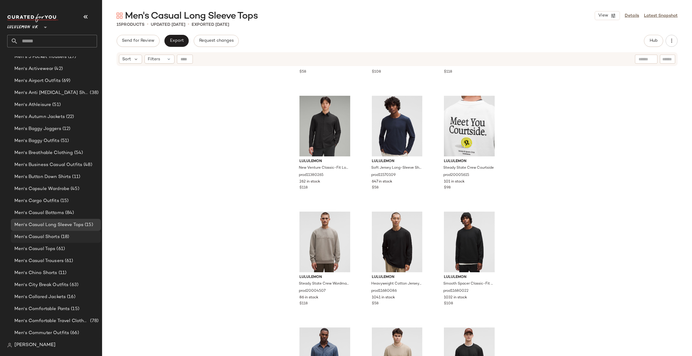
click at [69, 236] on div "Men's Casual Shorts (18)" at bounding box center [56, 237] width 86 height 7
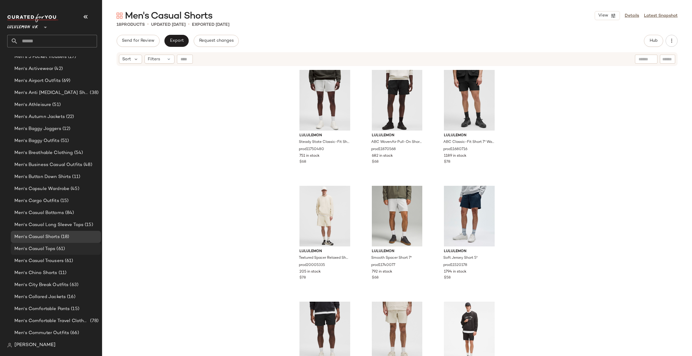
click at [71, 248] on div "Men's Casual Tops (61)" at bounding box center [56, 249] width 86 height 7
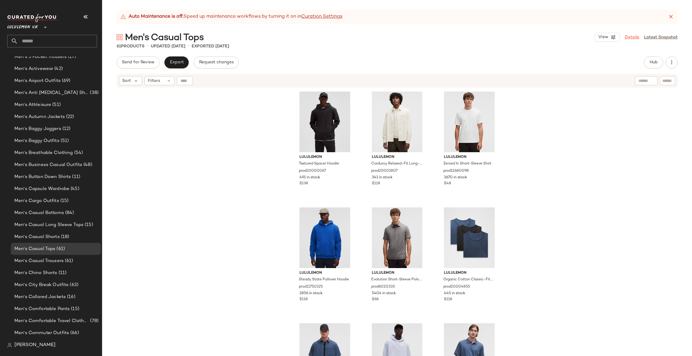
click at [631, 35] on link "Details" at bounding box center [632, 37] width 14 height 6
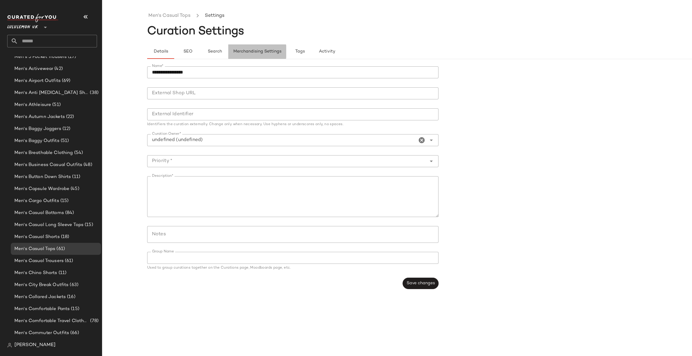
click at [271, 57] on button "Merchandising Settings" at bounding box center [257, 51] width 58 height 14
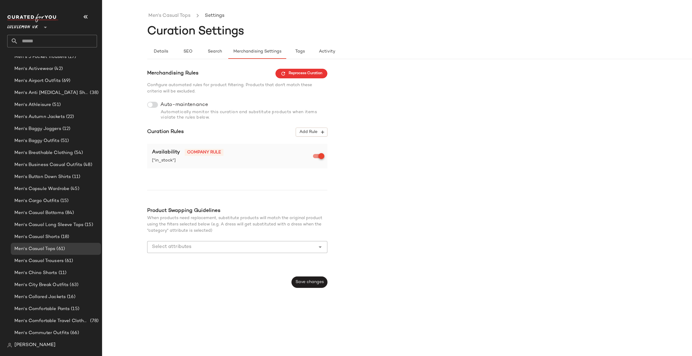
click at [154, 109] on div "Automatically monitor this curation and substitute products when items violate …" at bounding box center [237, 114] width 180 height 13
click at [154, 106] on div at bounding box center [152, 105] width 11 height 6
click at [316, 133] on span "Add Rule" at bounding box center [311, 132] width 25 height 5
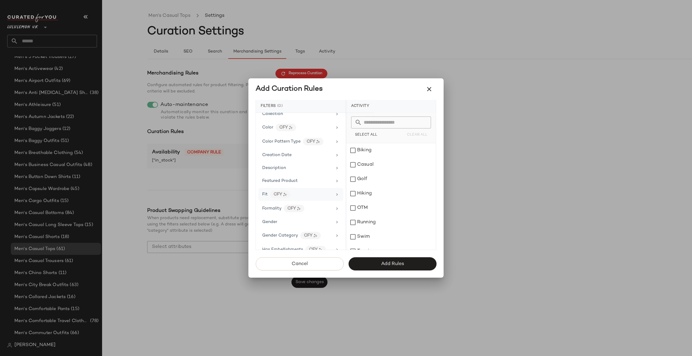
scroll to position [116, 0]
click at [310, 210] on div "Gender" at bounding box center [297, 207] width 70 height 6
click at [363, 165] on div "[DEMOGRAPHIC_DATA]" at bounding box center [392, 165] width 90 height 14
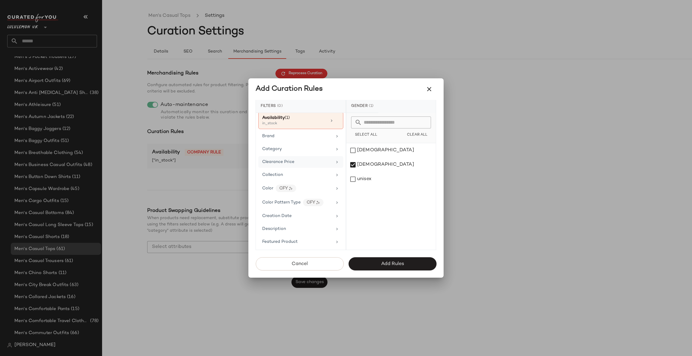
scroll to position [0, 0]
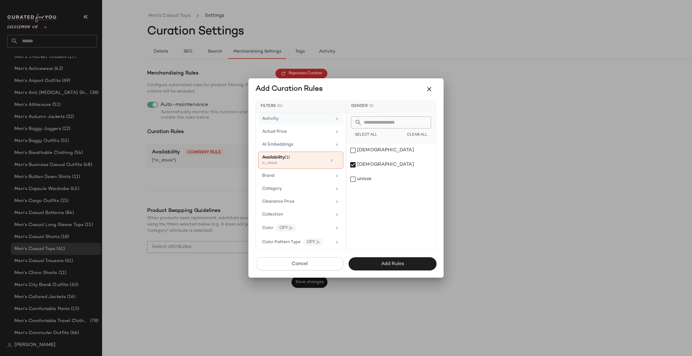
click at [322, 120] on div "Activity" at bounding box center [297, 119] width 70 height 6
click at [379, 166] on div "Casual" at bounding box center [392, 165] width 90 height 14
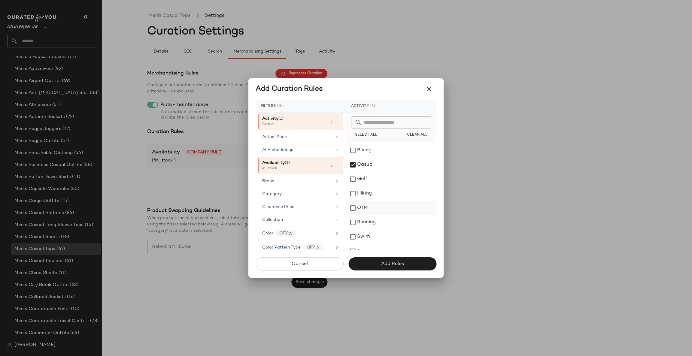
click at [374, 211] on div "OTM" at bounding box center [392, 208] width 90 height 14
click at [315, 199] on div "Category" at bounding box center [300, 194] width 85 height 12
click at [381, 233] on div "top" at bounding box center [392, 229] width 90 height 14
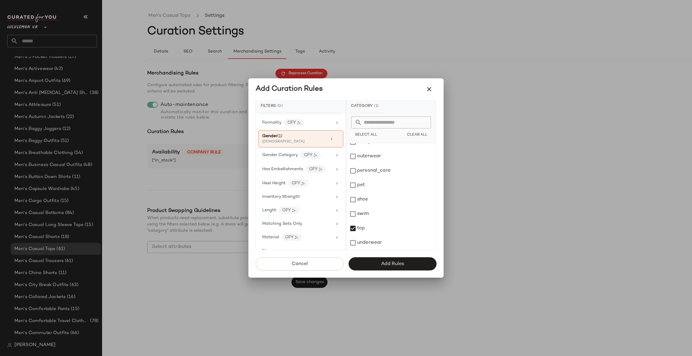
scroll to position [270, 0]
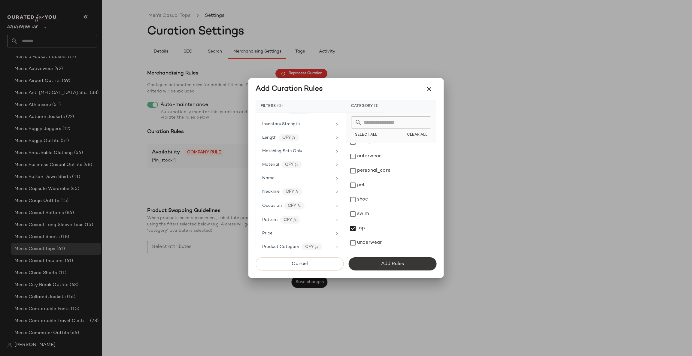
click at [385, 270] on button "Add Rules" at bounding box center [393, 264] width 88 height 13
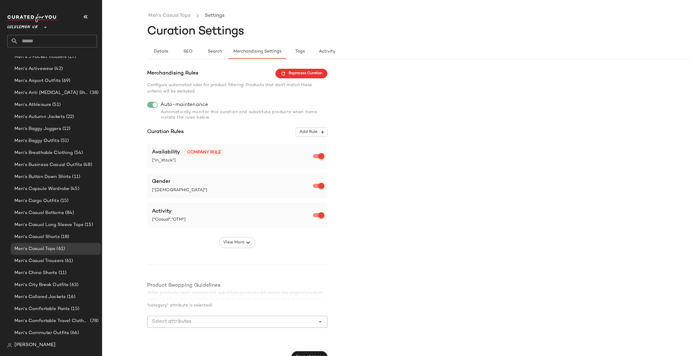
scroll to position [10, 0]
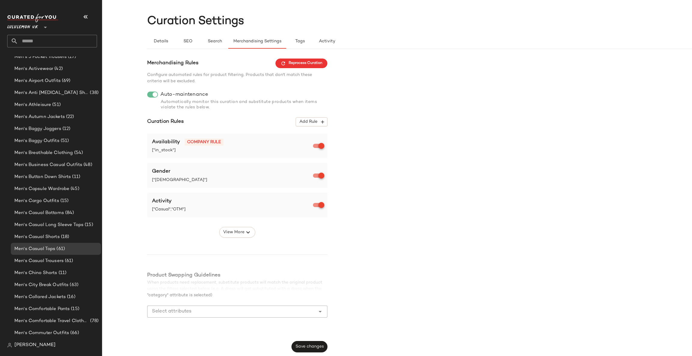
click at [313, 352] on button "Save changes" at bounding box center [310, 346] width 36 height 11
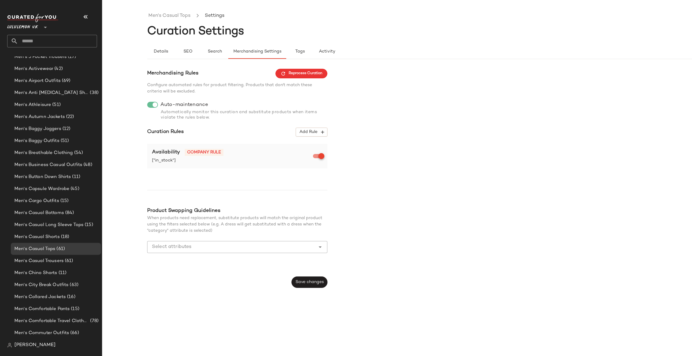
scroll to position [0, 0]
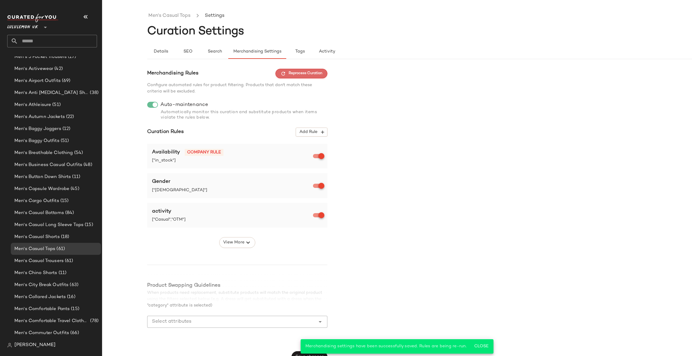
click at [317, 74] on span "Reprocess Curation" at bounding box center [302, 73] width 42 height 5
click at [183, 17] on link "Men's Casual Tops" at bounding box center [169, 16] width 42 height 8
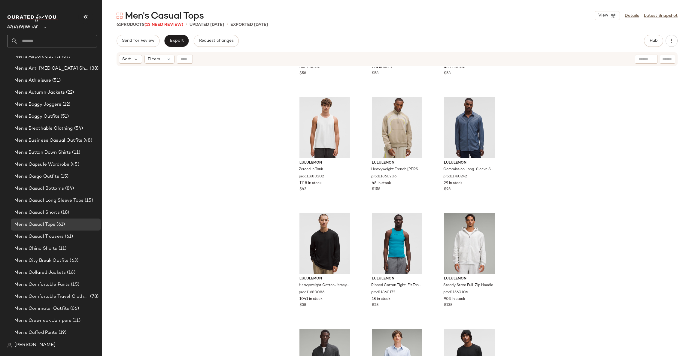
scroll to position [1447, 0]
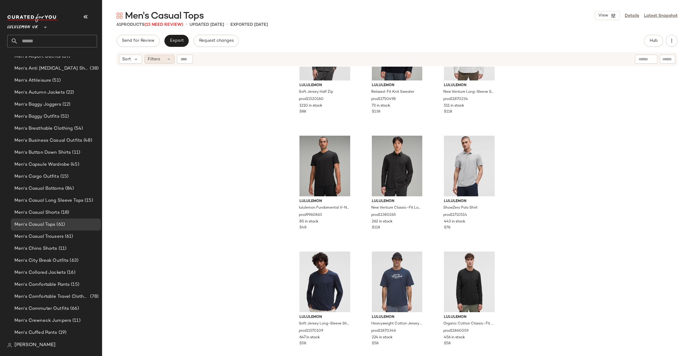
click at [157, 60] on span "Filters" at bounding box center [154, 59] width 12 height 6
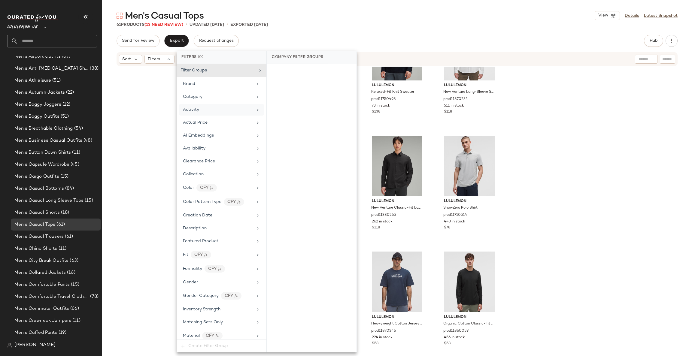
click at [206, 108] on div "Activity" at bounding box center [218, 110] width 70 height 6
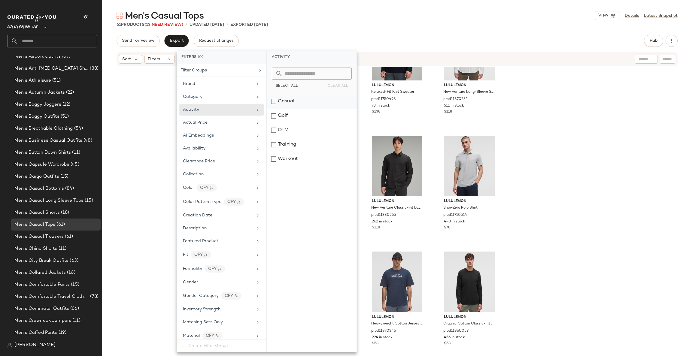
click at [299, 104] on div "Casual" at bounding box center [312, 101] width 90 height 14
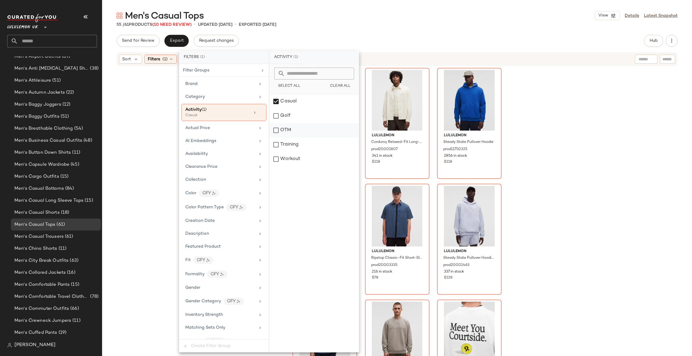
click at [287, 132] on div "OTM" at bounding box center [315, 130] width 90 height 14
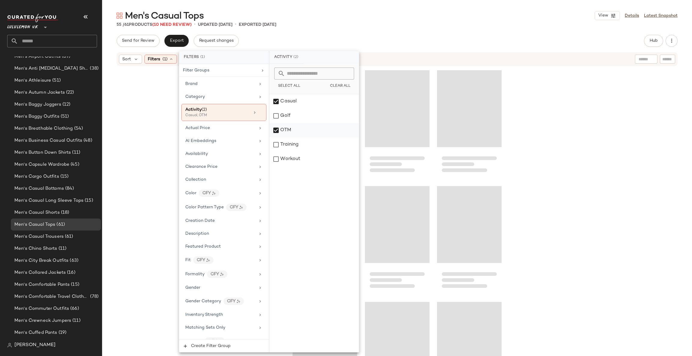
click at [287, 132] on div "OTM" at bounding box center [315, 130] width 90 height 14
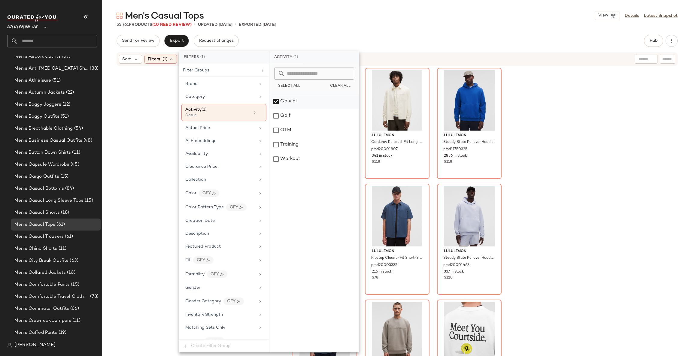
click at [304, 100] on div "Casual" at bounding box center [315, 101] width 90 height 14
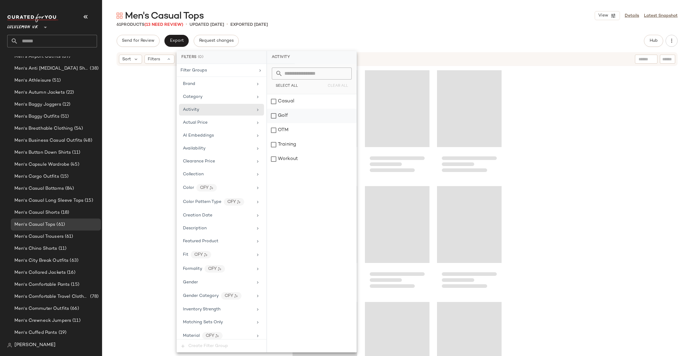
click at [295, 115] on div "Golf" at bounding box center [312, 116] width 90 height 14
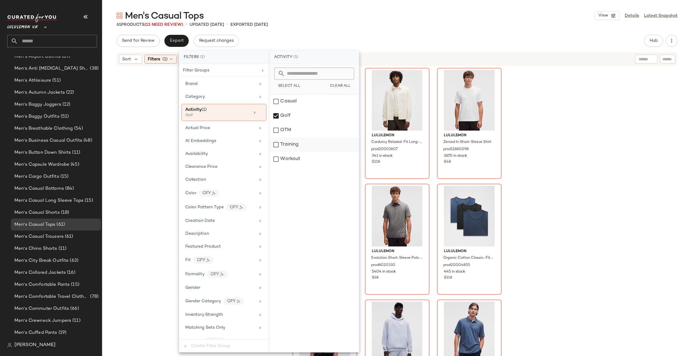
click at [297, 143] on div "Training" at bounding box center [315, 145] width 90 height 14
click at [289, 156] on div "Workout" at bounding box center [315, 159] width 90 height 14
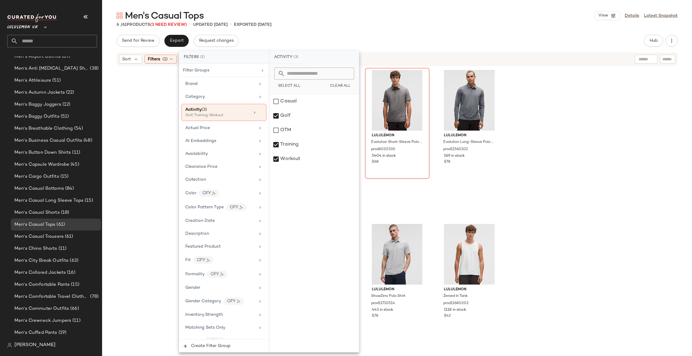
click at [542, 142] on div "lululemon Zeroed In Short-Sleeve Shirt prod11680098 3670 in stock $48 lululemon…" at bounding box center [397, 219] width 590 height 305
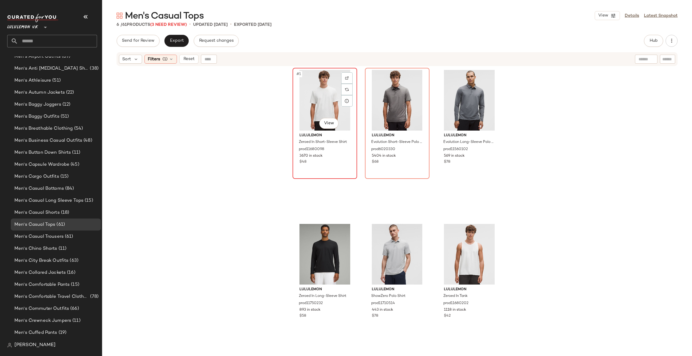
click at [318, 107] on div "#1 View" at bounding box center [325, 100] width 60 height 61
click at [467, 238] on div "#6 View" at bounding box center [469, 254] width 60 height 61
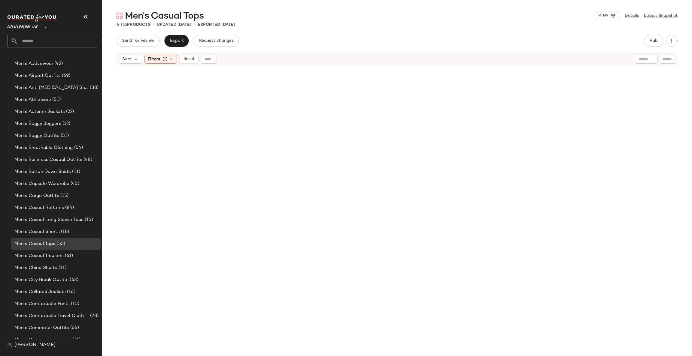
scroll to position [295, 0]
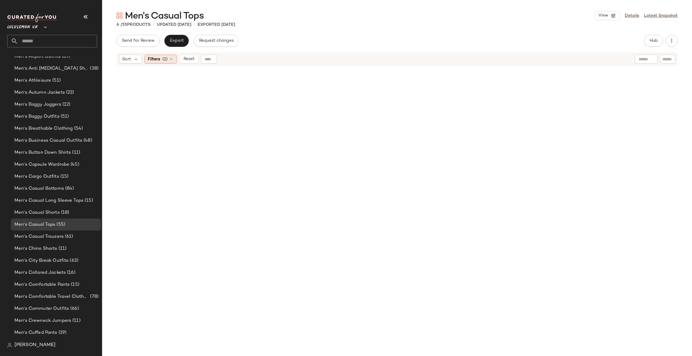
click at [167, 57] on div "Filters (1)" at bounding box center [161, 59] width 32 height 9
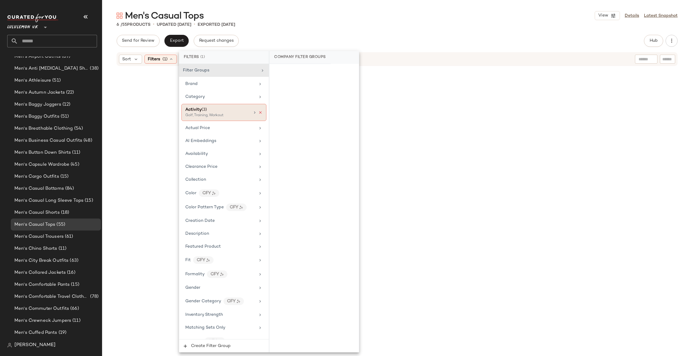
click at [258, 111] on icon at bounding box center [260, 113] width 4 height 4
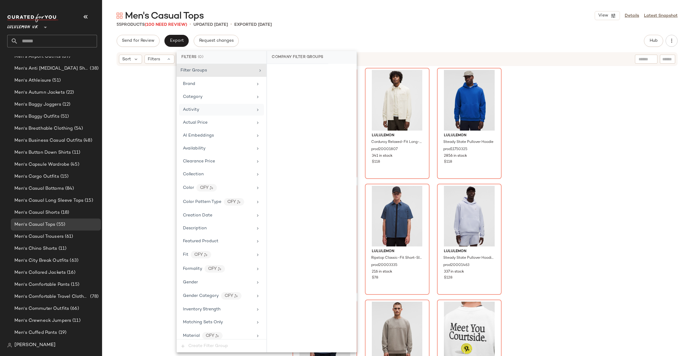
click at [518, 137] on div "lululemon Textured Spacer Hoodie prod20000067 491 in stock $138 lululemon Cordu…" at bounding box center [397, 219] width 590 height 305
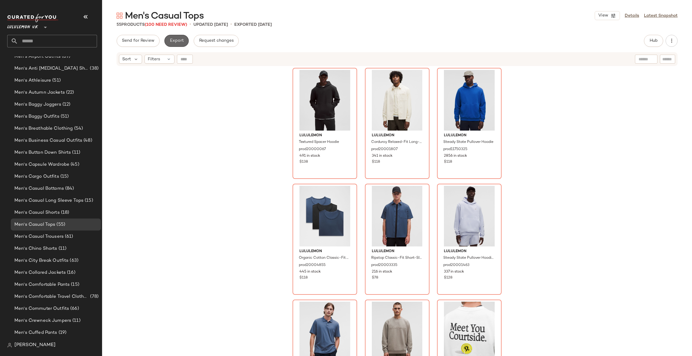
click at [174, 41] on span "Export" at bounding box center [177, 40] width 14 height 5
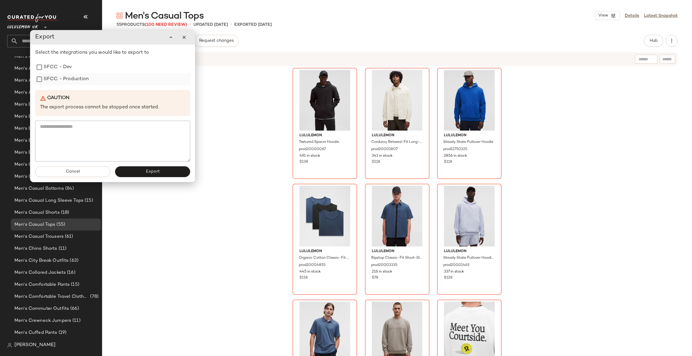
click at [80, 79] on label "SFCC - Production" at bounding box center [66, 79] width 45 height 12
click at [136, 174] on button "Export" at bounding box center [152, 172] width 75 height 11
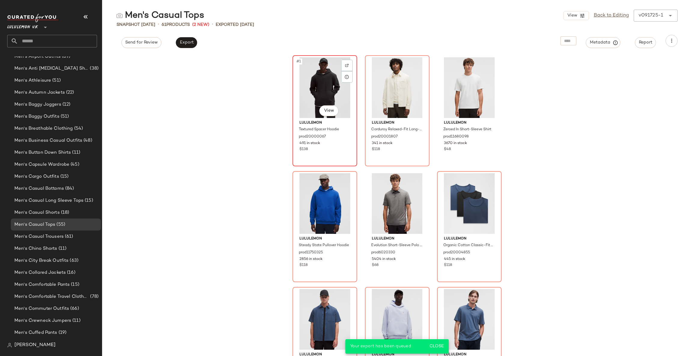
click at [311, 80] on div "#1 View" at bounding box center [325, 87] width 60 height 61
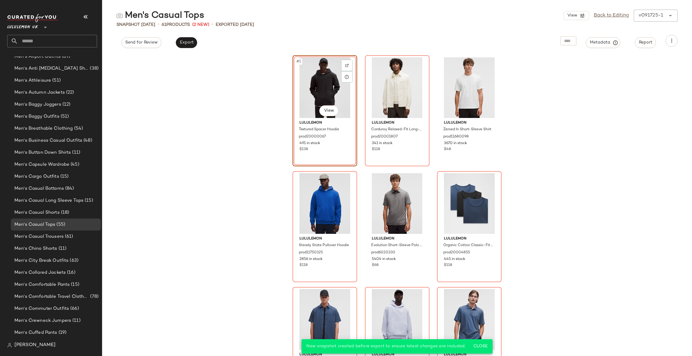
click at [263, 115] on div "#1 View lululemon Textured Spacer Hoodie prod20000067 491 in stock $138 lululem…" at bounding box center [397, 205] width 590 height 302
click at [316, 95] on div "#1 View" at bounding box center [325, 87] width 60 height 61
click at [288, 112] on div "#1 View lululemon Textured Spacer Hoodie prod20000067 491 in stock $138 lululem…" at bounding box center [397, 205] width 590 height 302
click at [250, 116] on div "lululemon Textured Spacer Hoodie prod20000067 491 in stock $138 lululemon Cordu…" at bounding box center [397, 205] width 590 height 302
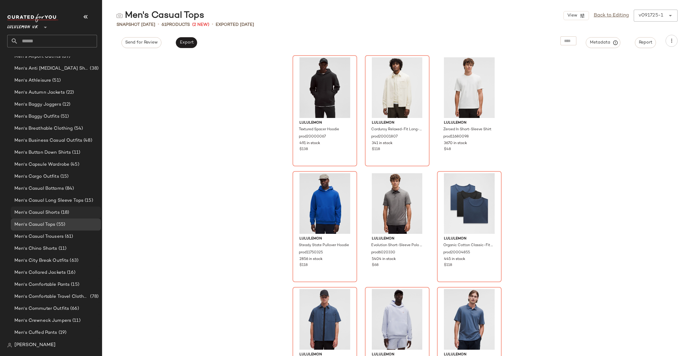
click at [41, 212] on span "Men's Casual Shorts" at bounding box center [36, 212] width 45 height 7
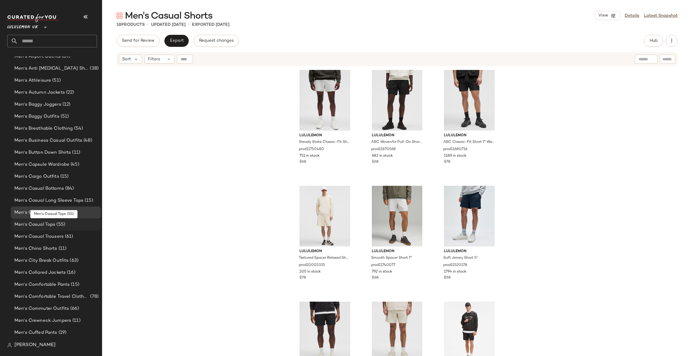
click at [46, 225] on span "Men's Casual Tops" at bounding box center [34, 225] width 41 height 7
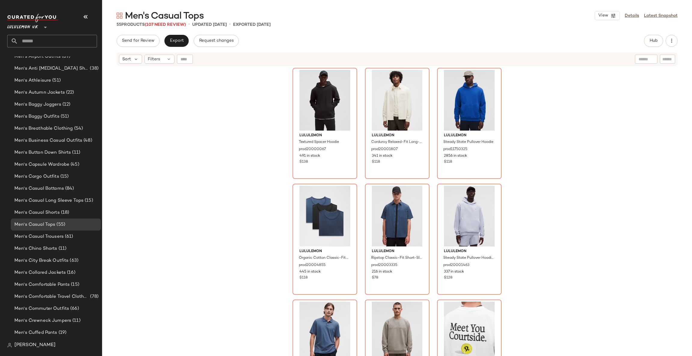
click at [203, 163] on div "lululemon Textured Spacer Hoodie prod20000067 491 in stock $138 lululemon Cordu…" at bounding box center [397, 219] width 590 height 305
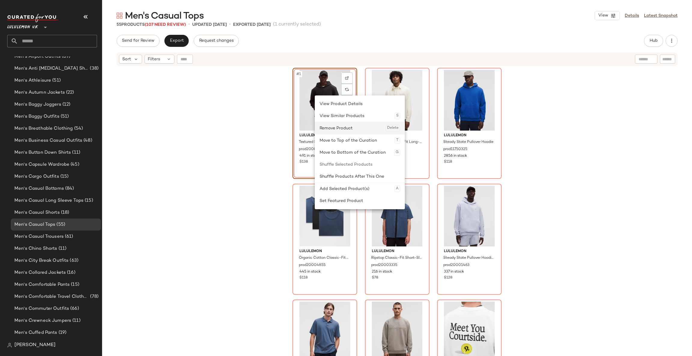
click at [353, 129] on div "Remove Product Delete" at bounding box center [360, 128] width 81 height 12
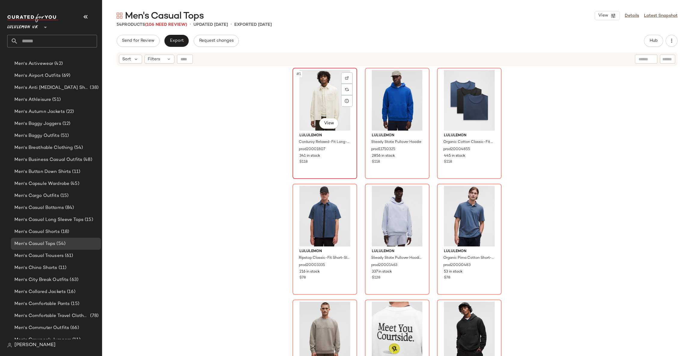
scroll to position [295, 0]
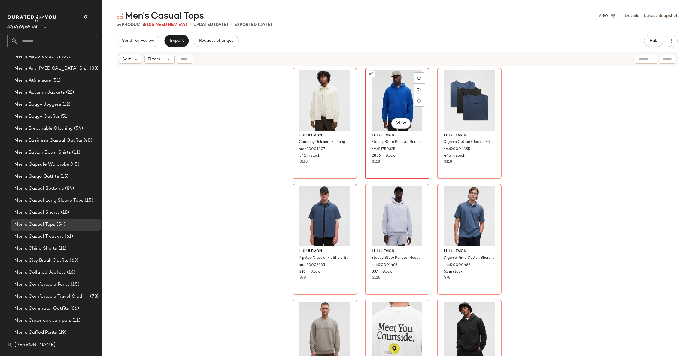
click at [396, 107] on div "#2 View" at bounding box center [397, 100] width 60 height 61
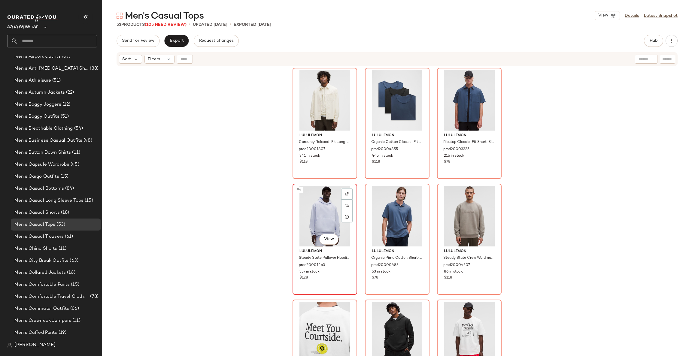
click at [328, 213] on div "#4 View" at bounding box center [325, 216] width 60 height 61
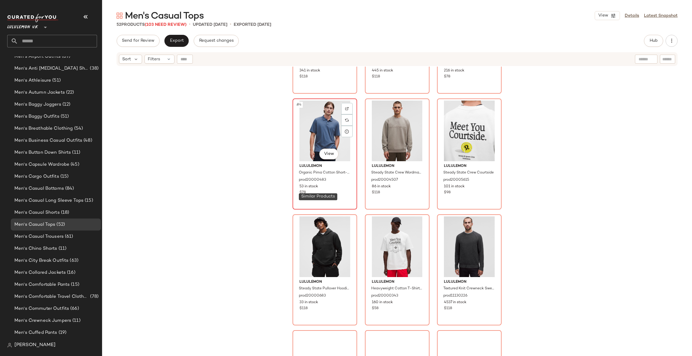
scroll to position [90, 0]
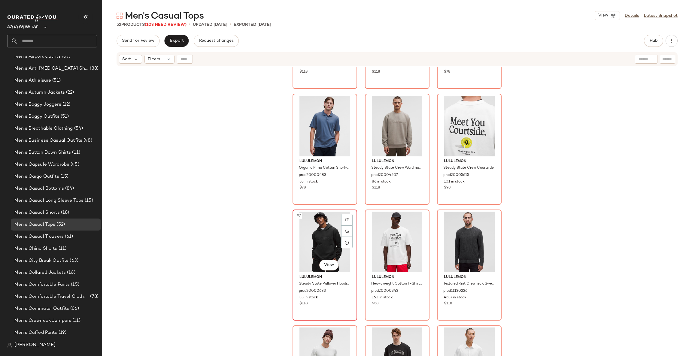
click at [324, 235] on div "#7 View" at bounding box center [325, 242] width 60 height 61
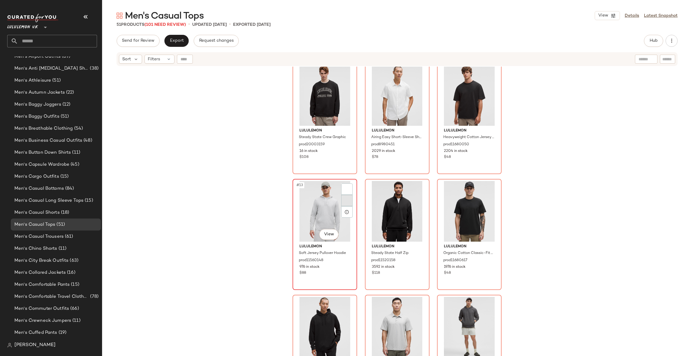
scroll to position [365, 0]
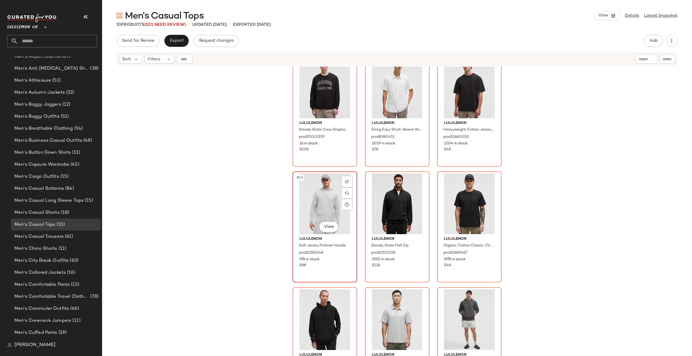
click at [331, 197] on div "#13 View" at bounding box center [325, 204] width 60 height 61
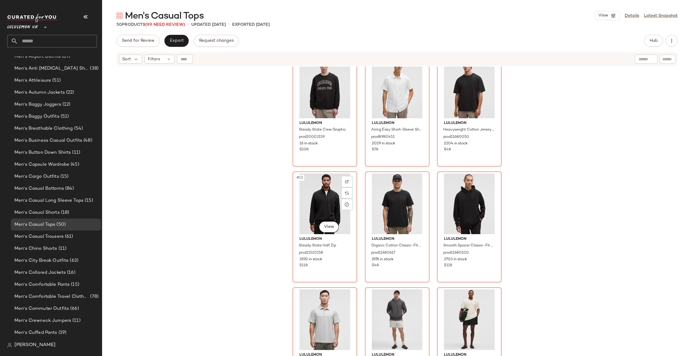
click at [331, 197] on div "#13 View" at bounding box center [325, 204] width 60 height 61
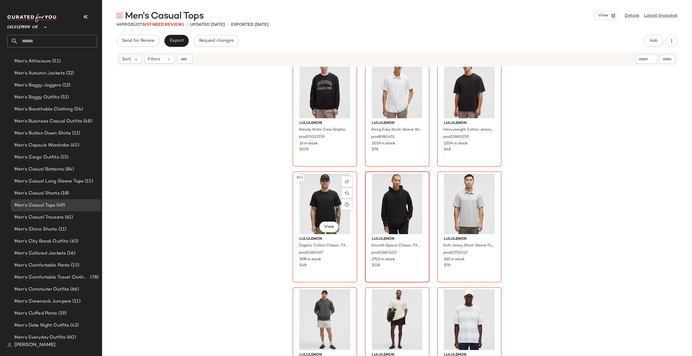
scroll to position [295, 0]
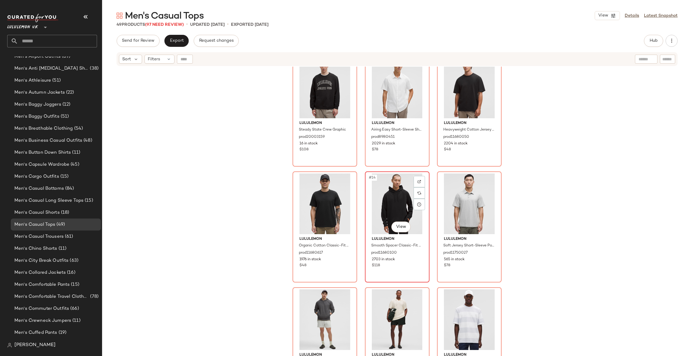
click at [395, 202] on div "#14 View" at bounding box center [397, 204] width 60 height 61
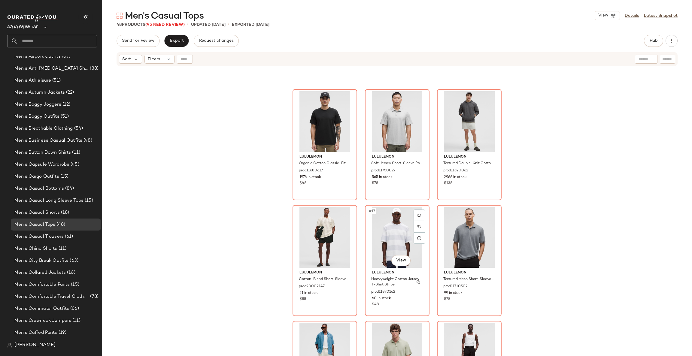
scroll to position [365, 0]
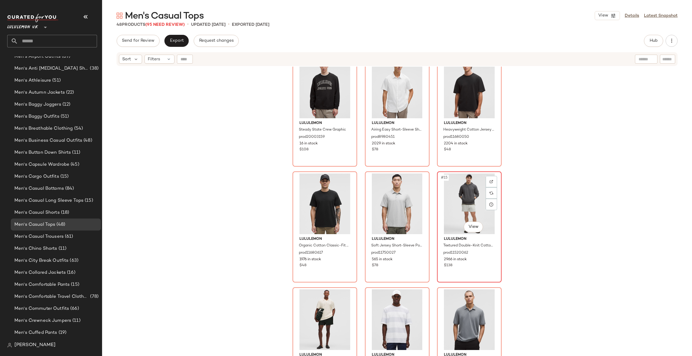
click at [459, 200] on div "#15 View" at bounding box center [469, 204] width 60 height 61
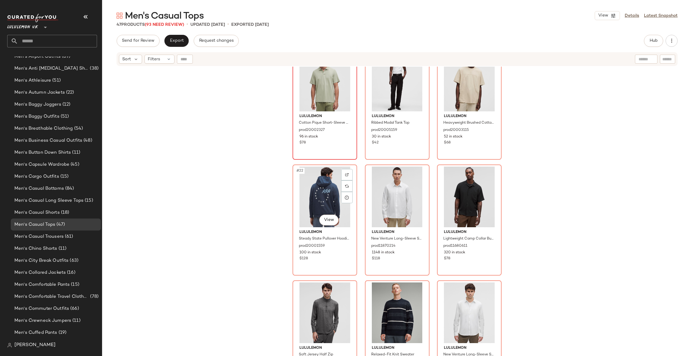
scroll to position [726, 0]
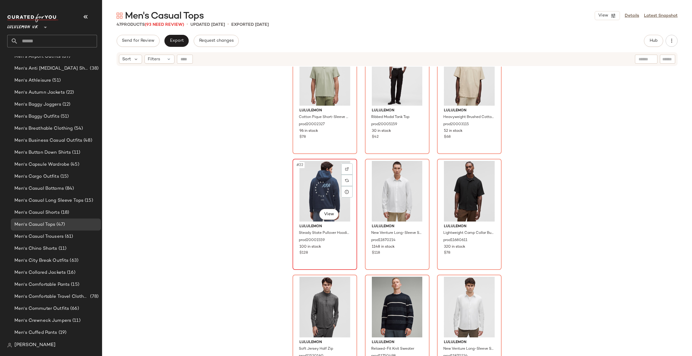
click at [319, 185] on div "#22 View" at bounding box center [325, 191] width 60 height 61
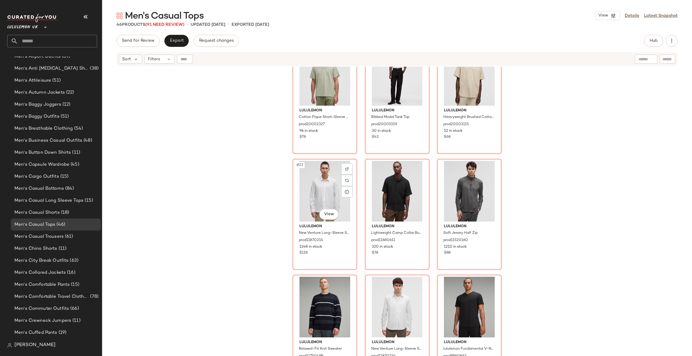
scroll to position [295, 0]
click at [457, 183] on div "#24 View" at bounding box center [469, 191] width 60 height 61
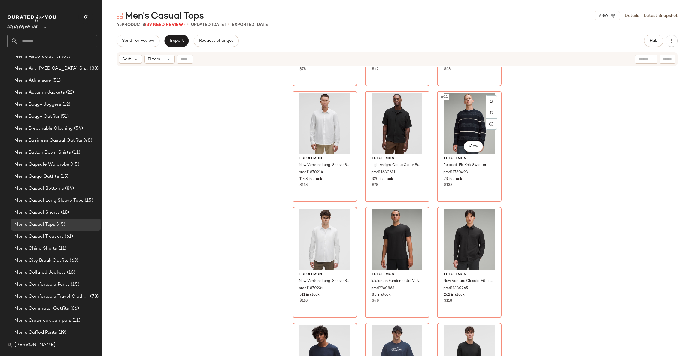
scroll to position [816, 0]
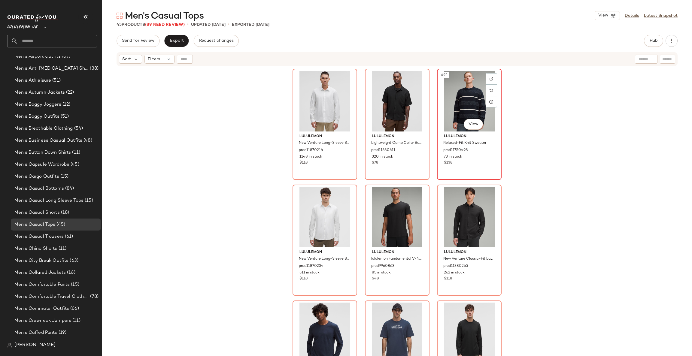
click at [470, 105] on div "#24 View" at bounding box center [469, 101] width 60 height 61
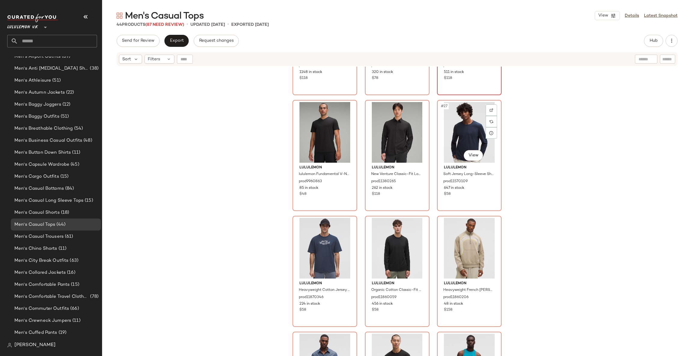
scroll to position [906, 0]
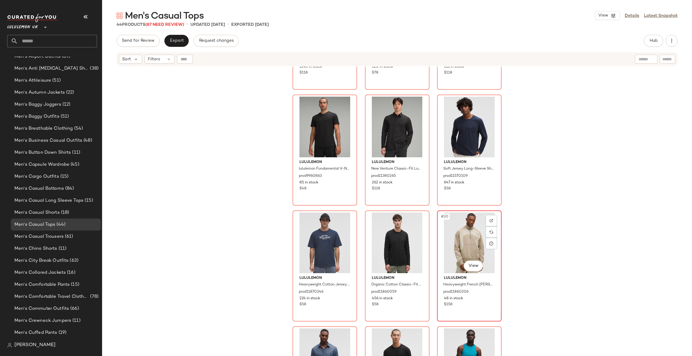
click at [452, 244] on div "#30 View" at bounding box center [469, 243] width 60 height 61
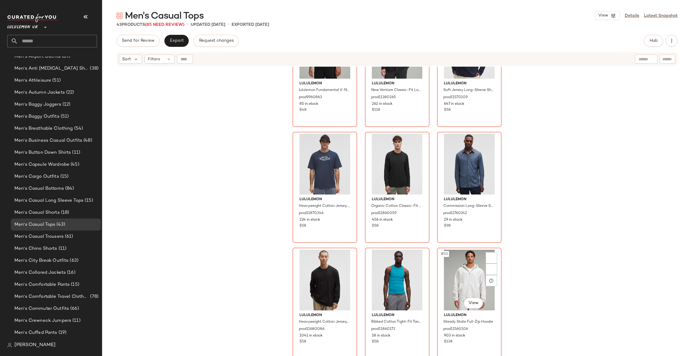
scroll to position [996, 0]
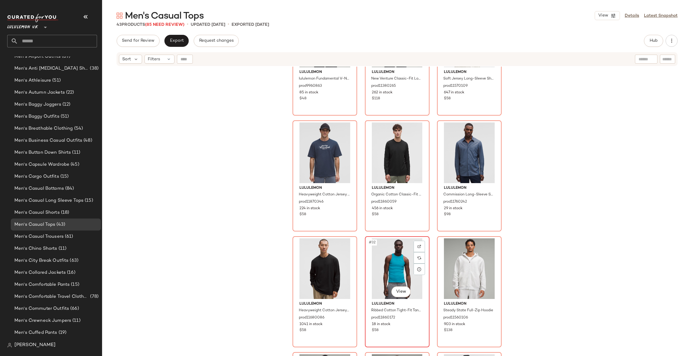
click at [394, 264] on div "#32 View" at bounding box center [397, 269] width 60 height 61
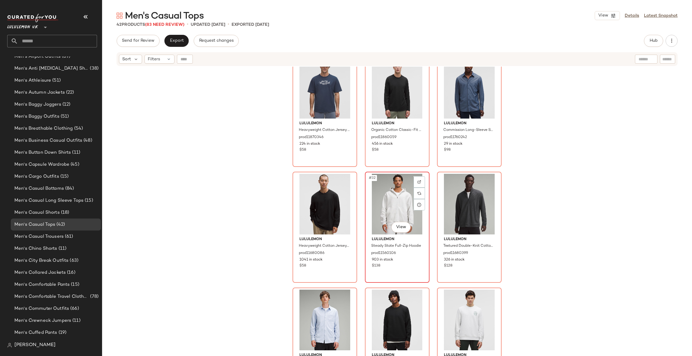
scroll to position [1086, 0]
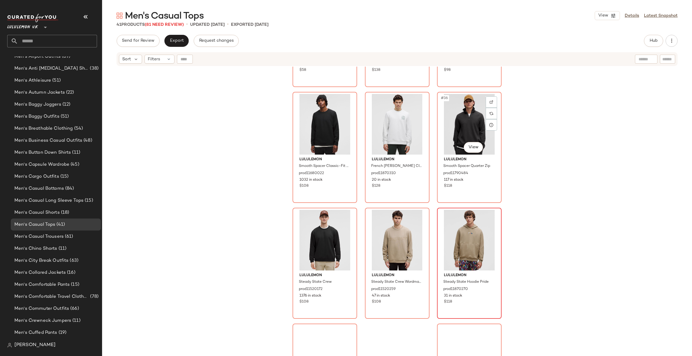
scroll to position [1267, 0]
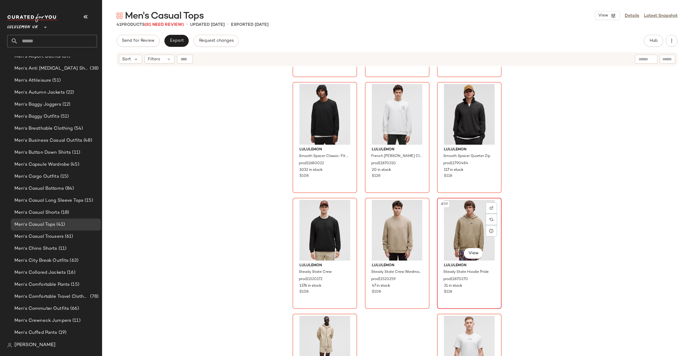
click at [447, 218] on div "#39 View" at bounding box center [469, 230] width 60 height 61
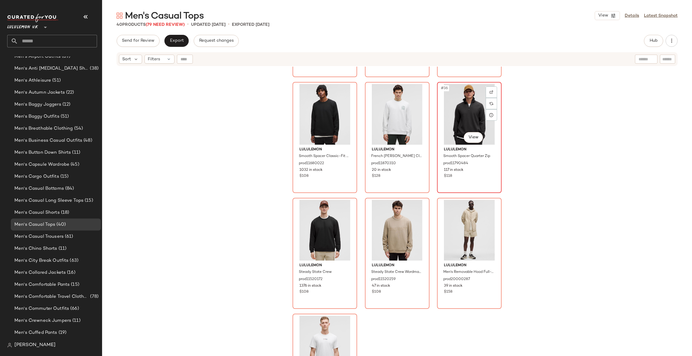
click at [459, 115] on div "#36 View" at bounding box center [469, 114] width 60 height 61
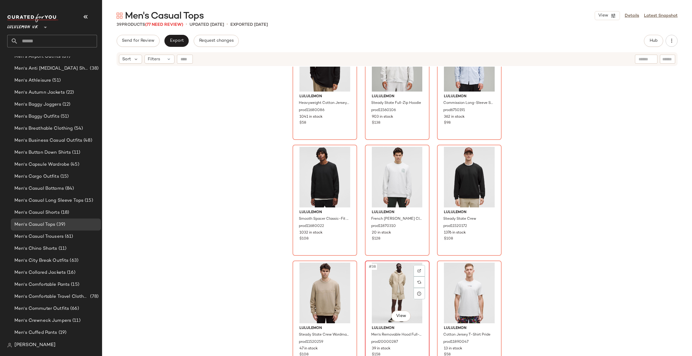
click at [382, 298] on div "#38 View" at bounding box center [397, 293] width 60 height 61
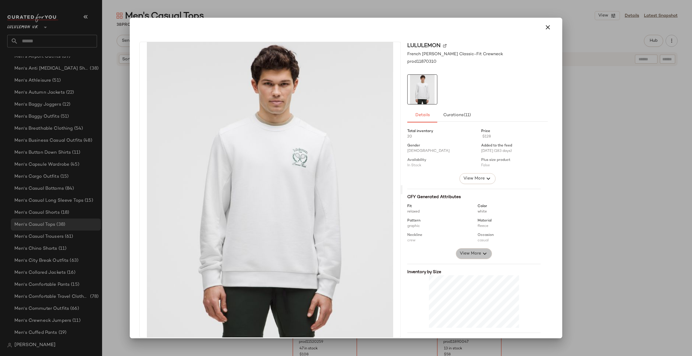
click at [472, 253] on span "View More" at bounding box center [471, 253] width 22 height 7
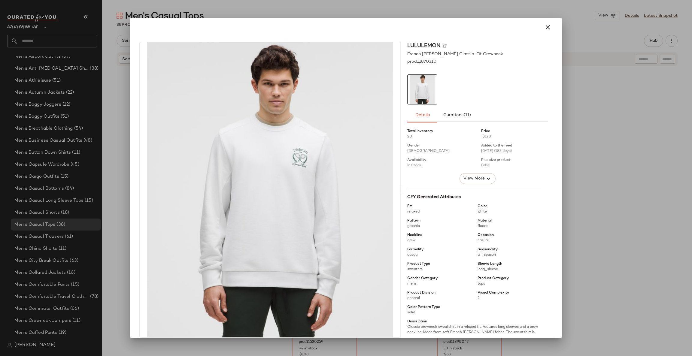
click at [580, 210] on div at bounding box center [346, 178] width 692 height 356
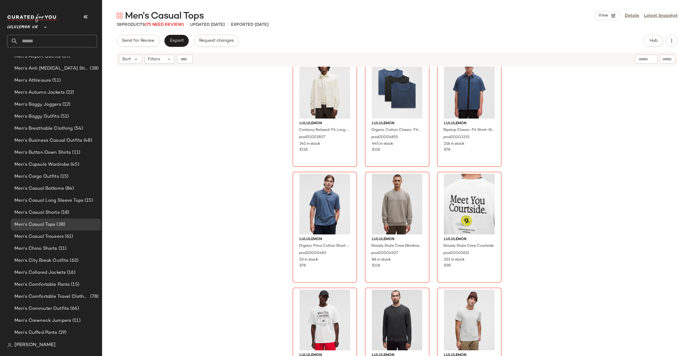
scroll to position [0, 0]
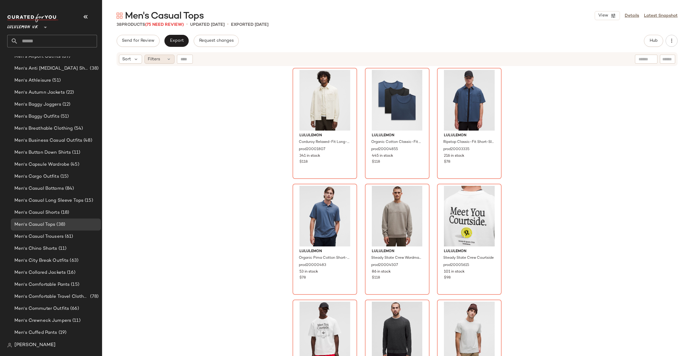
click at [160, 55] on div "Filters" at bounding box center [160, 59] width 30 height 9
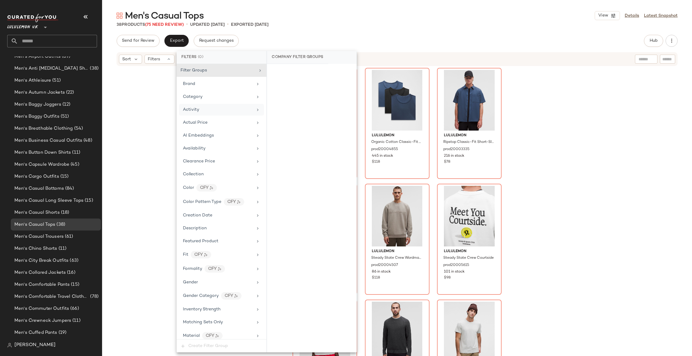
click at [215, 109] on div "Activity" at bounding box center [218, 110] width 70 height 6
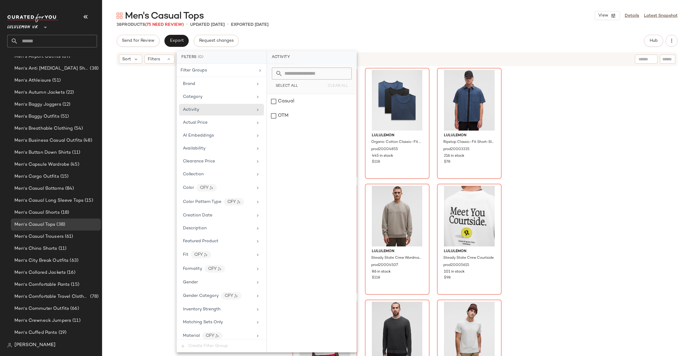
click at [176, 118] on div "lululemon Corduroy Relaxed-Fit Long-Sleeve Button-Up Shirt prod20001807 341 in …" at bounding box center [397, 219] width 590 height 305
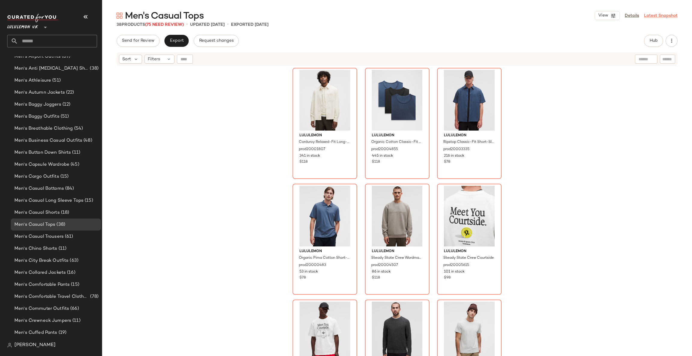
click at [651, 14] on link "Latest Snapshot" at bounding box center [661, 16] width 34 height 6
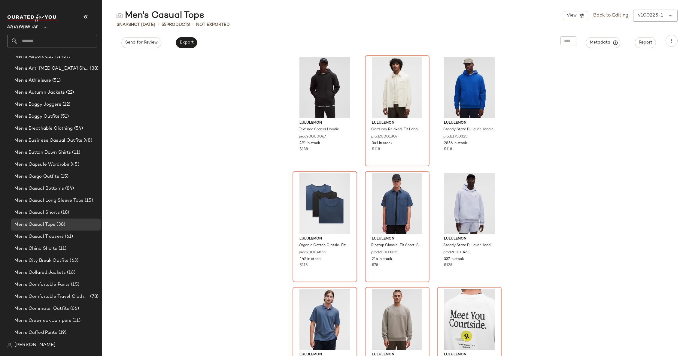
click at [646, 24] on div "Snapshot Oct 2nd • 55 Products • Not Exported" at bounding box center [397, 25] width 590 height 6
click at [647, 20] on div "View Back to Editing v100225-1 ******" at bounding box center [620, 16] width 115 height 12
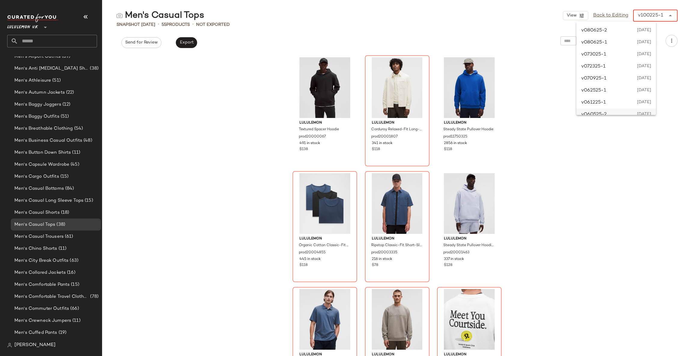
scroll to position [127, 0]
click at [623, 103] on div "v052025-1 May 20th 2025" at bounding box center [617, 107] width 80 height 12
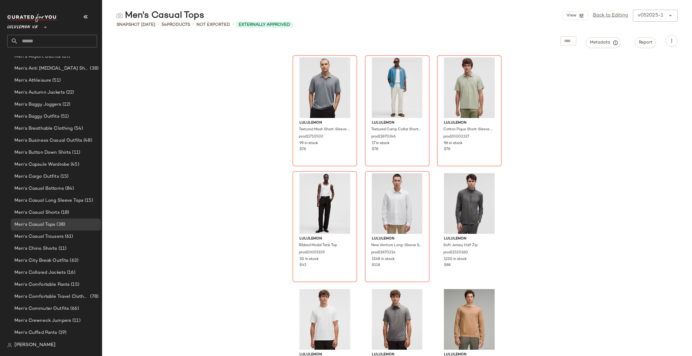
click at [579, 106] on div "lululemon Textured Mesh Short-Sleeve Polo Shirt prod11710502 99 in stock $78 lu…" at bounding box center [397, 205] width 590 height 302
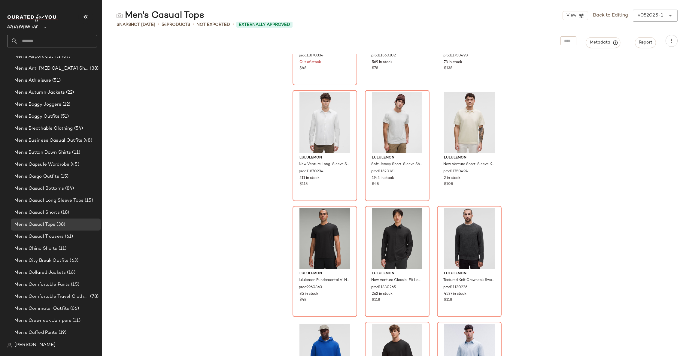
scroll to position [73, 0]
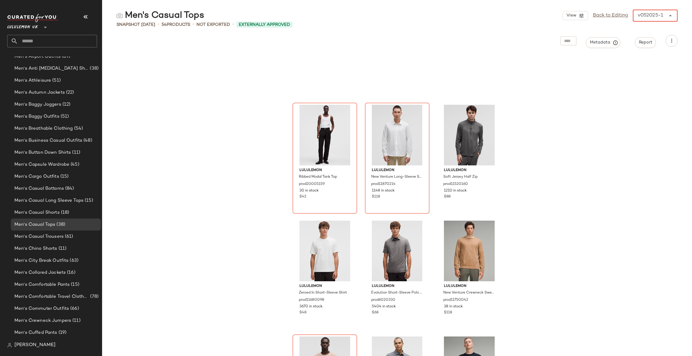
click at [652, 16] on div "v052025-1" at bounding box center [651, 15] width 26 height 7
click at [636, 26] on div "v100225-1 October 2nd 2025" at bounding box center [617, 30] width 80 height 12
type input "******"
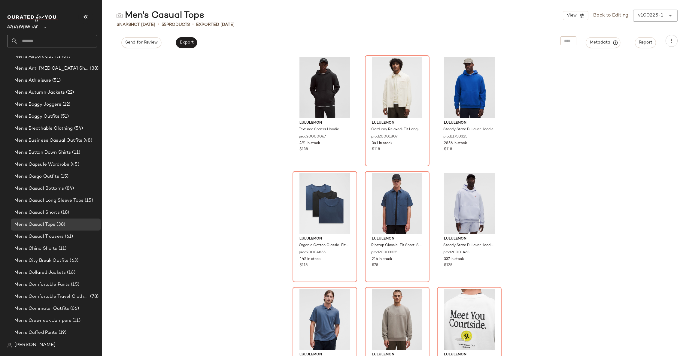
click at [555, 82] on div "lululemon Textured Spacer Hoodie prod20000067 491 in stock $138 lululemon Cordu…" at bounding box center [397, 205] width 590 height 302
click at [609, 15] on link "Back to Editing" at bounding box center [611, 15] width 35 height 7
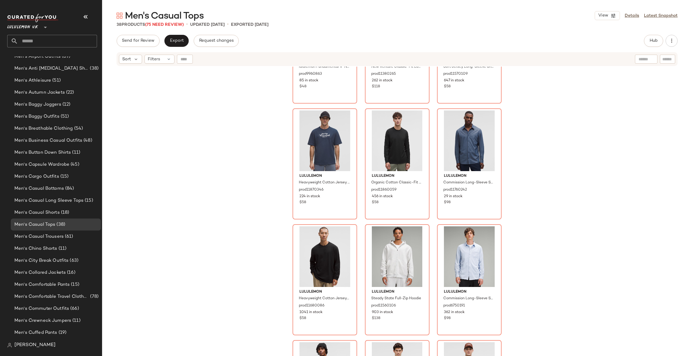
scroll to position [843, 0]
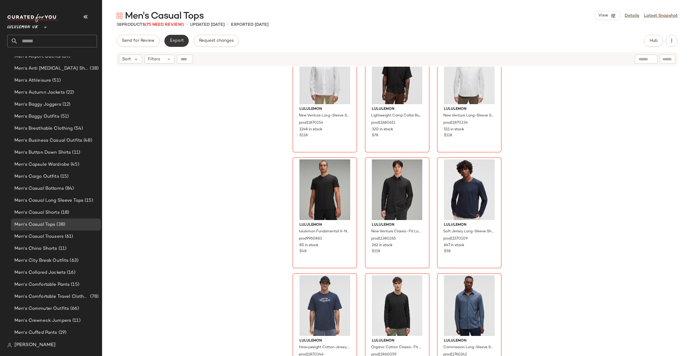
click at [174, 36] on button "Export" at bounding box center [176, 41] width 24 height 12
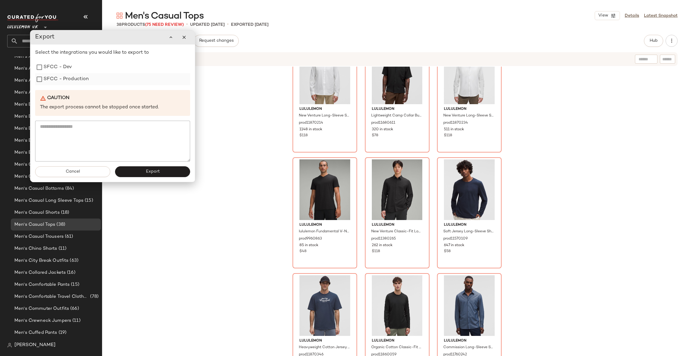
click at [103, 80] on div "SFCC - Production" at bounding box center [112, 79] width 155 height 12
click at [82, 76] on label "SFCC - Production" at bounding box center [66, 79] width 45 height 12
click at [145, 174] on button "Export" at bounding box center [152, 172] width 75 height 11
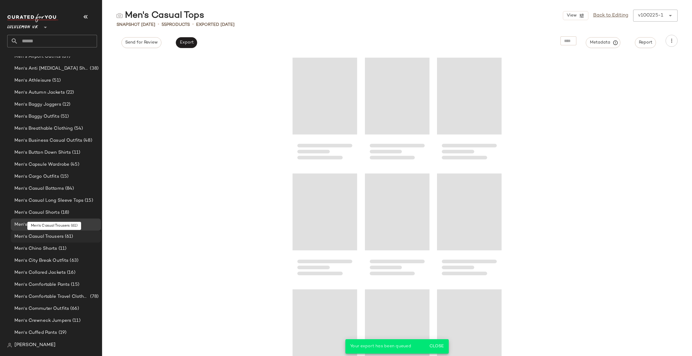
click at [79, 234] on div "Men's Casual Trousers (61)" at bounding box center [56, 237] width 86 height 7
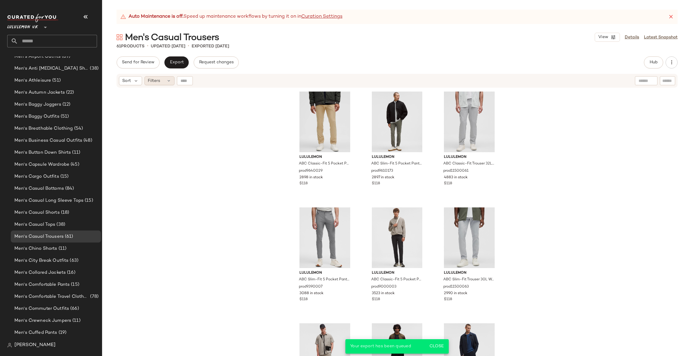
click at [160, 84] on div "Filters" at bounding box center [160, 80] width 30 height 9
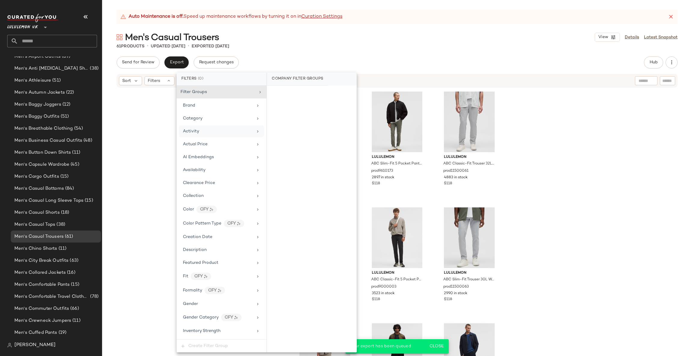
click at [210, 128] on div "Activity" at bounding box center [221, 132] width 85 height 12
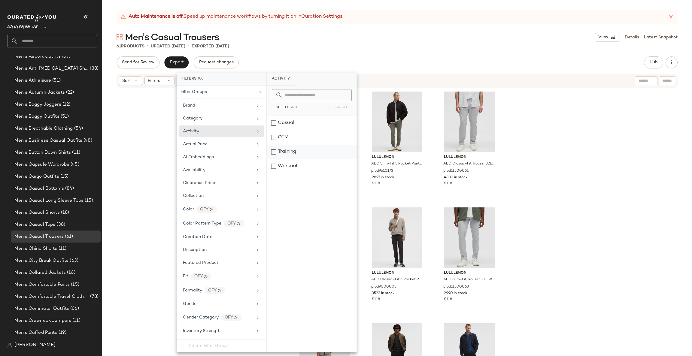
click at [310, 152] on div "Training" at bounding box center [312, 152] width 90 height 14
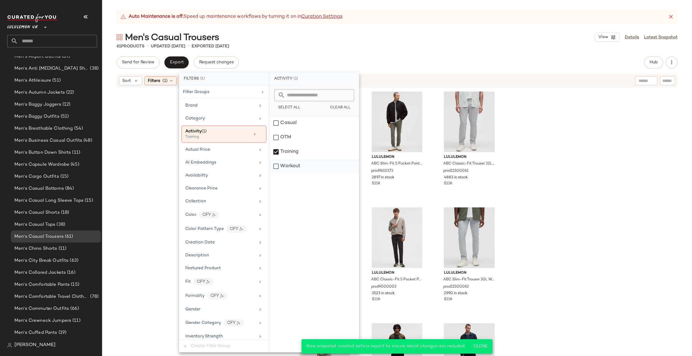
click at [308, 163] on div "Workout" at bounding box center [315, 166] width 90 height 14
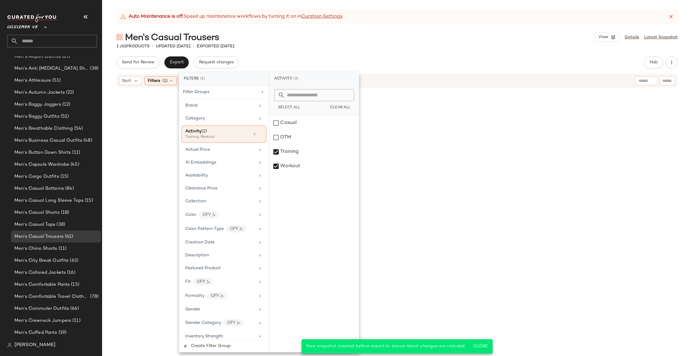
click at [394, 143] on div "lululemon Zeroed In Slim-Fit Pant Regular prod11740101 671 in stock $88" at bounding box center [397, 231] width 209 height 282
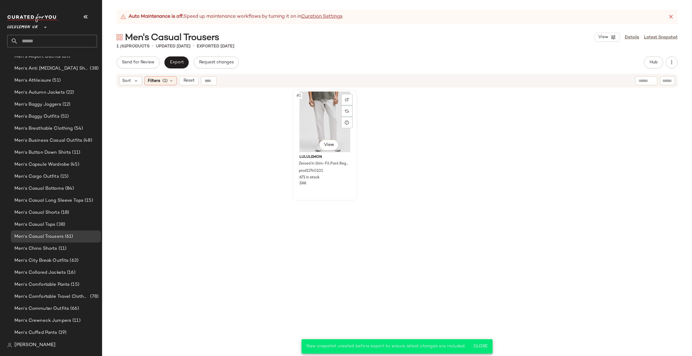
click at [300, 120] on div "#1 View" at bounding box center [325, 122] width 60 height 61
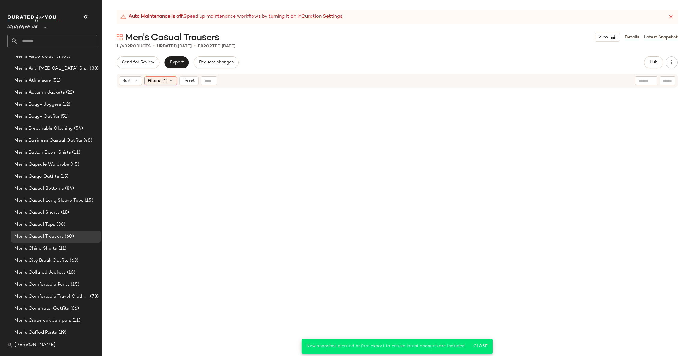
scroll to position [295, 0]
click at [174, 80] on div "Filters (1)" at bounding box center [161, 80] width 32 height 9
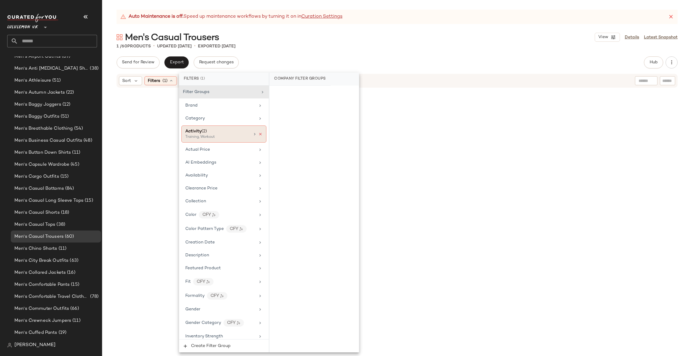
click at [258, 133] on icon at bounding box center [260, 134] width 4 height 4
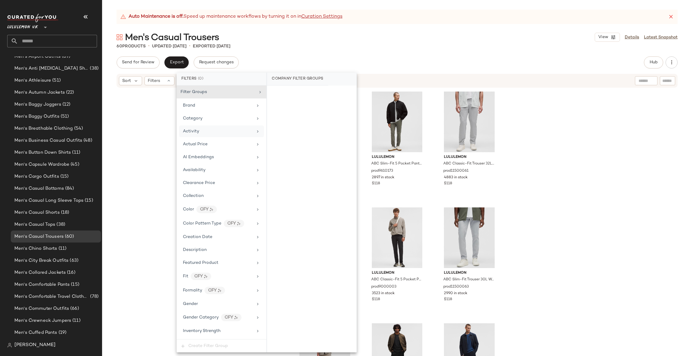
click at [164, 126] on div "lululemon ABC Classic-Fit 5 Pocket Pant 30L Warpstreme prod9640029 2898 in stoc…" at bounding box center [397, 229] width 590 height 283
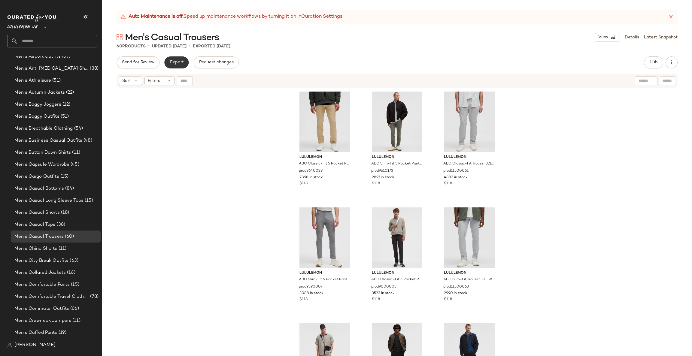
click at [171, 65] on button "Export" at bounding box center [176, 63] width 24 height 12
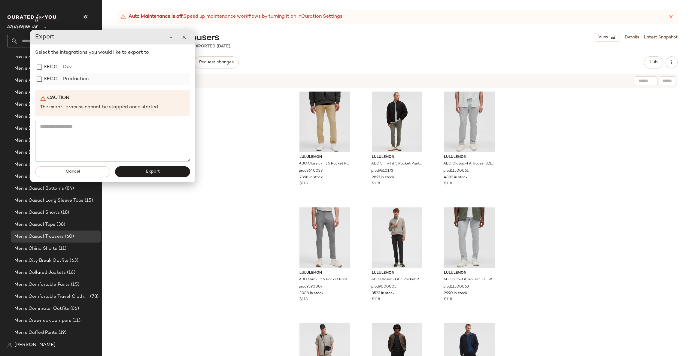
click at [102, 81] on div "SFCC - Production" at bounding box center [112, 79] width 155 height 12
click at [95, 88] on div "Select the integrations you would like to export to SFCC - Dev SFCC - Productio…" at bounding box center [111, 105] width 155 height 112
click at [86, 81] on label "SFCC - Production" at bounding box center [65, 79] width 45 height 12
click at [137, 175] on button "Export" at bounding box center [151, 172] width 75 height 11
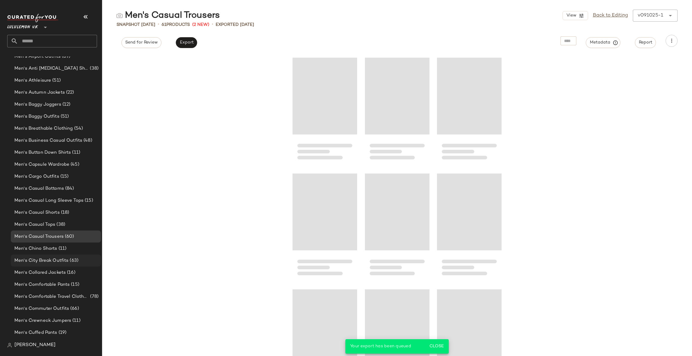
click at [80, 258] on div "Men's City Break Outfits (63)" at bounding box center [56, 261] width 86 height 7
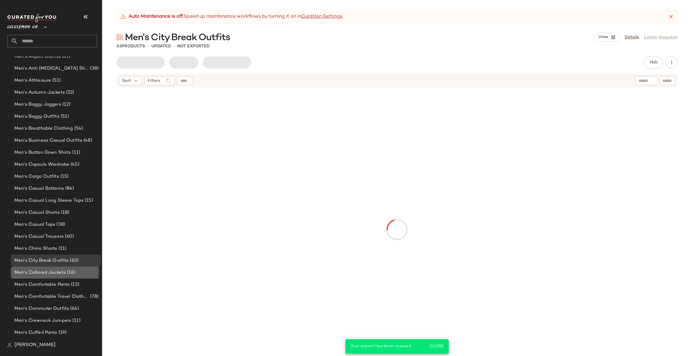
click at [79, 273] on div "Men's Collared Jackets (16)" at bounding box center [56, 273] width 86 height 7
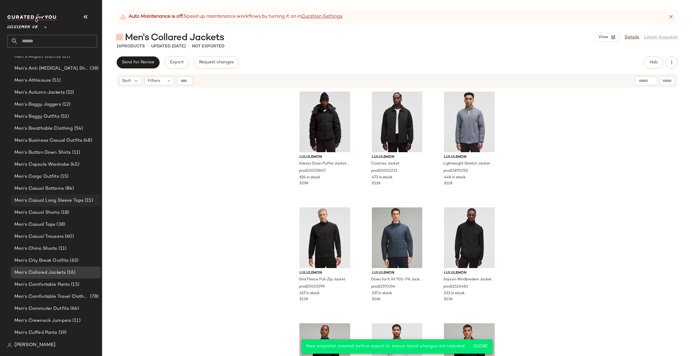
click at [71, 203] on span "Men's Casual Long Sleeve Tops" at bounding box center [48, 200] width 69 height 7
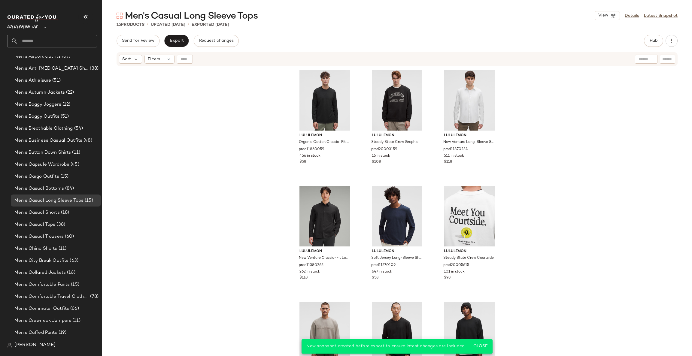
click at [160, 64] on div "Sort Filters" at bounding box center [397, 59] width 561 height 14
click at [159, 60] on span "Filters" at bounding box center [154, 59] width 12 height 6
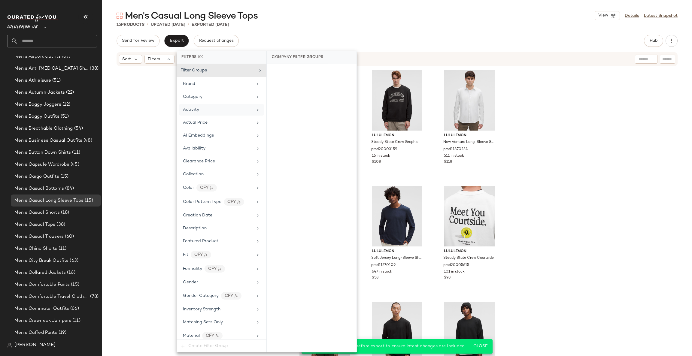
click at [205, 112] on div "Activity" at bounding box center [218, 110] width 70 height 6
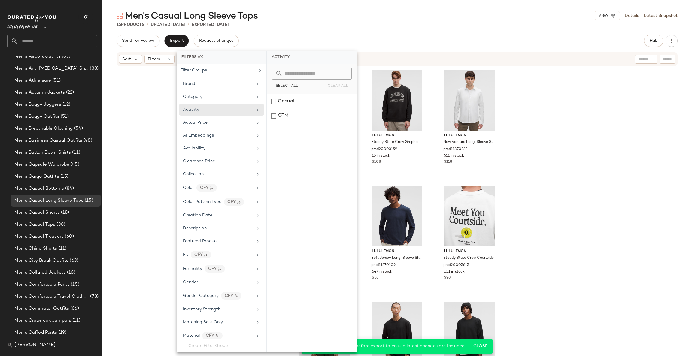
click at [151, 119] on div "lululemon Organic Cotton Classic-Fit Long-Sleeve Shirt prod11860059 456 in stoc…" at bounding box center [397, 219] width 590 height 305
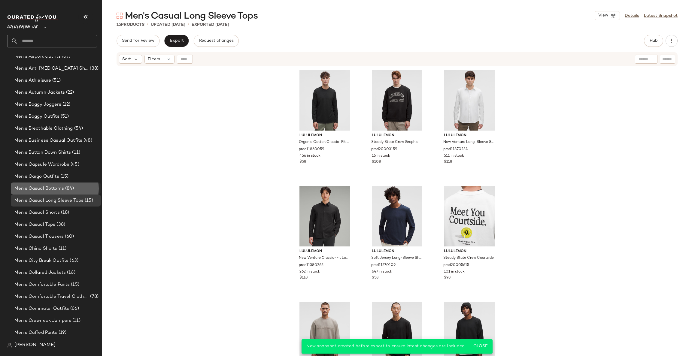
click at [81, 191] on div "Men's Casual Bottoms (84)" at bounding box center [56, 188] width 86 height 7
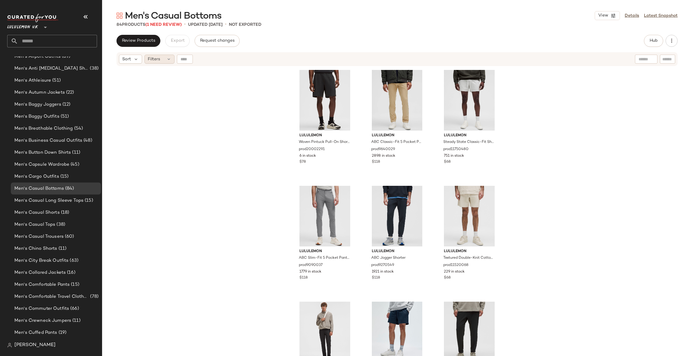
click at [161, 59] on div "Filters" at bounding box center [160, 59] width 30 height 9
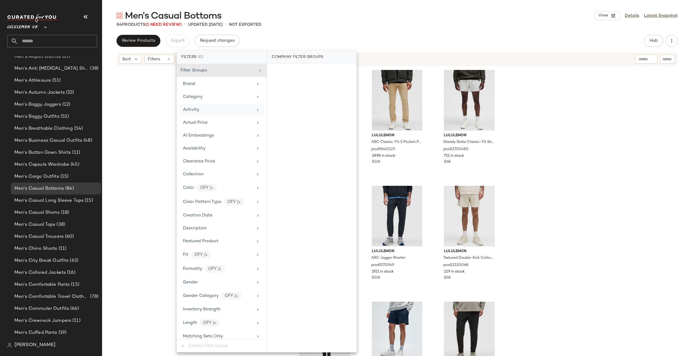
click at [208, 107] on div "Activity" at bounding box center [218, 110] width 70 height 6
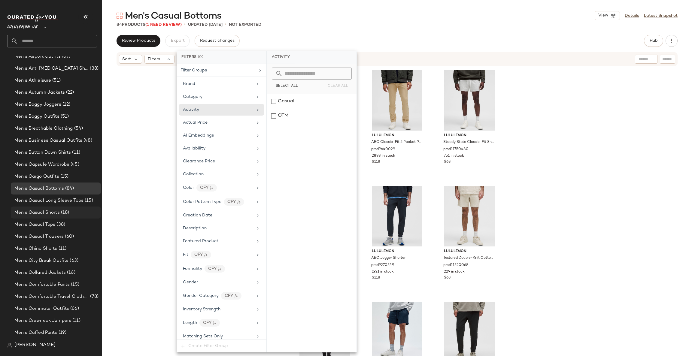
click at [80, 212] on div "Men's Casual Shorts (18)" at bounding box center [56, 212] width 86 height 7
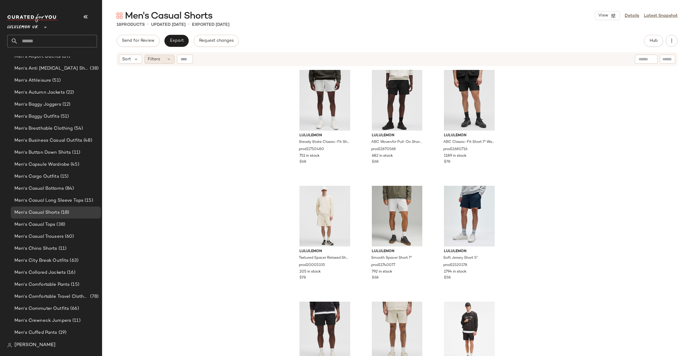
click at [159, 61] on span "Filters" at bounding box center [154, 59] width 12 height 6
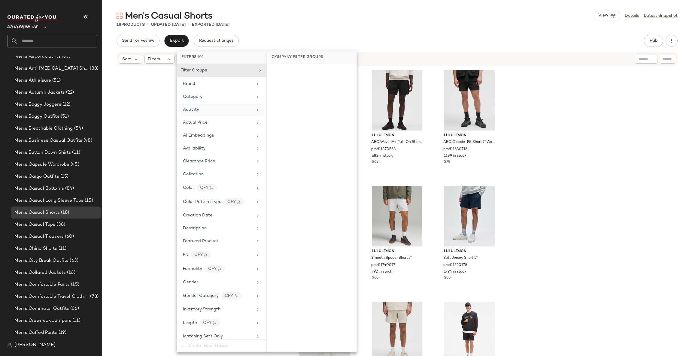
click at [217, 113] on div "Activity" at bounding box center [221, 110] width 85 height 12
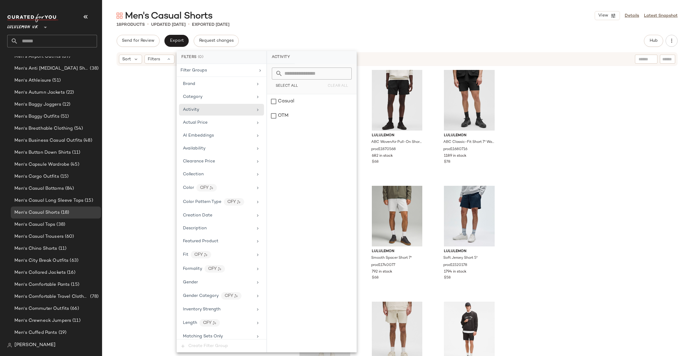
click at [154, 135] on div "lululemon Steady State Classic-Fit Short 5" prod11750480 751 in stock $68 lulul…" at bounding box center [397, 219] width 590 height 305
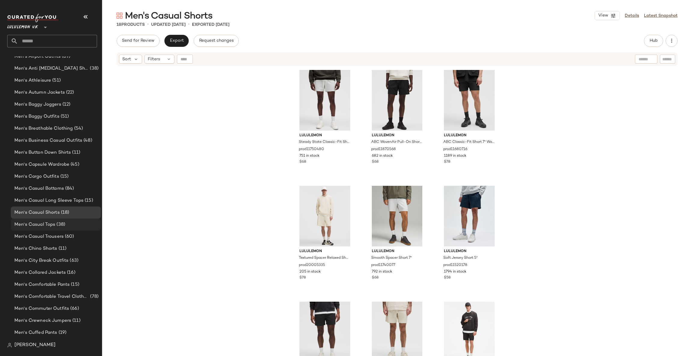
click at [71, 222] on div "Men's Casual Tops (38)" at bounding box center [56, 225] width 86 height 7
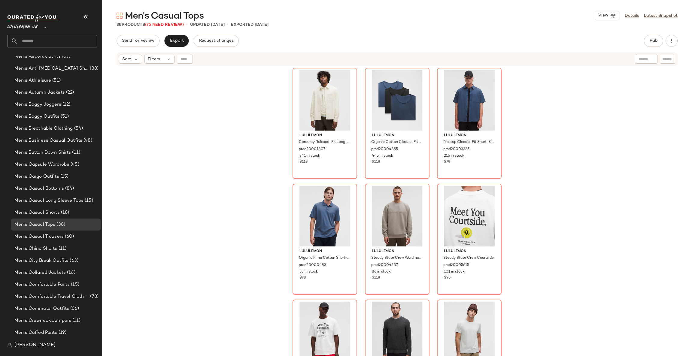
click at [168, 64] on div "Sort Filters" at bounding box center [397, 59] width 561 height 14
click at [168, 60] on icon at bounding box center [169, 59] width 5 height 5
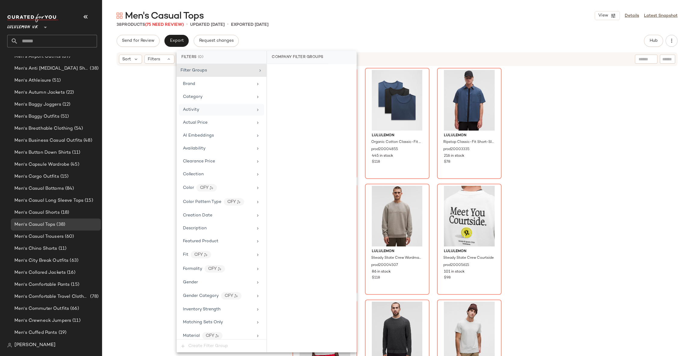
click at [212, 112] on div "Activity" at bounding box center [218, 110] width 70 height 6
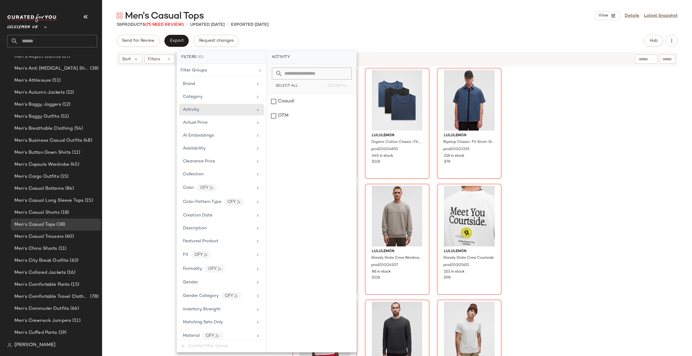
click at [167, 119] on div "lululemon Corduroy Relaxed-Fit Long-Sleeve Button-Up Shirt prod20001807 341 in …" at bounding box center [397, 219] width 590 height 305
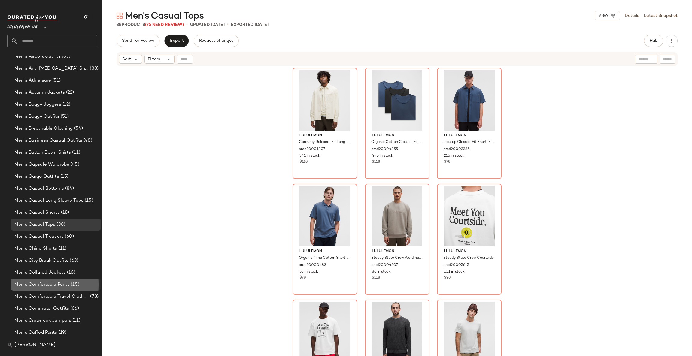
click at [75, 283] on span "(15)" at bounding box center [75, 285] width 10 height 7
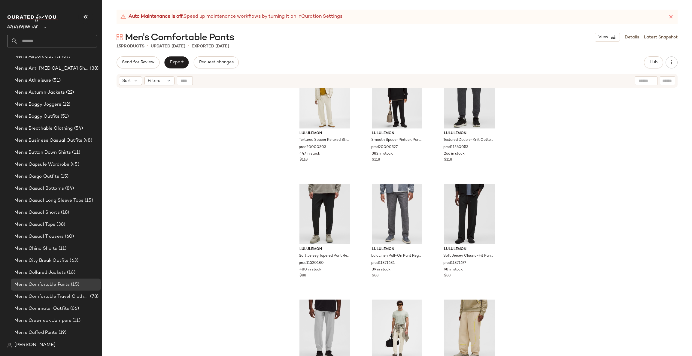
scroll to position [298, 0]
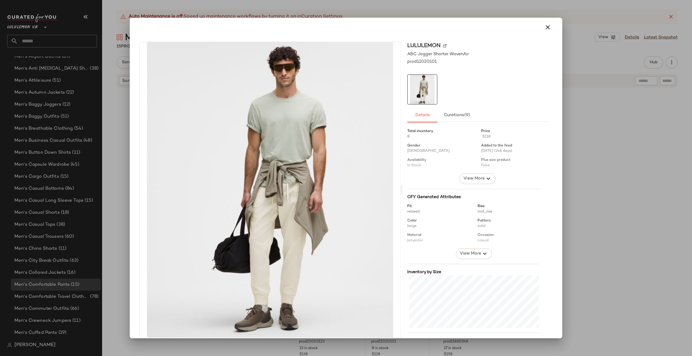
drag, startPoint x: 554, startPoint y: 229, endPoint x: 526, endPoint y: 231, distance: 28.0
click at [553, 229] on div "lululemon ABC Jogger Shorter WovenAir prod11020101 Details Curations (9) Total …" at bounding box center [346, 191] width 428 height 308
drag, startPoint x: 586, startPoint y: 158, endPoint x: 578, endPoint y: 158, distance: 8.1
click at [585, 158] on div at bounding box center [346, 178] width 692 height 356
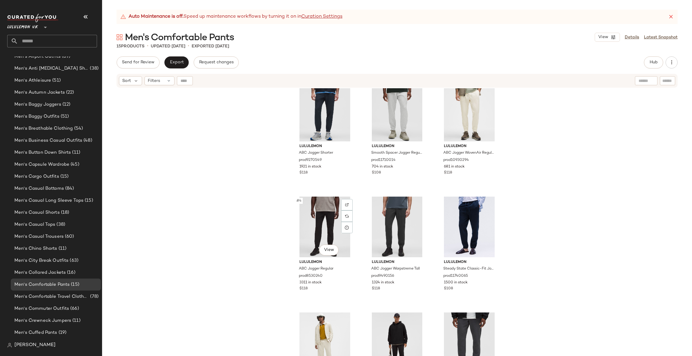
scroll to position [0, 0]
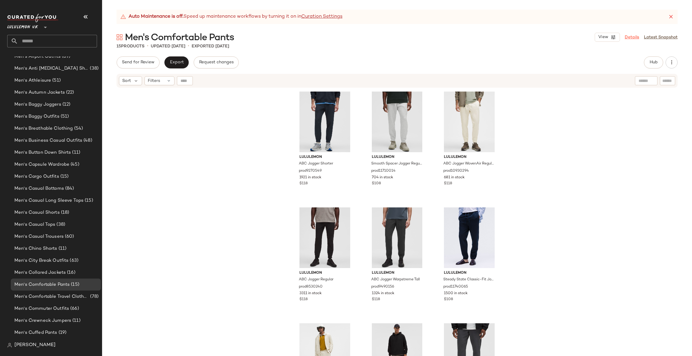
click at [628, 39] on link "Details" at bounding box center [632, 37] width 14 height 6
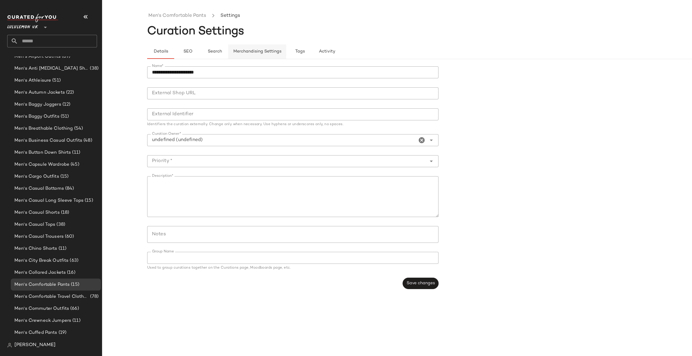
click at [260, 49] on span "Merchandising Settings" at bounding box center [257, 51] width 48 height 5
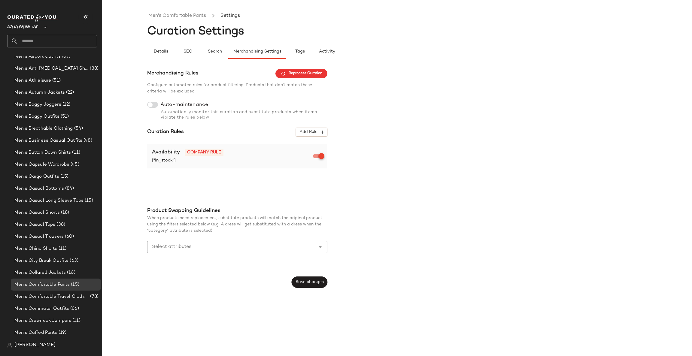
click at [158, 104] on div "Auto-maintenance" at bounding box center [237, 105] width 180 height 6
click at [157, 104] on div at bounding box center [152, 105] width 11 height 6
click at [311, 130] on span "Add Rule" at bounding box center [311, 132] width 25 height 5
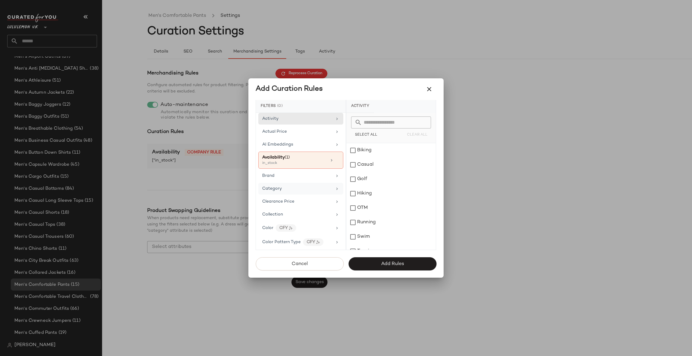
click at [318, 193] on div "Category" at bounding box center [300, 189] width 85 height 12
click at [389, 124] on input "text" at bounding box center [395, 123] width 66 height 12
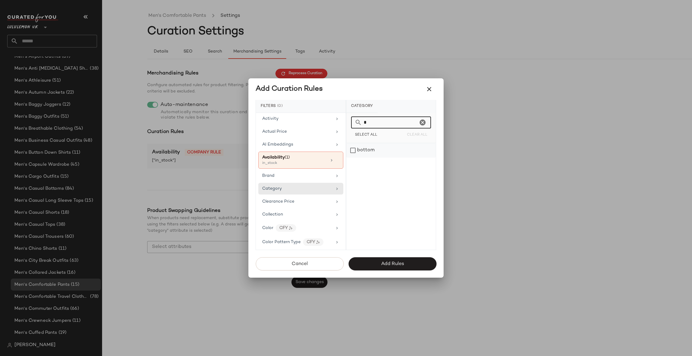
type input "*"
click at [387, 149] on div "bottom" at bounding box center [392, 150] width 90 height 14
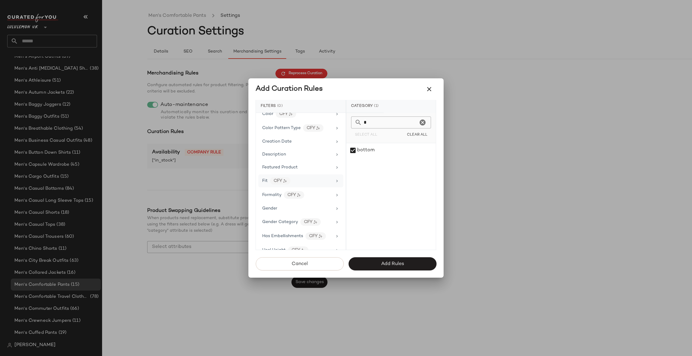
scroll to position [180, 0]
click at [293, 147] on div "Gender" at bounding box center [297, 148] width 70 height 6
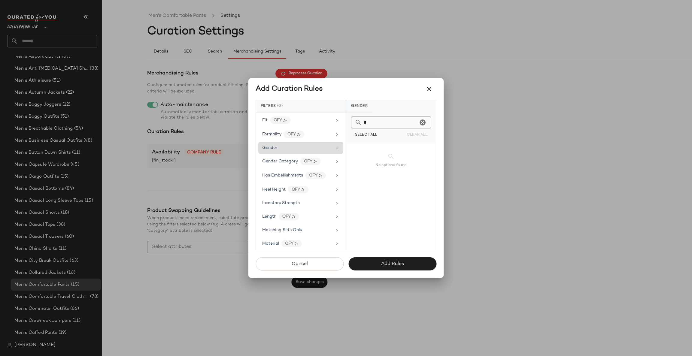
click at [329, 150] on div "Gender" at bounding box center [297, 148] width 70 height 6
click at [384, 123] on input "*" at bounding box center [390, 123] width 56 height 12
click at [369, 159] on div "[DEMOGRAPHIC_DATA]" at bounding box center [392, 165] width 90 height 14
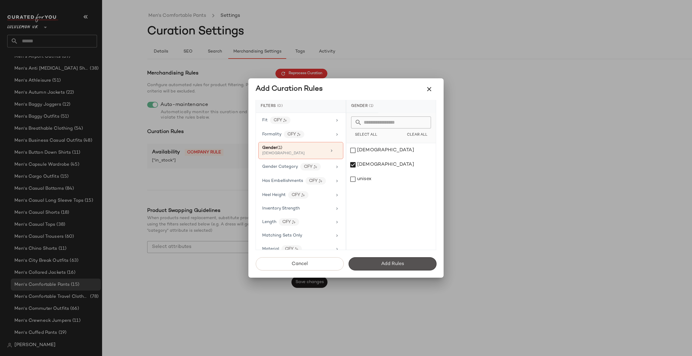
click at [401, 261] on span "Add Rules" at bounding box center [392, 264] width 23 height 6
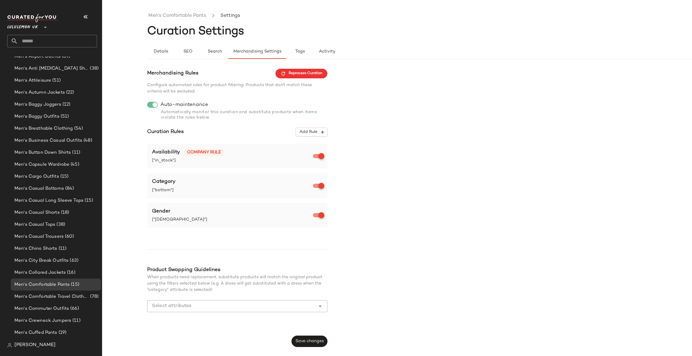
click at [310, 335] on div "Merchandising Rules Reprocess Curation Configure automated rules for product fi…" at bounding box center [237, 208] width 180 height 279
click at [313, 339] on button "Save changes" at bounding box center [310, 341] width 36 height 11
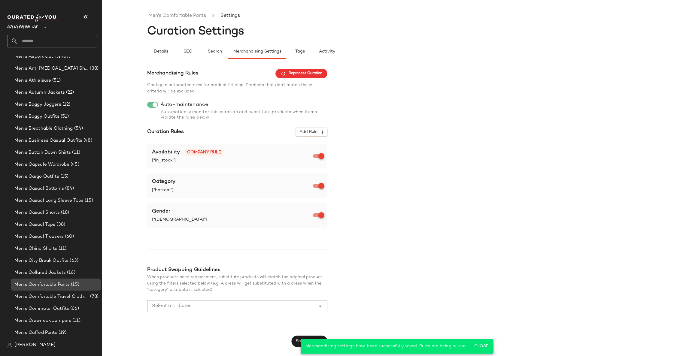
click at [83, 286] on div "Men's Comfortable Pants (15)" at bounding box center [56, 285] width 86 height 7
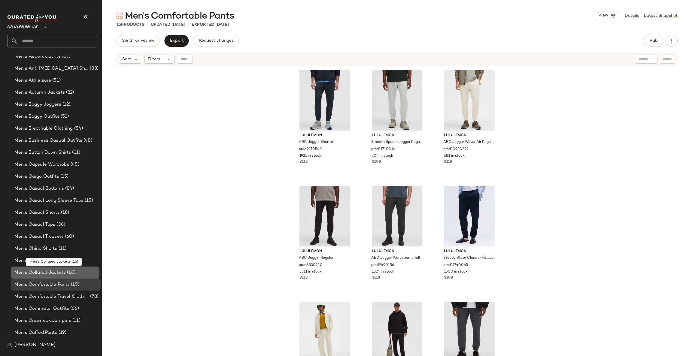
click at [78, 274] on div "Men's Collared Jackets (16)" at bounding box center [56, 273] width 86 height 7
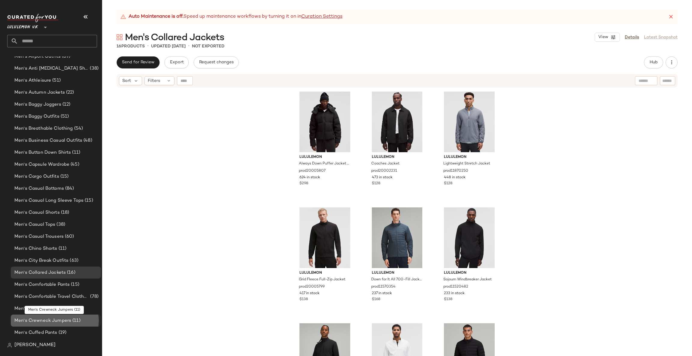
click at [85, 320] on div "Men's Crewneck Jumpers (11)" at bounding box center [56, 321] width 86 height 7
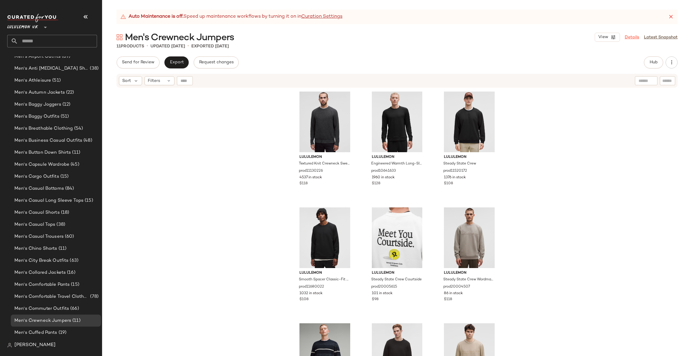
click at [634, 35] on link "Details" at bounding box center [632, 37] width 14 height 6
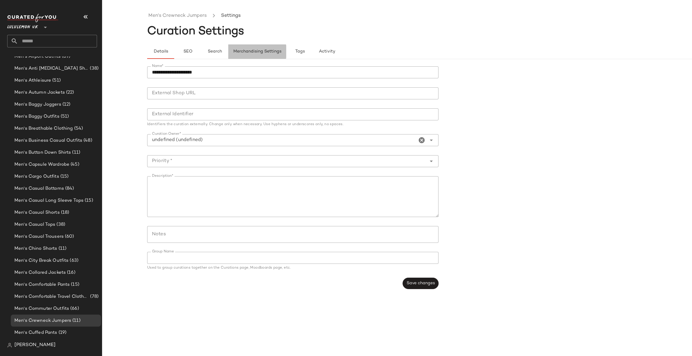
click at [277, 47] on button "Merchandising Settings" at bounding box center [257, 51] width 58 height 14
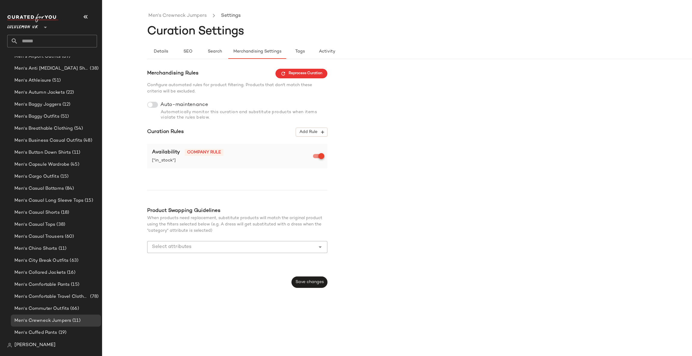
click at [154, 107] on div at bounding box center [152, 105] width 11 height 6
click at [320, 133] on icon "button" at bounding box center [322, 132] width 5 height 5
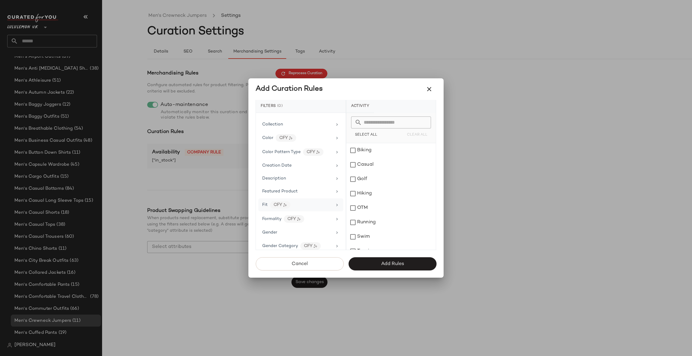
scroll to position [180, 0]
click at [297, 142] on div "Gender" at bounding box center [297, 142] width 70 height 6
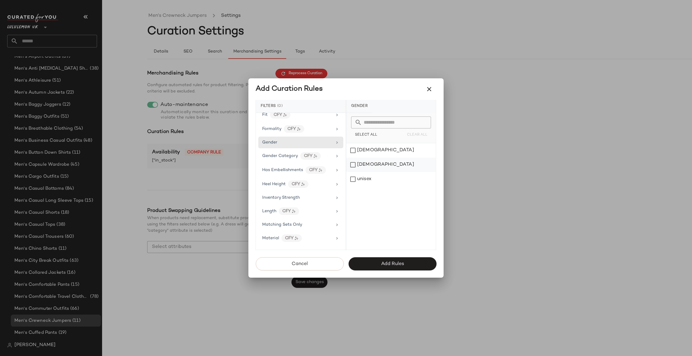
click at [377, 165] on div "[DEMOGRAPHIC_DATA]" at bounding box center [392, 165] width 90 height 14
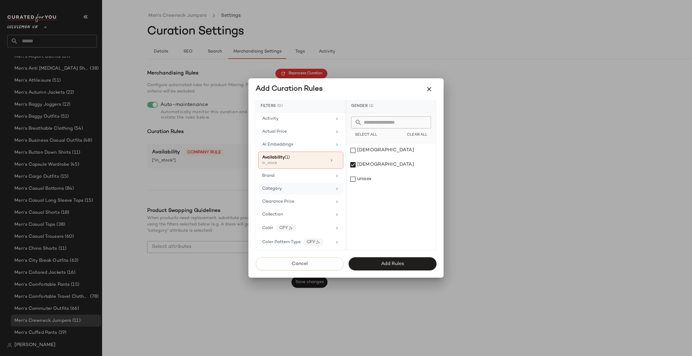
click at [303, 189] on div "Category" at bounding box center [297, 189] width 70 height 6
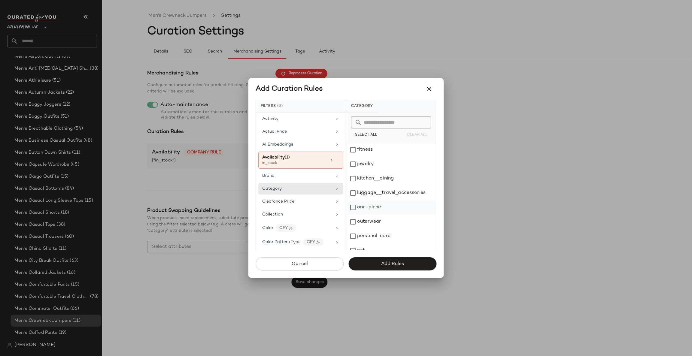
scroll to position [124, 0]
click at [375, 226] on div "top" at bounding box center [392, 229] width 90 height 14
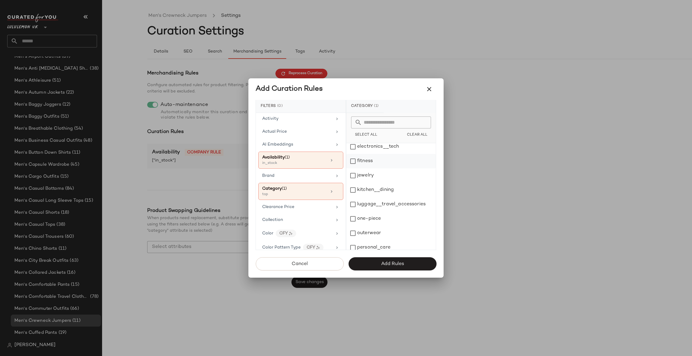
scroll to position [0, 0]
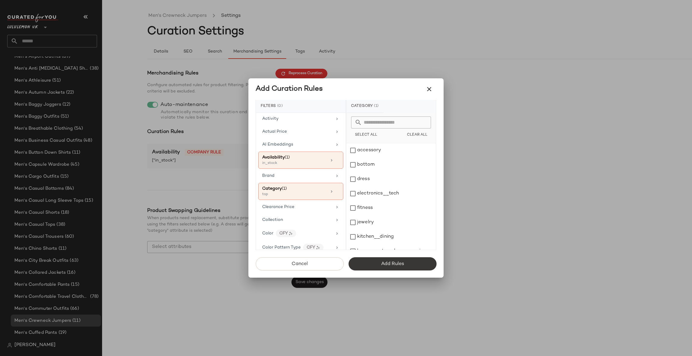
click at [404, 260] on button "Add Rules" at bounding box center [393, 264] width 88 height 13
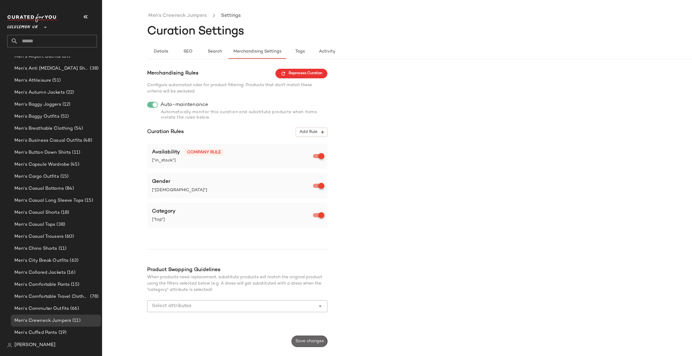
click at [316, 337] on button "Save changes" at bounding box center [310, 341] width 36 height 11
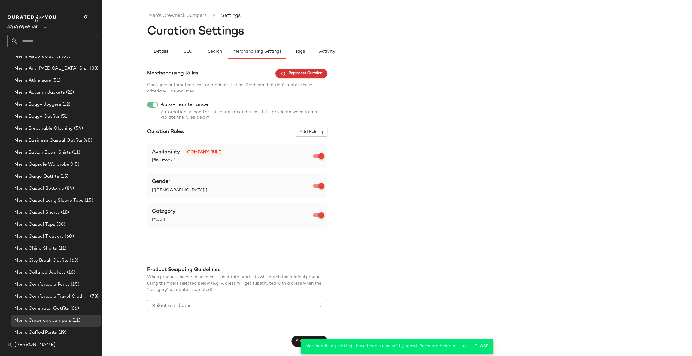
click at [295, 78] on button "Reprocess Curation" at bounding box center [302, 74] width 52 height 10
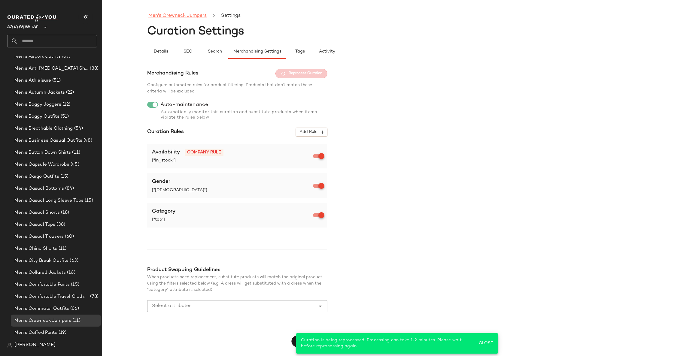
click at [199, 13] on link "Men's Crewneck Jumpers" at bounding box center [177, 16] width 58 height 8
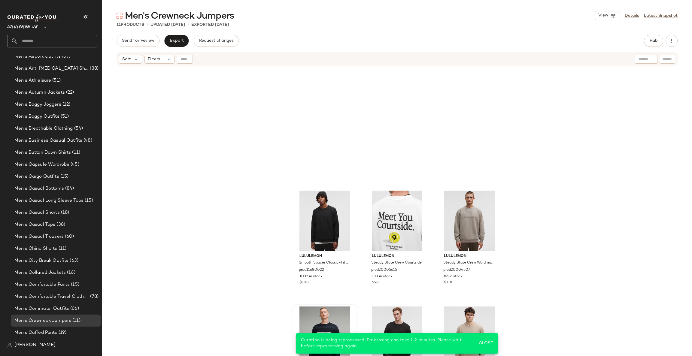
scroll to position [160, 0]
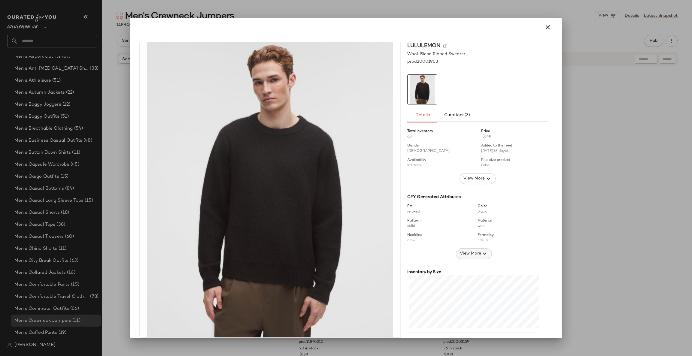
click at [460, 257] on span "View More" at bounding box center [471, 253] width 22 height 7
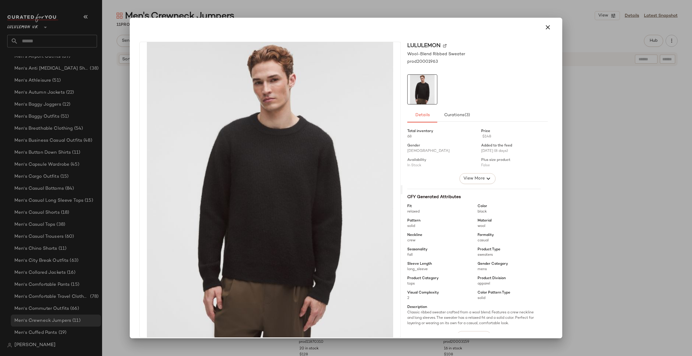
click at [608, 164] on div at bounding box center [346, 178] width 692 height 356
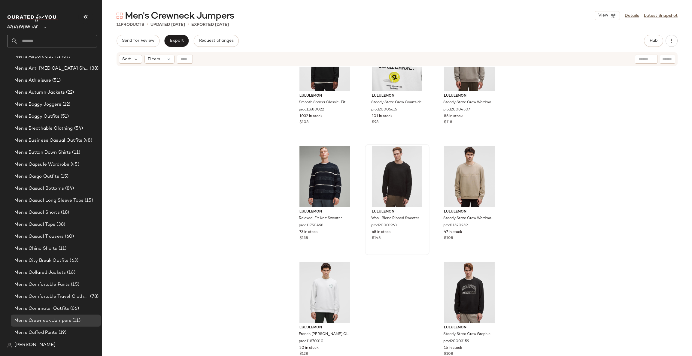
scroll to position [0, 0]
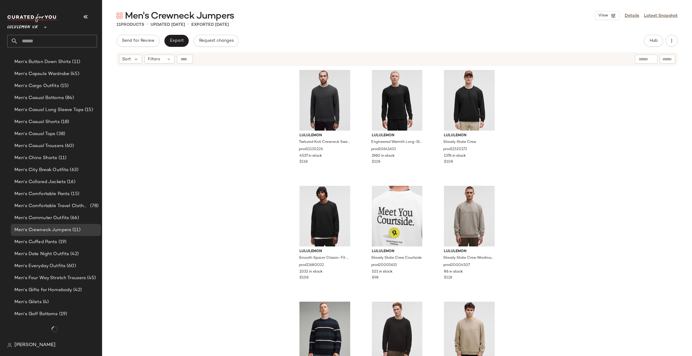
scroll to position [379, 0]
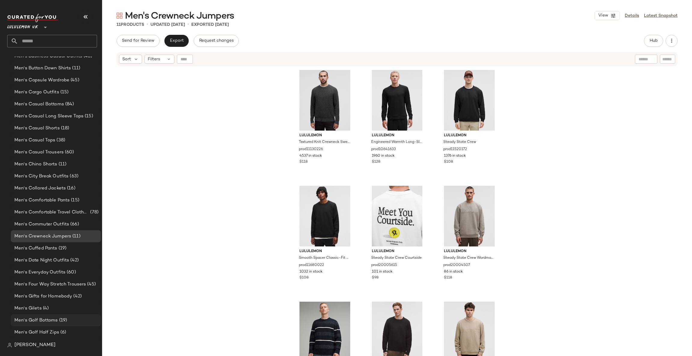
click at [82, 316] on div "Men's Golf Bottoms (19)" at bounding box center [56, 321] width 90 height 12
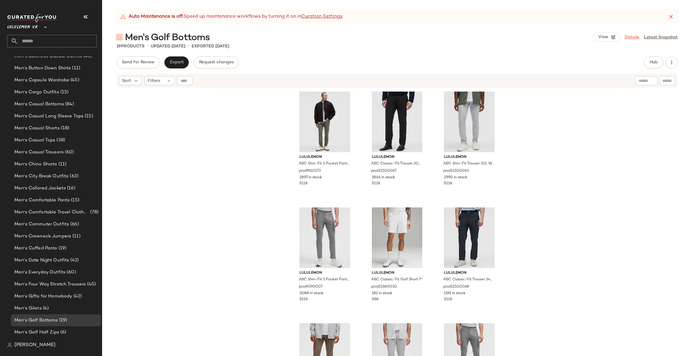
click at [629, 38] on link "Details" at bounding box center [632, 37] width 14 height 6
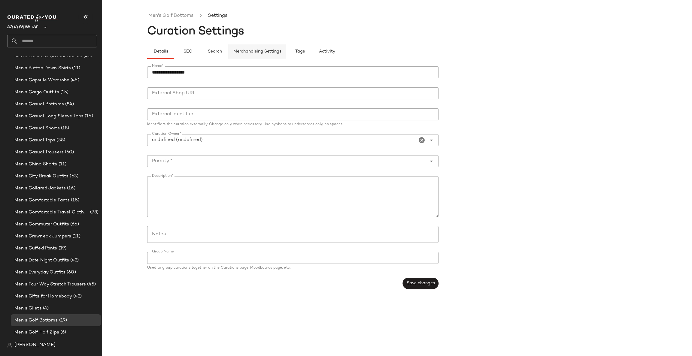
click at [257, 52] on span "Merchandising Settings" at bounding box center [257, 51] width 48 height 5
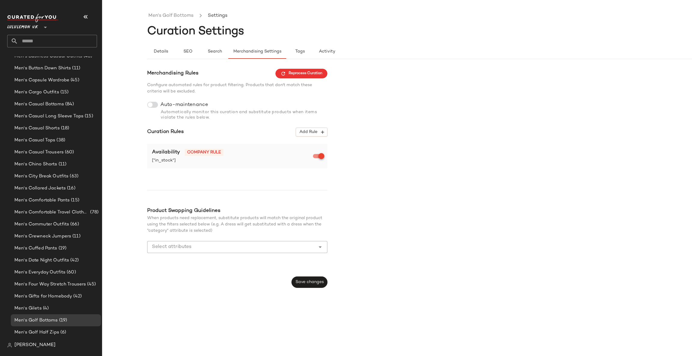
click at [153, 103] on div at bounding box center [152, 105] width 11 height 6
click at [317, 130] on span "Add Rule" at bounding box center [311, 132] width 25 height 5
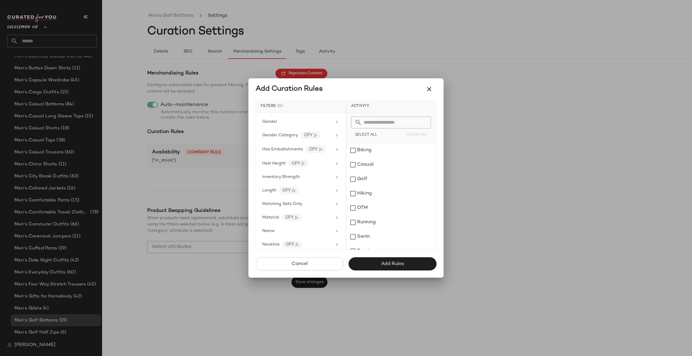
scroll to position [206, 0]
click at [298, 120] on div "Gender" at bounding box center [297, 117] width 70 height 6
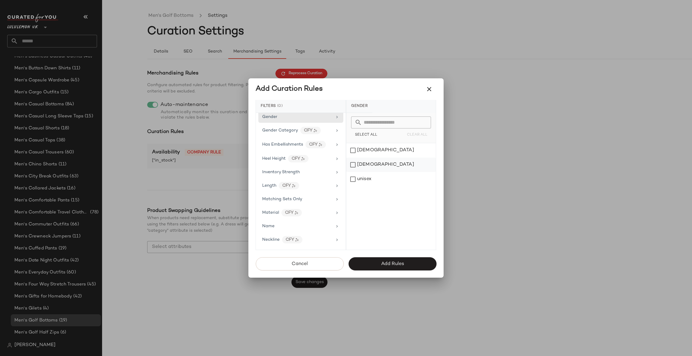
click at [358, 163] on div "[DEMOGRAPHIC_DATA]" at bounding box center [392, 165] width 90 height 14
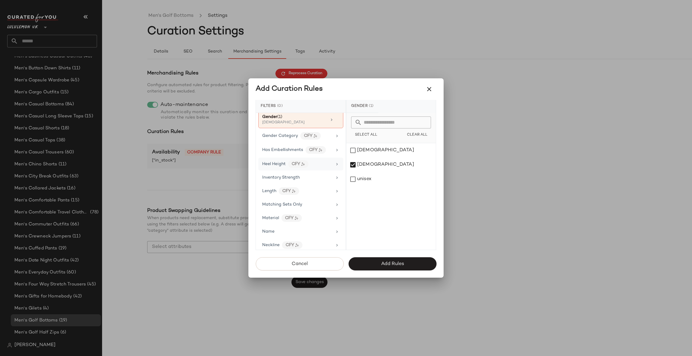
scroll to position [0, 0]
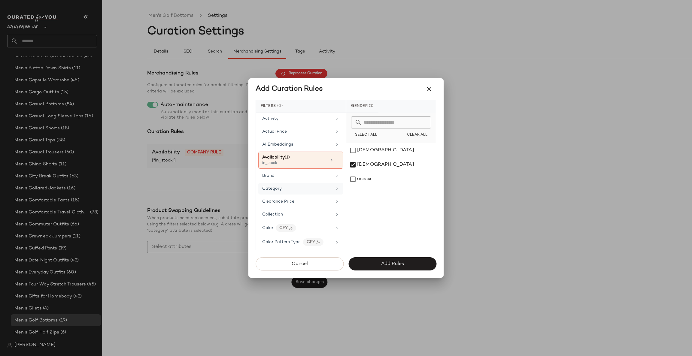
click at [313, 187] on div "Category" at bounding box center [297, 189] width 70 height 6
click at [390, 163] on div "bottom" at bounding box center [392, 165] width 90 height 14
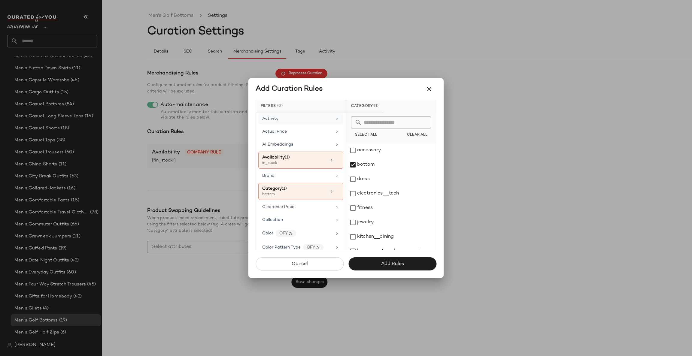
click at [325, 120] on div "Activity" at bounding box center [297, 119] width 70 height 6
click at [378, 176] on div "Golf" at bounding box center [392, 179] width 90 height 14
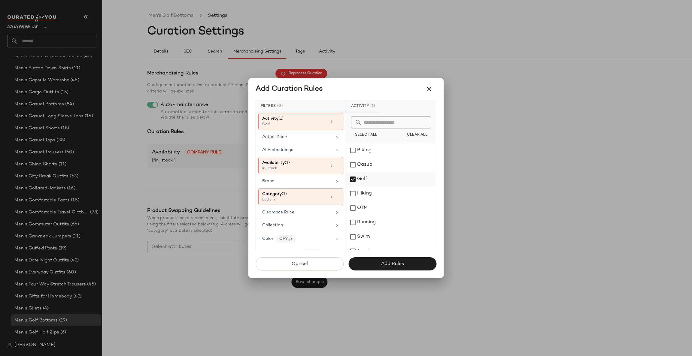
scroll to position [52, 0]
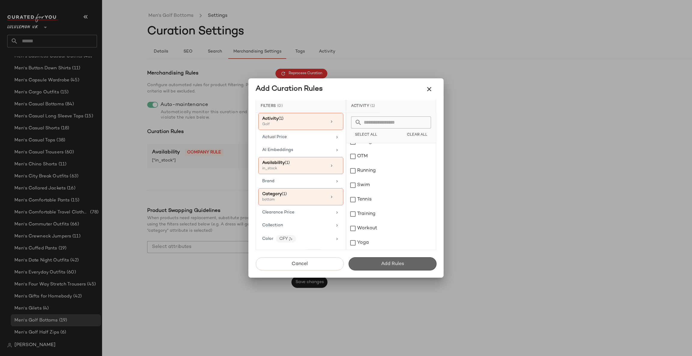
click at [385, 265] on span "Add Rules" at bounding box center [392, 264] width 23 height 6
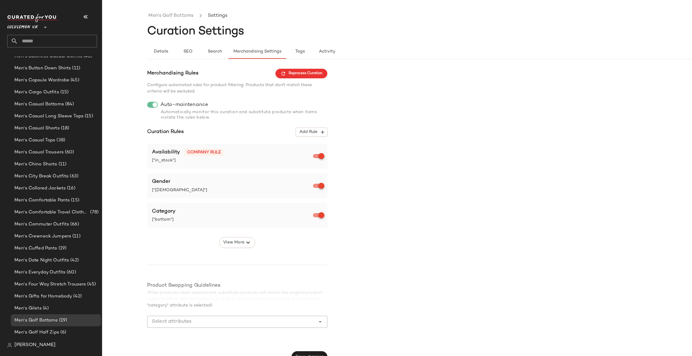
scroll to position [10, 0]
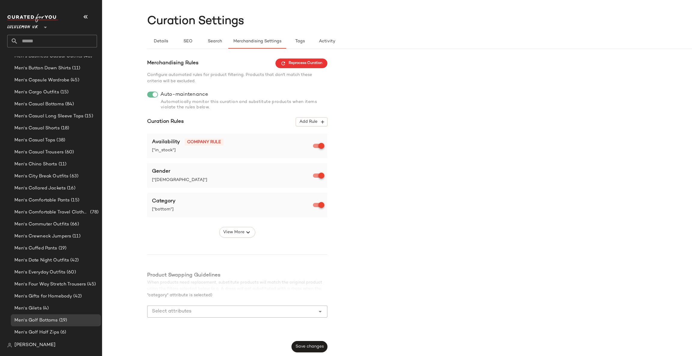
click at [317, 341] on div "Merchandising Rules Reprocess Curation Configure automated rules for product fi…" at bounding box center [237, 206] width 180 height 294
click at [317, 344] on button "Save changes" at bounding box center [310, 346] width 36 height 11
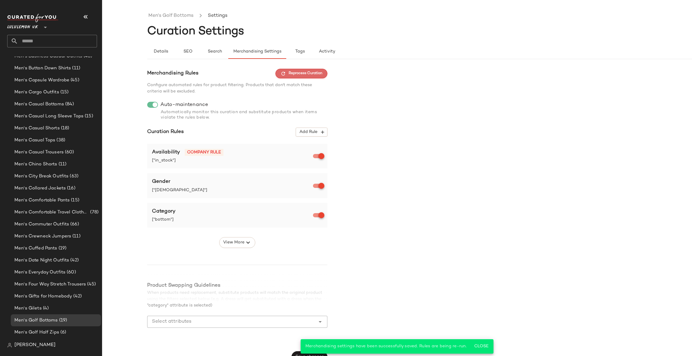
click at [293, 70] on button "Reprocess Curation" at bounding box center [302, 74] width 52 height 10
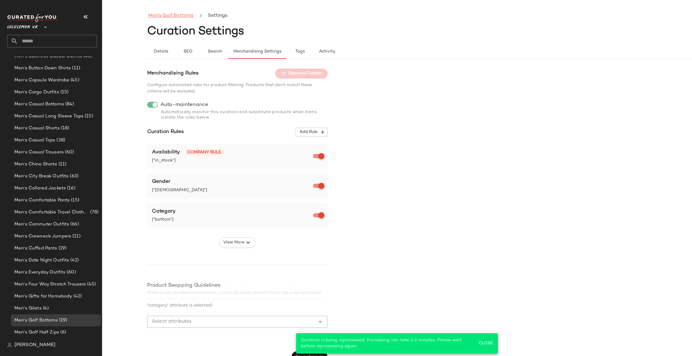
click at [185, 16] on link "Men's Golf Bottoms" at bounding box center [170, 16] width 45 height 8
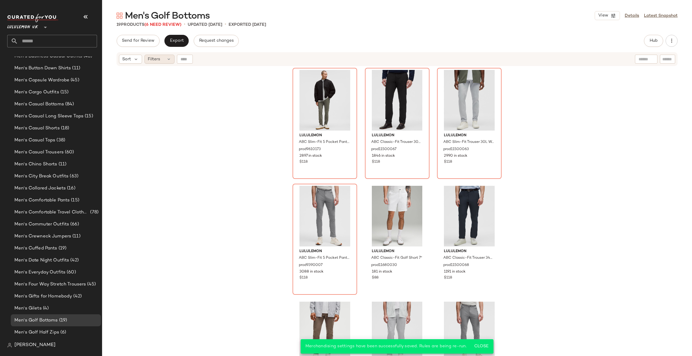
click at [161, 59] on div "Filters" at bounding box center [160, 59] width 30 height 9
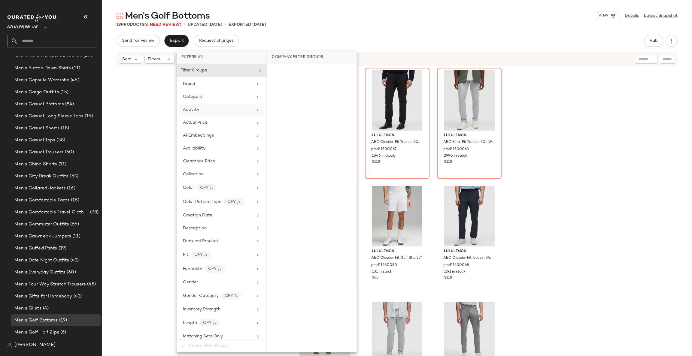
click at [222, 112] on div "Activity" at bounding box center [218, 110] width 70 height 6
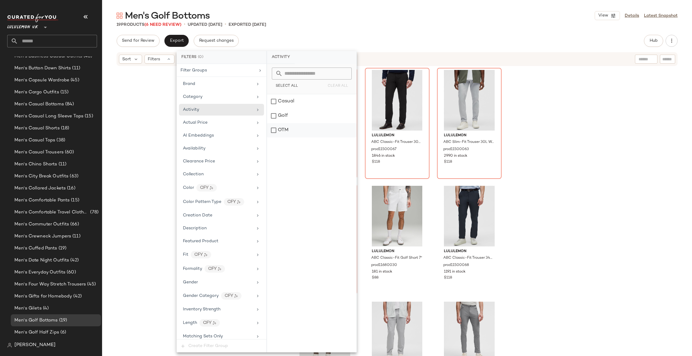
click at [285, 126] on div "OTM" at bounding box center [312, 130] width 90 height 14
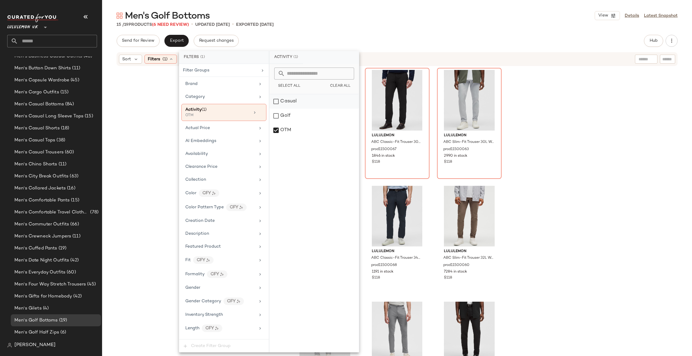
click at [344, 97] on div "Casual" at bounding box center [315, 101] width 90 height 14
click at [319, 98] on div "Casual" at bounding box center [315, 101] width 90 height 14
click at [325, 133] on div "OTM" at bounding box center [315, 130] width 90 height 14
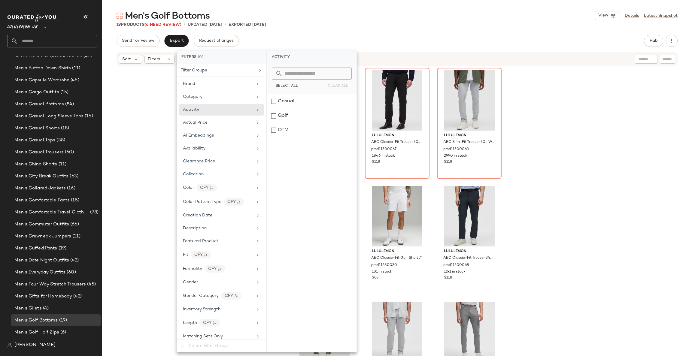
click at [521, 114] on div "lululemon ABC Slim-Fit 5 Pocket Pant 30L Warpstreme prod9610173 2897 in stock $…" at bounding box center [397, 219] width 590 height 305
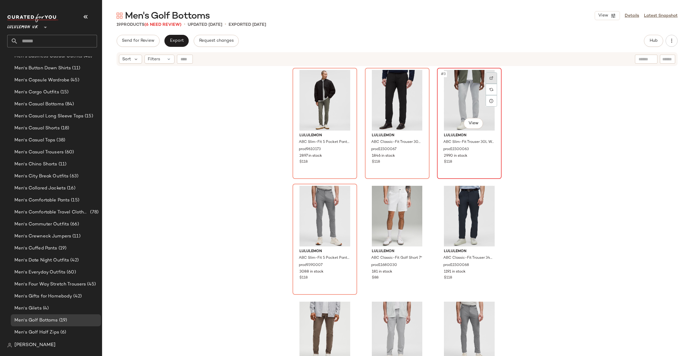
click at [493, 77] on div at bounding box center [491, 77] width 11 height 11
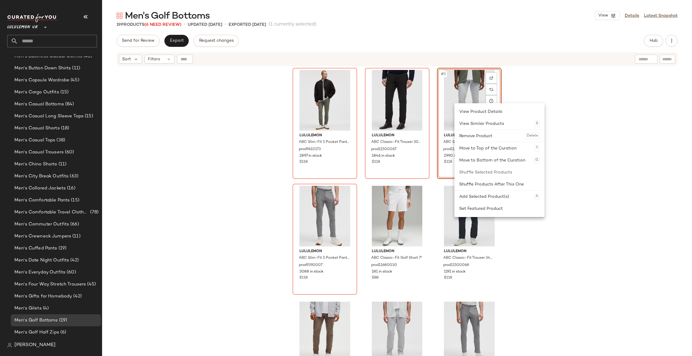
click at [494, 130] on div at bounding box center [500, 130] width 90 height 0
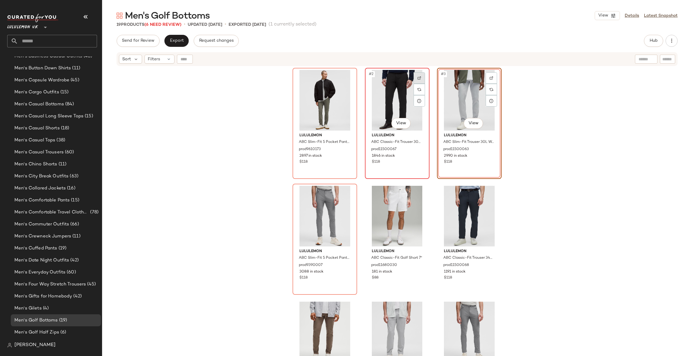
click at [418, 77] on img at bounding box center [420, 78] width 4 height 4
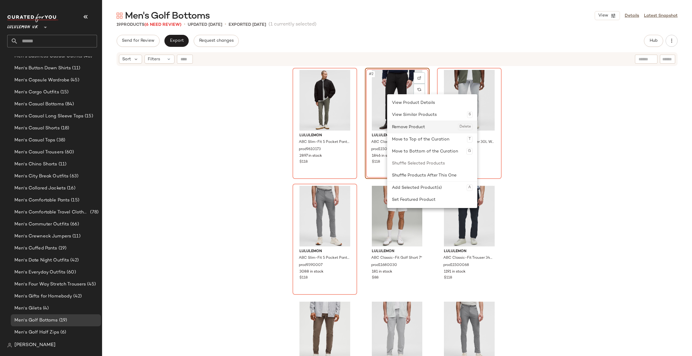
click at [418, 124] on div "Remove Product Delete" at bounding box center [432, 127] width 81 height 12
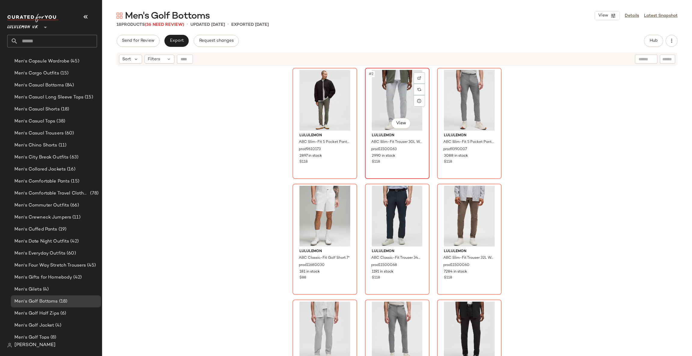
scroll to position [379, 0]
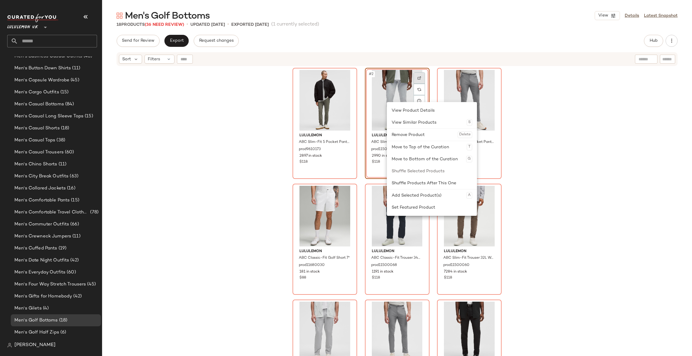
click at [415, 77] on div at bounding box center [419, 77] width 11 height 11
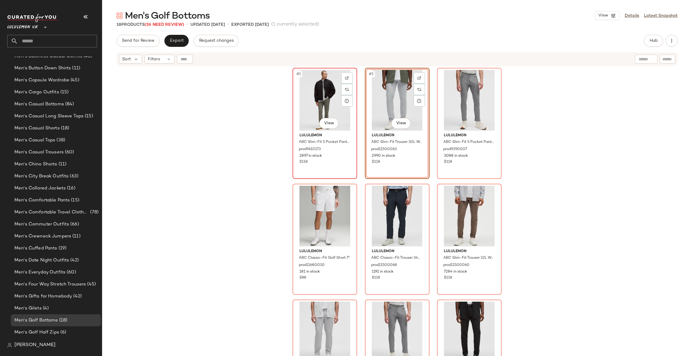
click at [314, 97] on div "#1 View" at bounding box center [325, 100] width 60 height 61
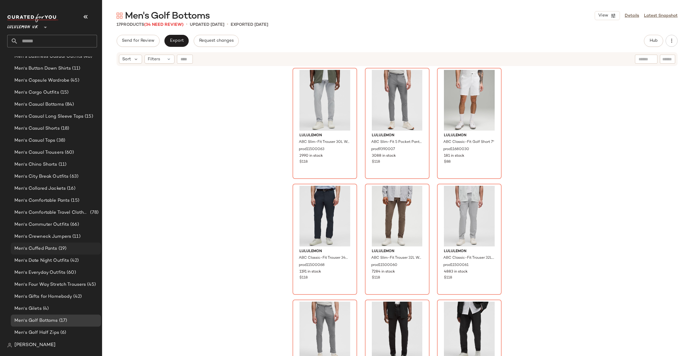
scroll to position [379, 0]
click at [311, 104] on div "#1 View" at bounding box center [325, 100] width 60 height 61
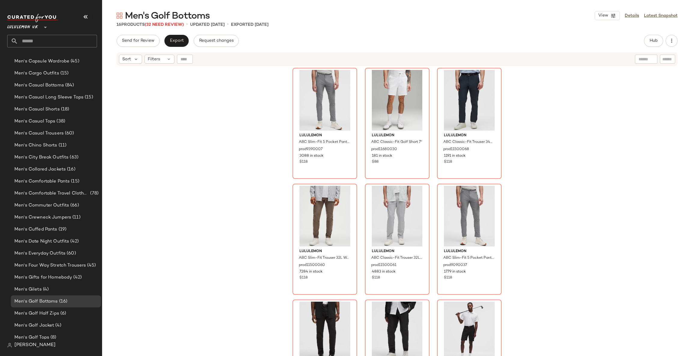
scroll to position [379, 0]
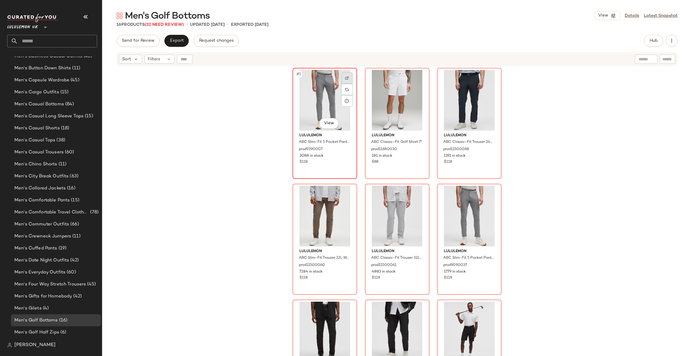
click at [346, 74] on div at bounding box center [346, 77] width 11 height 11
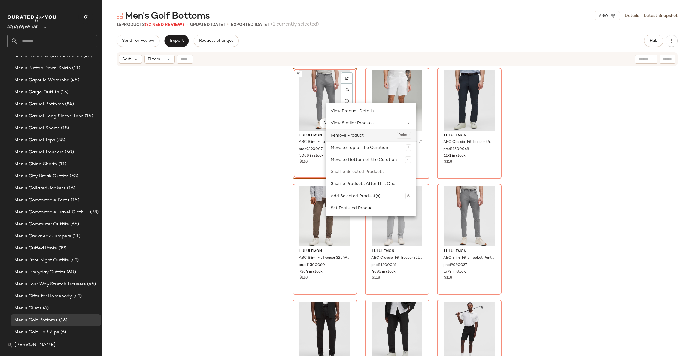
click at [352, 140] on div "Remove Product Delete" at bounding box center [371, 136] width 81 height 12
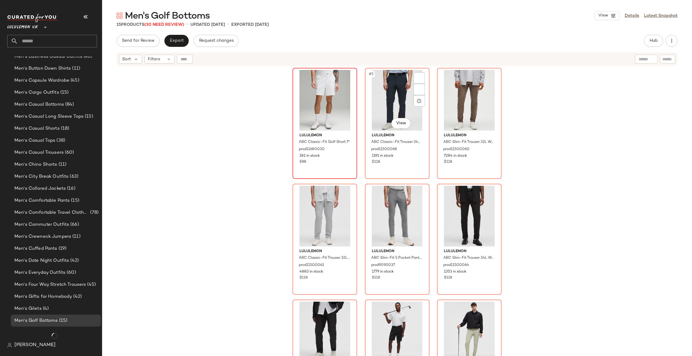
scroll to position [379, 0]
click at [345, 77] on img at bounding box center [347, 78] width 4 height 4
click at [418, 79] on img at bounding box center [420, 78] width 4 height 4
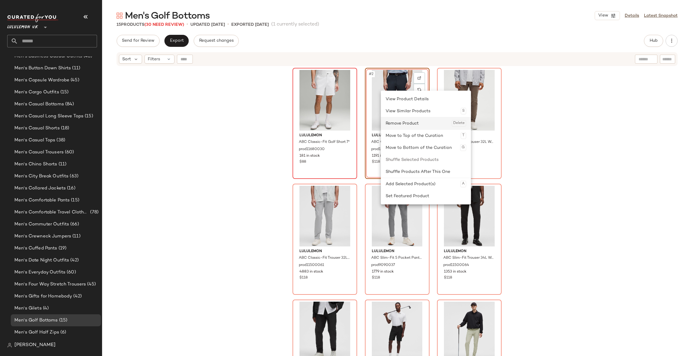
click at [412, 125] on div "Remove Product Delete" at bounding box center [426, 124] width 81 height 12
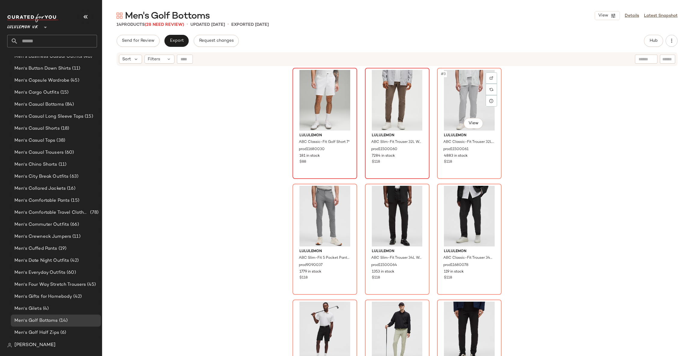
scroll to position [379, 0]
click at [419, 74] on div at bounding box center [419, 77] width 11 height 11
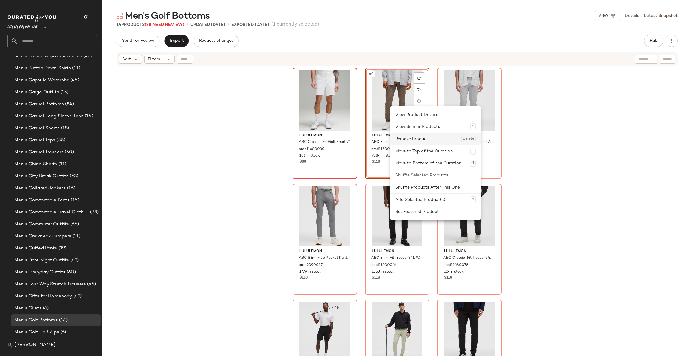
click at [423, 137] on div "Remove Product Delete" at bounding box center [436, 139] width 81 height 12
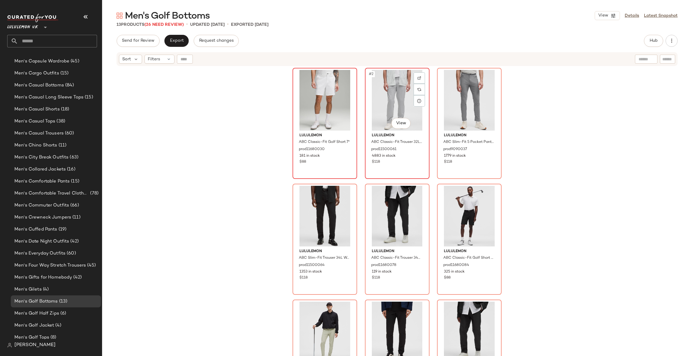
scroll to position [379, 0]
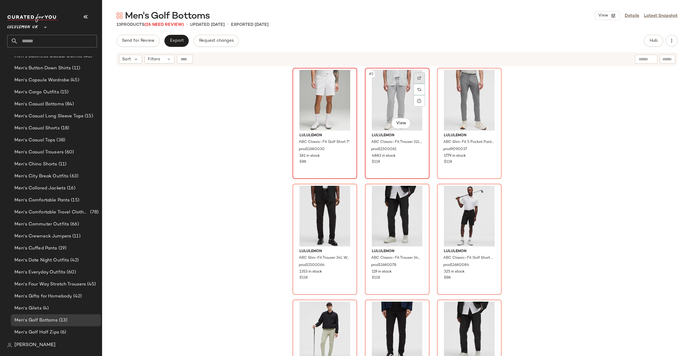
click at [420, 78] on div at bounding box center [419, 77] width 11 height 11
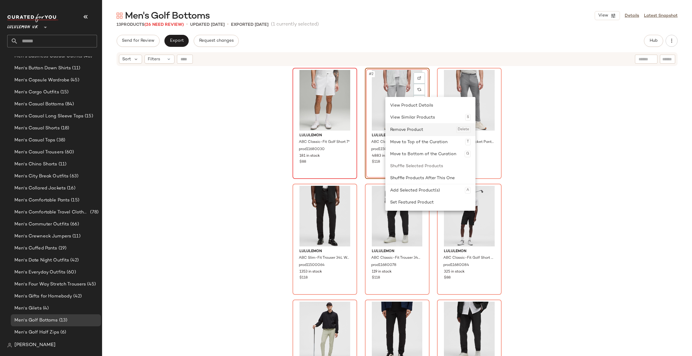
click at [412, 131] on div "Remove Product Delete" at bounding box center [430, 130] width 81 height 12
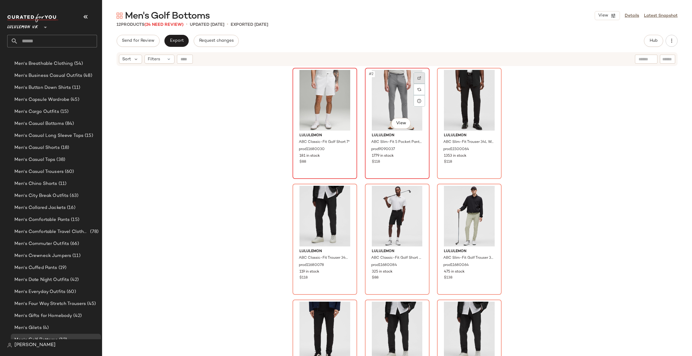
scroll to position [379, 0]
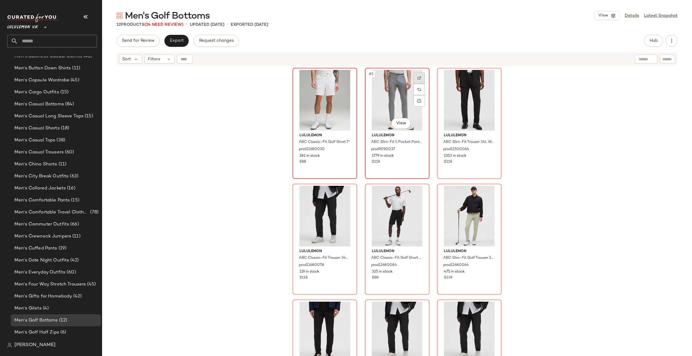
click at [414, 78] on div at bounding box center [419, 77] width 11 height 11
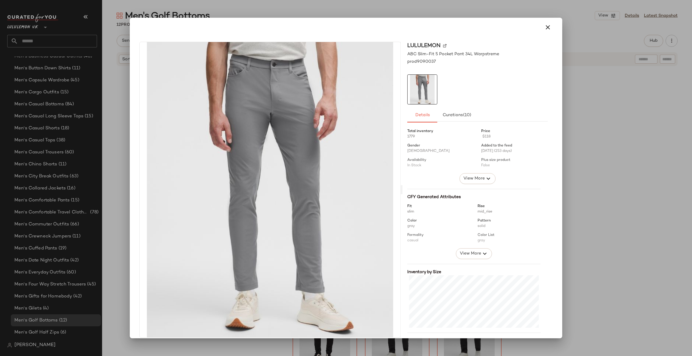
drag, startPoint x: 385, startPoint y: 115, endPoint x: 611, endPoint y: 169, distance: 232.6
click at [611, 169] on div at bounding box center [346, 178] width 692 height 356
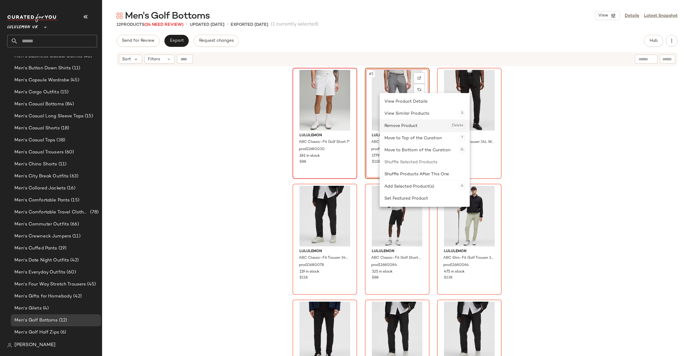
click at [420, 127] on div "Remove Product Delete" at bounding box center [425, 126] width 81 height 12
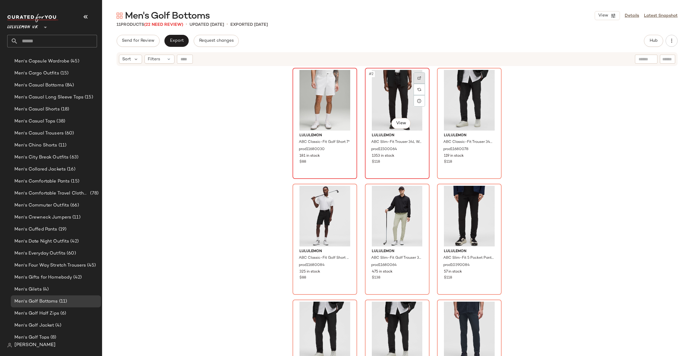
scroll to position [379, 0]
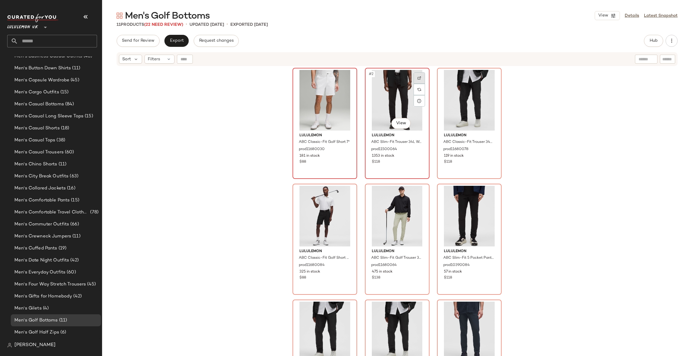
click at [414, 73] on div at bounding box center [419, 77] width 11 height 11
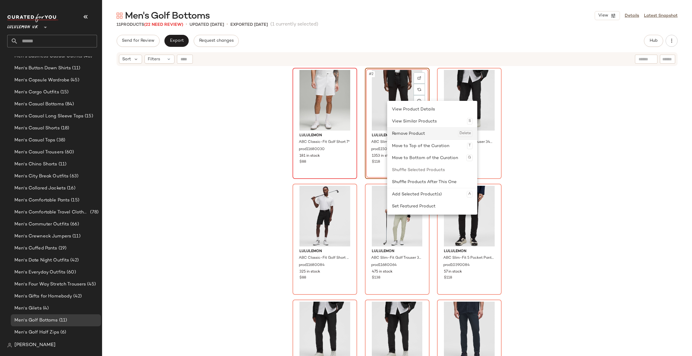
click at [422, 133] on div "Remove Product Delete" at bounding box center [432, 134] width 81 height 12
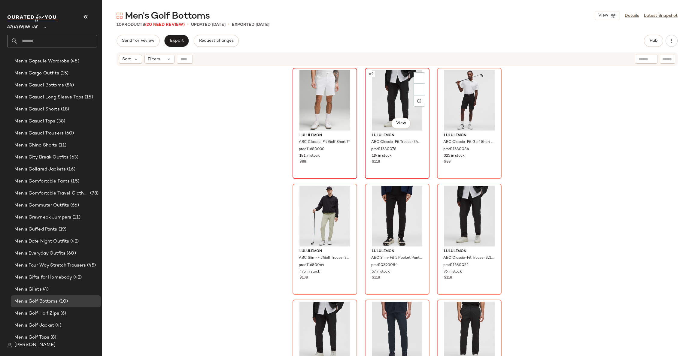
scroll to position [379, 0]
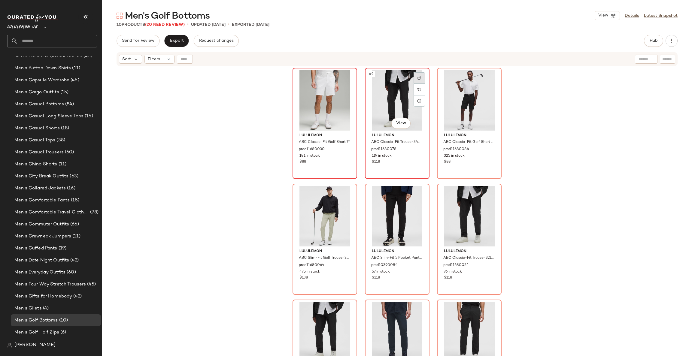
click at [421, 79] on div at bounding box center [419, 77] width 11 height 11
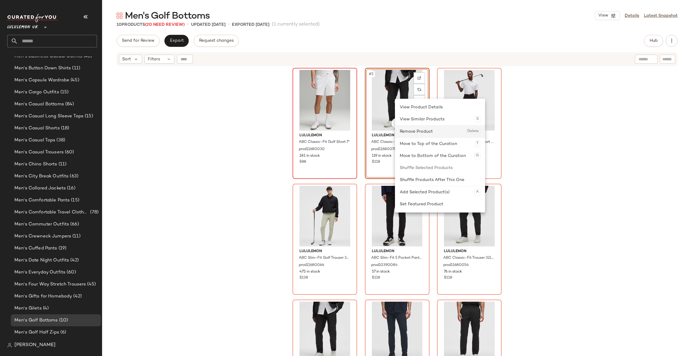
click at [421, 133] on div "Remove Product Delete" at bounding box center [440, 132] width 81 height 12
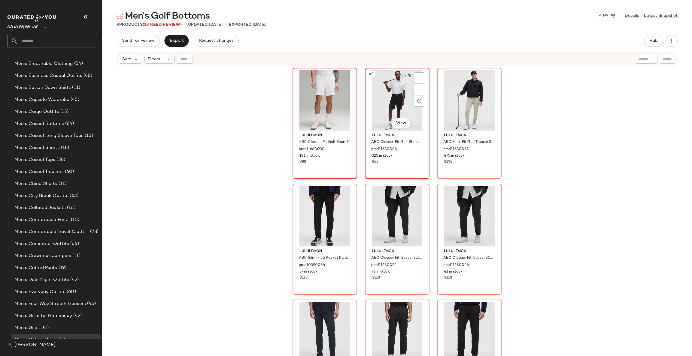
scroll to position [379, 0]
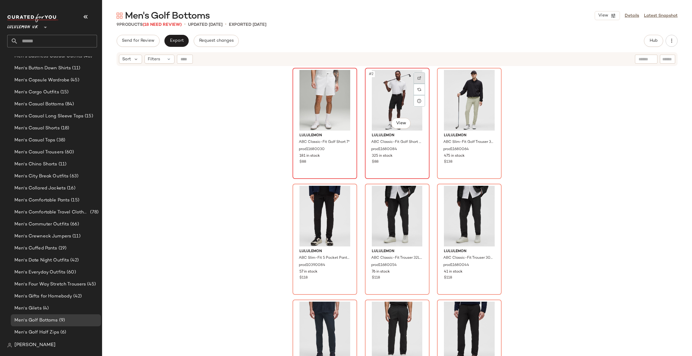
click at [417, 80] on div at bounding box center [419, 77] width 11 height 11
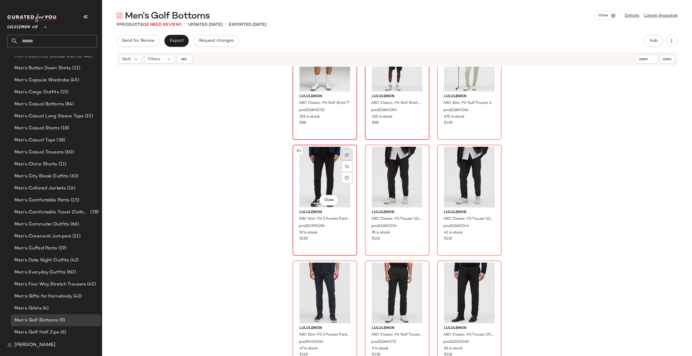
click at [345, 153] on img at bounding box center [347, 155] width 4 height 4
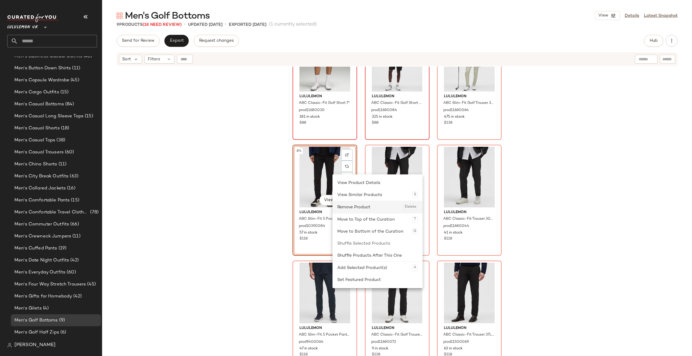
click at [361, 209] on div "Remove Product Delete" at bounding box center [378, 207] width 81 height 12
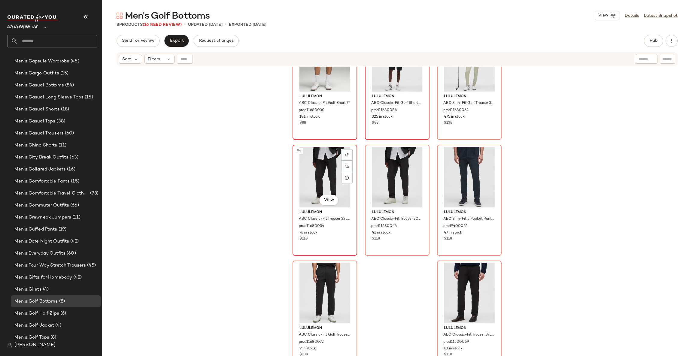
scroll to position [379, 0]
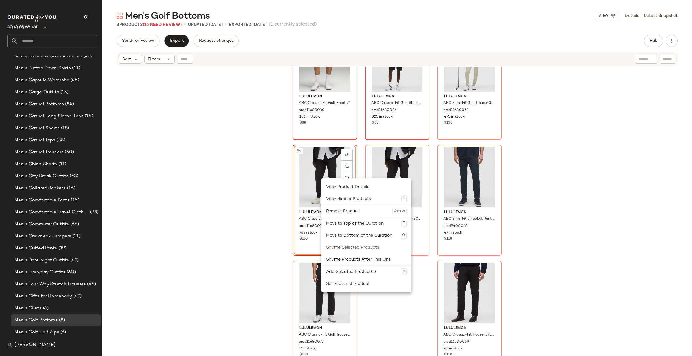
click at [345, 209] on div "Remove Product Delete" at bounding box center [366, 211] width 81 height 12
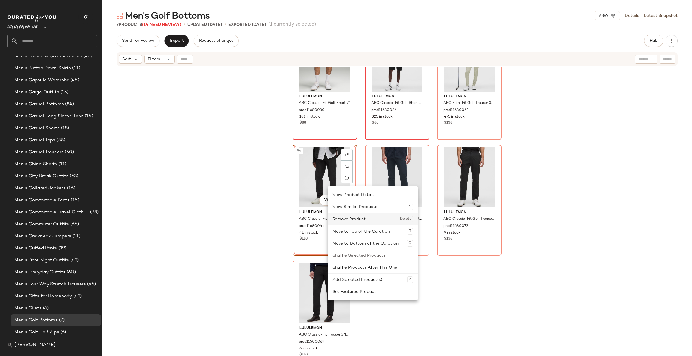
click at [349, 222] on div "Remove Product Delete" at bounding box center [373, 219] width 81 height 12
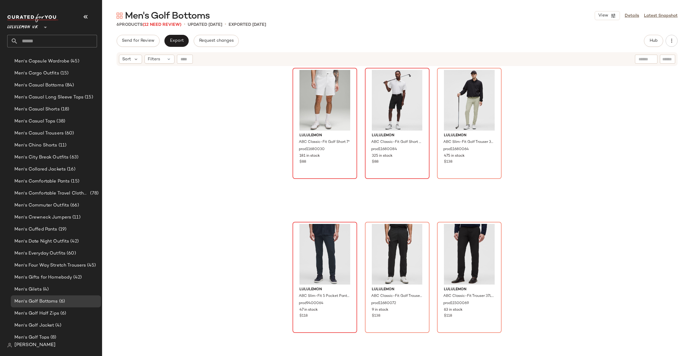
scroll to position [379, 0]
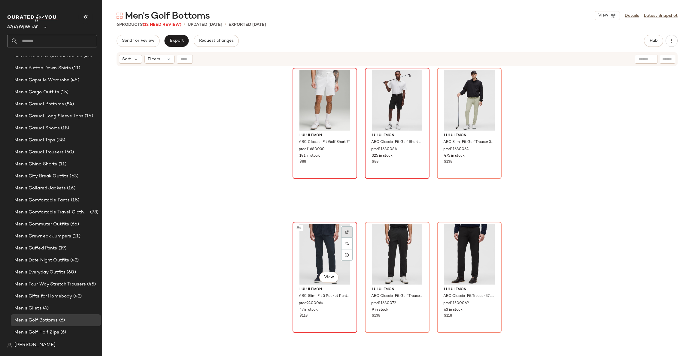
click at [344, 234] on div at bounding box center [346, 232] width 11 height 11
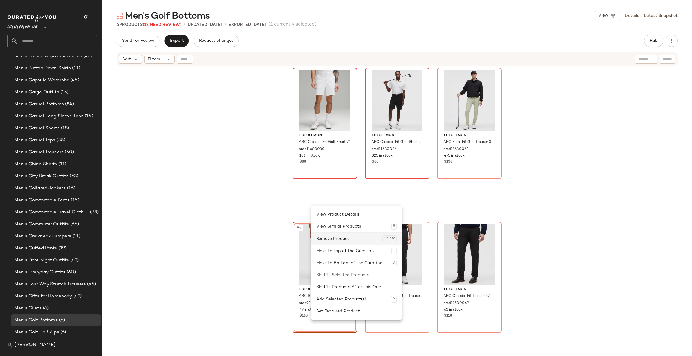
click at [344, 240] on div "Remove Product Delete" at bounding box center [356, 239] width 81 height 12
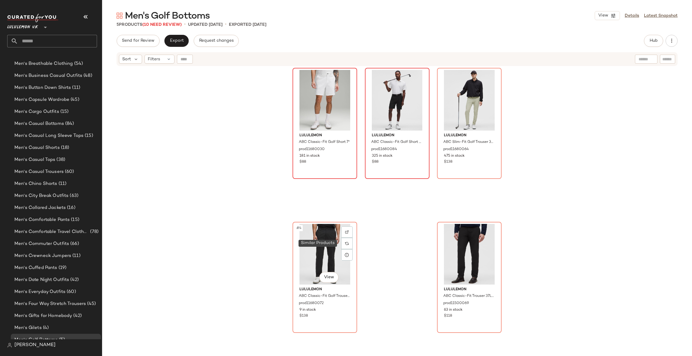
scroll to position [379, 0]
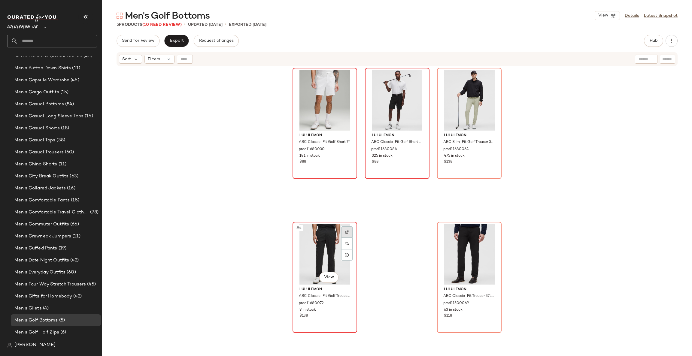
click at [345, 233] on img at bounding box center [347, 233] width 4 height 4
click at [490, 236] on div at bounding box center [491, 232] width 11 height 11
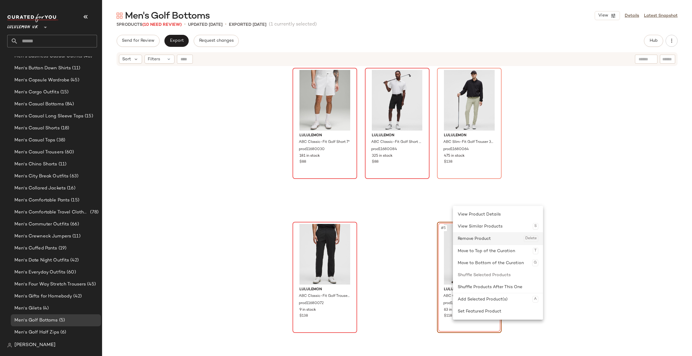
click at [476, 239] on div "Remove Product Delete" at bounding box center [498, 239] width 81 height 12
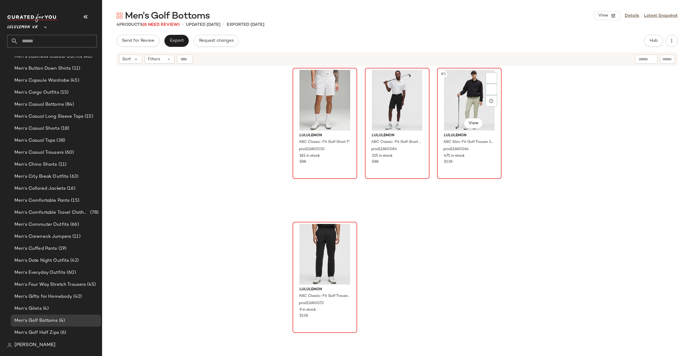
scroll to position [379, 0]
click at [154, 63] on div "Filters" at bounding box center [160, 59] width 30 height 9
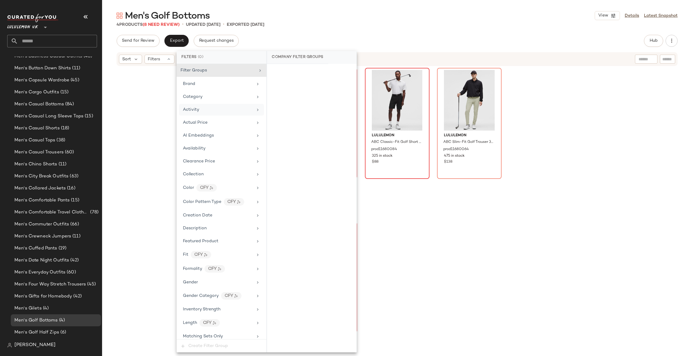
click at [224, 116] on div "Filter Groups Brand Category Activity Actual Price AI Embeddings Availability C…" at bounding box center [222, 202] width 90 height 276
click at [230, 111] on div "Activity" at bounding box center [218, 110] width 70 height 6
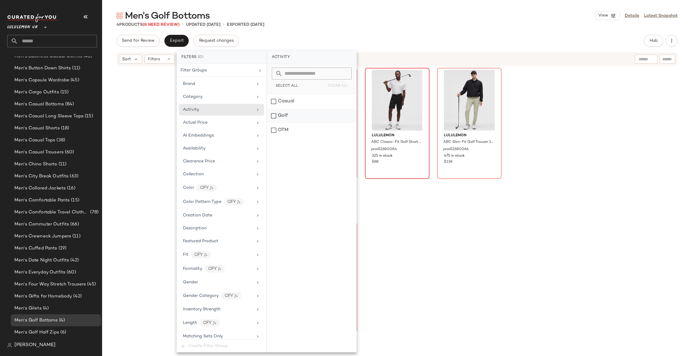
click at [289, 120] on div "Golf" at bounding box center [312, 116] width 90 height 14
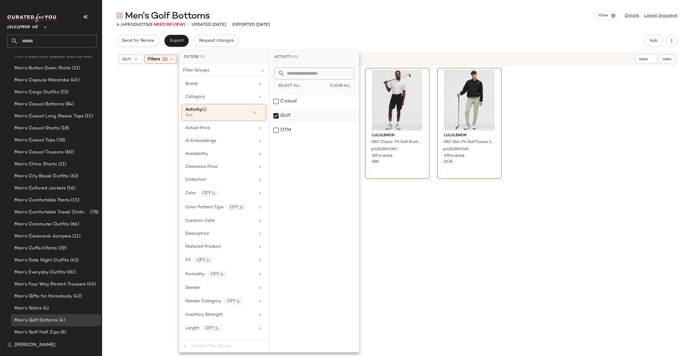
click at [291, 119] on div "Golf" at bounding box center [315, 116] width 90 height 14
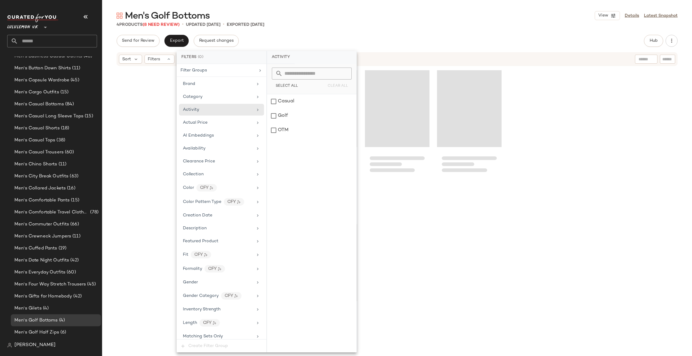
click at [533, 125] on div at bounding box center [397, 219] width 590 height 305
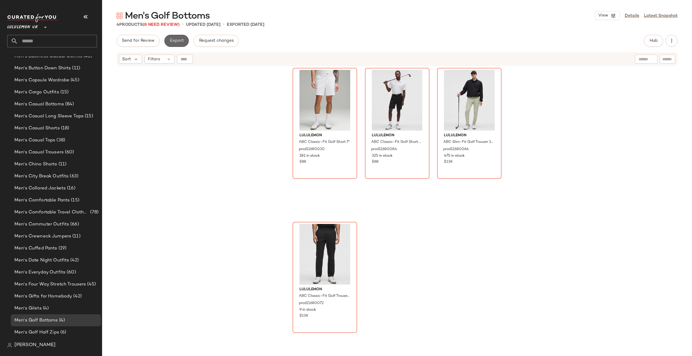
click at [175, 37] on button "Export" at bounding box center [176, 41] width 24 height 12
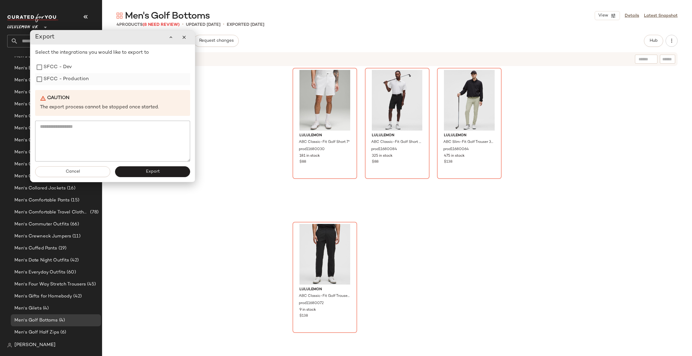
click at [71, 78] on label "SFCC - Production" at bounding box center [66, 79] width 45 height 12
click at [166, 172] on button "Export" at bounding box center [152, 172] width 75 height 11
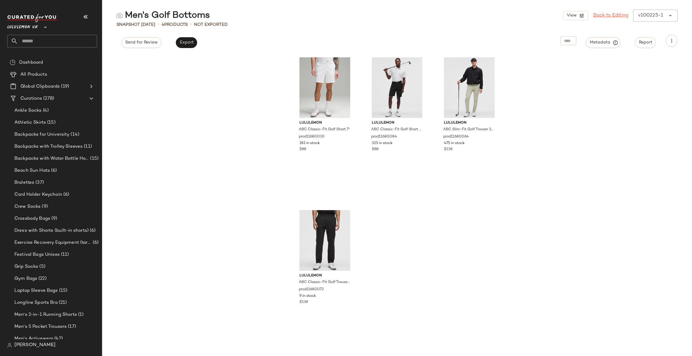
click at [612, 17] on link "Back to Editing" at bounding box center [611, 15] width 35 height 7
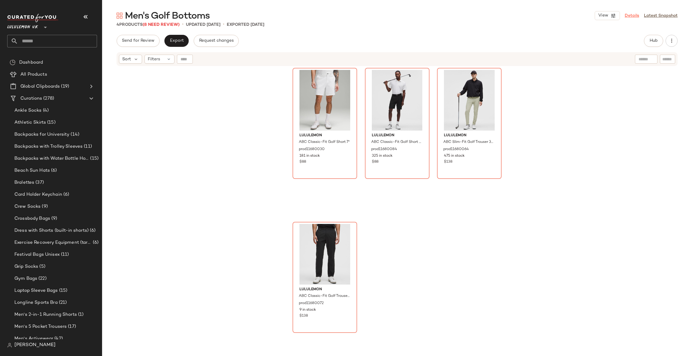
click at [628, 14] on link "Details" at bounding box center [632, 16] width 14 height 6
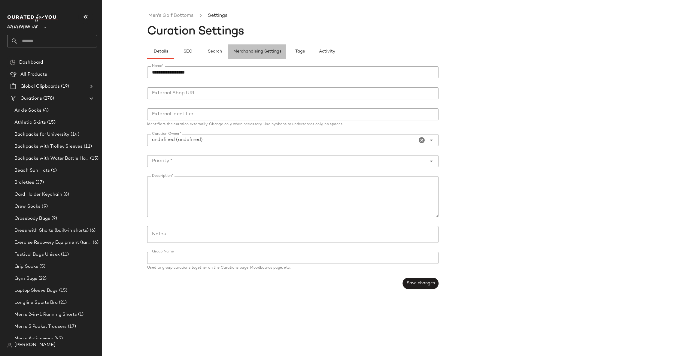
click at [252, 51] on span "Merchandising Settings" at bounding box center [257, 51] width 48 height 5
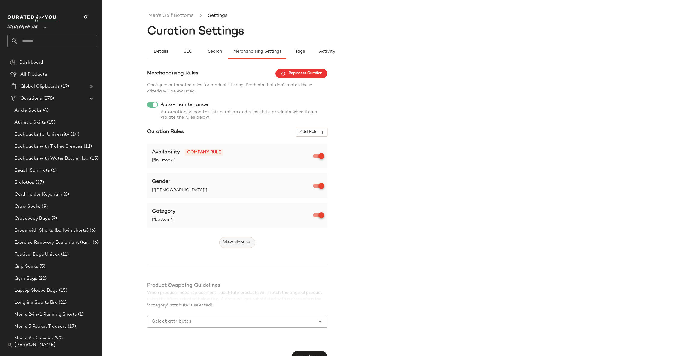
click at [245, 243] on icon "button" at bounding box center [248, 242] width 7 height 7
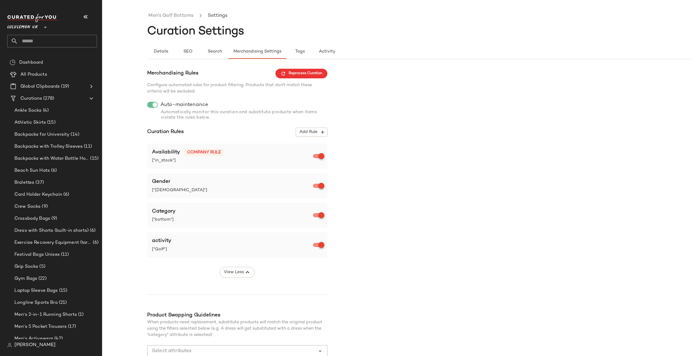
scroll to position [40, 0]
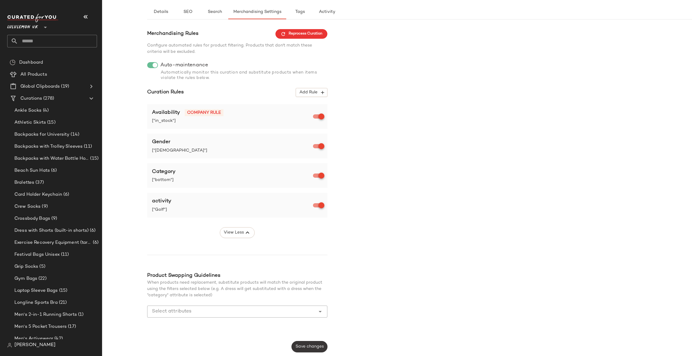
click at [308, 347] on span "Save changes" at bounding box center [309, 347] width 29 height 5
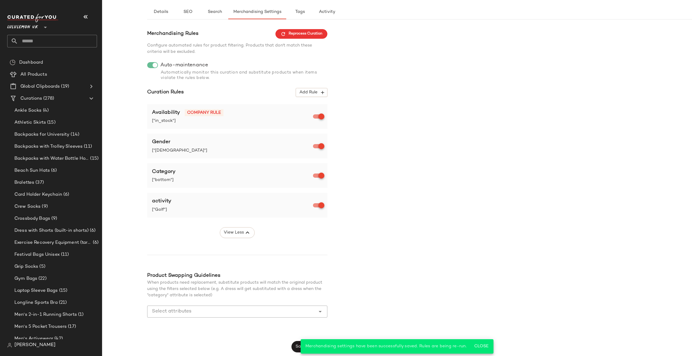
scroll to position [0, 0]
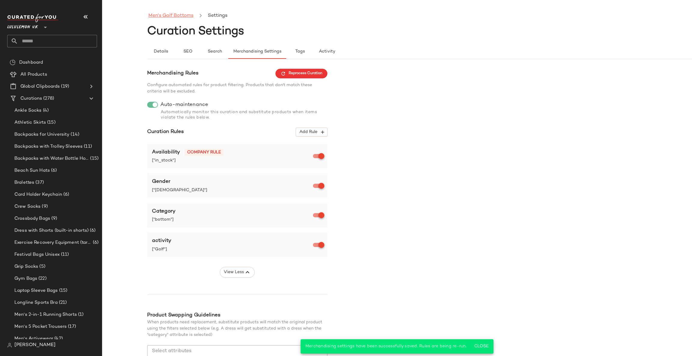
click at [170, 16] on link "Men's Golf Bottoms" at bounding box center [170, 16] width 45 height 8
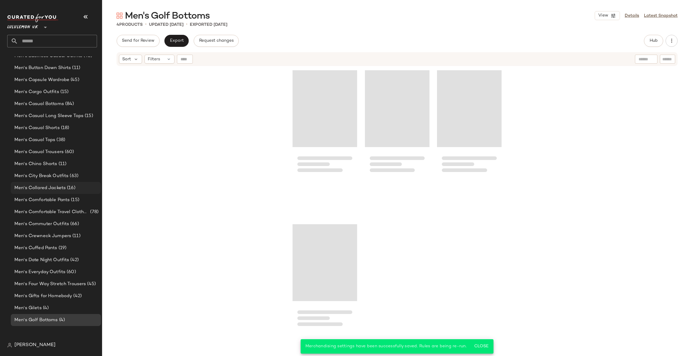
scroll to position [379, 0]
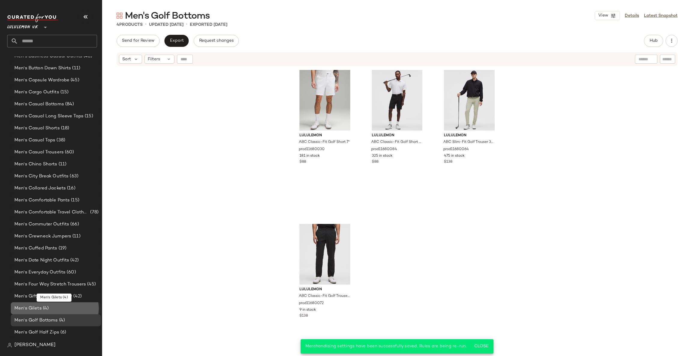
click at [69, 308] on div "Men's Gilets (4)" at bounding box center [56, 308] width 86 height 7
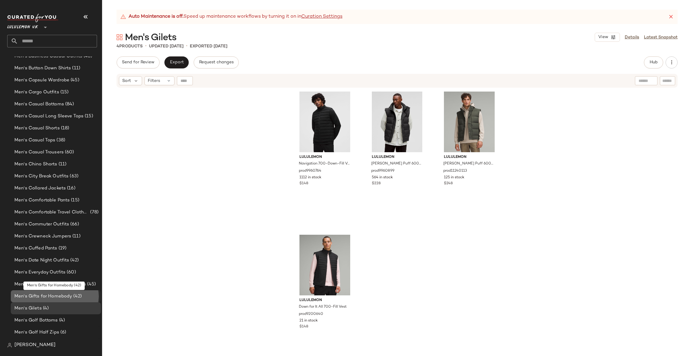
click at [83, 294] on div "Men's Gifts for Homebody (42)" at bounding box center [56, 296] width 86 height 7
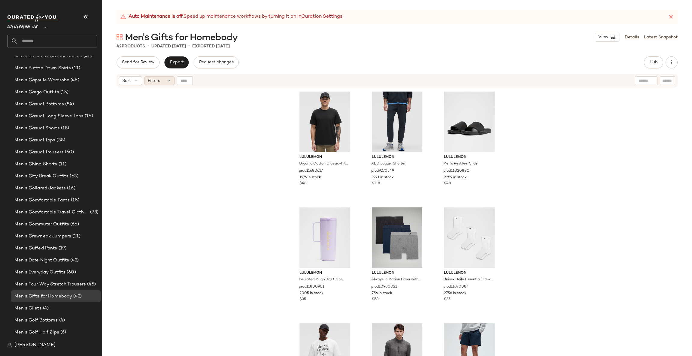
click at [167, 81] on icon at bounding box center [169, 80] width 5 height 5
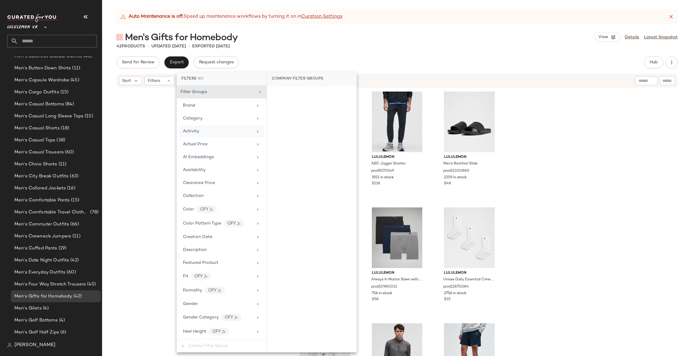
click at [215, 136] on div "Activity" at bounding box center [221, 132] width 85 height 12
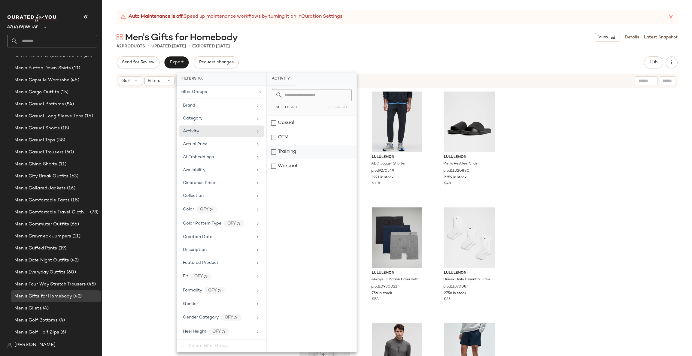
click at [298, 150] on div "Training" at bounding box center [312, 152] width 90 height 14
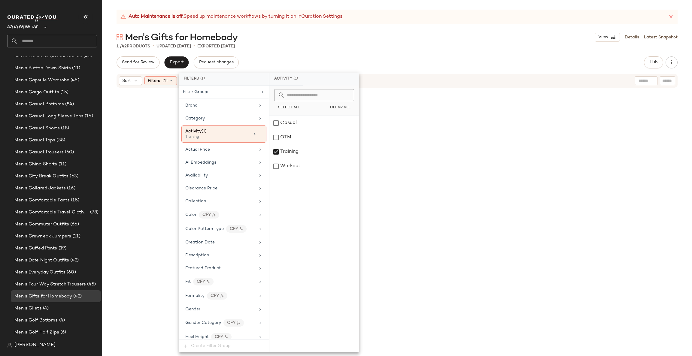
click at [405, 171] on div "lululemon Always In Motion Boxer Brief 3" 5 Pack prod20003211 99 in stock $108" at bounding box center [397, 231] width 209 height 282
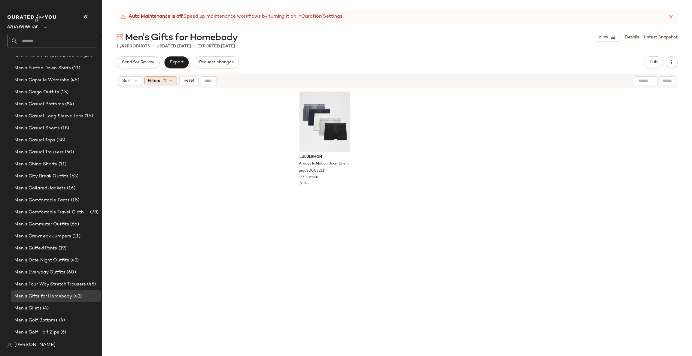
click at [158, 78] on span "Filters" at bounding box center [154, 81] width 12 height 6
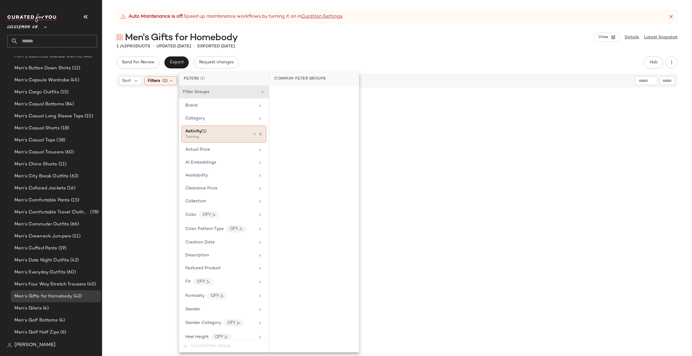
drag, startPoint x: 233, startPoint y: 132, endPoint x: 238, endPoint y: 134, distance: 4.9
click at [233, 133] on div "Activity (1)" at bounding box center [217, 131] width 65 height 6
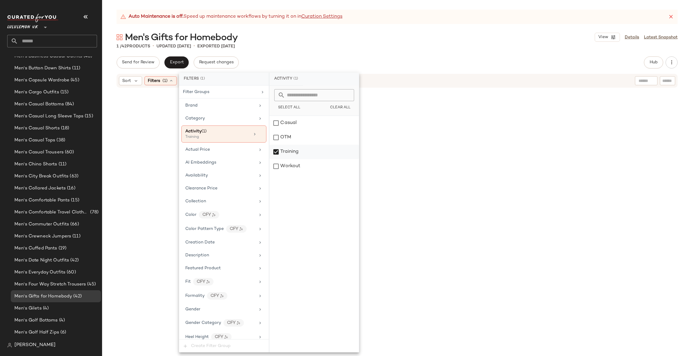
click at [298, 158] on div "Training" at bounding box center [315, 152] width 90 height 14
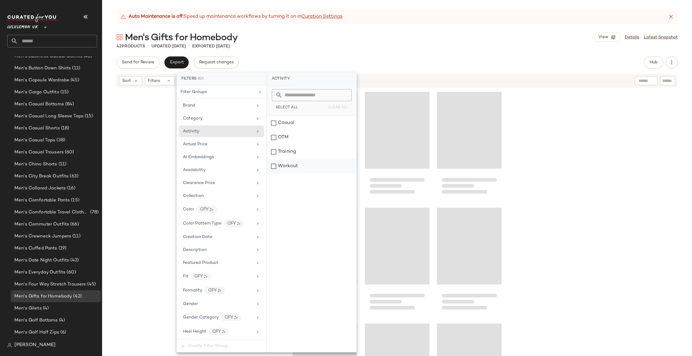
click at [297, 165] on div "Workout" at bounding box center [312, 166] width 90 height 14
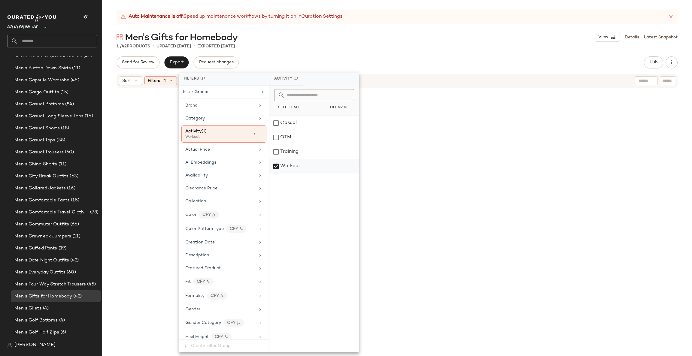
click at [301, 167] on div "Workout" at bounding box center [315, 166] width 90 height 14
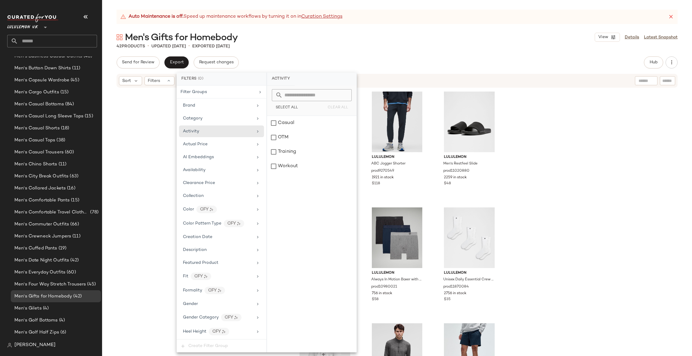
click at [138, 213] on div "lululemon Organic Cotton Classic-Fit T-Shirt prod11680617 1976 in stock $48 lul…" at bounding box center [397, 229] width 590 height 283
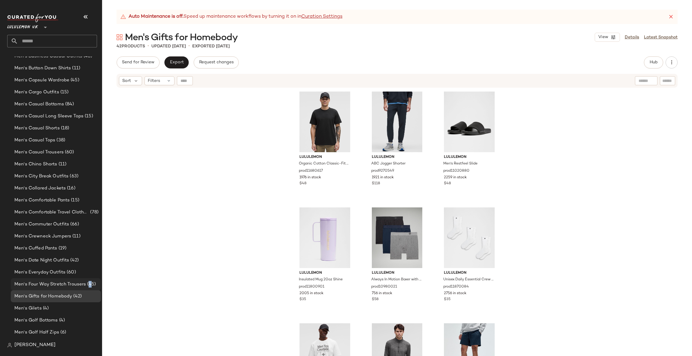
click at [90, 280] on div "Men's Four Way Stretch Trousers (45)" at bounding box center [56, 285] width 90 height 12
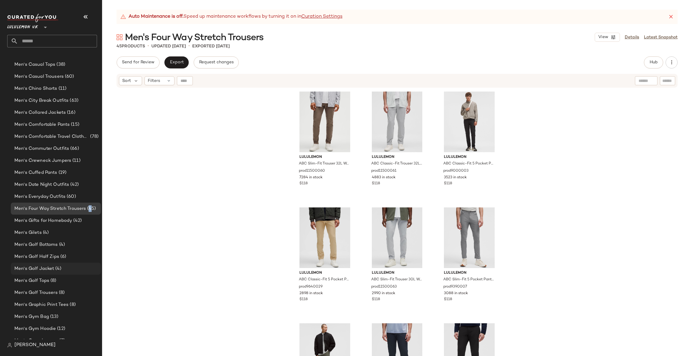
scroll to position [469, 0]
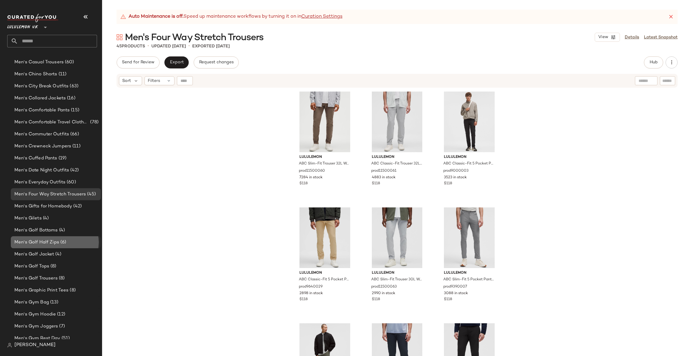
click at [78, 243] on div "Men's Golf Half Zips (6)" at bounding box center [56, 242] width 86 height 7
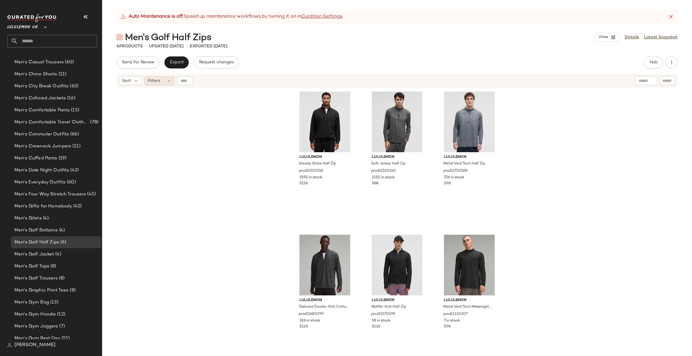
click at [167, 82] on icon at bounding box center [169, 80] width 5 height 5
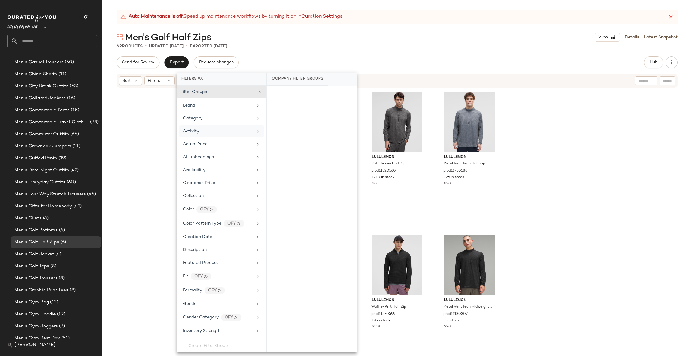
click at [218, 134] on div "Activity" at bounding box center [218, 131] width 70 height 6
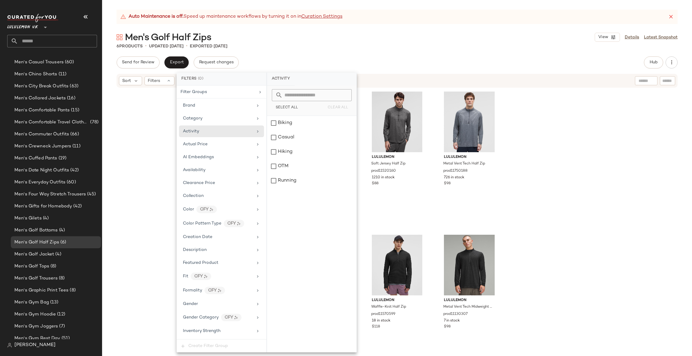
click at [553, 111] on div "lululemon Steady State Half Zip prod11520158 3592 in stock $118 lululemon Soft …" at bounding box center [397, 229] width 590 height 283
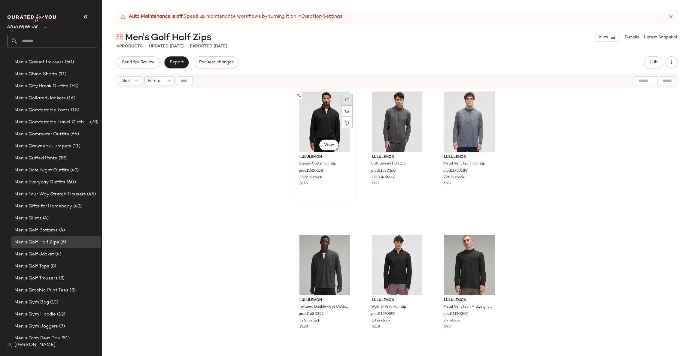
click at [346, 96] on div at bounding box center [346, 99] width 11 height 11
click at [321, 124] on div "#1 View" at bounding box center [325, 122] width 60 height 61
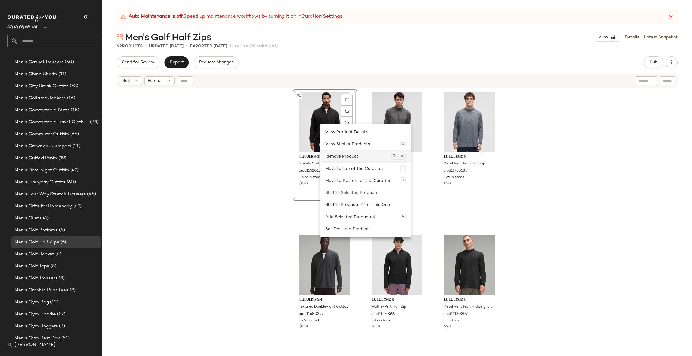
click at [349, 159] on div "Remove Product Delete" at bounding box center [365, 157] width 81 height 12
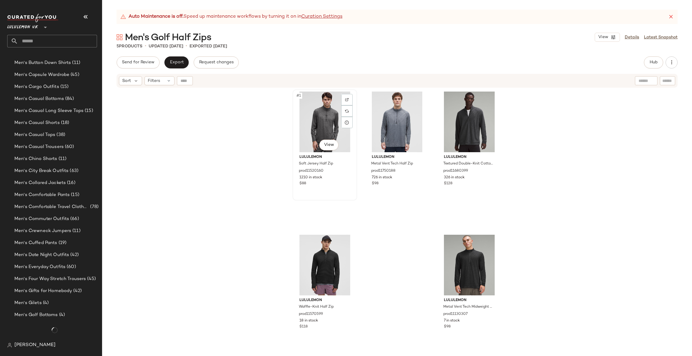
scroll to position [469, 0]
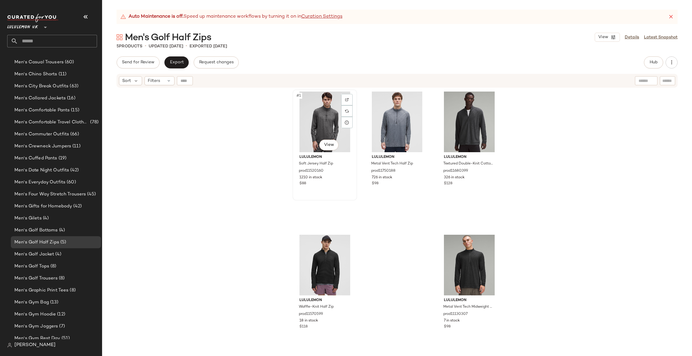
click at [345, 91] on div "#1 View lululemon Soft Jersey Half Zip prod11520160 1210 in stock $88" at bounding box center [324, 145] width 63 height 110
click at [344, 95] on div at bounding box center [346, 99] width 11 height 11
click at [165, 87] on div "Sort Filters" at bounding box center [397, 81] width 561 height 14
click at [163, 77] on div "Filters" at bounding box center [160, 80] width 30 height 9
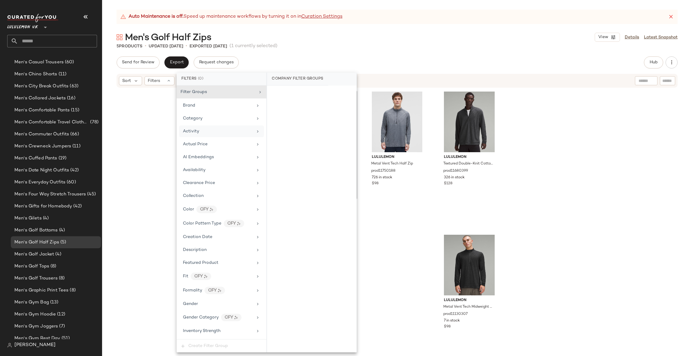
click at [214, 133] on div "Activity" at bounding box center [218, 131] width 70 height 6
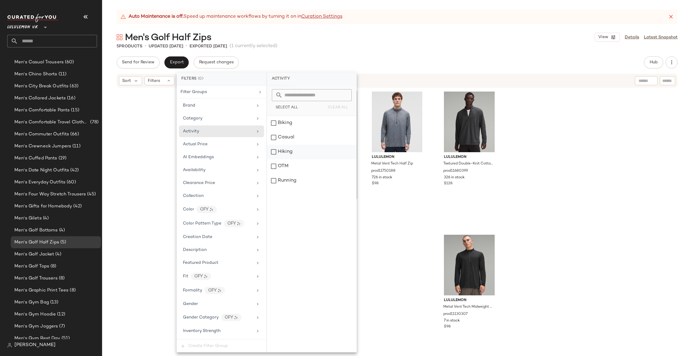
click at [303, 153] on div "Hiking" at bounding box center [312, 152] width 90 height 14
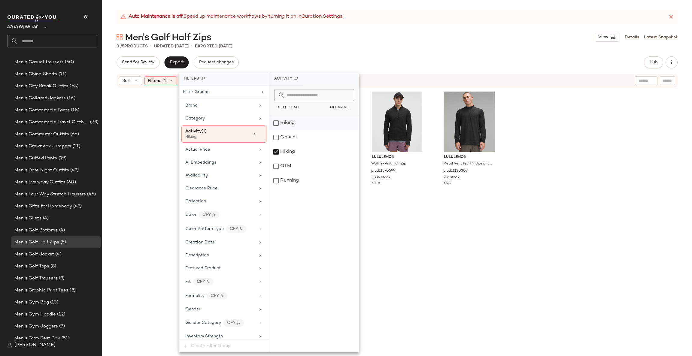
click at [301, 126] on div "Biking" at bounding box center [315, 123] width 90 height 14
click at [297, 181] on div "Running" at bounding box center [315, 181] width 90 height 14
drag, startPoint x: 302, startPoint y: 163, endPoint x: 304, endPoint y: 156, distance: 7.0
click at [302, 165] on div "OTM" at bounding box center [315, 166] width 90 height 14
click at [305, 140] on div "Casual" at bounding box center [315, 137] width 90 height 14
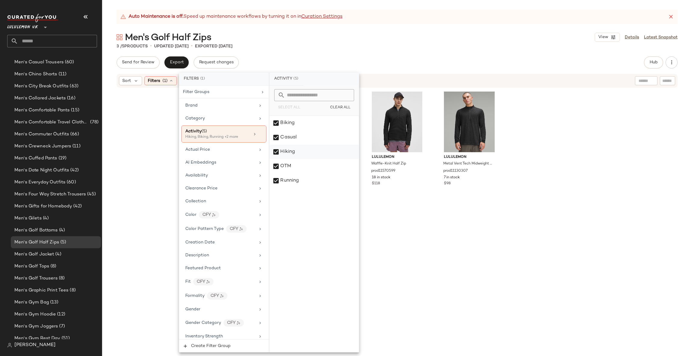
click at [299, 153] on div "Hiking" at bounding box center [315, 152] width 90 height 14
click at [302, 124] on div "Biking" at bounding box center [315, 123] width 90 height 14
click at [309, 173] on div "OTM" at bounding box center [315, 166] width 90 height 14
click at [305, 180] on div "Running" at bounding box center [315, 181] width 90 height 14
click at [306, 167] on div "OTM" at bounding box center [315, 166] width 90 height 14
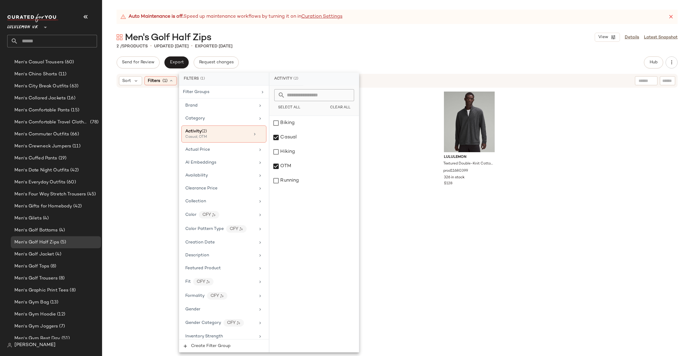
click at [384, 185] on div "lululemon Soft Jersey Half Zip prod11520160 1210 in stock $88 lululemon Texture…" at bounding box center [397, 231] width 209 height 282
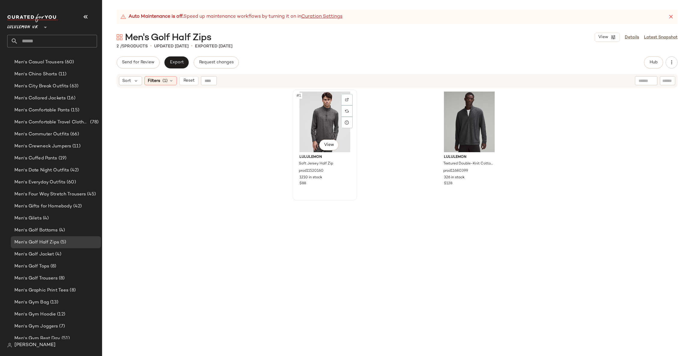
click at [326, 124] on div "#1 View" at bounding box center [325, 122] width 60 height 61
click at [454, 126] on div "#2 View" at bounding box center [469, 122] width 60 height 61
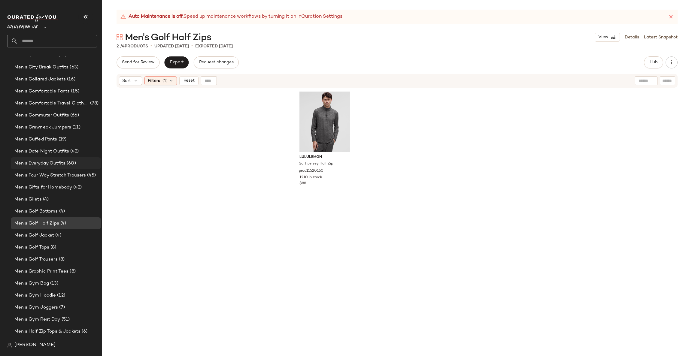
scroll to position [469, 0]
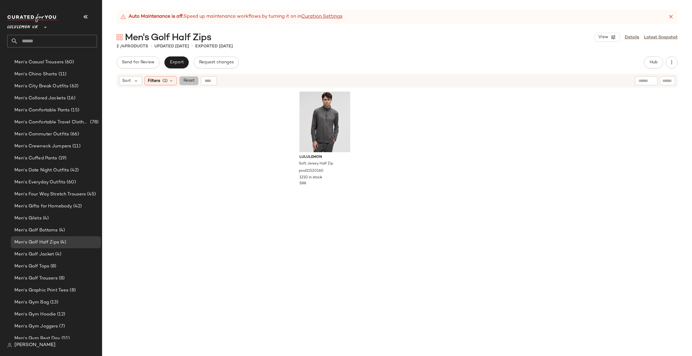
click at [188, 82] on span "Reset" at bounding box center [188, 80] width 11 height 5
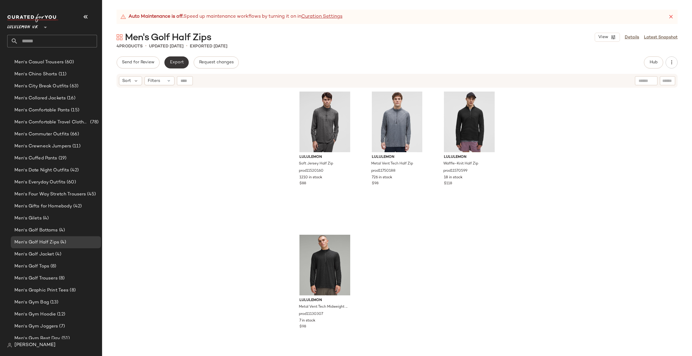
click at [175, 61] on span "Export" at bounding box center [177, 62] width 14 height 5
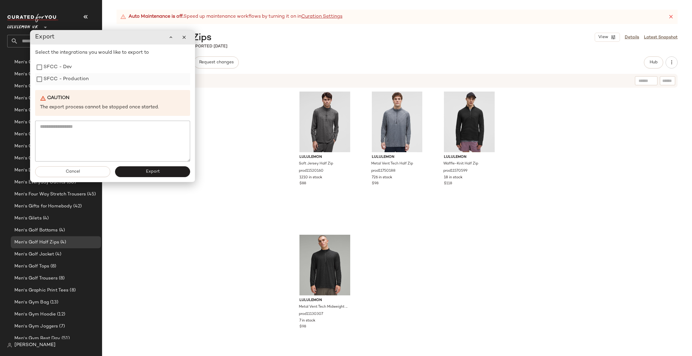
click at [94, 79] on div "SFCC - Production" at bounding box center [112, 79] width 155 height 12
click at [72, 77] on label "SFCC - Production" at bounding box center [66, 79] width 45 height 12
click at [154, 175] on button "Export" at bounding box center [152, 172] width 75 height 11
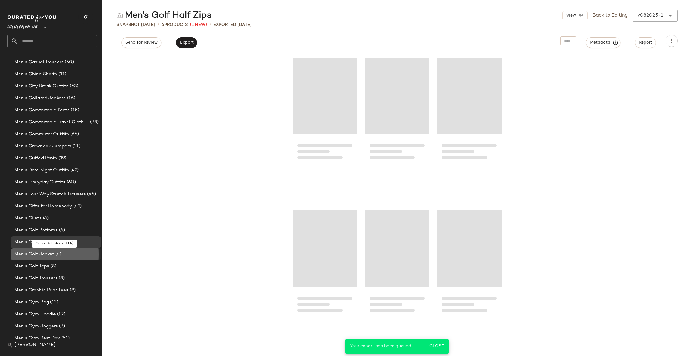
click at [75, 251] on div "Men's Golf Jacket (4)" at bounding box center [56, 254] width 86 height 7
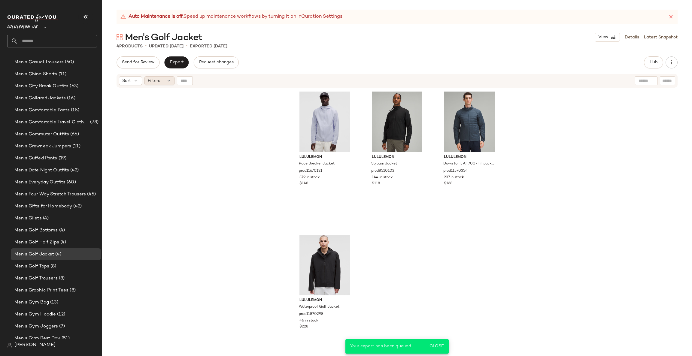
click at [160, 78] on span "Filters" at bounding box center [154, 81] width 12 height 6
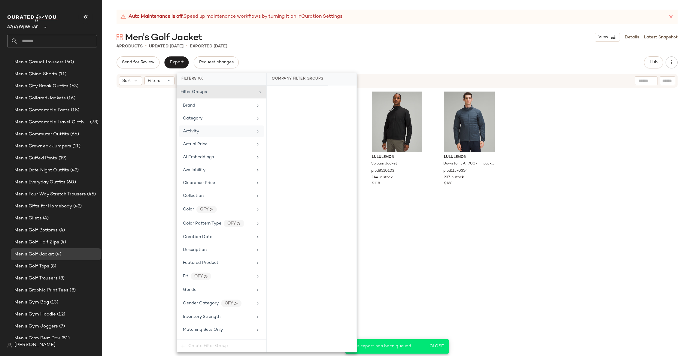
click at [211, 132] on div "Activity" at bounding box center [218, 131] width 70 height 6
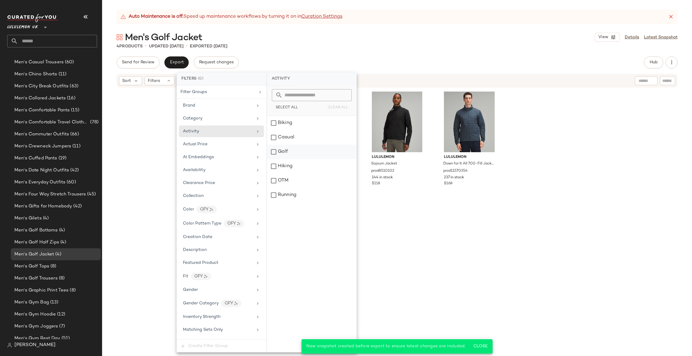
click at [305, 156] on div "Golf" at bounding box center [312, 152] width 90 height 14
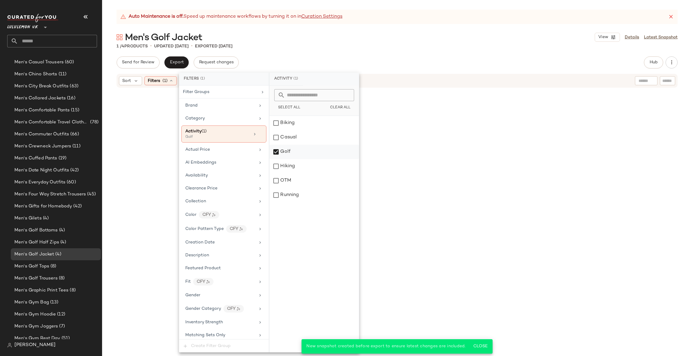
click at [312, 153] on div "Golf" at bounding box center [315, 152] width 90 height 14
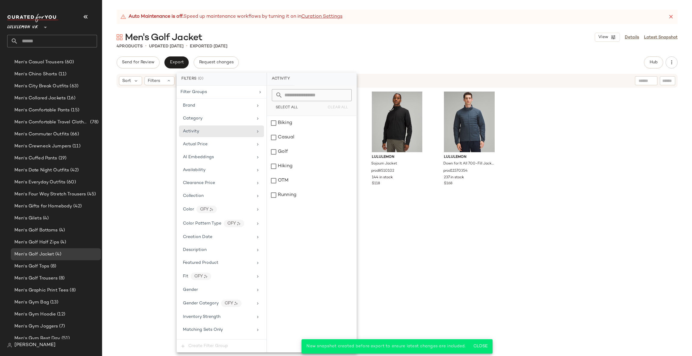
click at [533, 124] on div "lululemon Pace Breaker Jacket prod11670131 379 in stock $148 lululemon Sojourn …" at bounding box center [397, 229] width 590 height 283
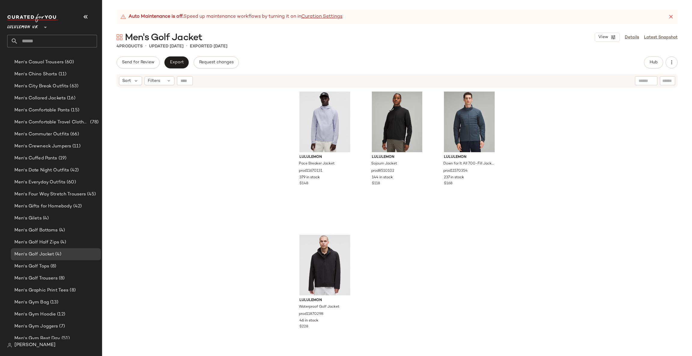
click at [644, 59] on div "Hub" at bounding box center [653, 63] width 19 height 12
click at [651, 63] on span "Hub" at bounding box center [654, 62] width 8 height 5
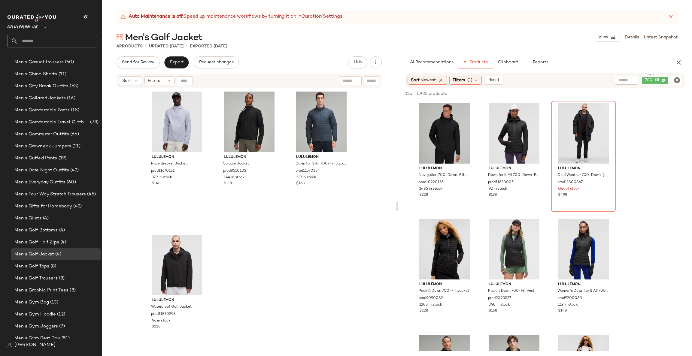
click at [464, 85] on div "Sort: Newest Filters (1) Reset Filter 700-fill Filter" at bounding box center [545, 80] width 280 height 14
click at [465, 77] on span "Filters" at bounding box center [459, 80] width 12 height 6
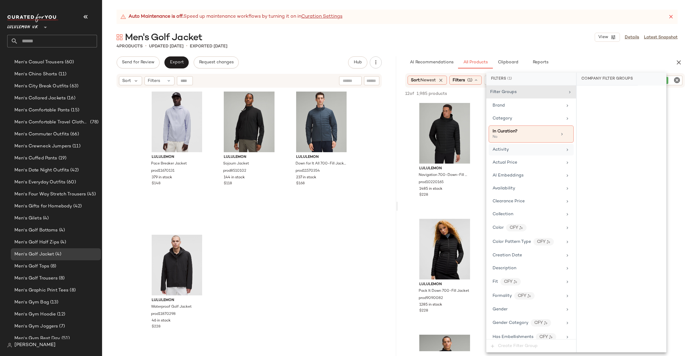
click at [517, 144] on div "Activity" at bounding box center [531, 150] width 85 height 12
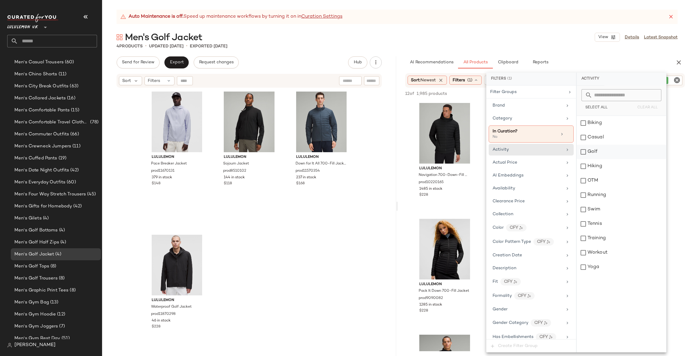
click at [620, 147] on div "Golf" at bounding box center [622, 152] width 90 height 14
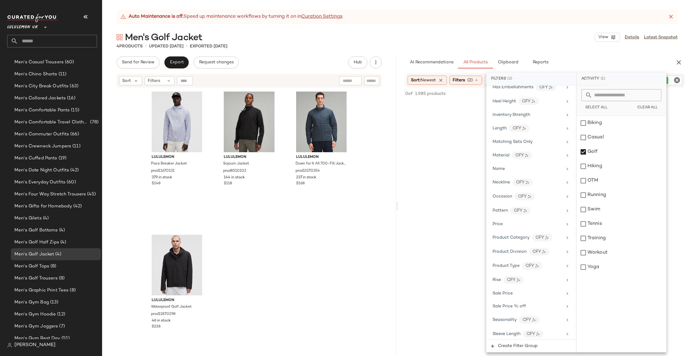
scroll to position [270, 0]
click at [449, 149] on div "No Products Found No products match your current filters. Clear Filters" at bounding box center [545, 226] width 294 height 251
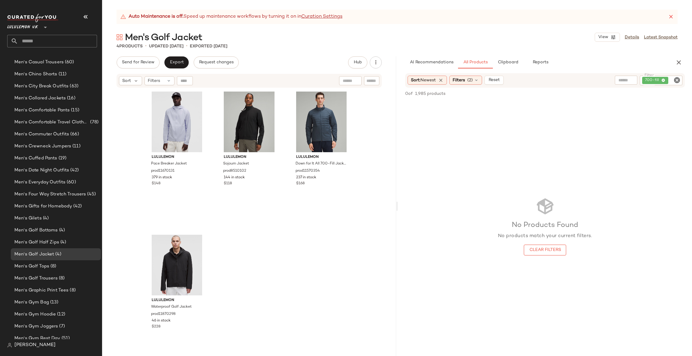
click at [677, 78] on icon "Clear Filter" at bounding box center [677, 80] width 7 height 7
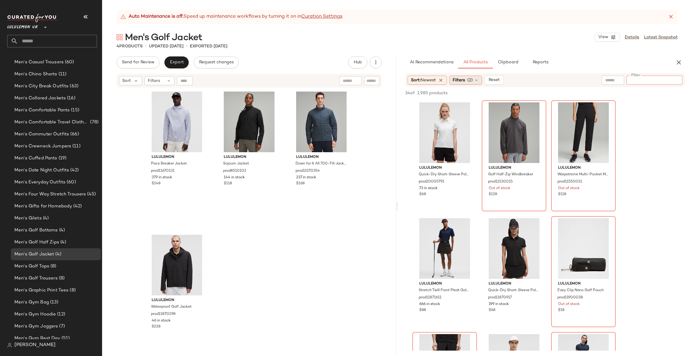
click at [461, 81] on span "Filters" at bounding box center [459, 80] width 12 height 6
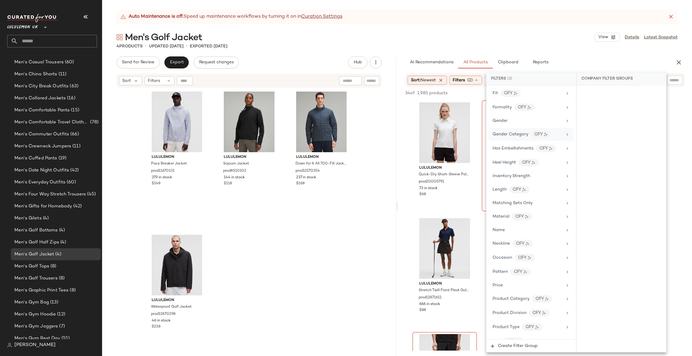
scroll to position [180, 0]
click at [565, 134] on icon at bounding box center [567, 135] width 5 height 5
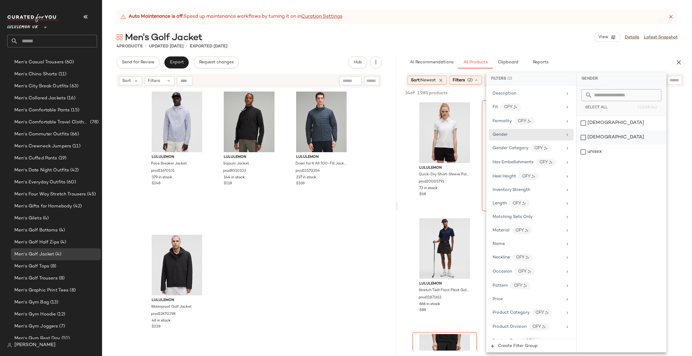
click at [593, 135] on div "[DEMOGRAPHIC_DATA]" at bounding box center [622, 137] width 90 height 14
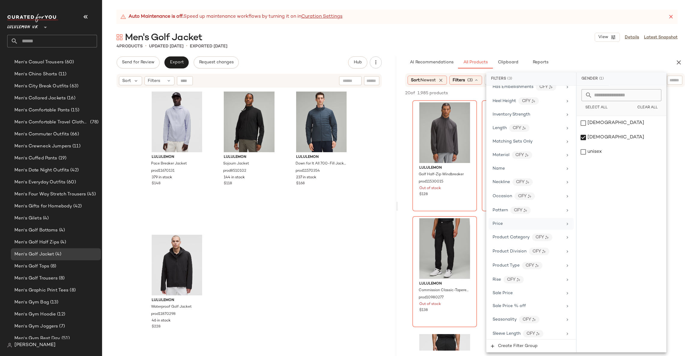
scroll to position [294, 0]
click at [552, 318] on div "Total Inventory" at bounding box center [528, 318] width 70 height 6
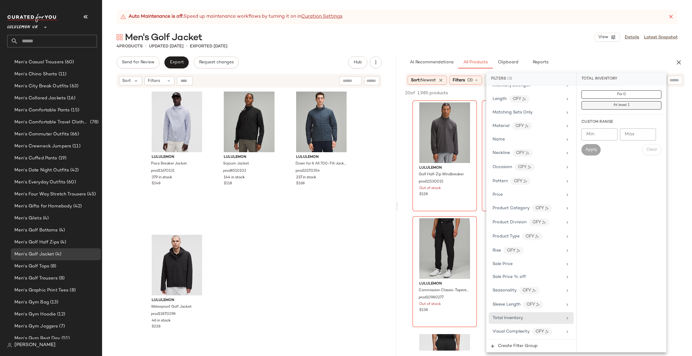
click at [616, 105] on span "At least 1" at bounding box center [621, 105] width 17 height 4
click at [398, 124] on div at bounding box center [397, 207] width 2 height 300
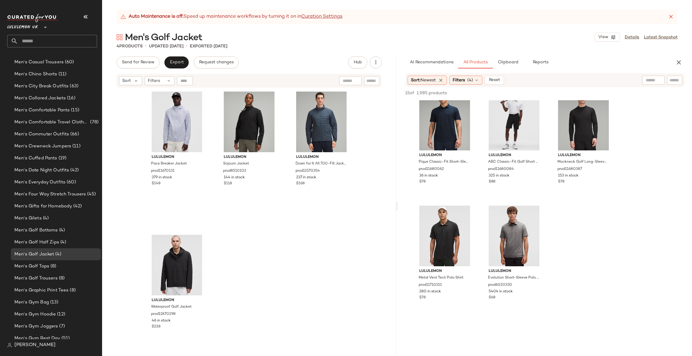
scroll to position [180, 0]
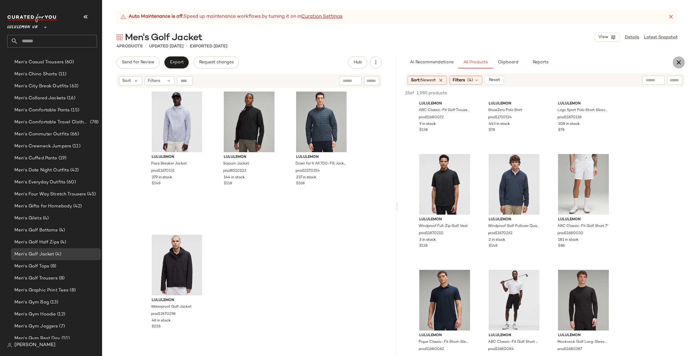
click at [676, 64] on icon "button" at bounding box center [679, 62] width 7 height 7
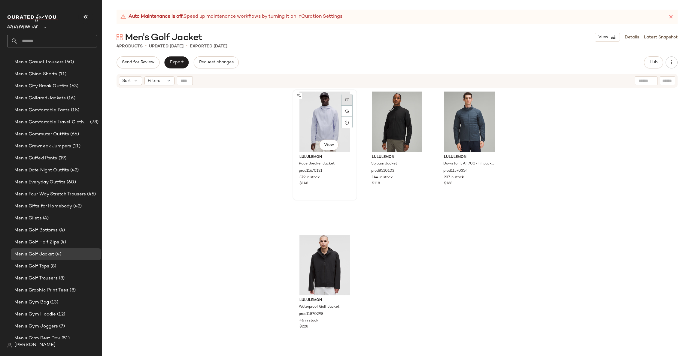
click at [345, 102] on div at bounding box center [346, 99] width 11 height 11
click at [62, 242] on span "(4)" at bounding box center [62, 242] width 7 height 7
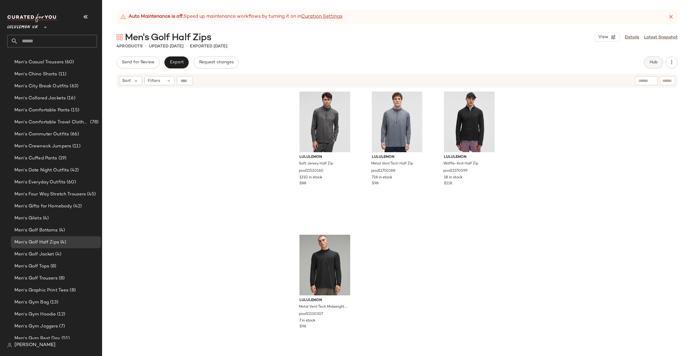
click at [652, 60] on span "Hub" at bounding box center [654, 62] width 8 height 5
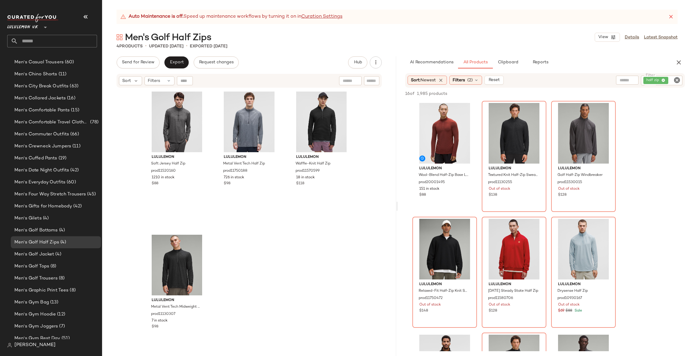
click at [675, 77] on icon "Clear Filter" at bounding box center [677, 80] width 7 height 7
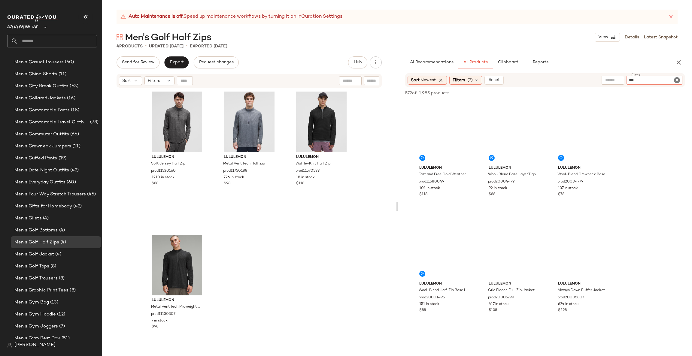
type input "****"
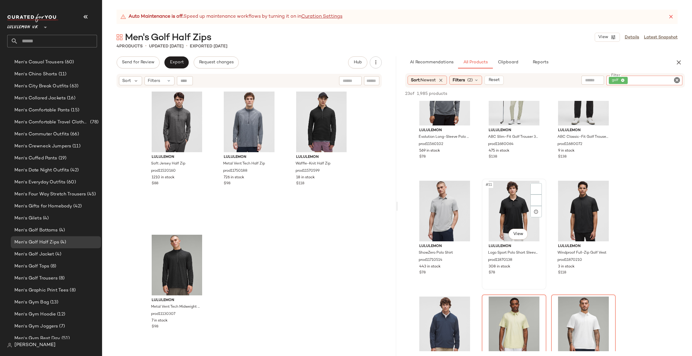
scroll to position [361, 0]
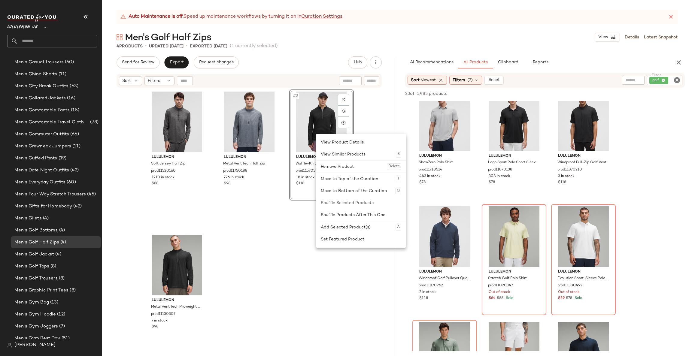
click at [307, 132] on div "#3 View" at bounding box center [322, 122] width 60 height 61
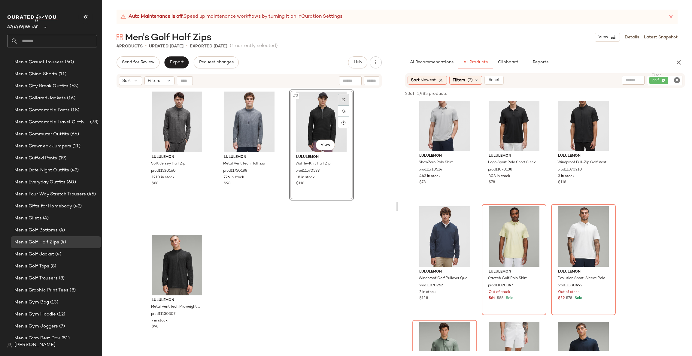
click at [346, 100] on div at bounding box center [343, 99] width 11 height 11
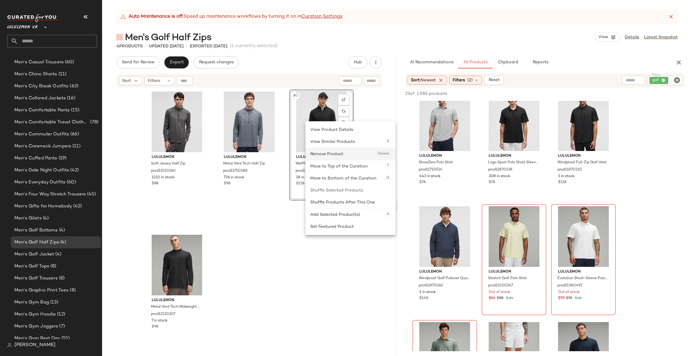
click at [323, 150] on div "Remove Product Delete" at bounding box center [350, 154] width 81 height 12
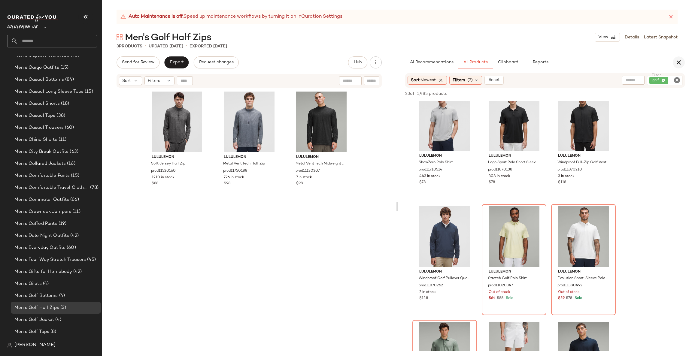
scroll to position [469, 0]
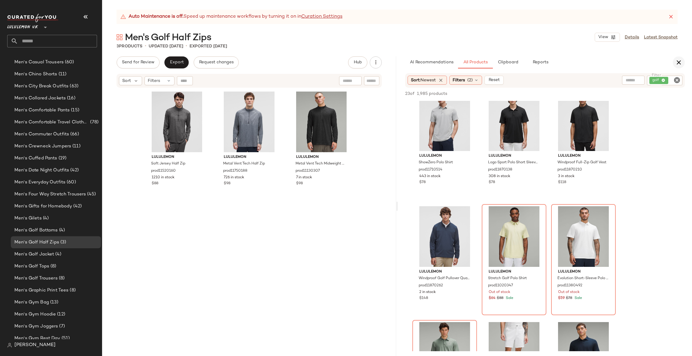
click at [680, 60] on icon "button" at bounding box center [679, 62] width 7 height 7
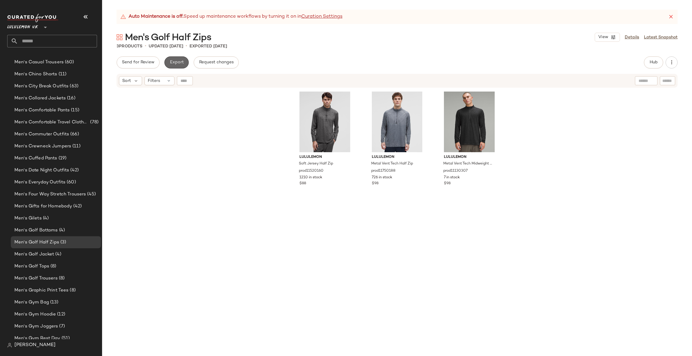
click at [178, 63] on span "Export" at bounding box center [177, 62] width 14 height 5
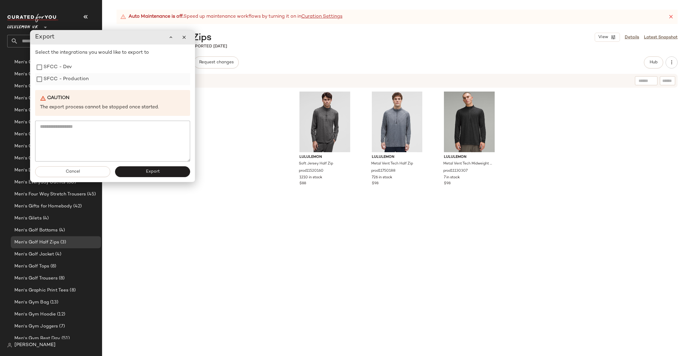
drag, startPoint x: 81, startPoint y: 82, endPoint x: 85, endPoint y: 84, distance: 4.3
click at [82, 82] on label "SFCC - Production" at bounding box center [66, 79] width 45 height 12
click at [134, 174] on button "Export" at bounding box center [153, 172] width 75 height 11
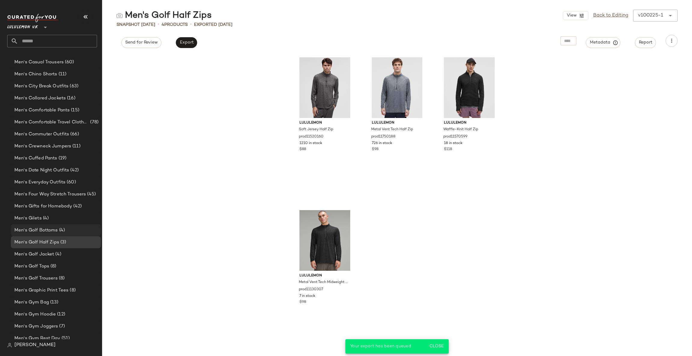
click at [55, 230] on span "Men's Golf Bottoms" at bounding box center [36, 230] width 44 height 7
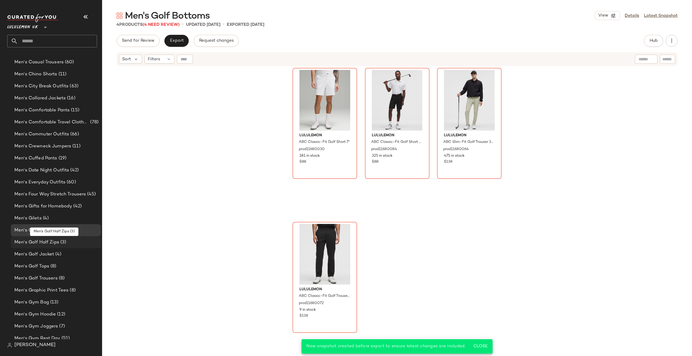
click at [61, 241] on span "(3)" at bounding box center [62, 242] width 7 height 7
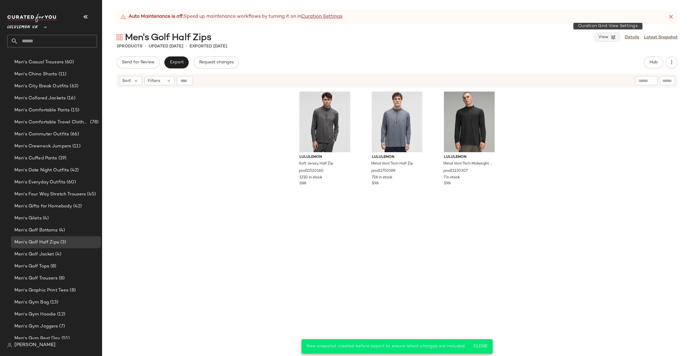
click at [607, 40] on button "View" at bounding box center [607, 37] width 25 height 9
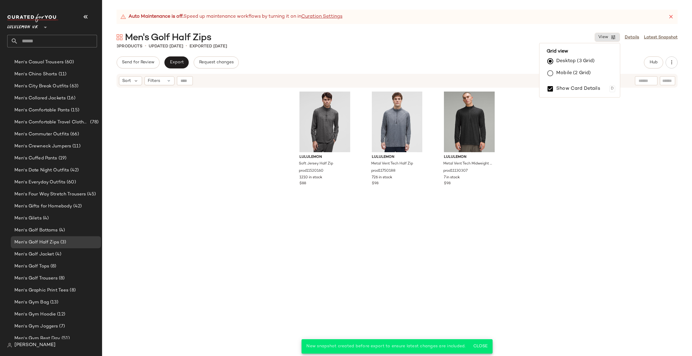
click at [630, 89] on div "lululemon Soft Jersey Half Zip prod11520160 1210 in stock $88 lululemon Metal V…" at bounding box center [397, 229] width 590 height 283
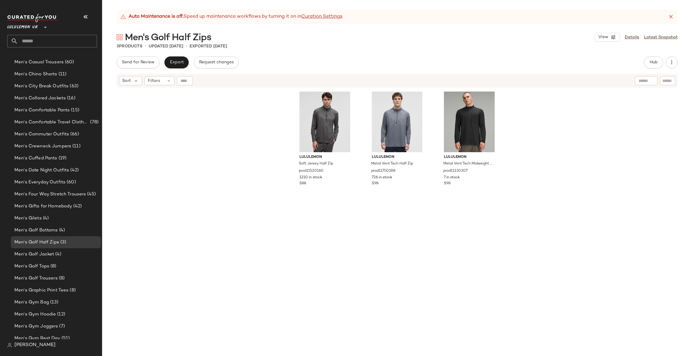
click at [631, 41] on div "View Details Latest Snapshot" at bounding box center [636, 37] width 83 height 9
drag, startPoint x: 634, startPoint y: 38, endPoint x: 629, endPoint y: 38, distance: 4.9
click at [633, 38] on link "Details" at bounding box center [632, 37] width 14 height 6
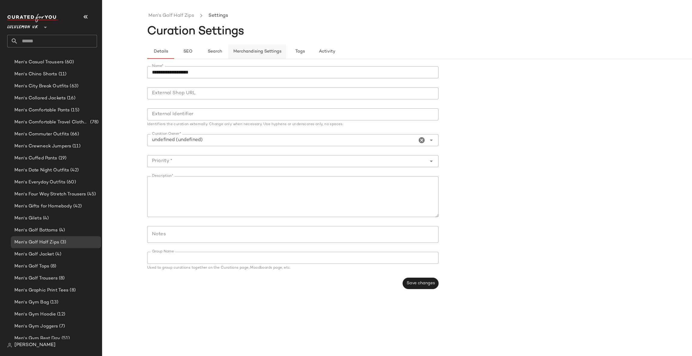
click at [276, 50] on span "Merchandising Settings" at bounding box center [257, 51] width 48 height 5
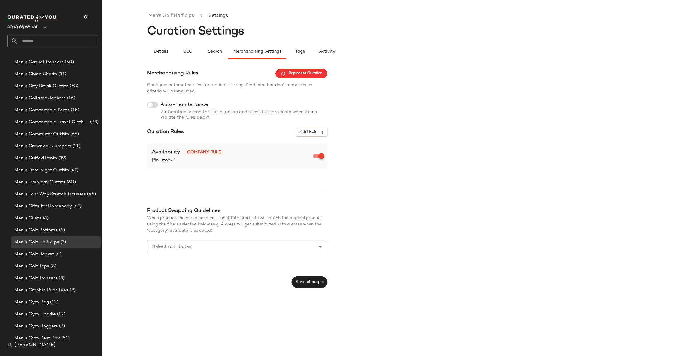
click at [154, 106] on div at bounding box center [152, 105] width 11 height 6
click at [315, 130] on span "Add Rule" at bounding box center [311, 132] width 25 height 5
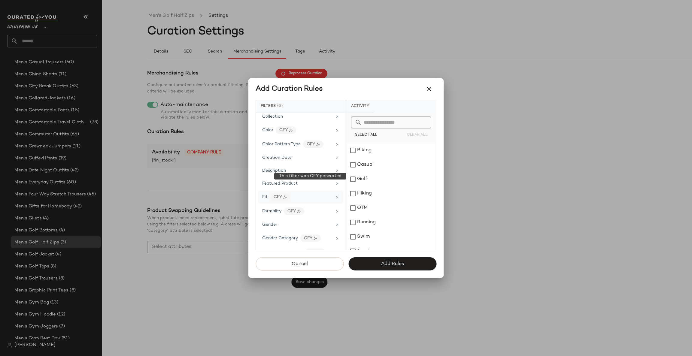
scroll to position [180, 0]
click at [291, 142] on div "Gender" at bounding box center [297, 142] width 70 height 6
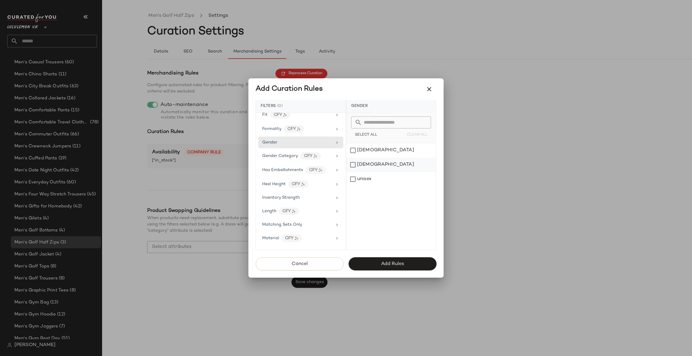
click at [364, 163] on div "[DEMOGRAPHIC_DATA]" at bounding box center [392, 165] width 90 height 14
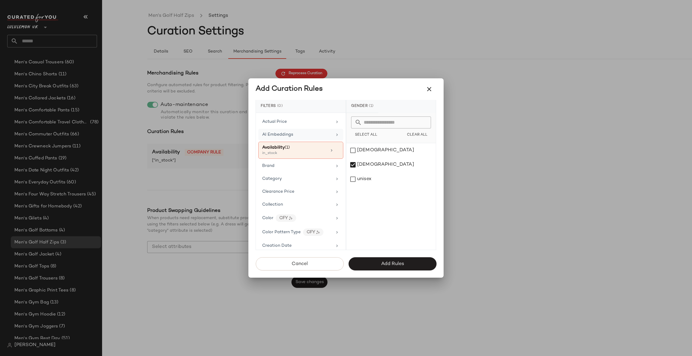
scroll to position [0, 0]
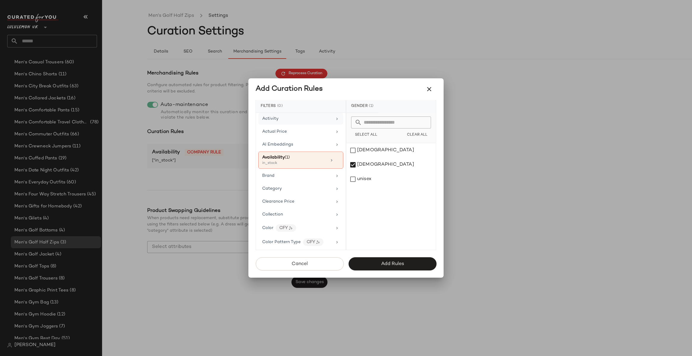
click at [305, 118] on div "Activity" at bounding box center [297, 119] width 70 height 6
click at [377, 177] on div "Golf" at bounding box center [392, 179] width 90 height 14
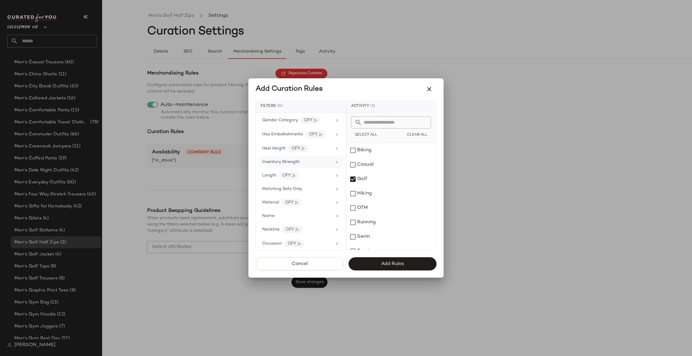
scroll to position [36, 0]
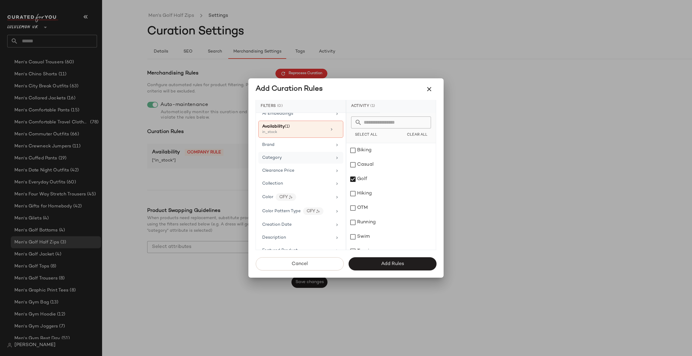
click at [328, 160] on div "Category" at bounding box center [297, 158] width 70 height 6
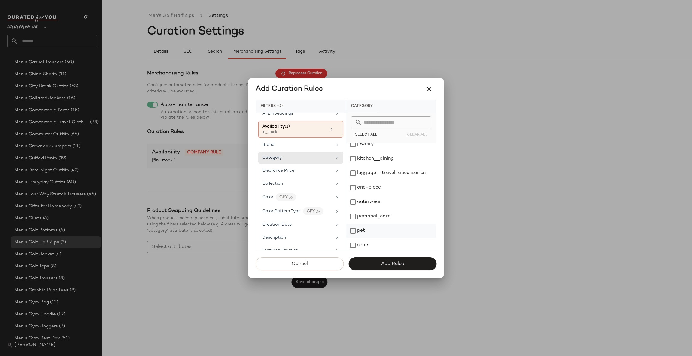
scroll to position [124, 0]
click at [355, 229] on div "top" at bounding box center [392, 229] width 90 height 14
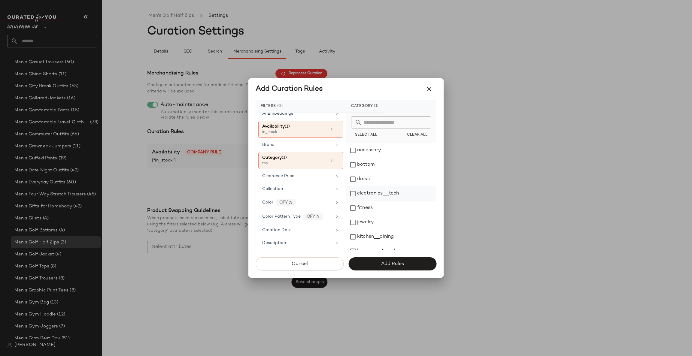
scroll to position [90, 0]
click at [393, 191] on div "outerwear" at bounding box center [392, 190] width 90 height 14
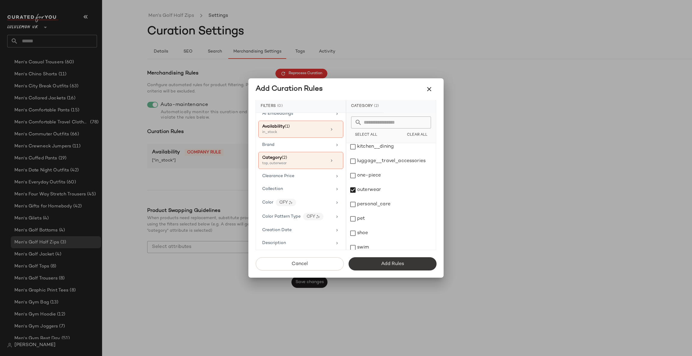
click at [373, 263] on button "Add Rules" at bounding box center [393, 264] width 88 height 13
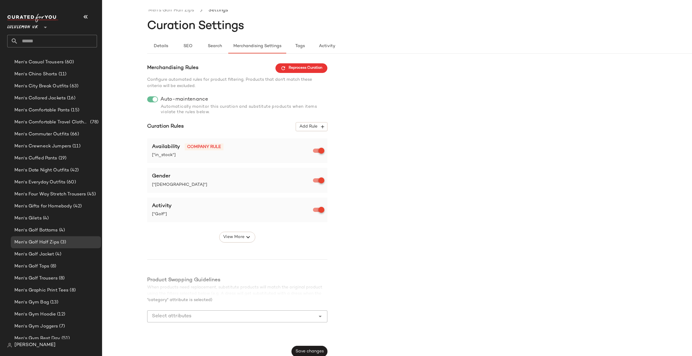
scroll to position [10, 0]
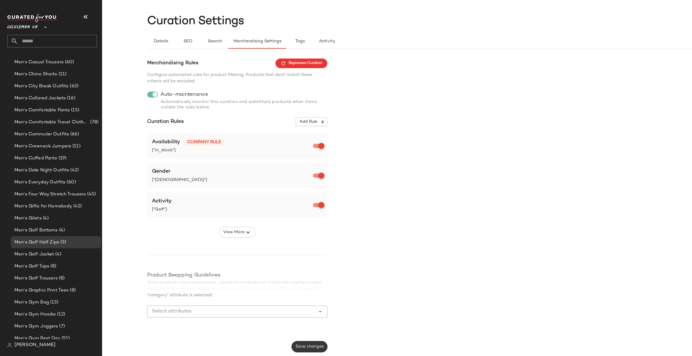
click at [310, 345] on span "Save changes" at bounding box center [309, 347] width 29 height 5
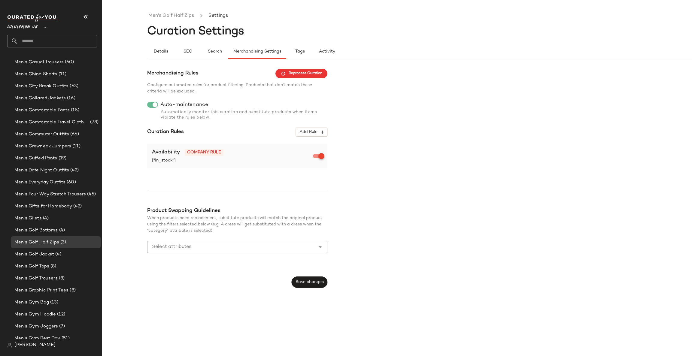
scroll to position [0, 0]
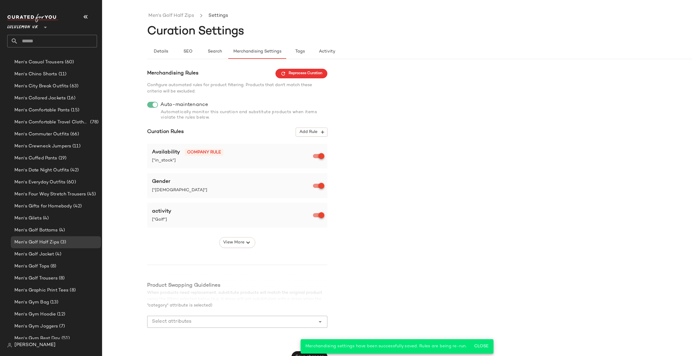
click at [313, 81] on div "Merchandising Rules Reprocess Curation Configure automated rules for product fi…" at bounding box center [237, 82] width 180 height 26
click at [313, 75] on span "Reprocess Curation" at bounding box center [302, 73] width 42 height 5
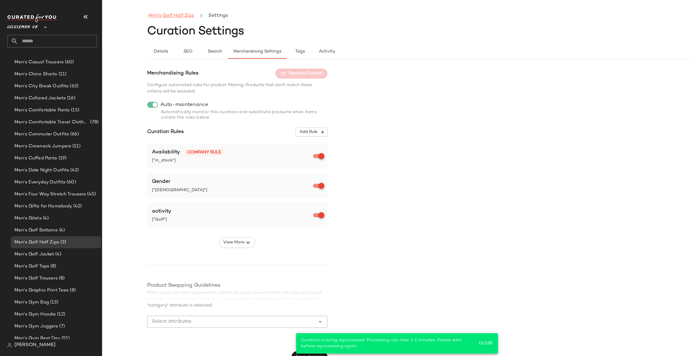
click at [185, 18] on link "Men's Golf Half Zips" at bounding box center [171, 16] width 46 height 8
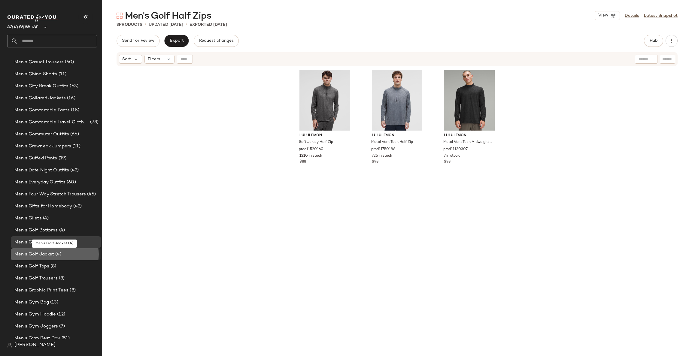
click at [75, 255] on div "Men's Golf Jacket (4)" at bounding box center [56, 254] width 86 height 7
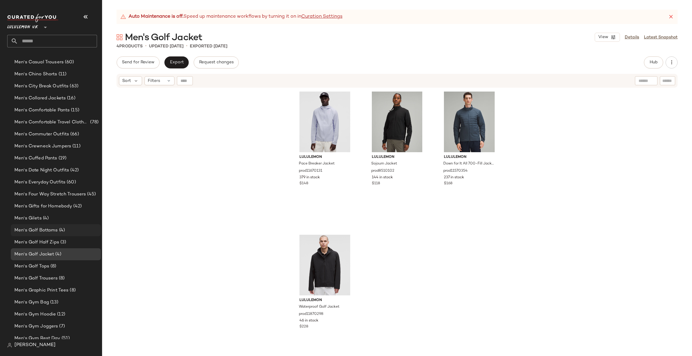
click at [78, 226] on div "Men's Golf Bottoms (4)" at bounding box center [56, 231] width 90 height 12
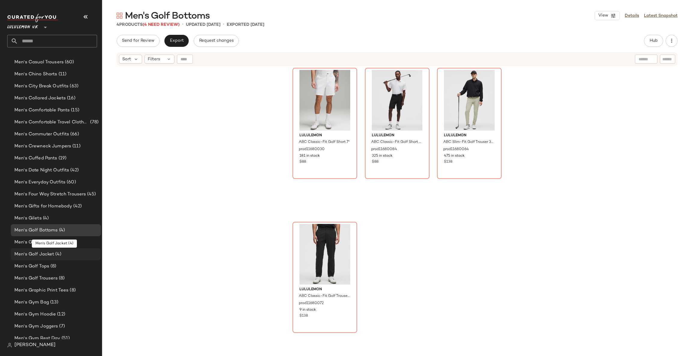
click at [81, 255] on div "Men's Golf Jacket (4)" at bounding box center [56, 254] width 86 height 7
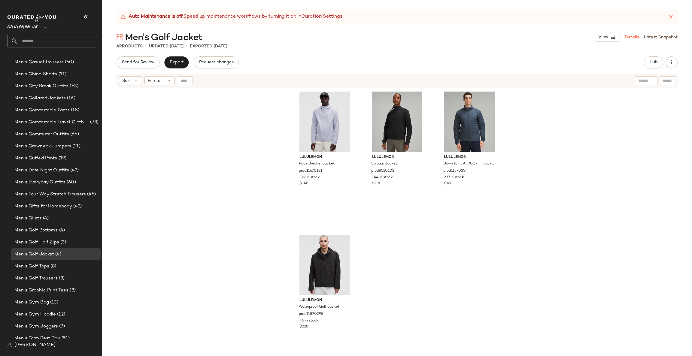
click at [632, 36] on link "Details" at bounding box center [632, 37] width 14 height 6
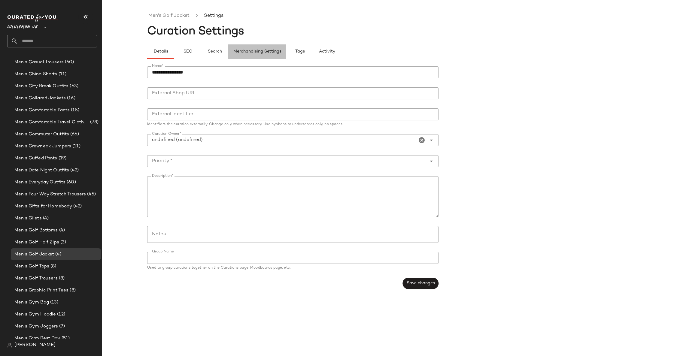
click at [245, 52] on span "Merchandising Settings" at bounding box center [257, 51] width 48 height 5
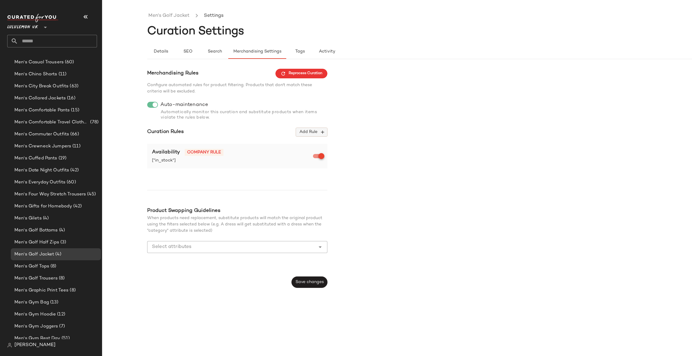
click at [320, 133] on icon "button" at bounding box center [322, 132] width 5 height 5
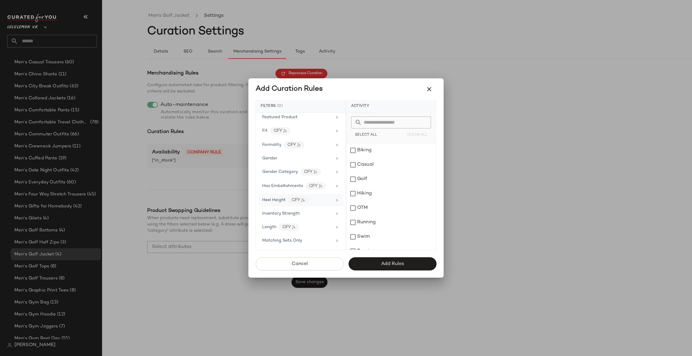
scroll to position [180, 0]
click at [305, 141] on div "Gender" at bounding box center [297, 142] width 70 height 6
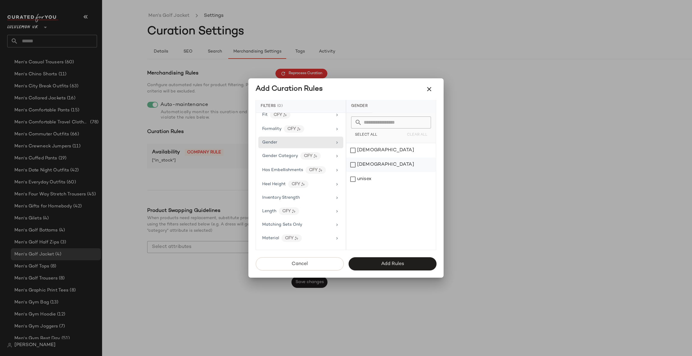
click at [358, 166] on div "[DEMOGRAPHIC_DATA]" at bounding box center [392, 165] width 90 height 14
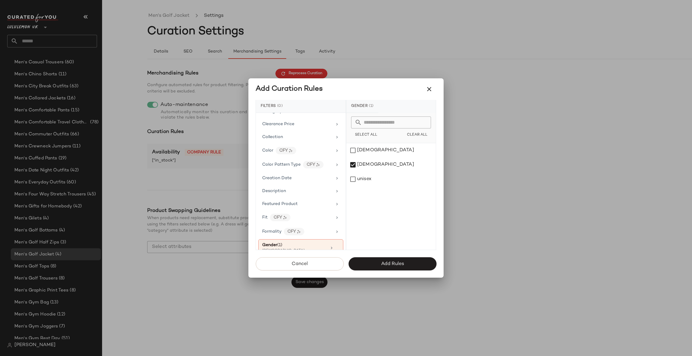
scroll to position [0, 0]
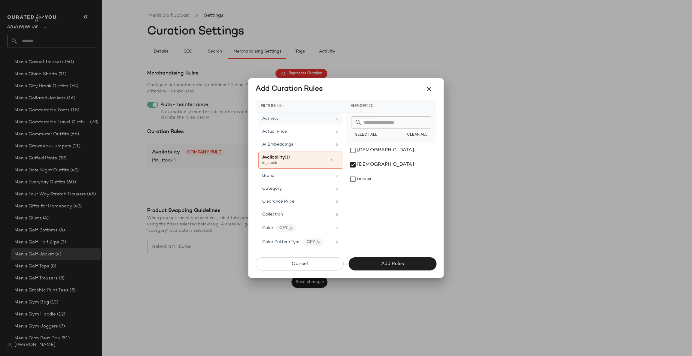
click at [311, 121] on div "Activity" at bounding box center [297, 119] width 70 height 6
click at [372, 176] on div "Golf" at bounding box center [392, 179] width 90 height 14
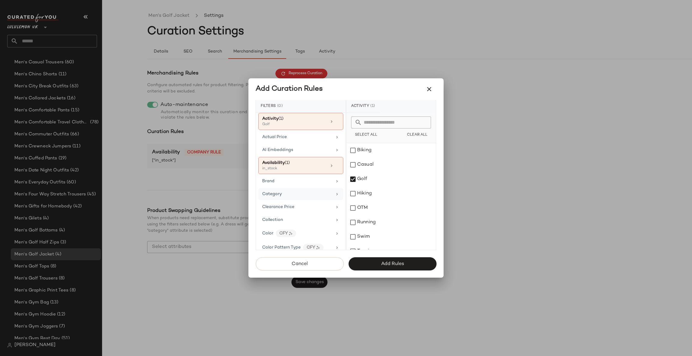
click at [291, 197] on div "Category" at bounding box center [297, 194] width 70 height 6
click at [392, 156] on div "outerwear" at bounding box center [392, 156] width 90 height 14
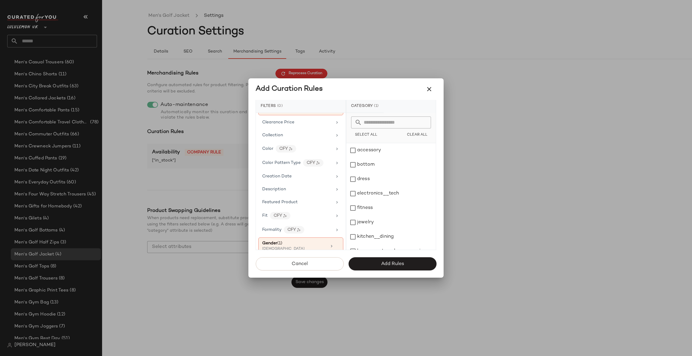
click at [359, 262] on button "Add Rules" at bounding box center [393, 264] width 88 height 13
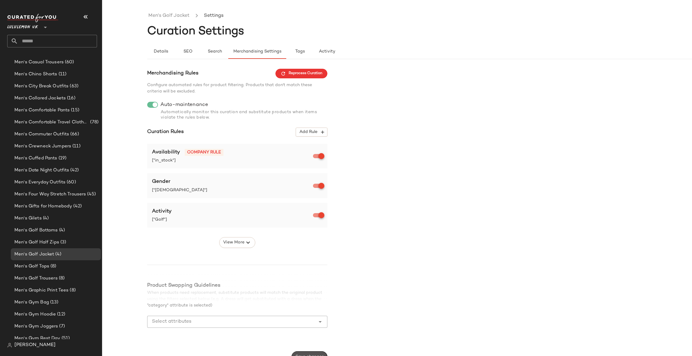
click at [297, 352] on button "Save changes" at bounding box center [310, 357] width 36 height 11
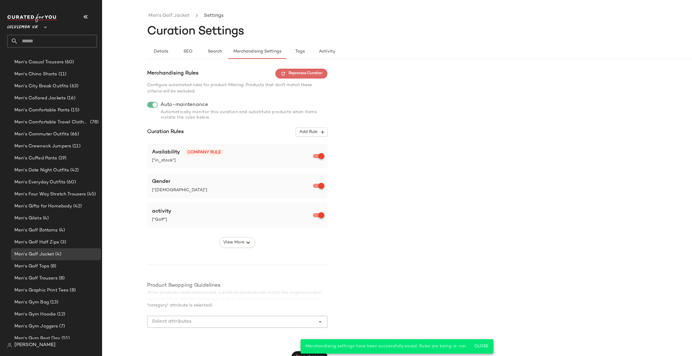
click at [303, 76] on span "Reprocess Curation" at bounding box center [302, 73] width 42 height 5
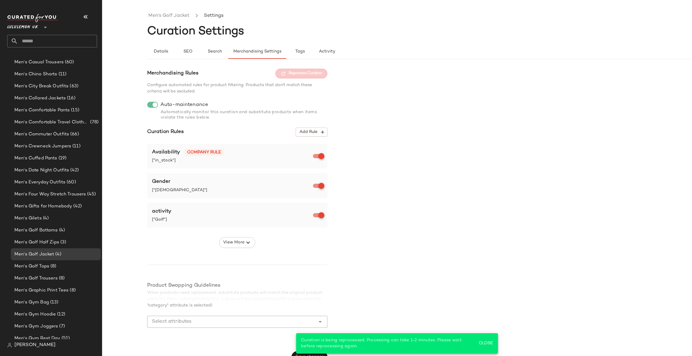
click at [182, 21] on ul "Men's Golf Jacket Settings" at bounding box center [442, 16] width 590 height 14
click at [181, 15] on link "Men's Golf Jacket" at bounding box center [168, 16] width 41 height 8
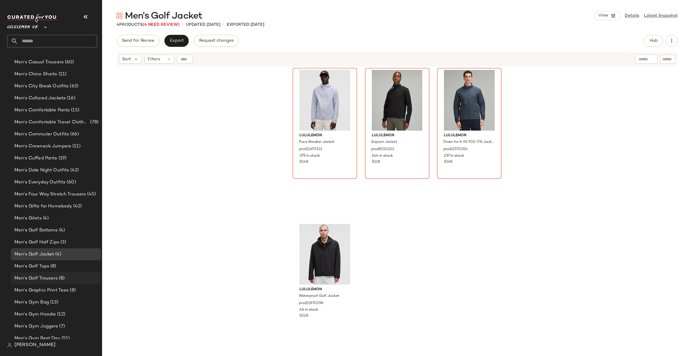
click at [77, 279] on div "Men's Golf Trousers (8)" at bounding box center [56, 278] width 86 height 7
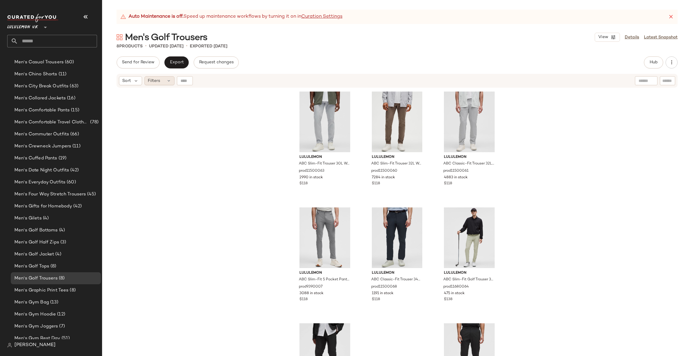
click at [165, 79] on div "Filters" at bounding box center [160, 80] width 30 height 9
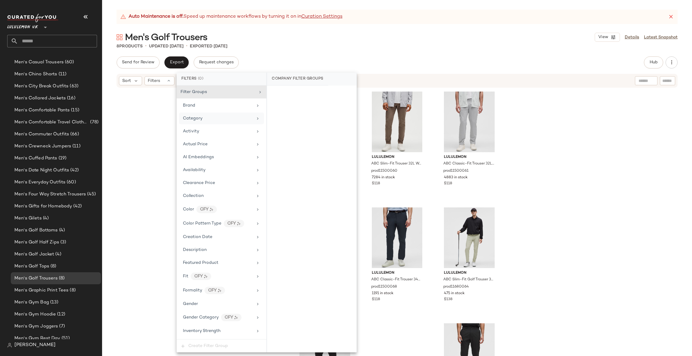
click at [207, 124] on div "Category" at bounding box center [221, 119] width 85 height 12
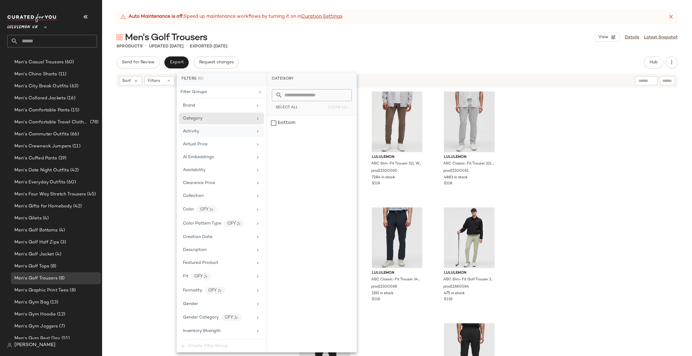
click at [237, 130] on div "Activity" at bounding box center [218, 131] width 70 height 6
click at [273, 139] on div "Golf" at bounding box center [312, 137] width 90 height 14
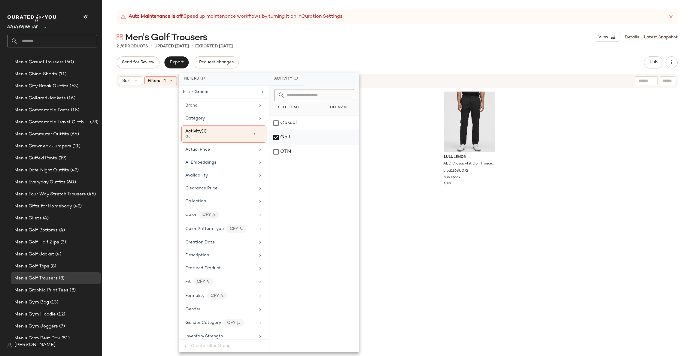
click at [292, 137] on div "Golf" at bounding box center [315, 137] width 90 height 14
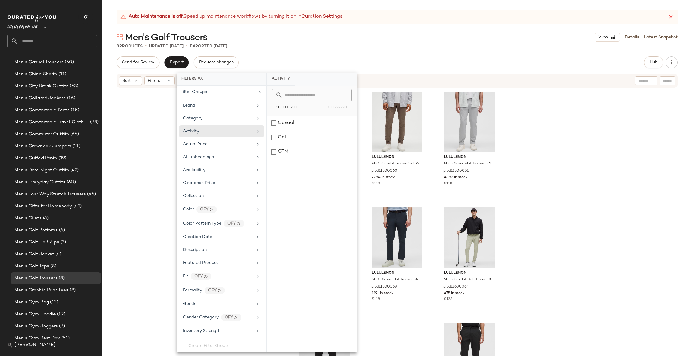
click at [544, 117] on div "lululemon ABC Slim-Fit Trouser 30L Warpstreme prod11500063 2990 in stock $118 l…" at bounding box center [397, 229] width 590 height 283
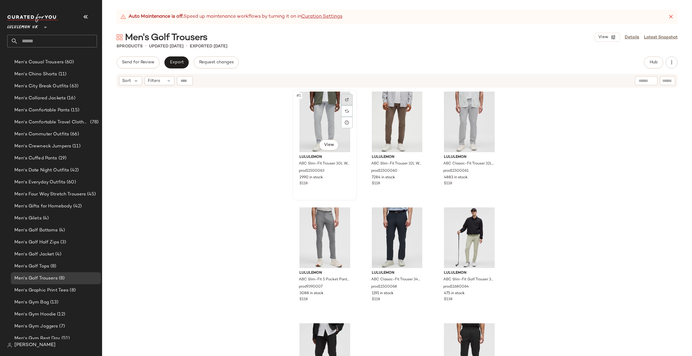
click at [349, 99] on div at bounding box center [346, 99] width 11 height 11
click at [86, 292] on div "Men's Graphic Print Tees (8)" at bounding box center [56, 290] width 86 height 7
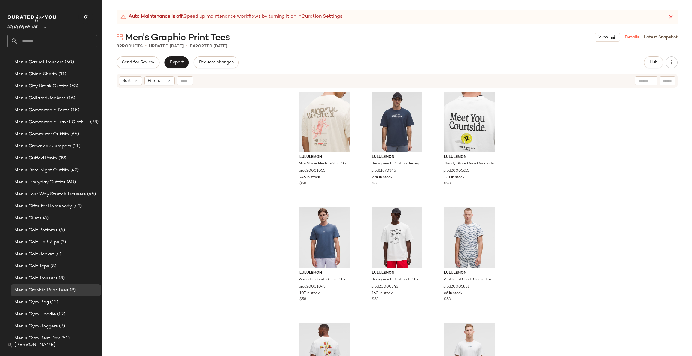
click at [637, 36] on link "Details" at bounding box center [632, 37] width 14 height 6
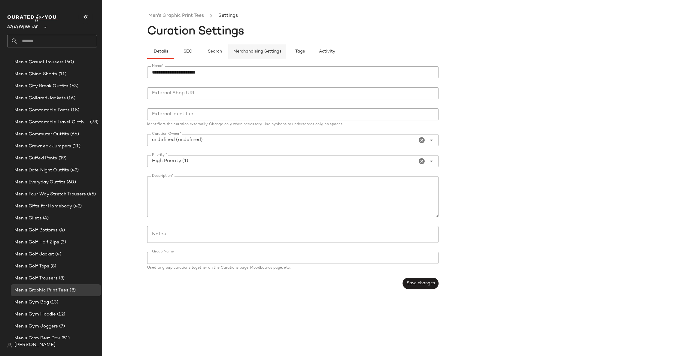
click at [279, 49] on span "Merchandising Settings" at bounding box center [257, 51] width 48 height 5
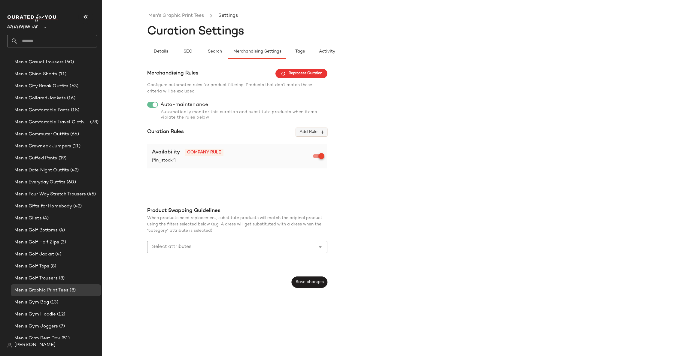
click at [301, 131] on span "Add Rule" at bounding box center [311, 132] width 25 height 5
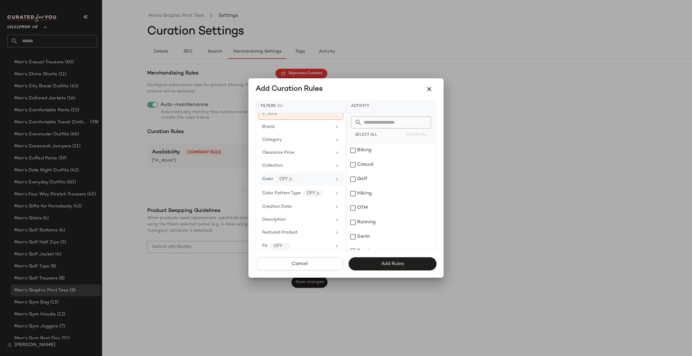
scroll to position [90, 0]
click at [285, 236] on div "Gender" at bounding box center [297, 233] width 70 height 6
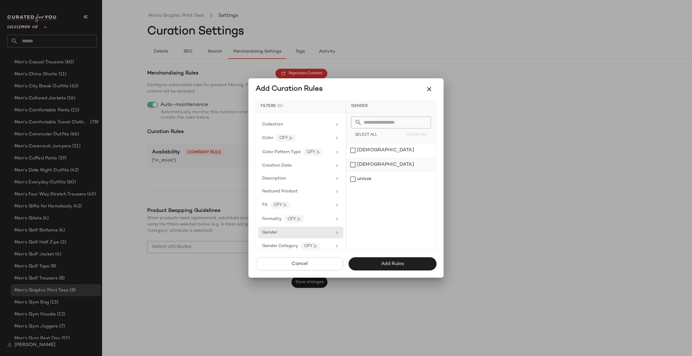
click at [384, 164] on div "[DEMOGRAPHIC_DATA]" at bounding box center [392, 165] width 90 height 14
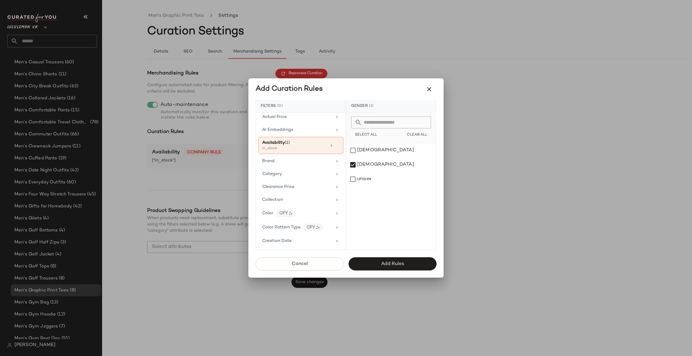
scroll to position [0, 0]
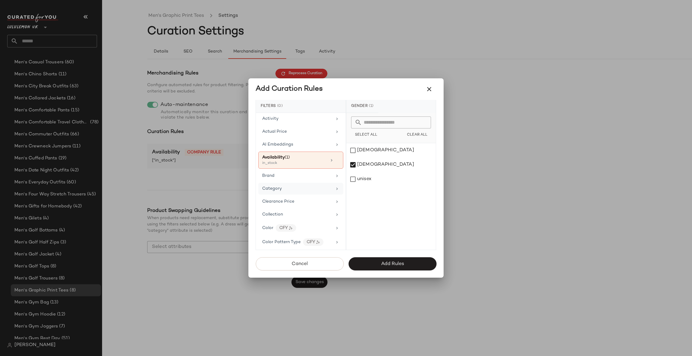
drag, startPoint x: 290, startPoint y: 192, endPoint x: 311, endPoint y: 184, distance: 22.8
click at [291, 192] on div "Category" at bounding box center [297, 189] width 70 height 6
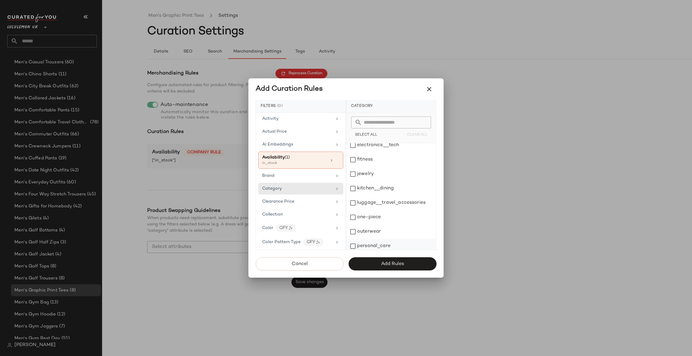
scroll to position [124, 0]
click at [377, 224] on div "top" at bounding box center [392, 229] width 90 height 14
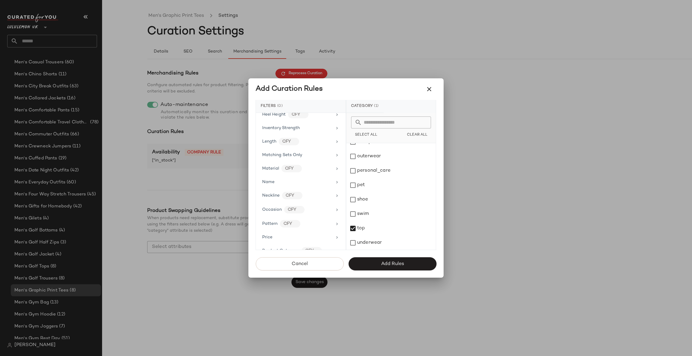
scroll to position [397, 0]
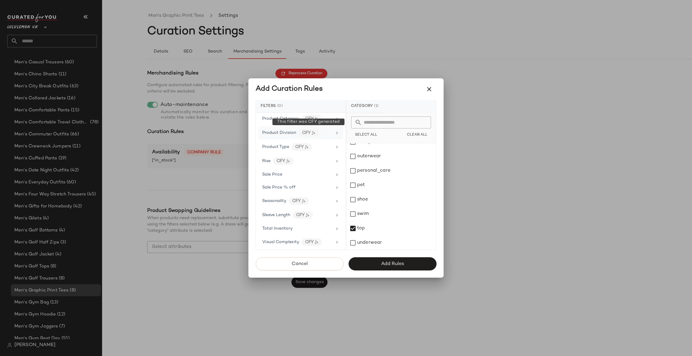
click at [313, 129] on div "CFY" at bounding box center [309, 133] width 20 height 8
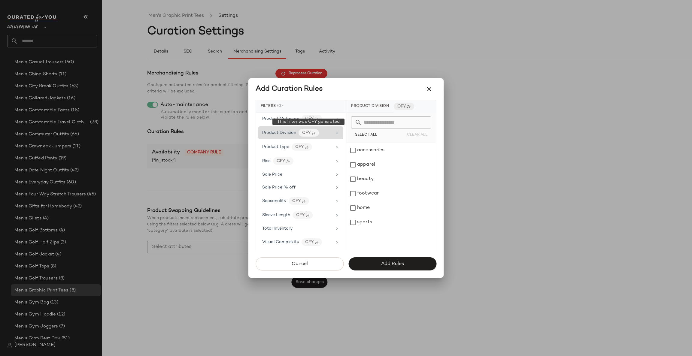
scroll to position [0, 0]
click at [376, 122] on input "text" at bounding box center [395, 123] width 66 height 12
type input "*"
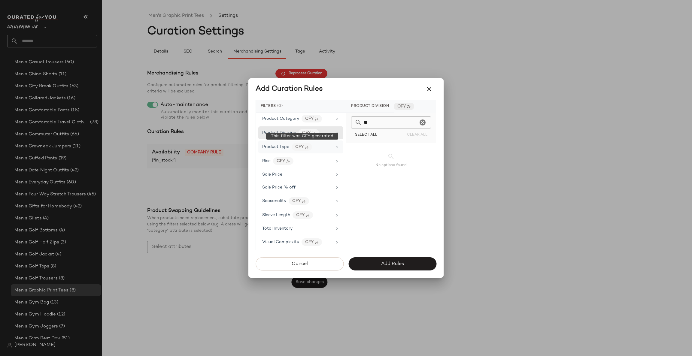
click at [298, 149] on div "CFY" at bounding box center [302, 147] width 20 height 8
click at [375, 122] on input "**" at bounding box center [390, 123] width 56 height 12
type input "*"
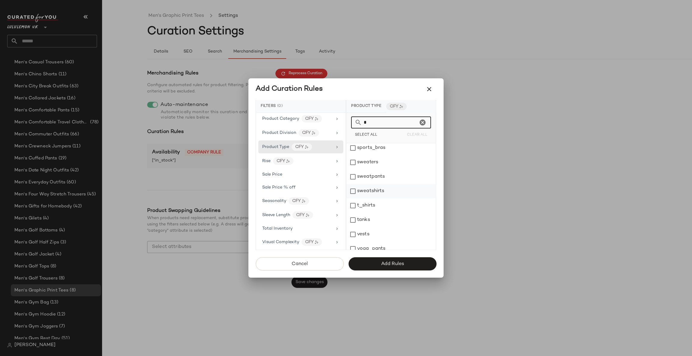
scroll to position [283, 0]
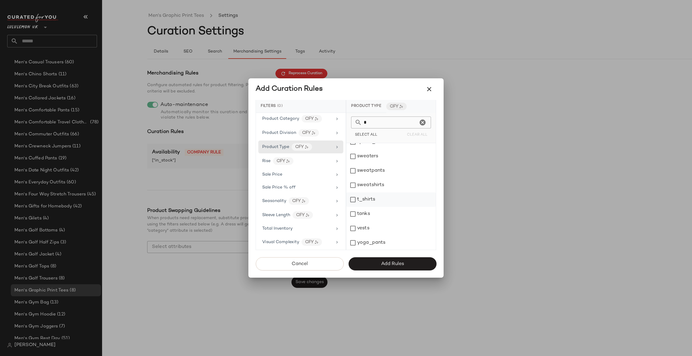
click at [391, 197] on div "t_shirts" at bounding box center [392, 200] width 90 height 14
click at [386, 120] on input "*" at bounding box center [390, 123] width 56 height 12
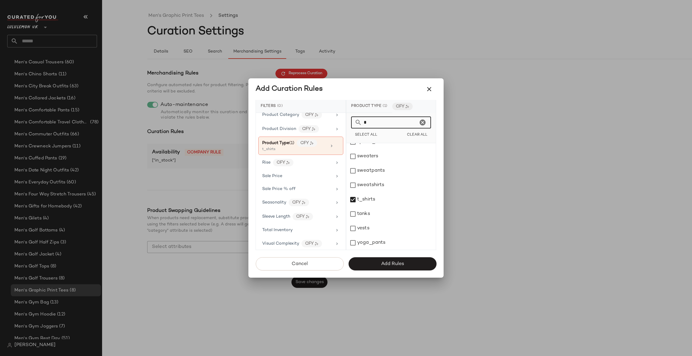
type input "**"
click at [421, 120] on icon "Clear" at bounding box center [422, 122] width 7 height 7
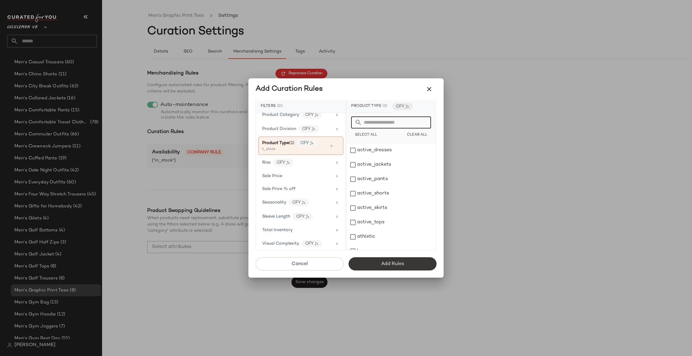
click at [373, 262] on button "Add Rules" at bounding box center [393, 264] width 88 height 13
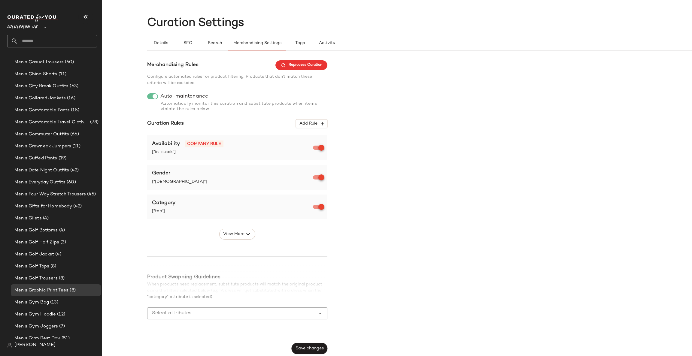
scroll to position [10, 0]
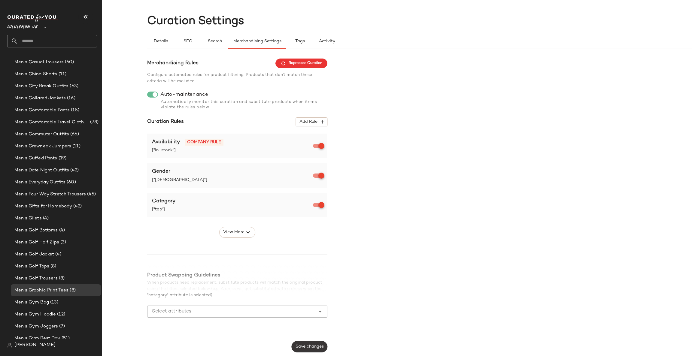
click at [300, 344] on button "Save changes" at bounding box center [310, 346] width 36 height 11
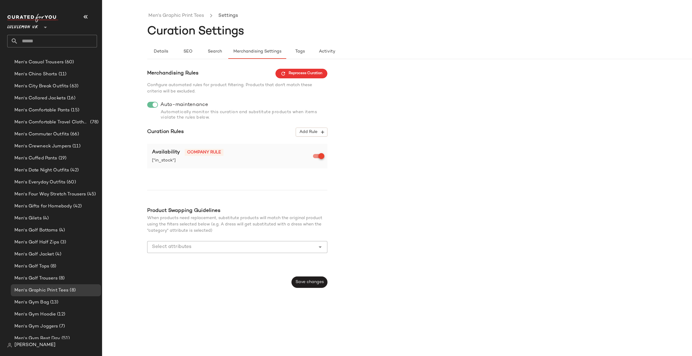
scroll to position [0, 0]
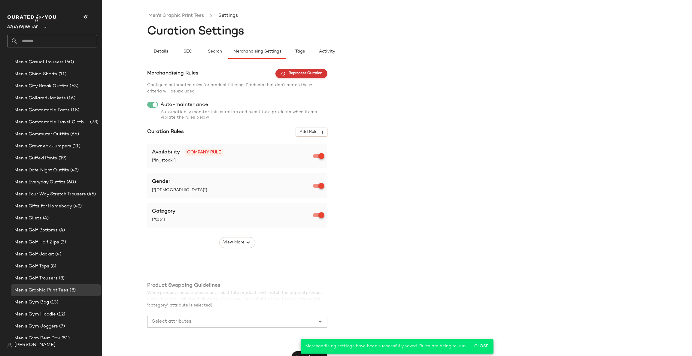
click at [313, 78] on button "Reprocess Curation" at bounding box center [302, 74] width 52 height 10
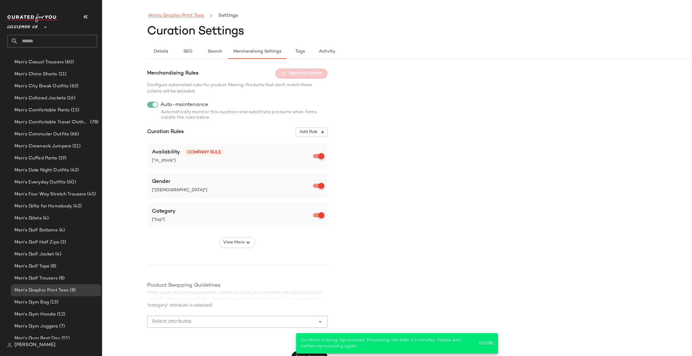
click at [188, 16] on link "Men's Graphic Print Tees" at bounding box center [176, 16] width 56 height 8
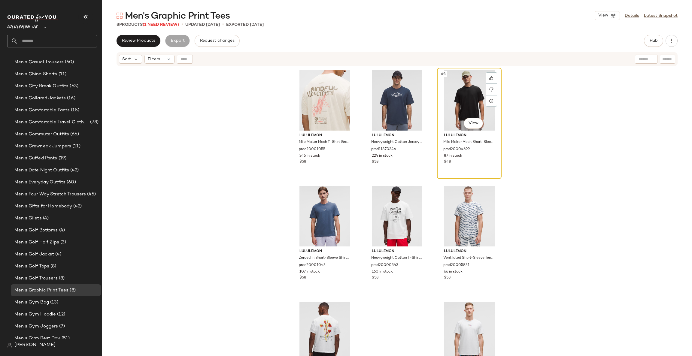
click at [469, 105] on div "#3 View" at bounding box center [469, 100] width 60 height 61
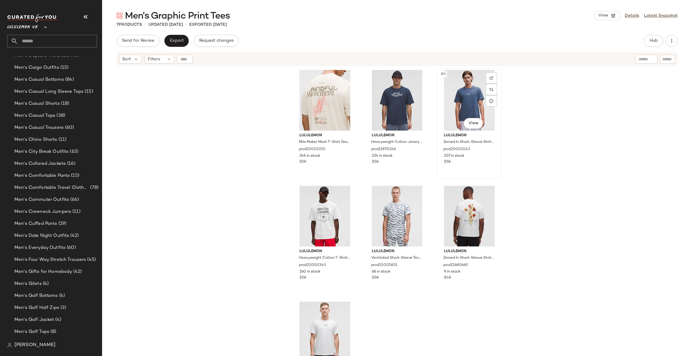
scroll to position [469, 0]
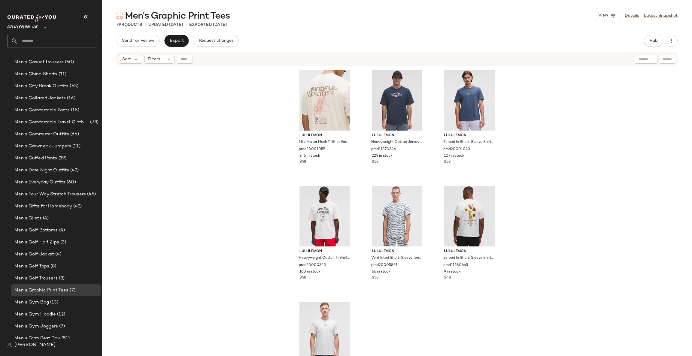
click at [505, 123] on div "lululemon Mile Maker Mesh T-Shirt Graphic prod20001055 246 in stock $58 lululem…" at bounding box center [397, 219] width 590 height 305
click at [64, 301] on div "Men's Gym Bag (13)" at bounding box center [56, 302] width 86 height 7
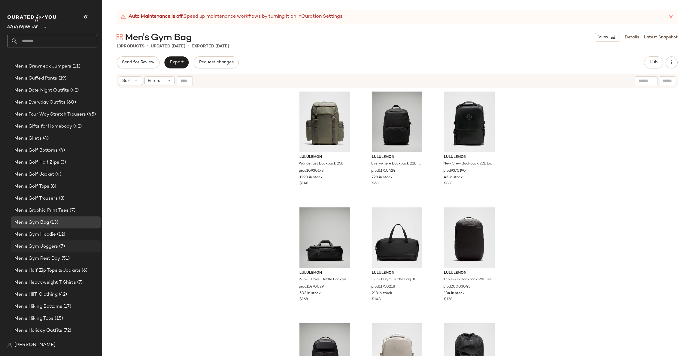
scroll to position [559, 0]
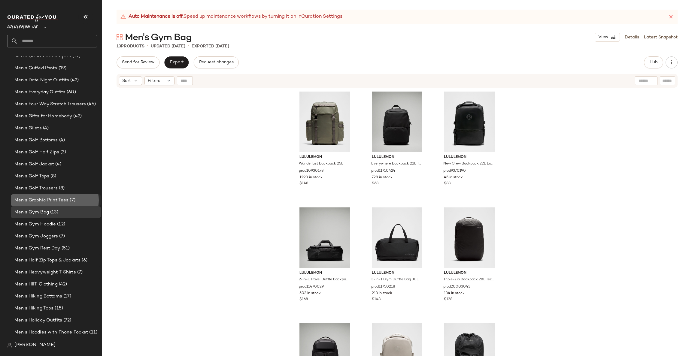
click at [84, 200] on div "Men's Graphic Print Tees (7)" at bounding box center [56, 200] width 86 height 7
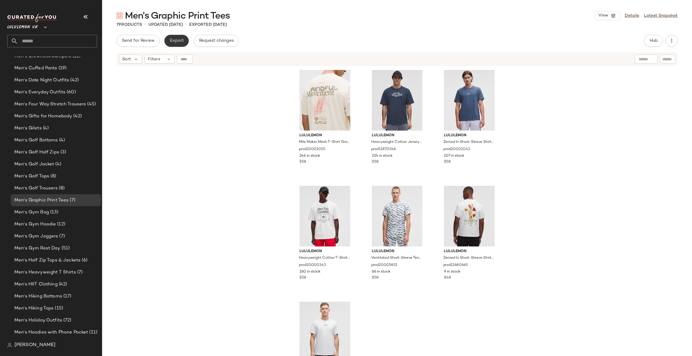
click at [180, 43] on span "Export" at bounding box center [177, 40] width 14 height 5
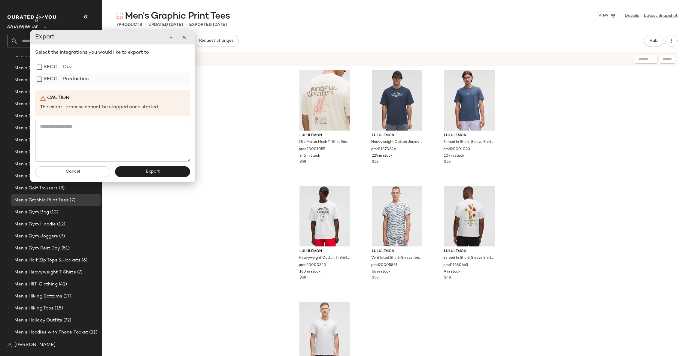
click at [75, 78] on label "SFCC - Production" at bounding box center [66, 79] width 45 height 12
click at [153, 171] on span "Export" at bounding box center [153, 172] width 14 height 5
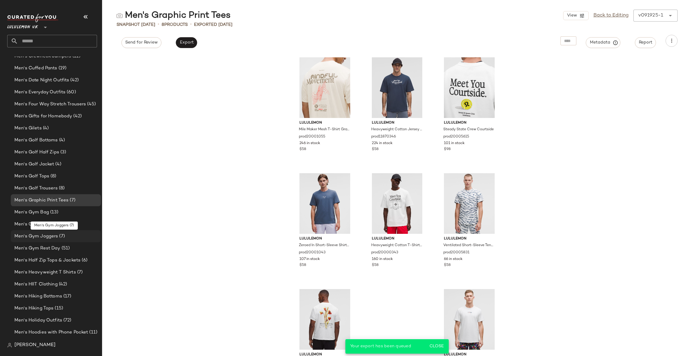
click at [76, 237] on div "Men's Gym Joggers (7)" at bounding box center [56, 236] width 86 height 7
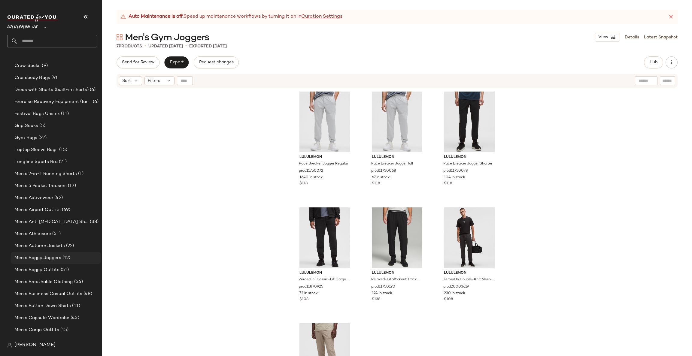
scroll to position [180, 0]
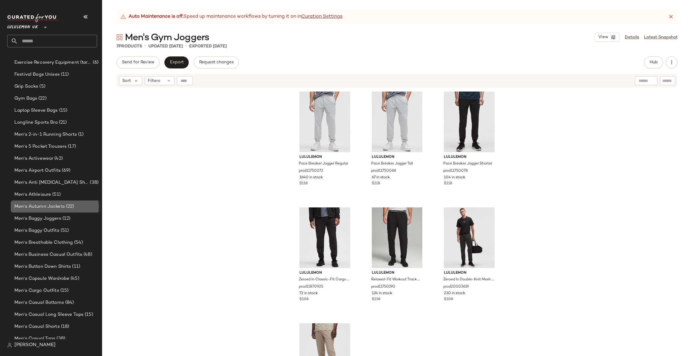
click at [62, 201] on div "Men's Autumn Jackets (22)" at bounding box center [56, 207] width 90 height 12
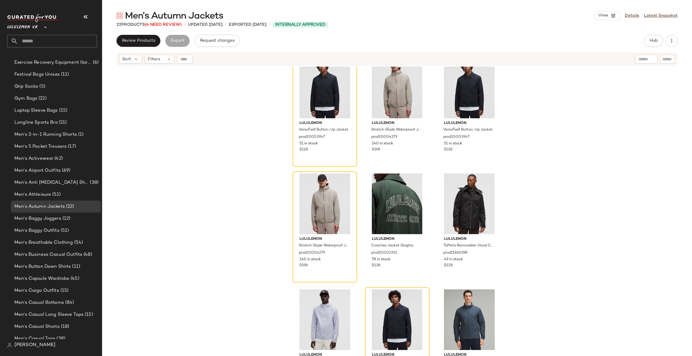
scroll to position [740, 0]
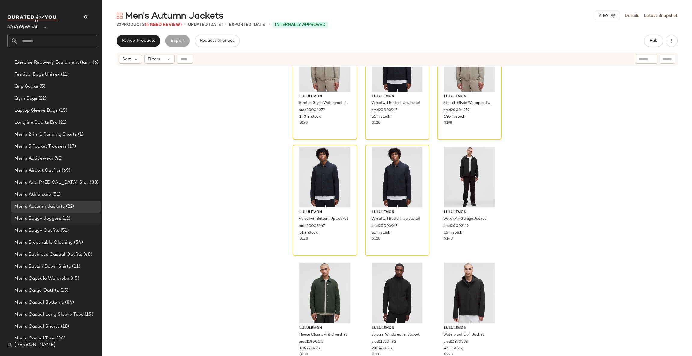
click at [59, 214] on div "Men's Baggy Joggers (12)" at bounding box center [56, 219] width 90 height 12
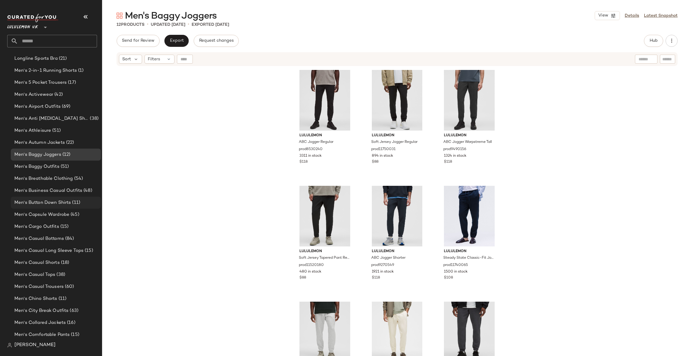
scroll to position [270, 0]
